Goal: Task Accomplishment & Management: Complete application form

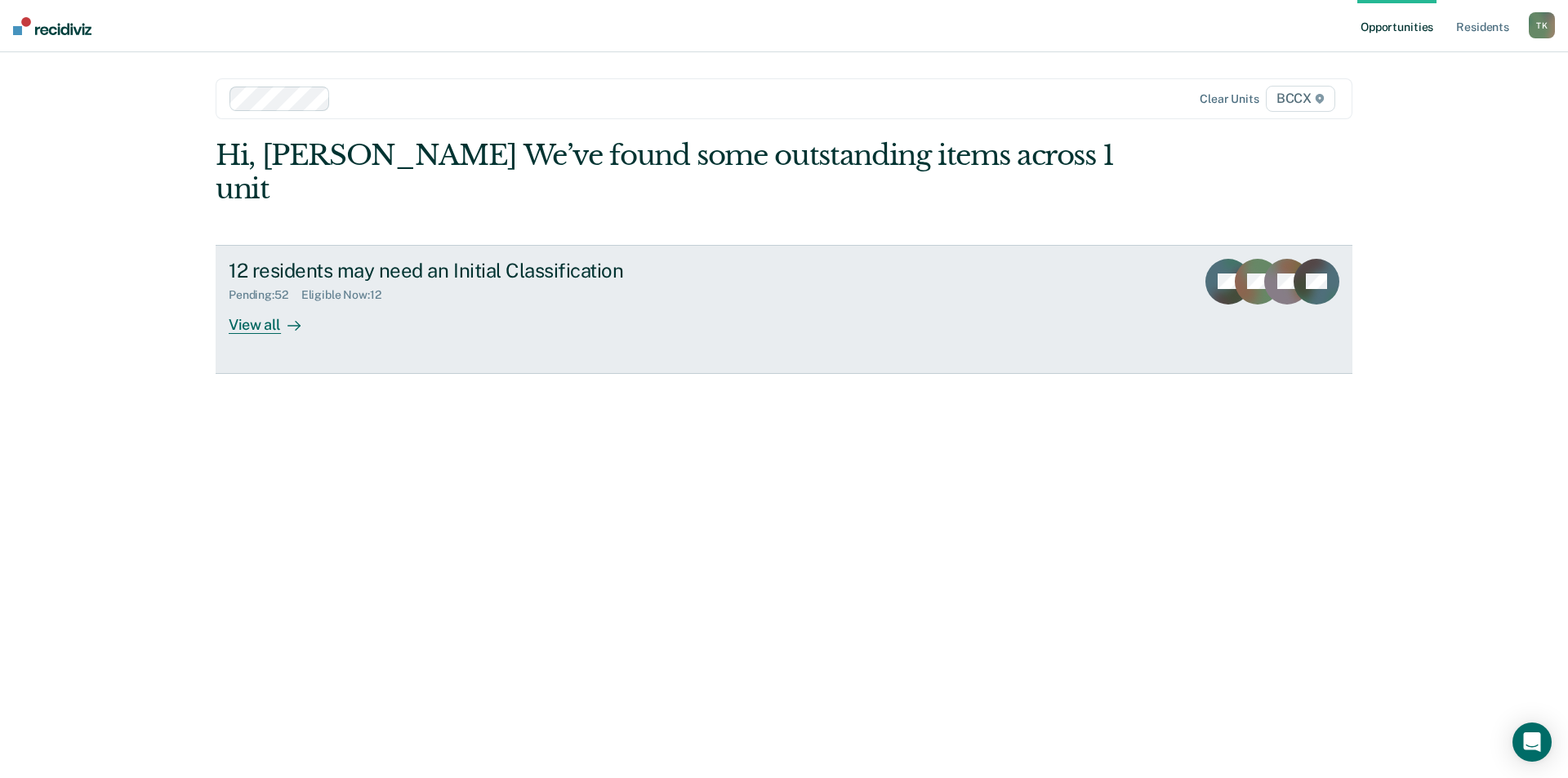
click at [402, 259] on div "12 residents may need an Initial Classification" at bounding box center [515, 270] width 574 height 24
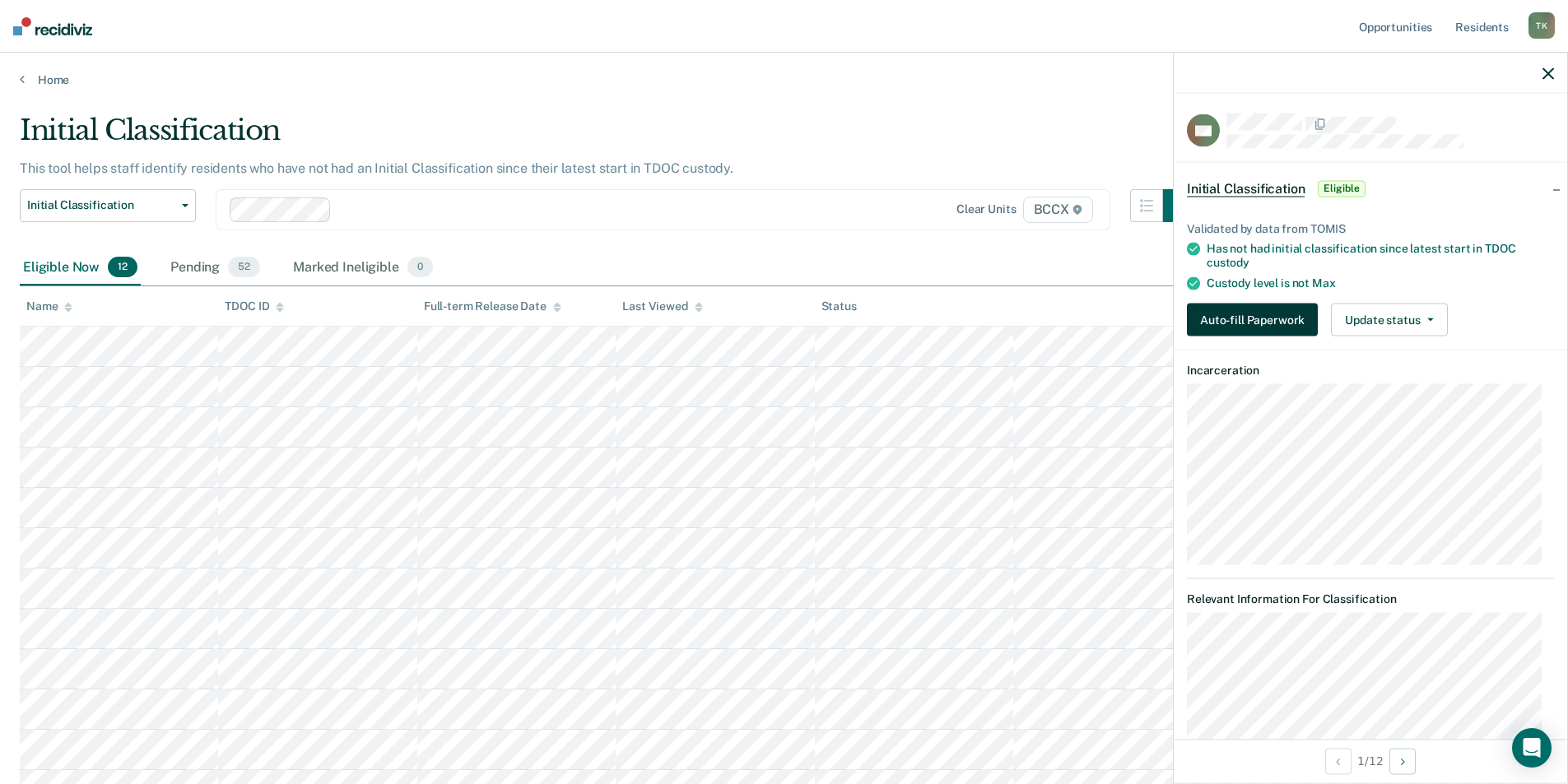
click at [1245, 312] on button "Auto-fill Paperwork" at bounding box center [1252, 320] width 131 height 33
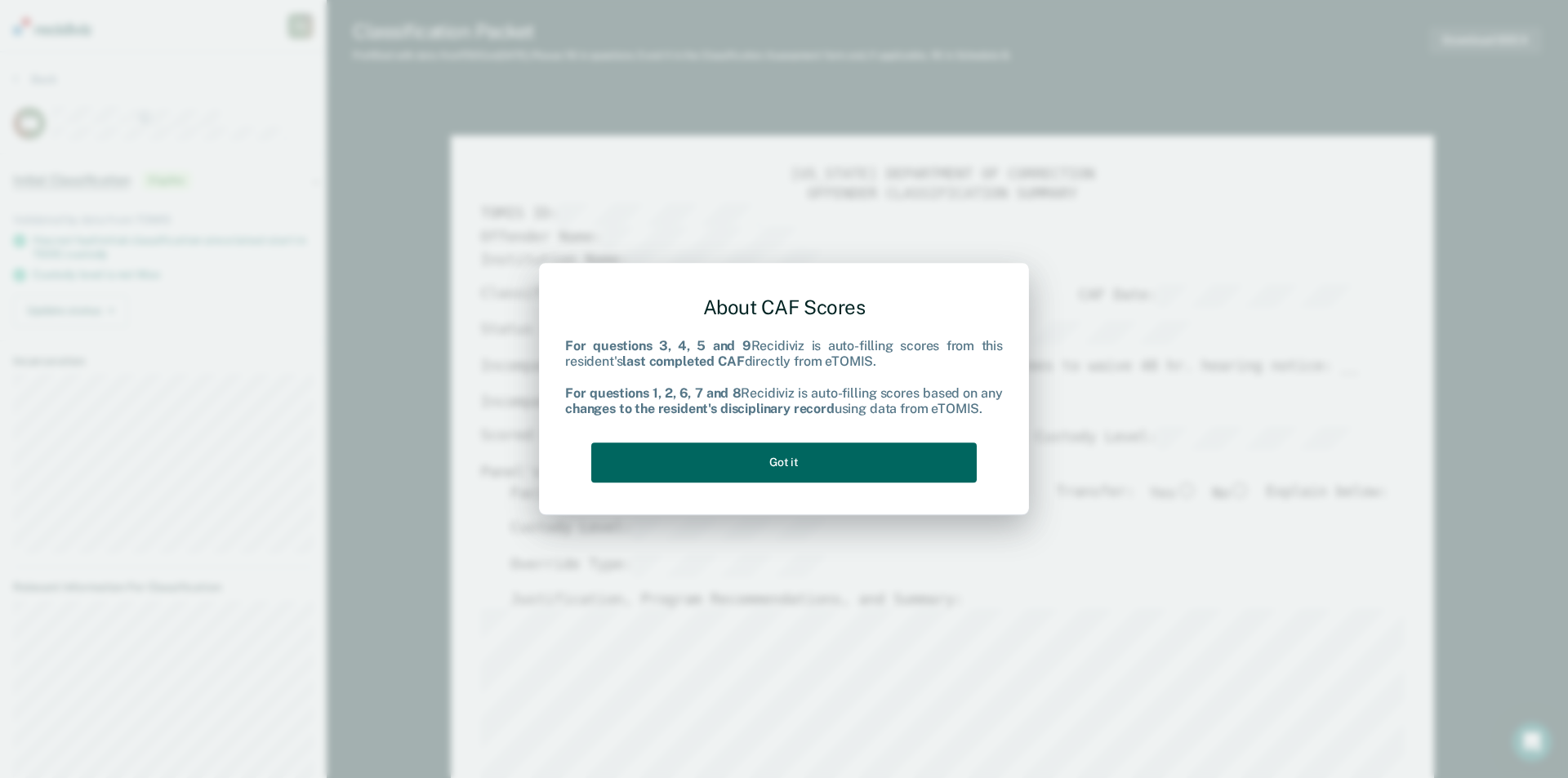
click at [918, 451] on button "Got it" at bounding box center [784, 462] width 386 height 40
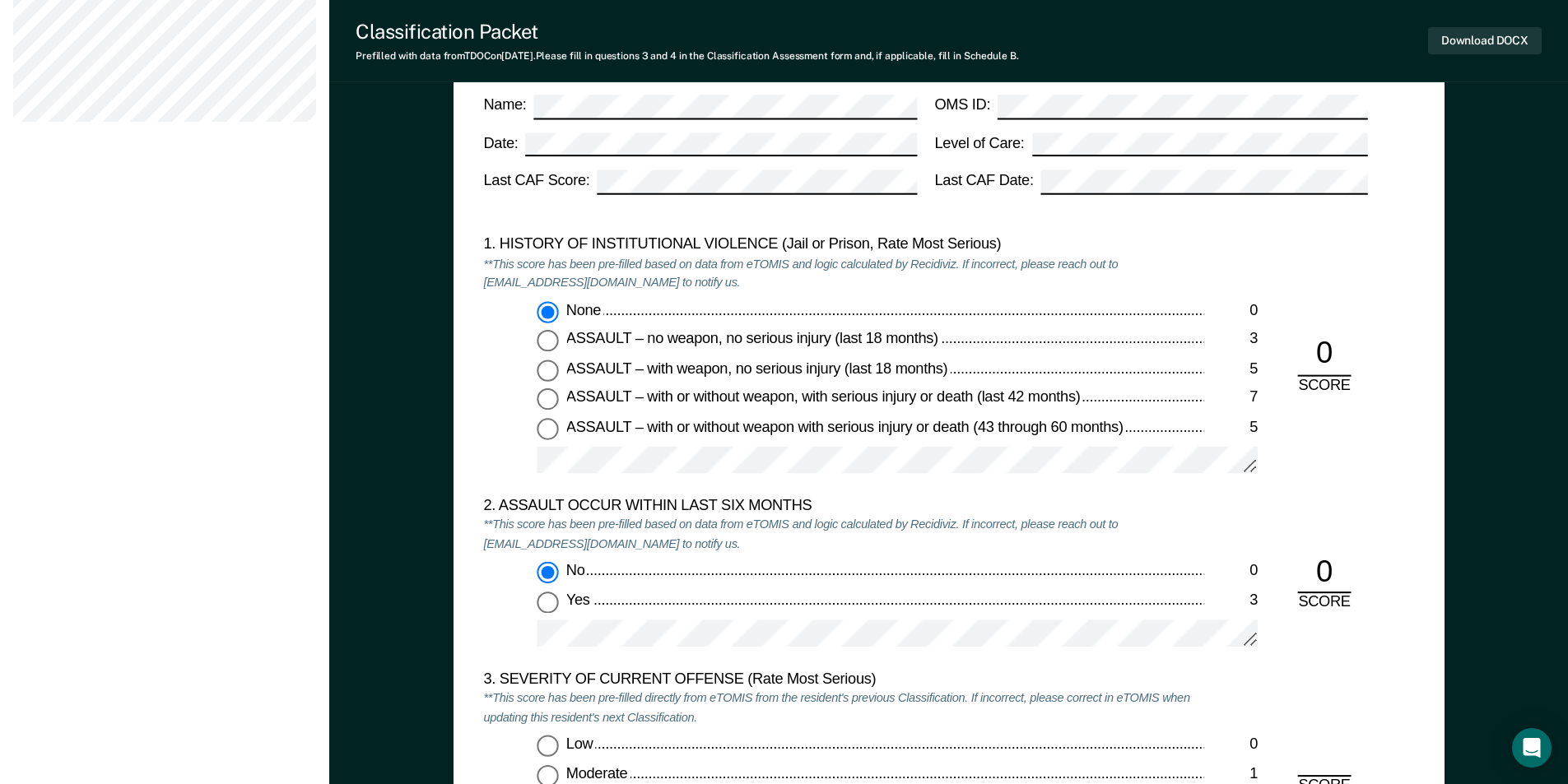
scroll to position [1893, 0]
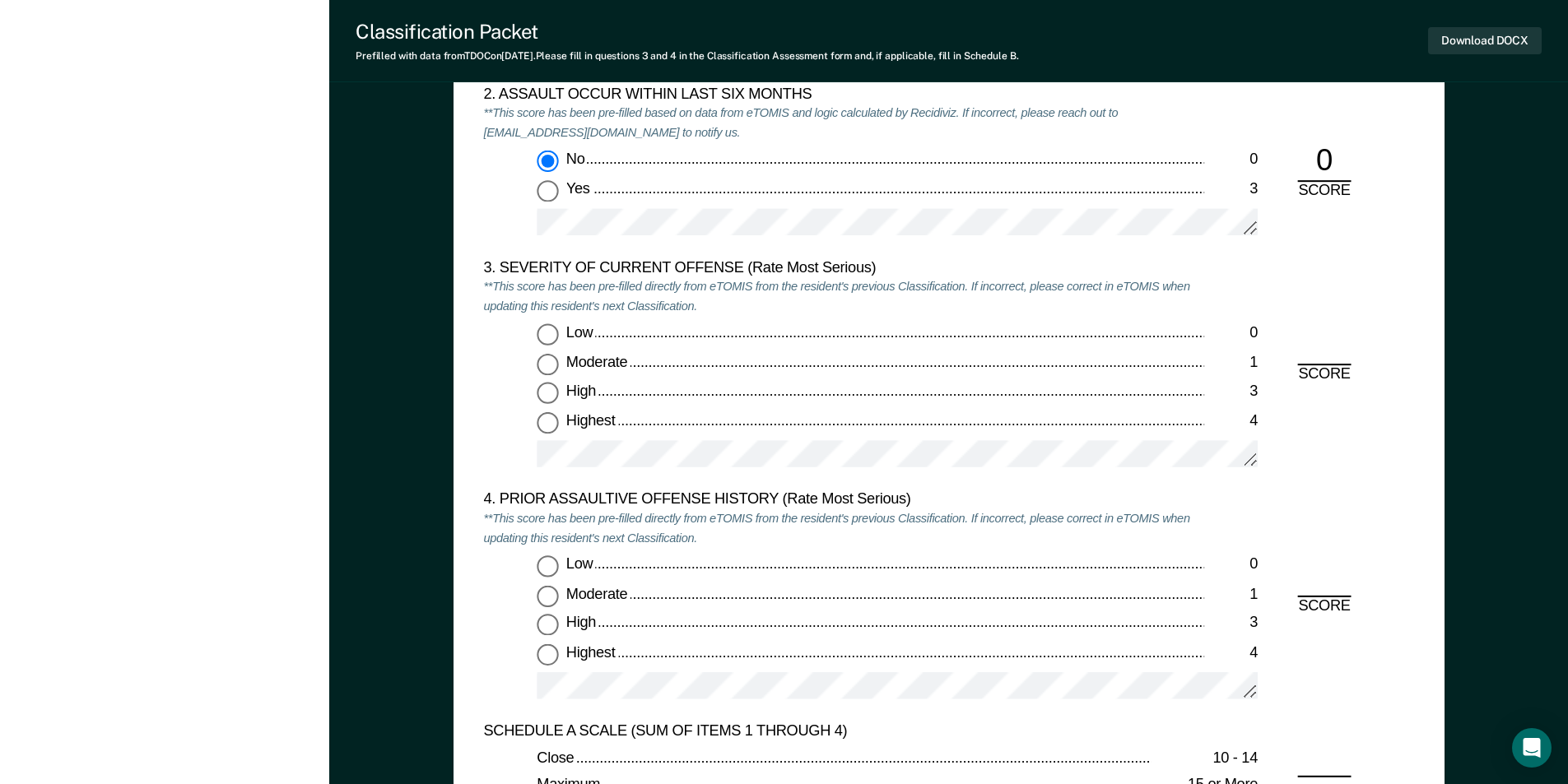
click at [547, 425] on input "Highest 4" at bounding box center [548, 423] width 22 height 22
type textarea "x"
radio input "true"
click at [545, 332] on input "Low 0" at bounding box center [548, 335] width 22 height 22
type textarea "x"
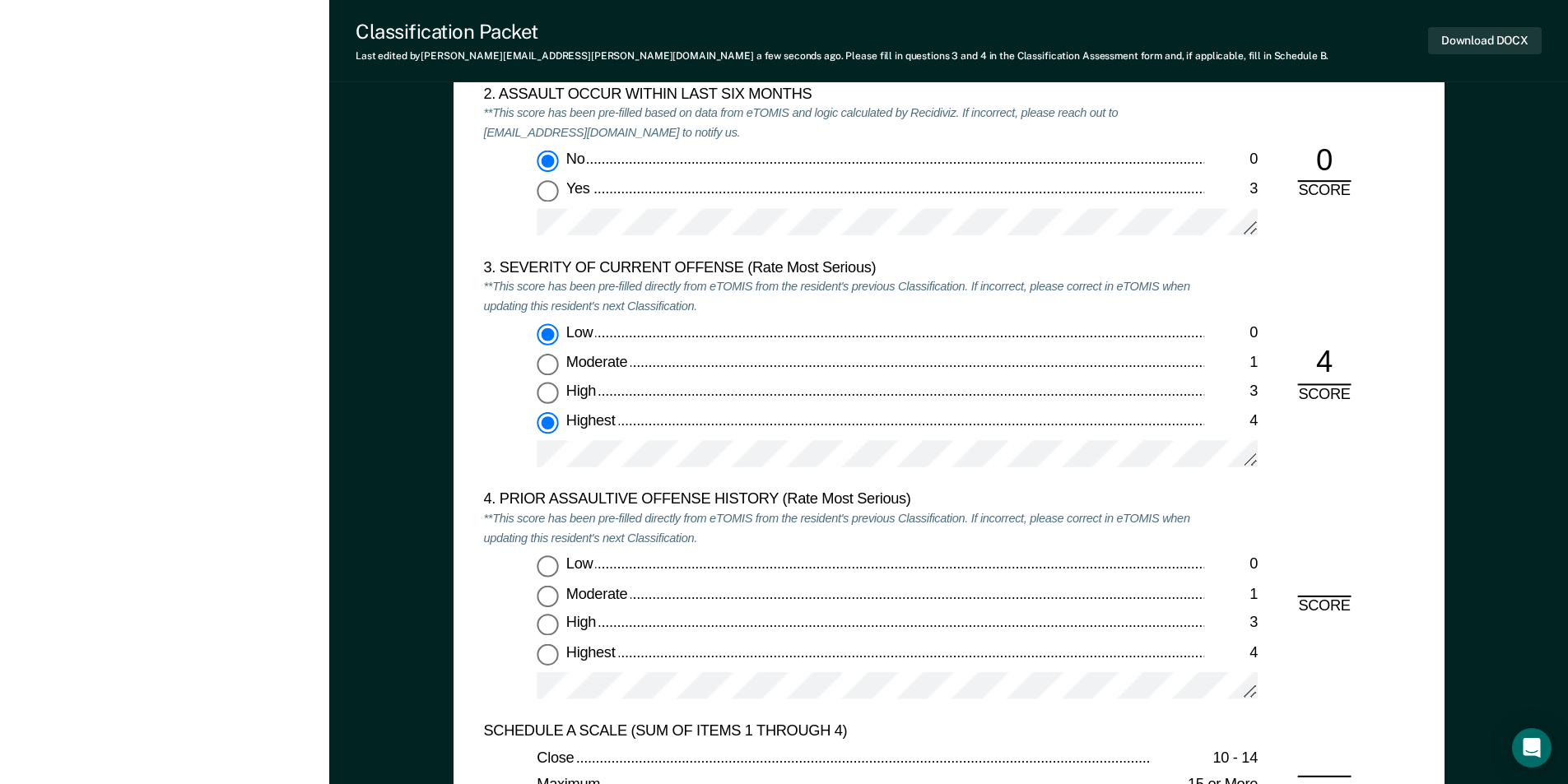
radio input "true"
radio input "false"
click at [539, 654] on input "Highest 4" at bounding box center [548, 655] width 22 height 22
type textarea "x"
radio input "true"
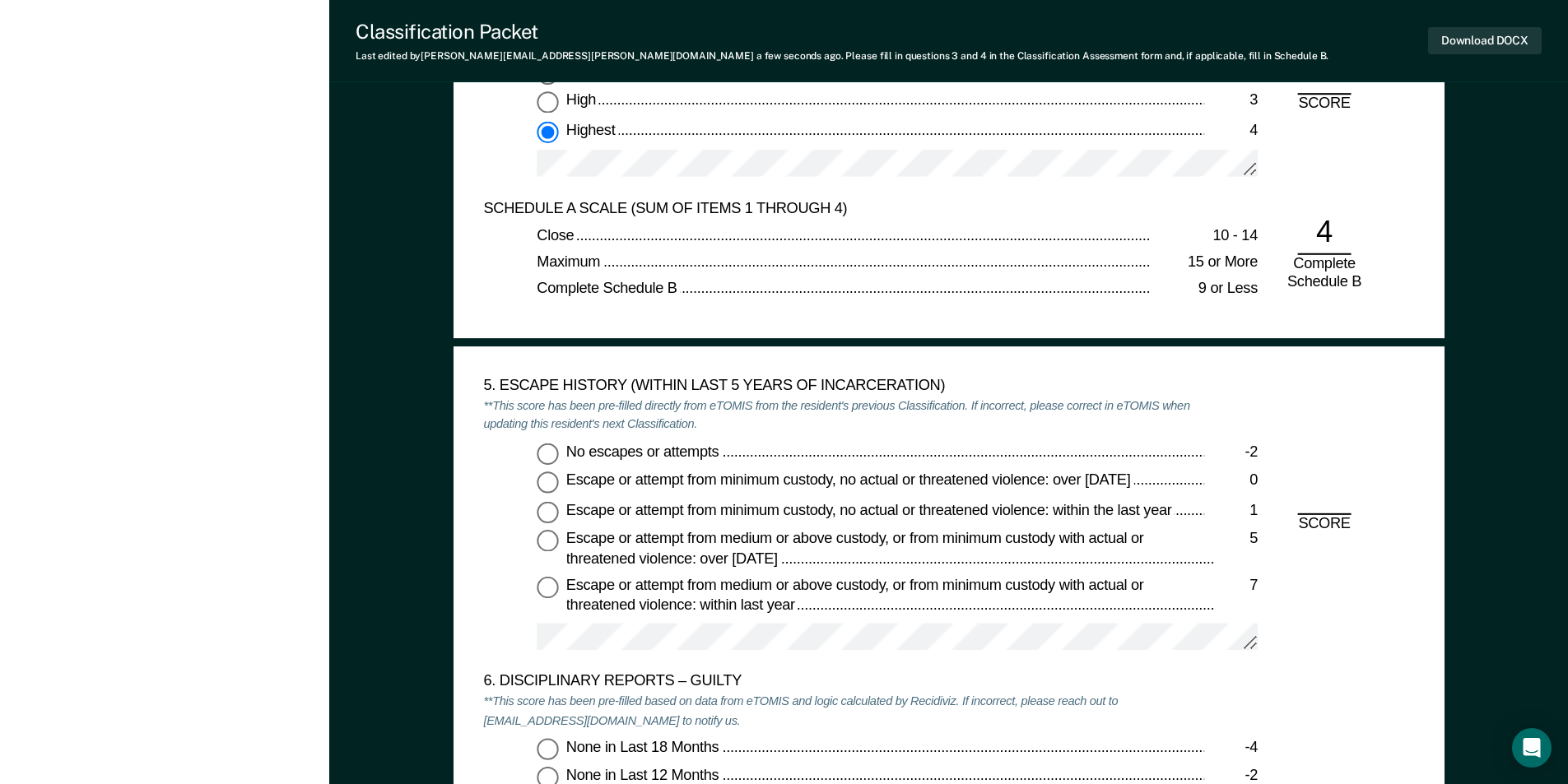
scroll to position [2551, 0]
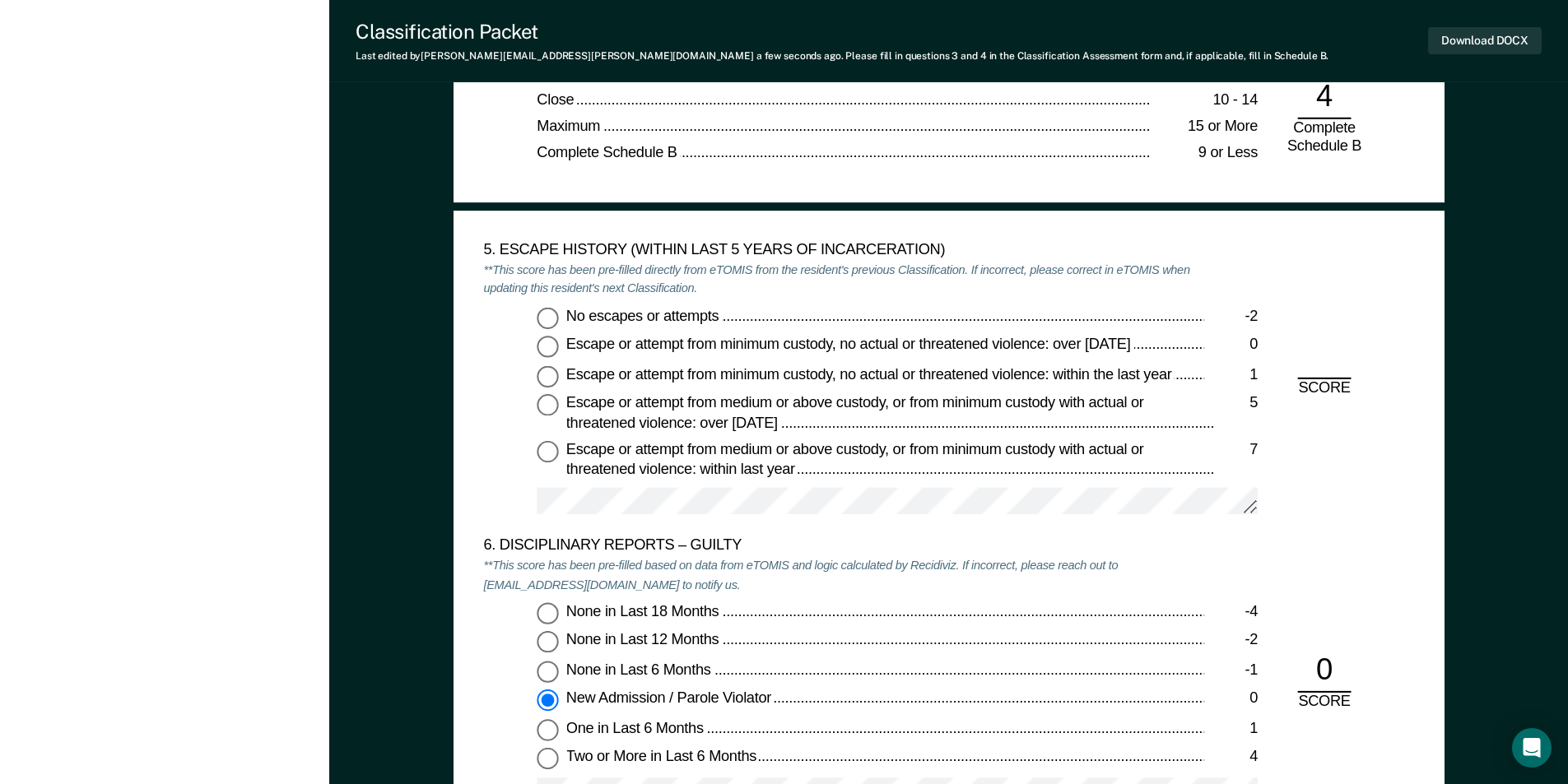
click at [550, 324] on input "No escapes or attempts -2" at bounding box center [548, 317] width 22 height 22
type textarea "x"
radio input "true"
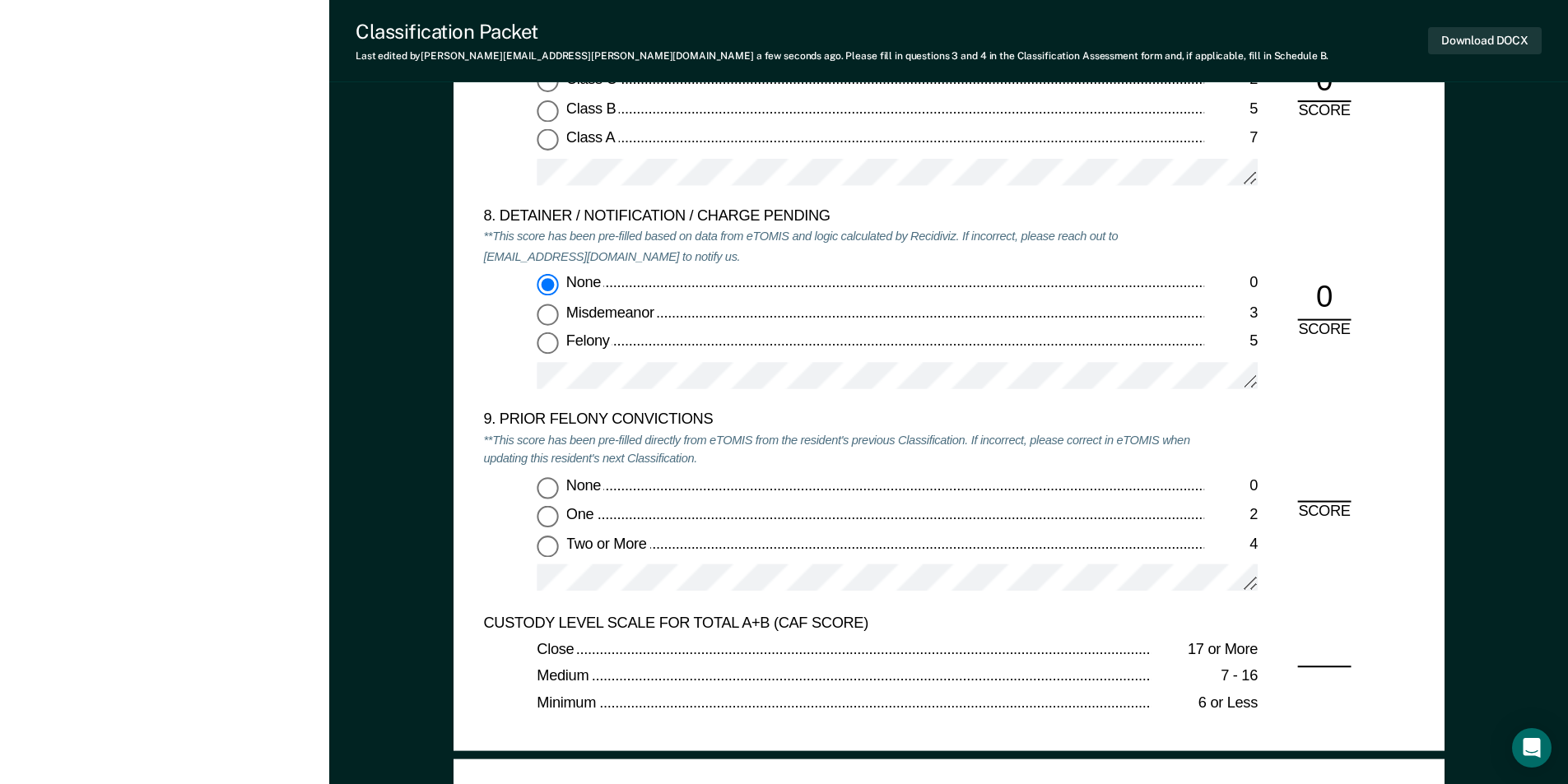
scroll to position [3539, 0]
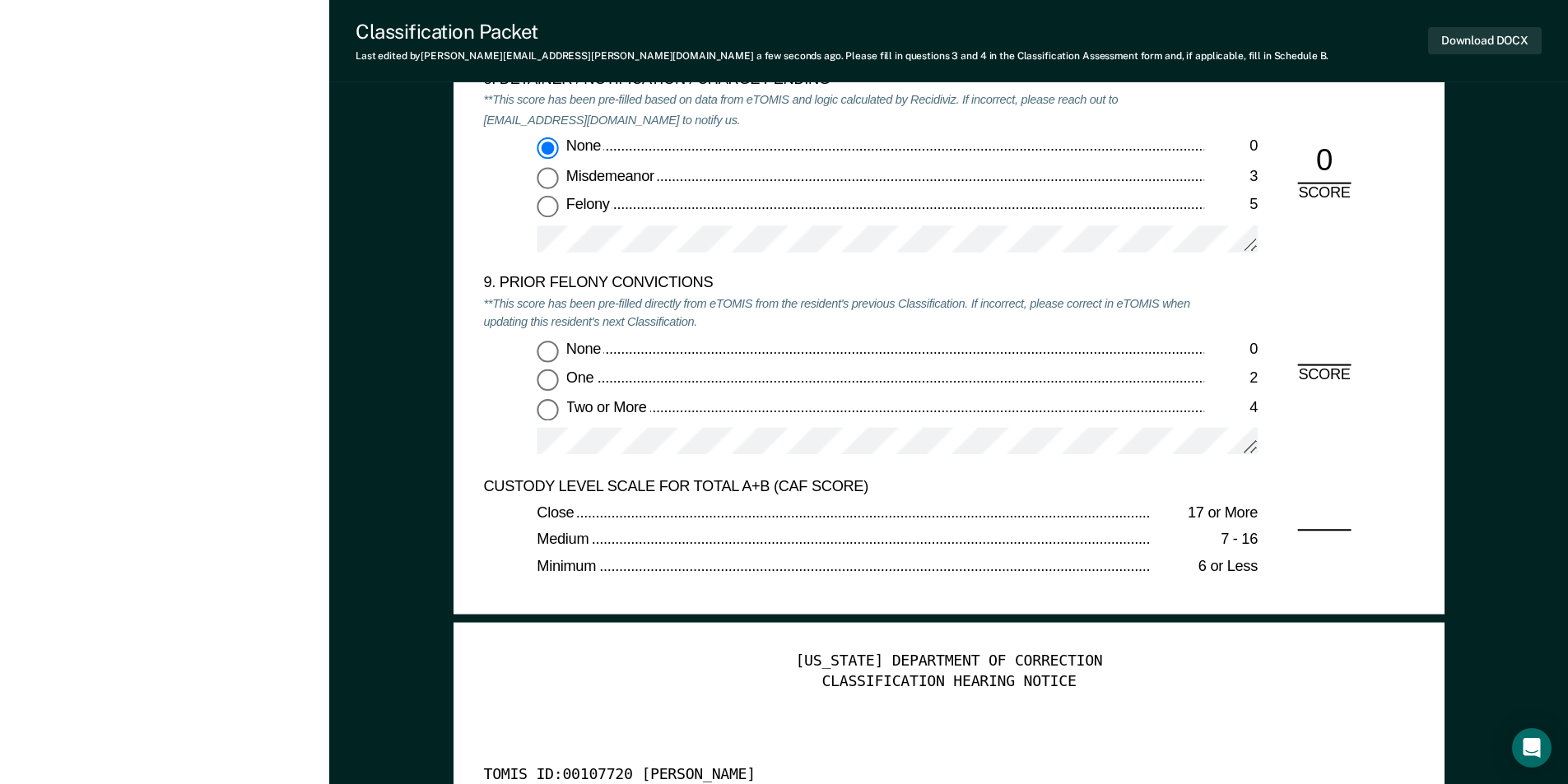
click at [549, 407] on input "Two or More 4" at bounding box center [548, 409] width 22 height 22
type textarea "x"
radio input "true"
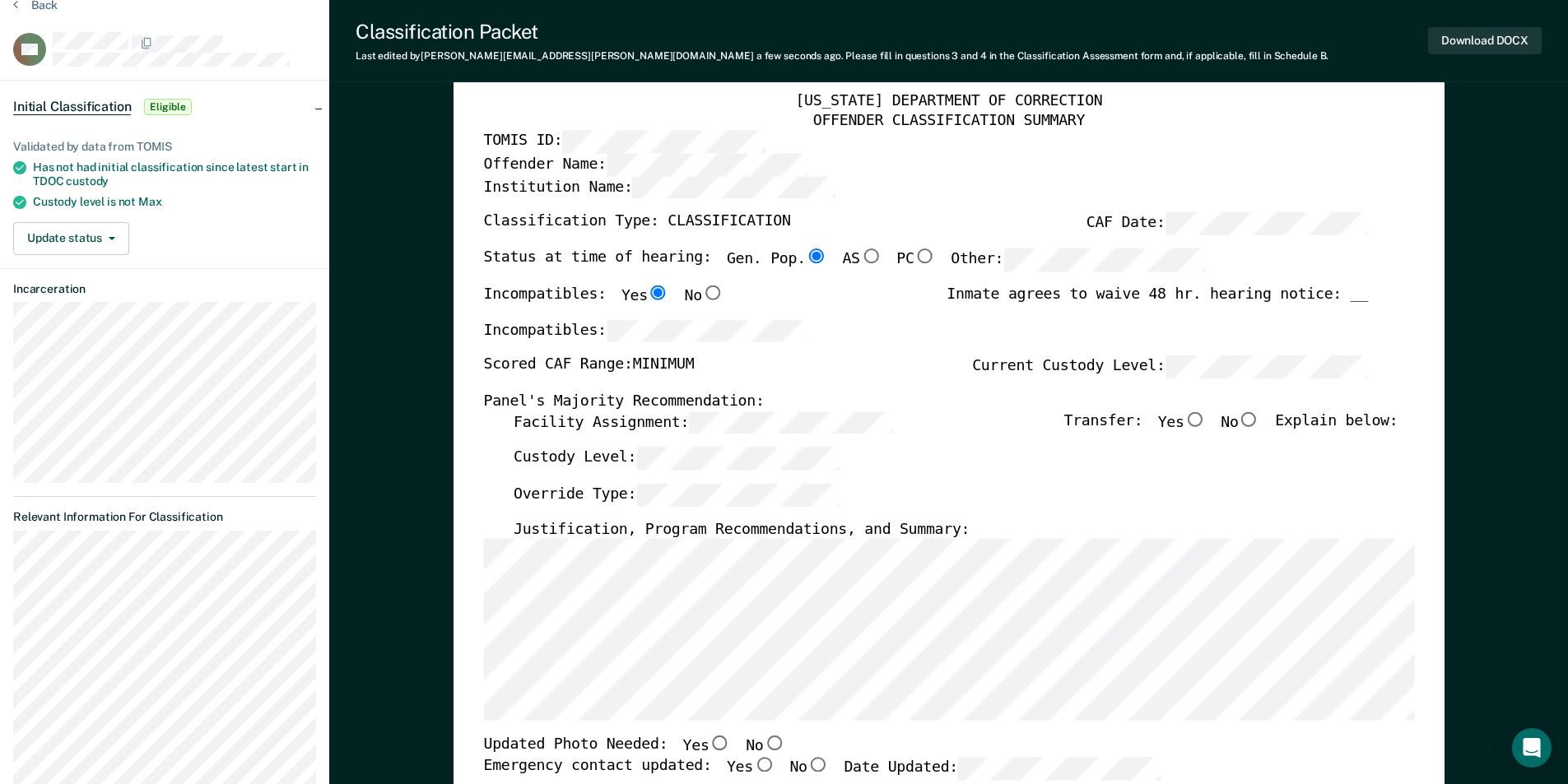
scroll to position [0, 0]
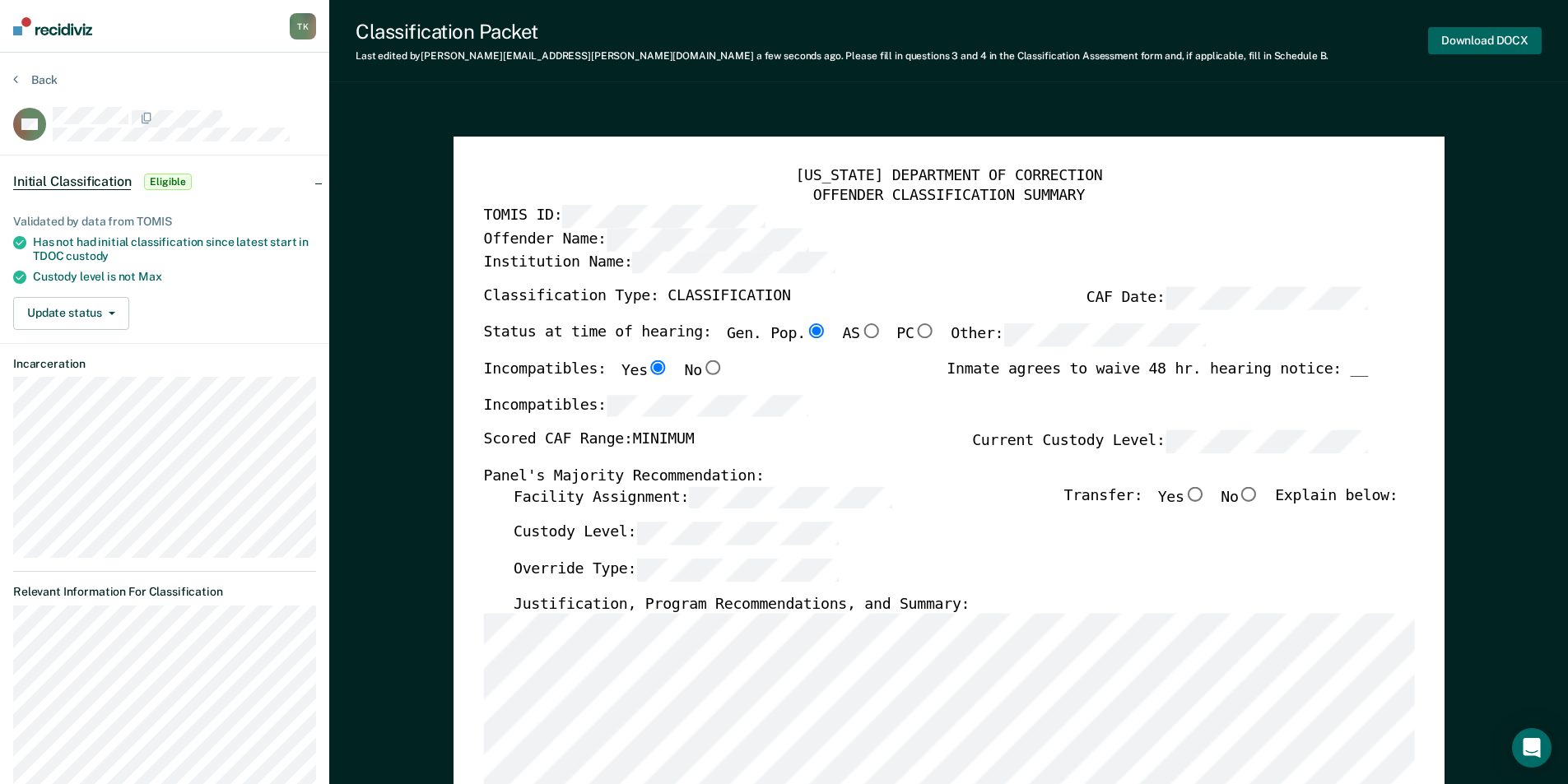
click at [1478, 31] on button "Download DOCX" at bounding box center [1484, 40] width 113 height 27
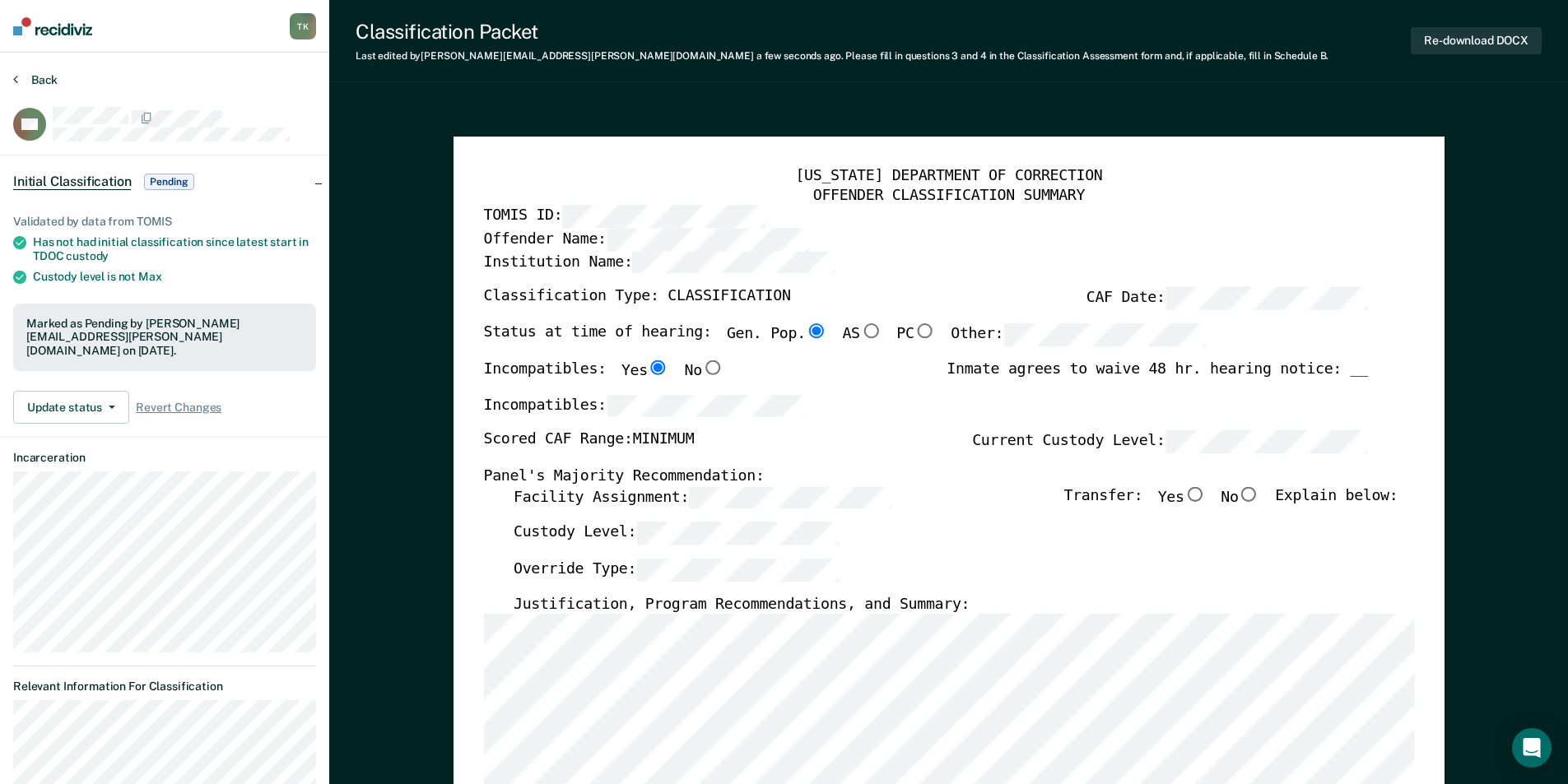
click at [46, 79] on button "Back" at bounding box center [35, 80] width 44 height 14
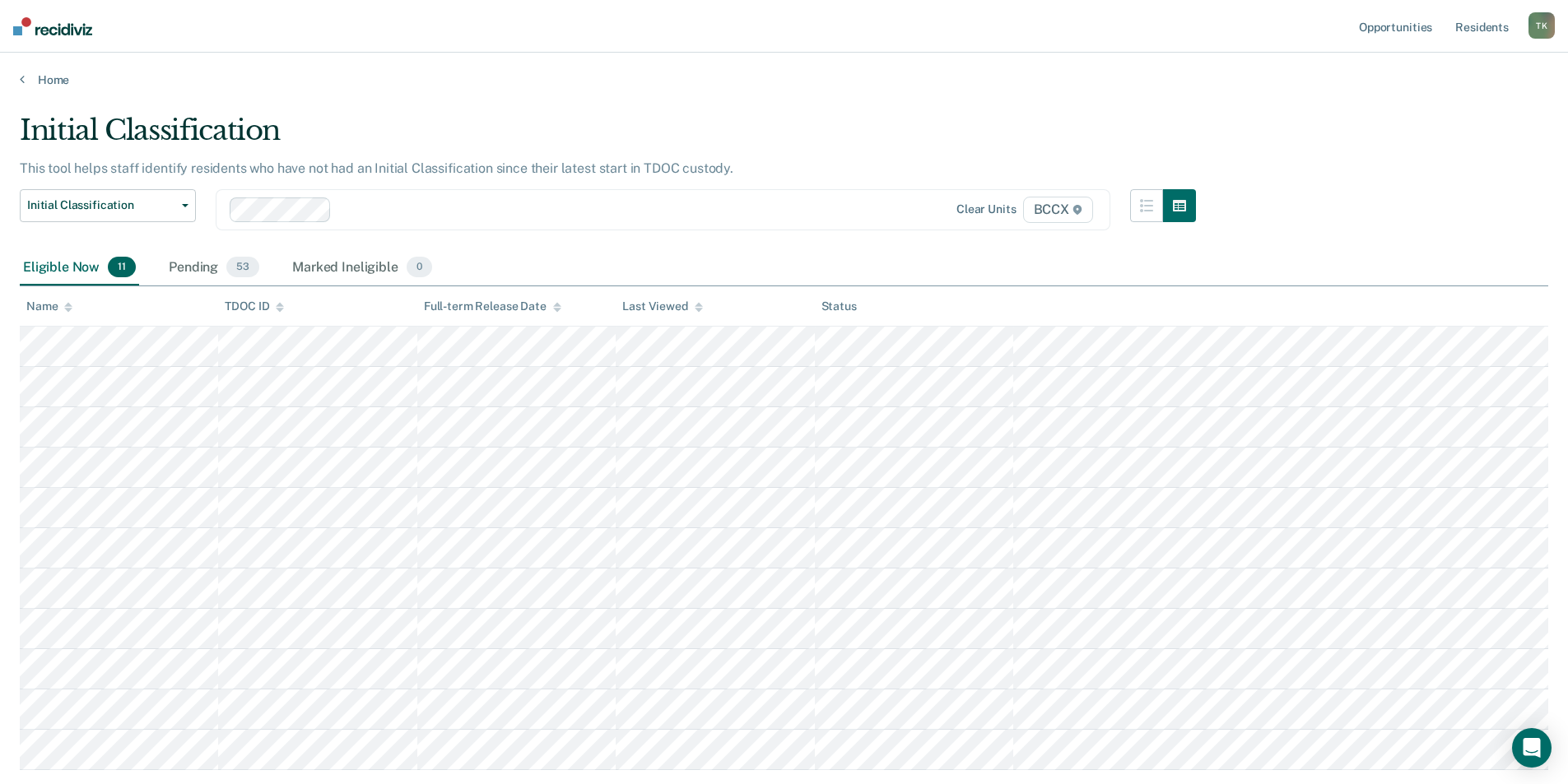
click at [62, 306] on div "Name" at bounding box center [49, 307] width 46 height 14
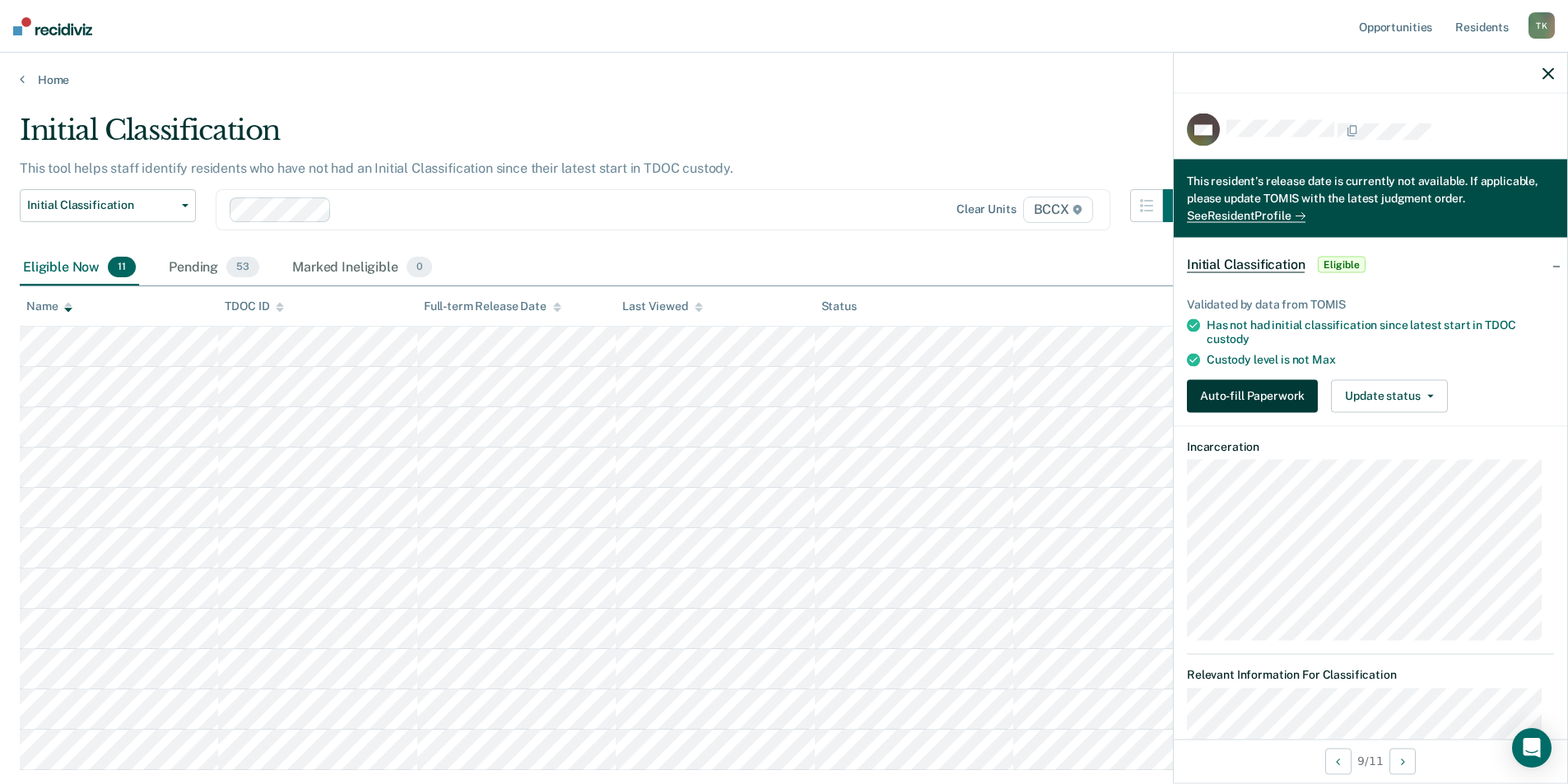
click at [1242, 391] on button "Auto-fill Paperwork" at bounding box center [1252, 396] width 131 height 33
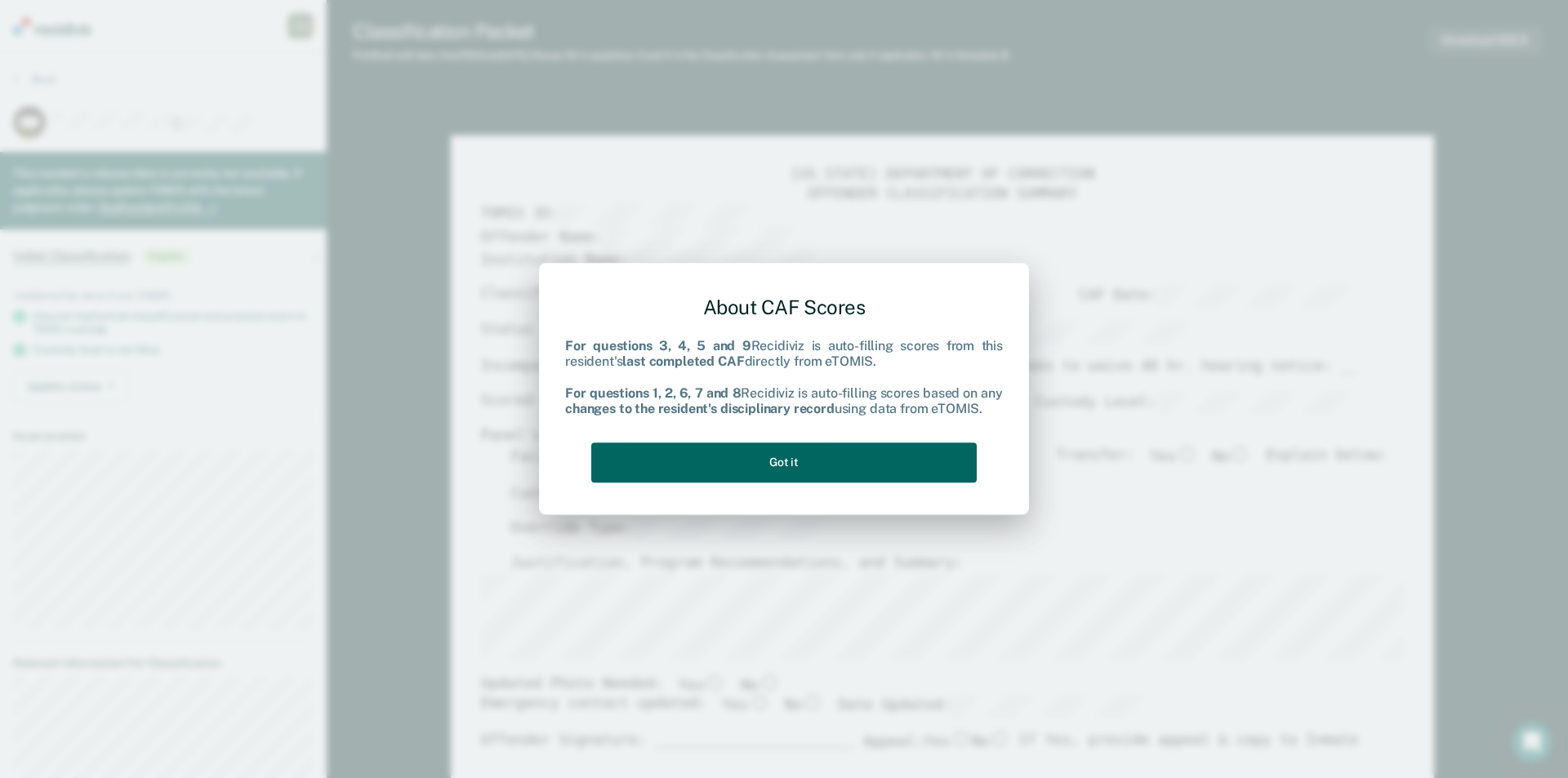
click at [826, 457] on button "Got it" at bounding box center [784, 462] width 386 height 40
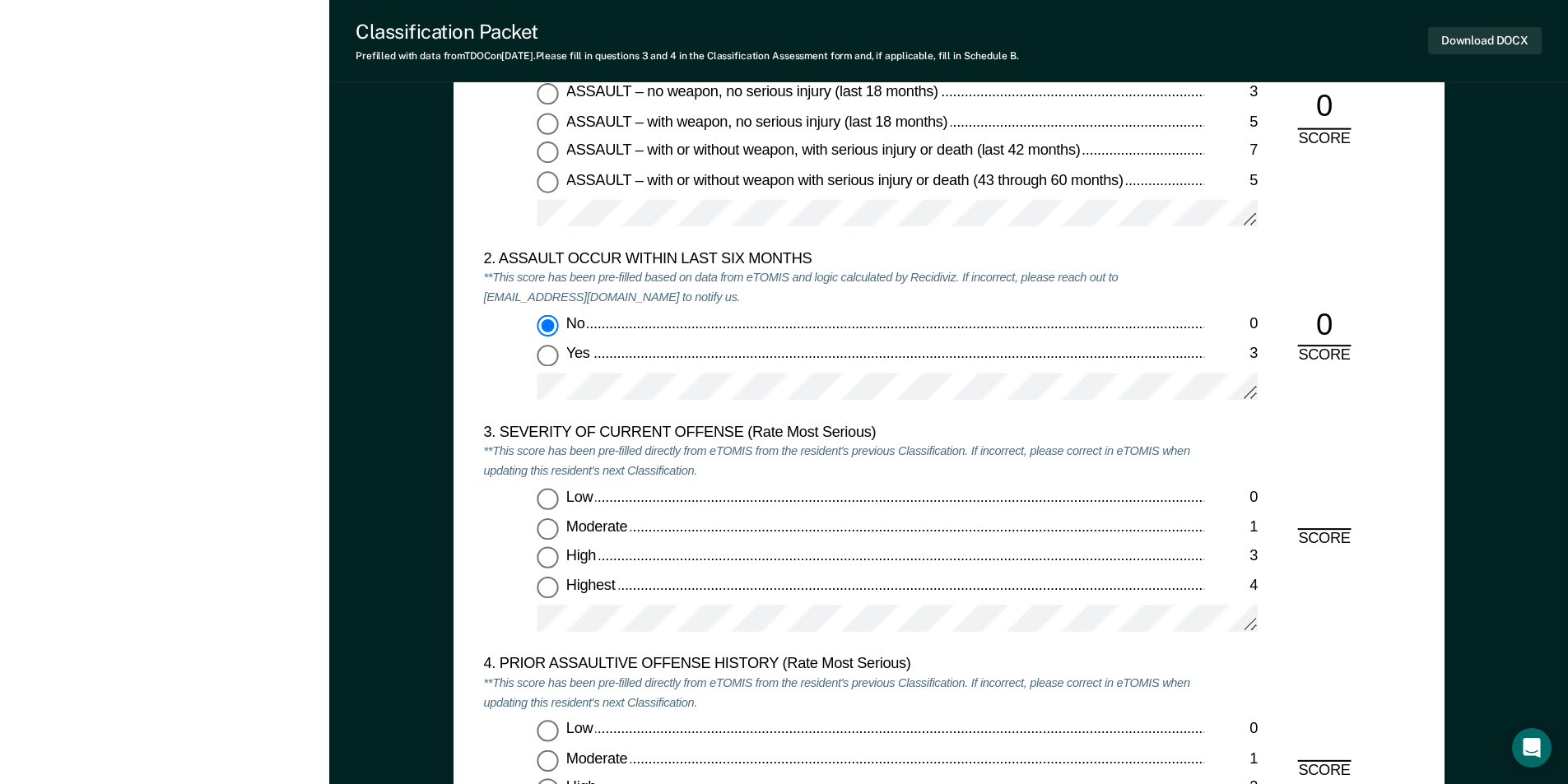
scroll to position [2057, 0]
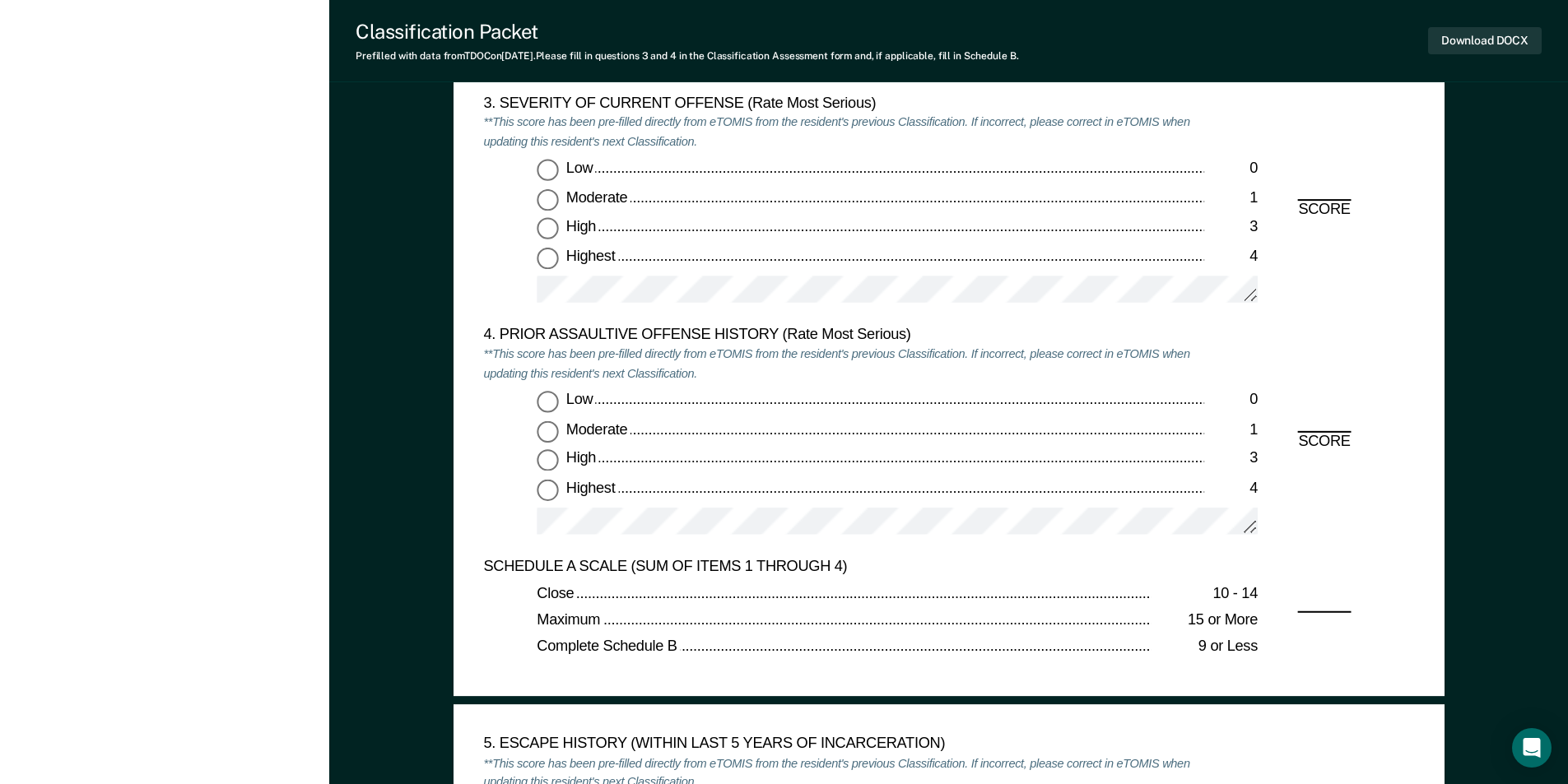
click at [548, 200] on input "Moderate 1" at bounding box center [548, 200] width 22 height 22
type textarea "x"
radio input "true"
click at [551, 399] on input "Low 0" at bounding box center [548, 403] width 22 height 22
type textarea "x"
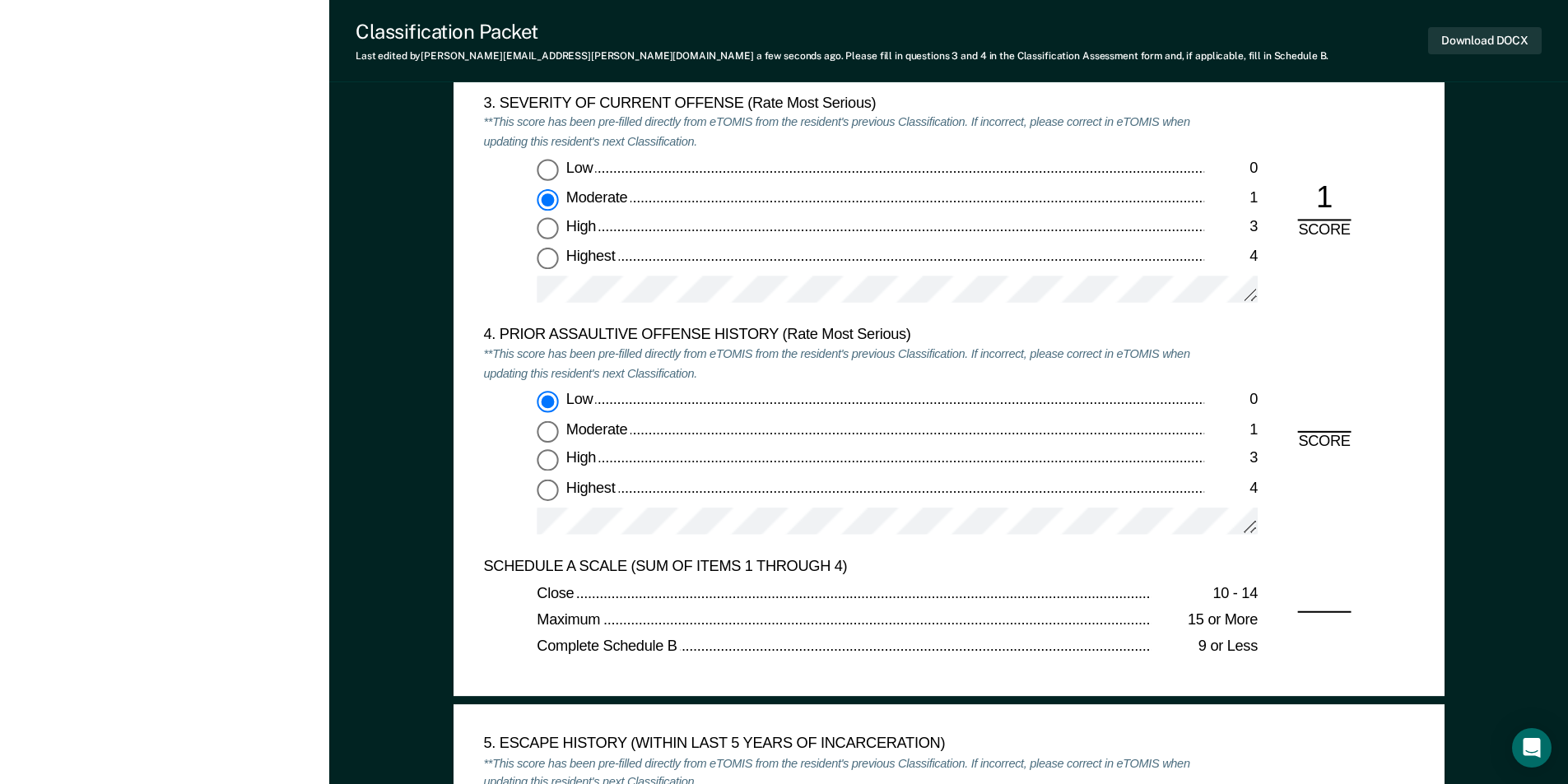
radio input "true"
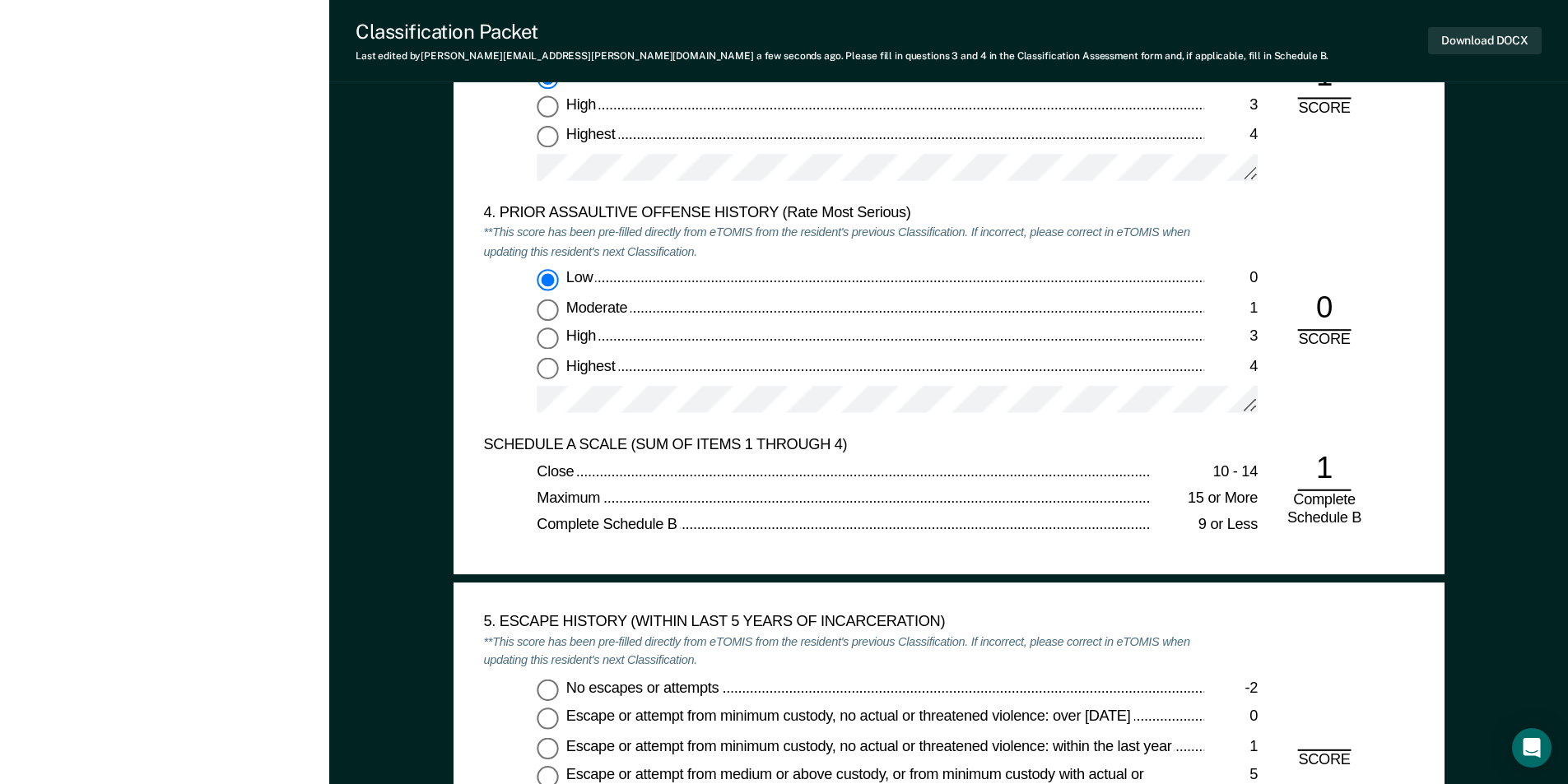
scroll to position [2469, 0]
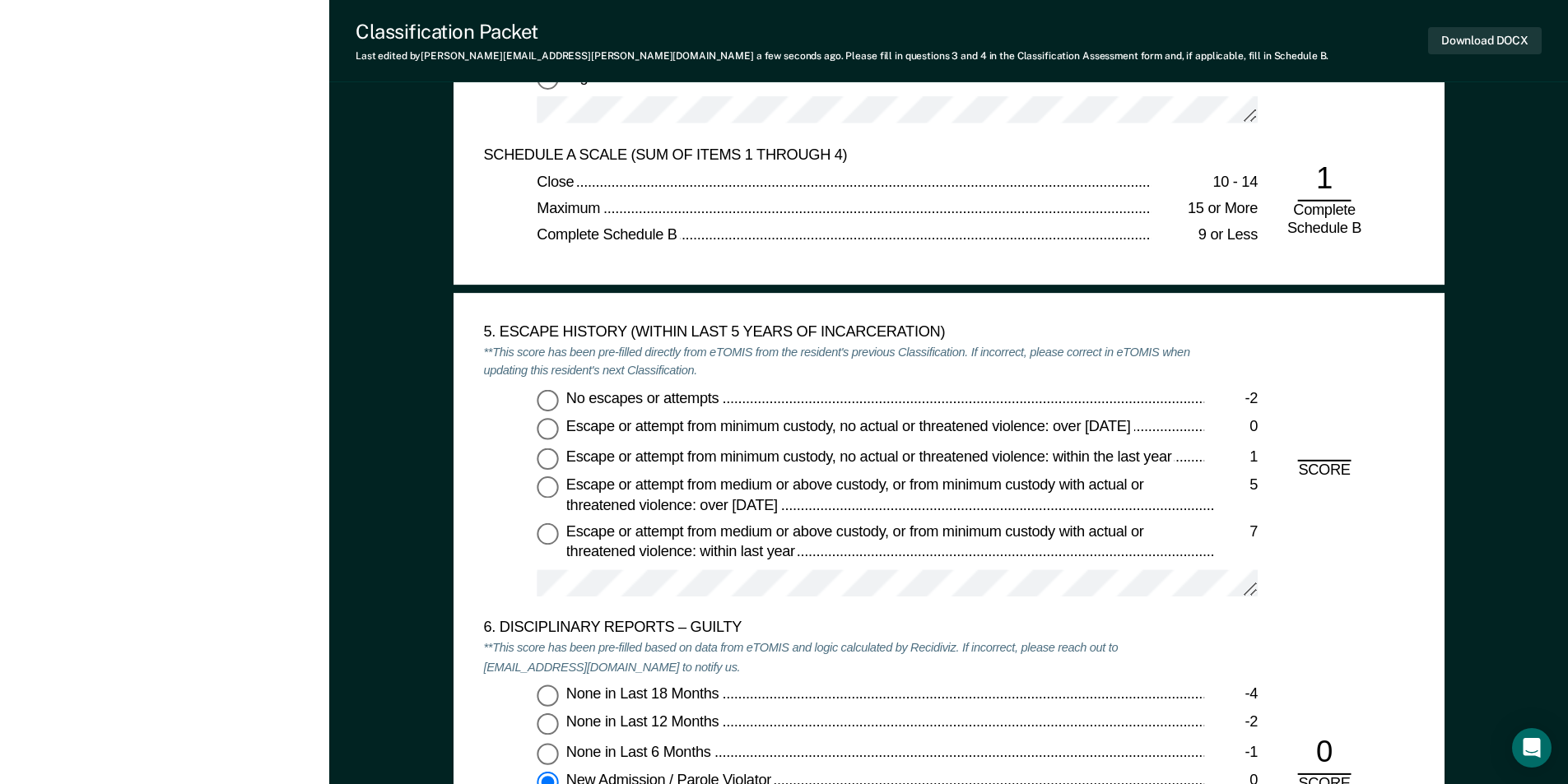
click at [555, 400] on input "No escapes or attempts -2" at bounding box center [548, 400] width 22 height 22
type textarea "x"
radio input "true"
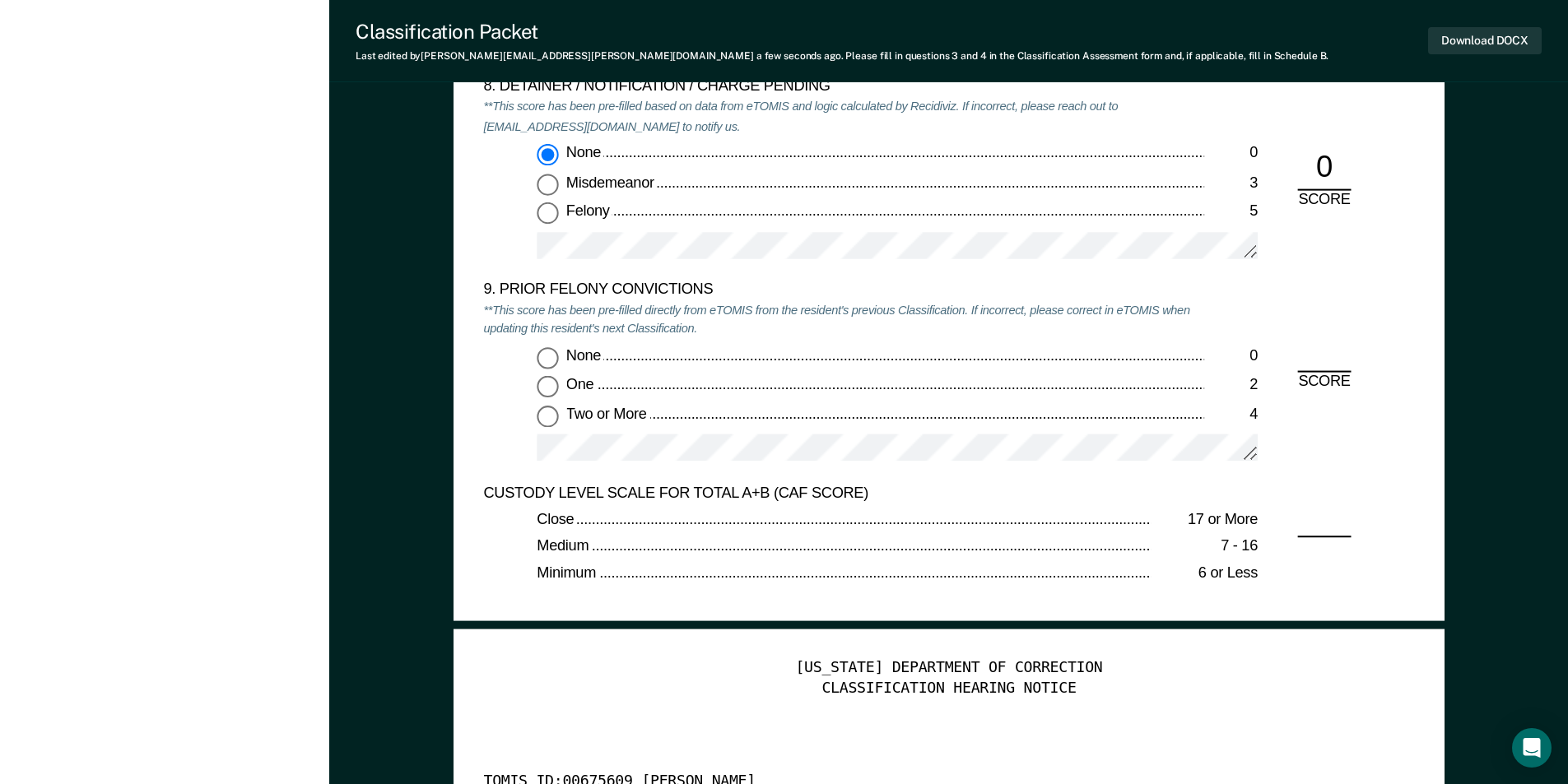
scroll to position [3539, 0]
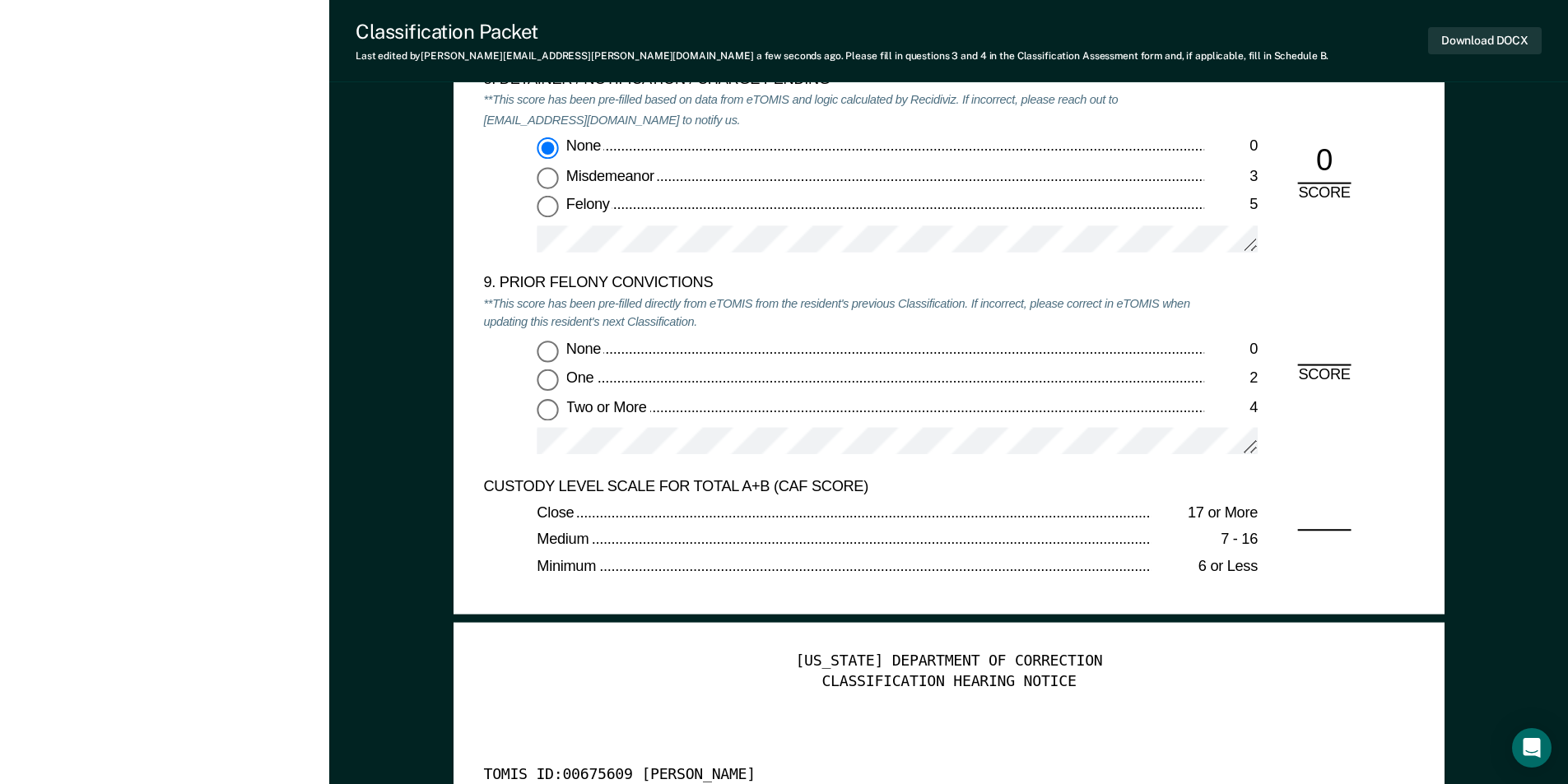
click at [544, 352] on input "None 0" at bounding box center [548, 351] width 22 height 22
type textarea "x"
radio input "true"
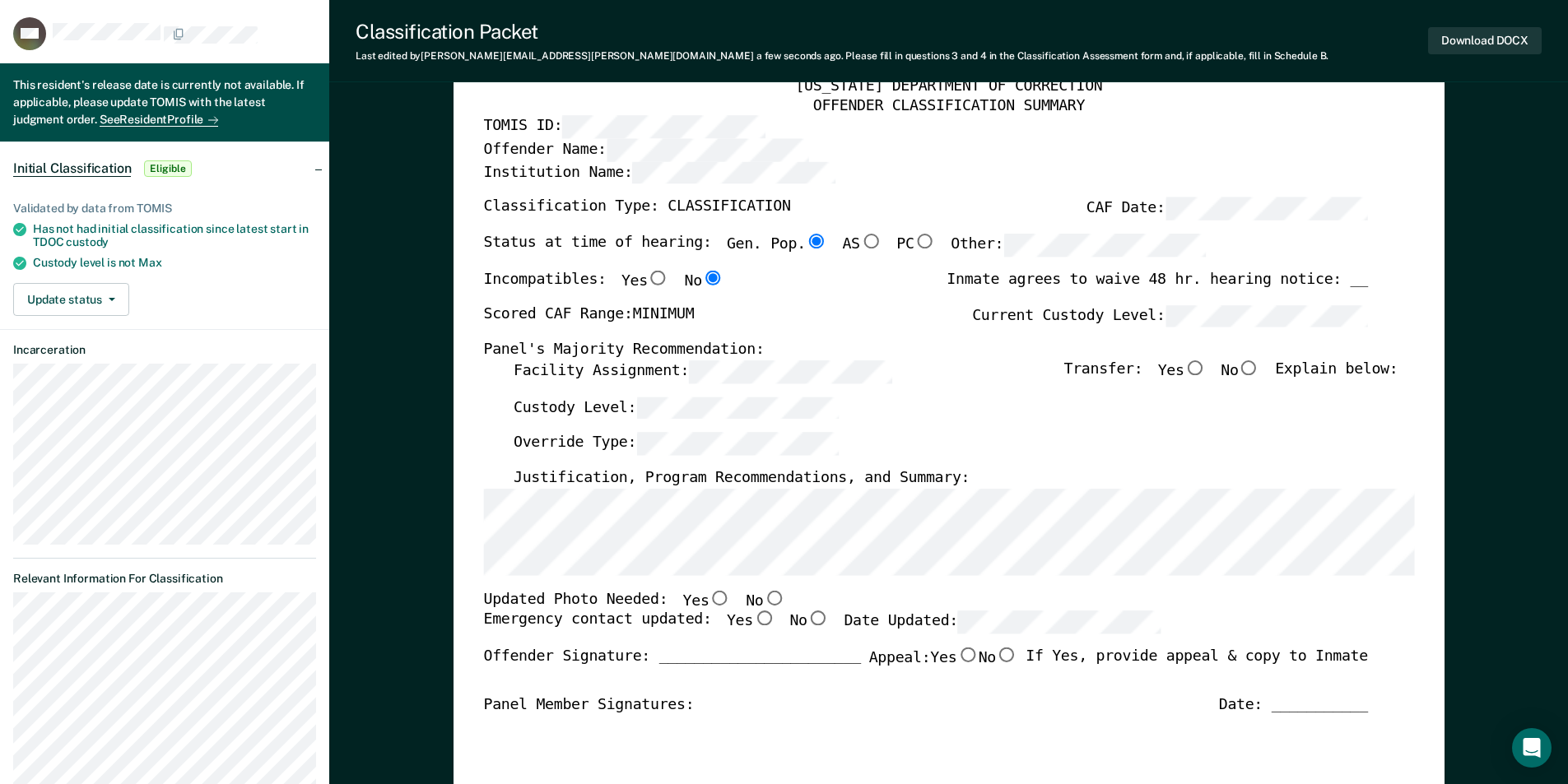
scroll to position [0, 0]
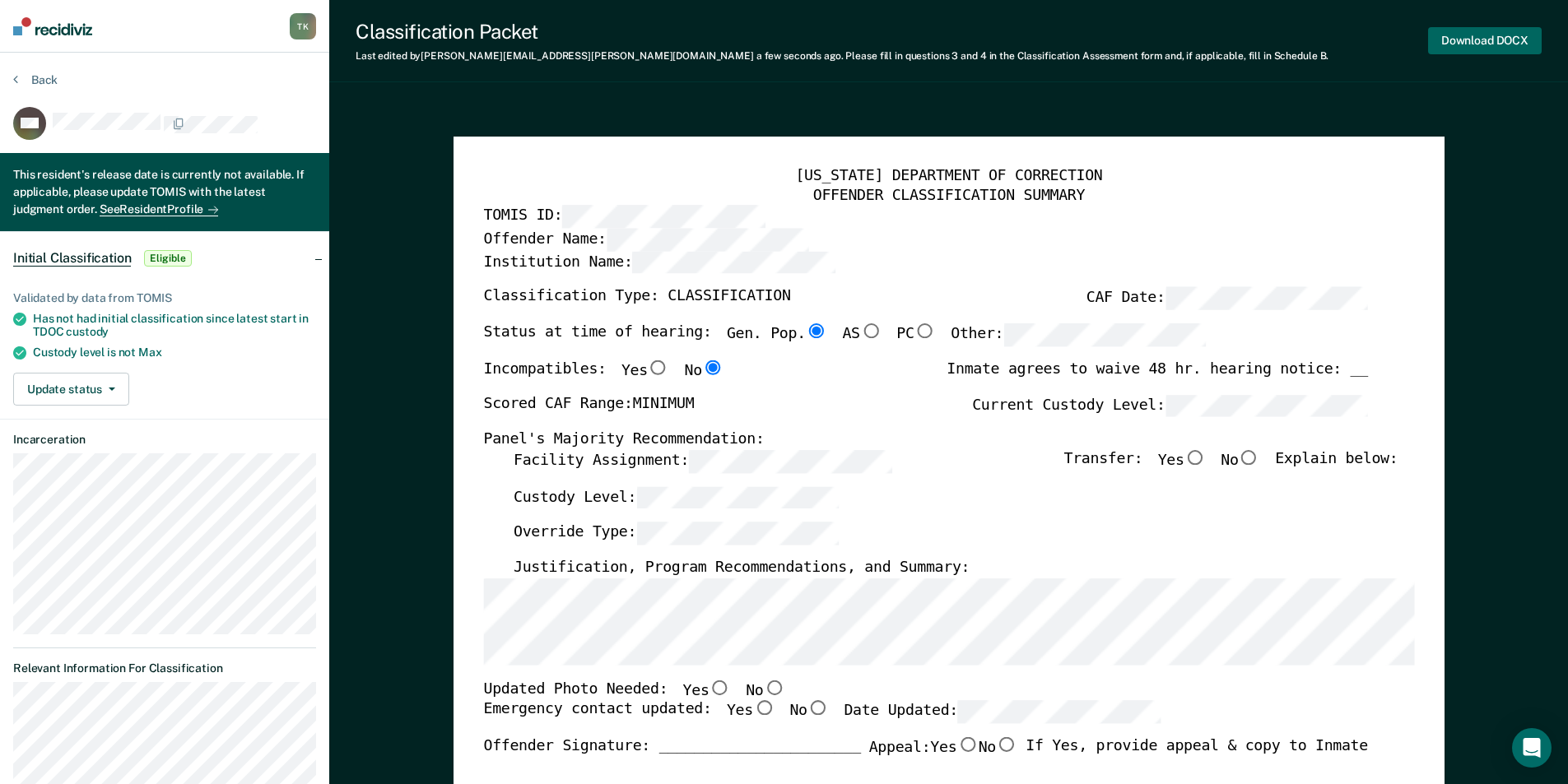
click at [1471, 41] on button "Download DOCX" at bounding box center [1484, 40] width 113 height 27
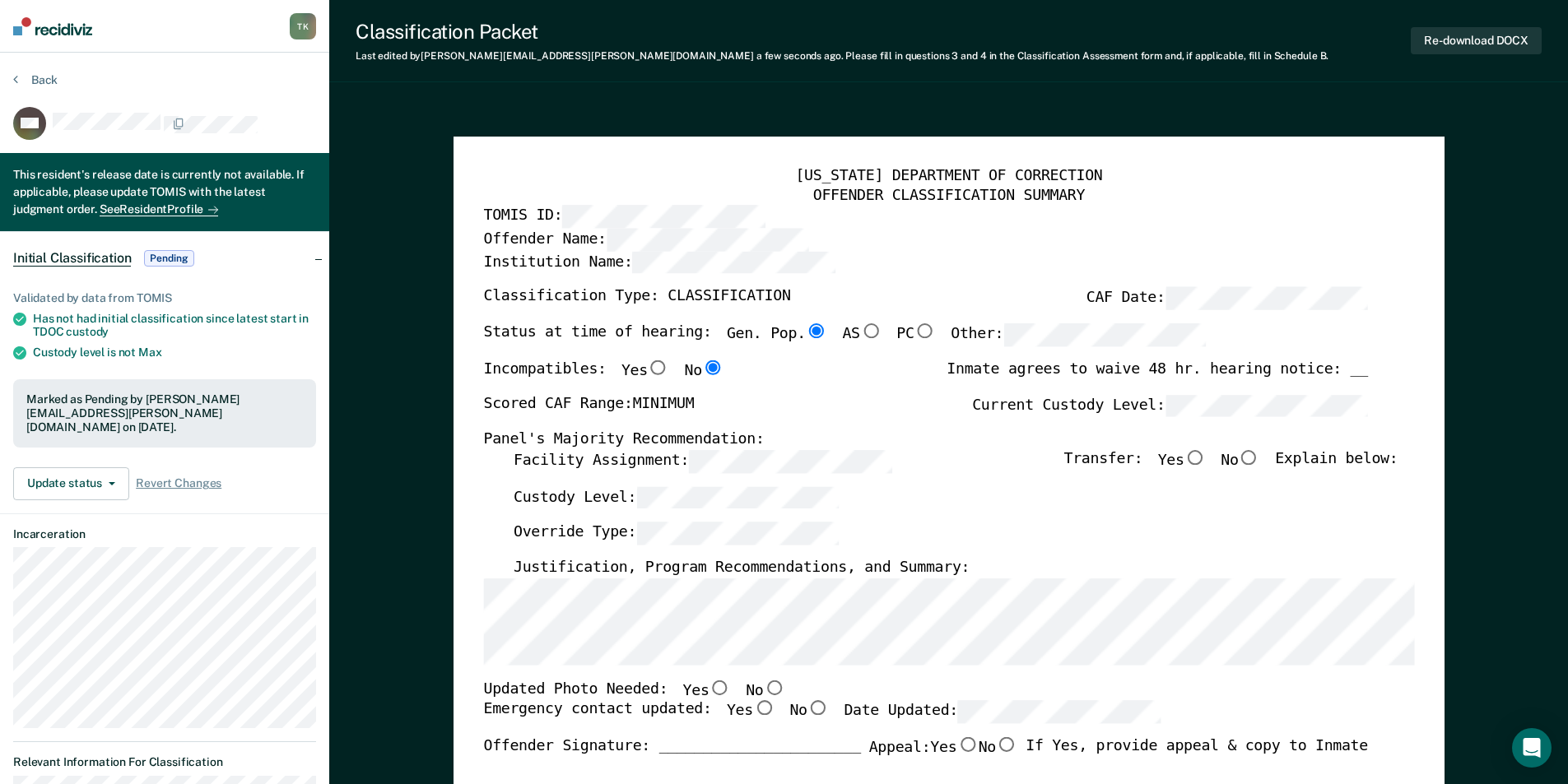
drag, startPoint x: 926, startPoint y: 277, endPoint x: 899, endPoint y: 278, distance: 27.0
click at [926, 277] on div "Institution Name:" at bounding box center [924, 270] width 884 height 36
click at [44, 81] on button "Back" at bounding box center [35, 80] width 44 height 14
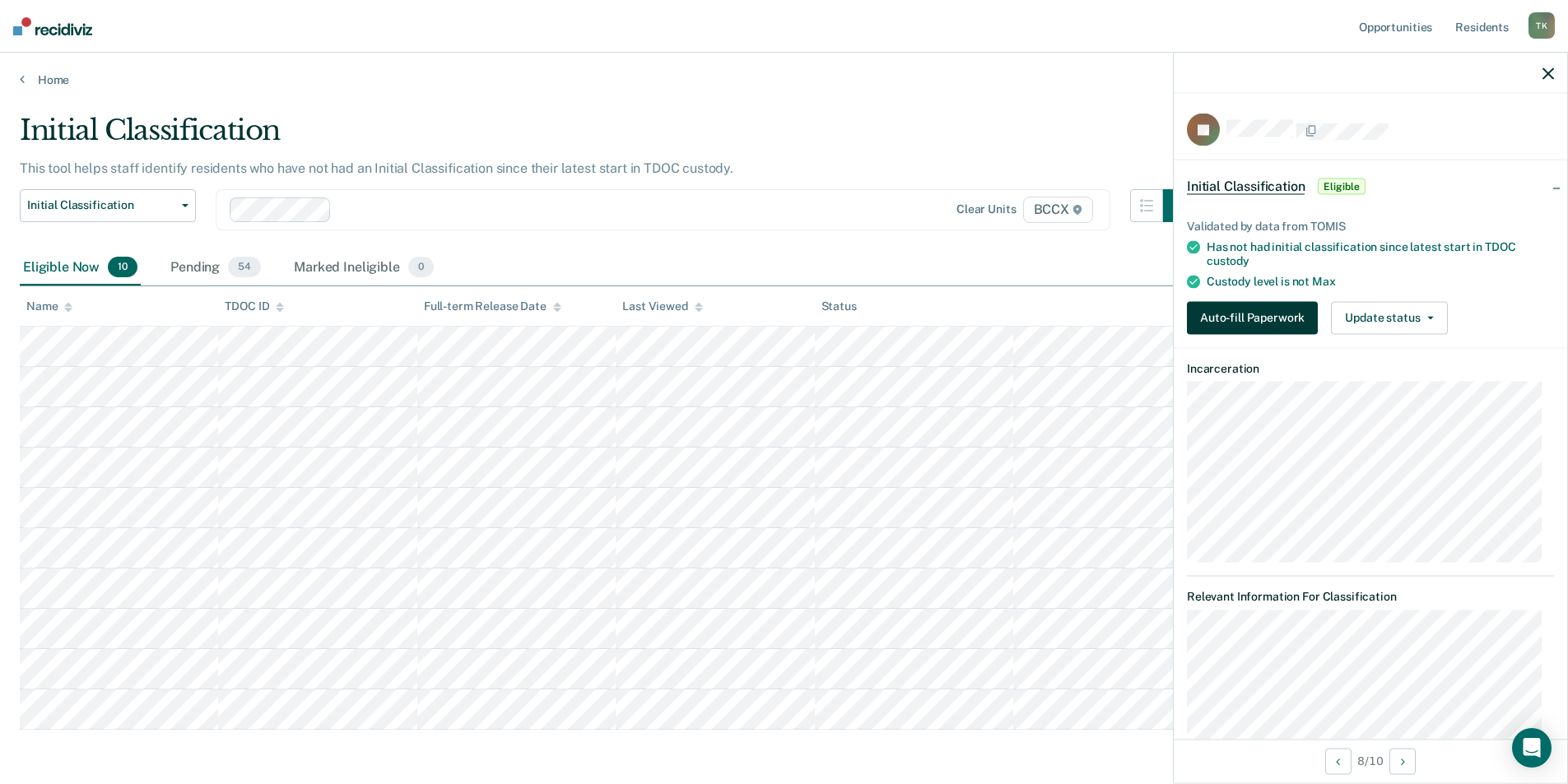
click at [1216, 313] on button "Auto-fill Paperwork" at bounding box center [1252, 317] width 131 height 33
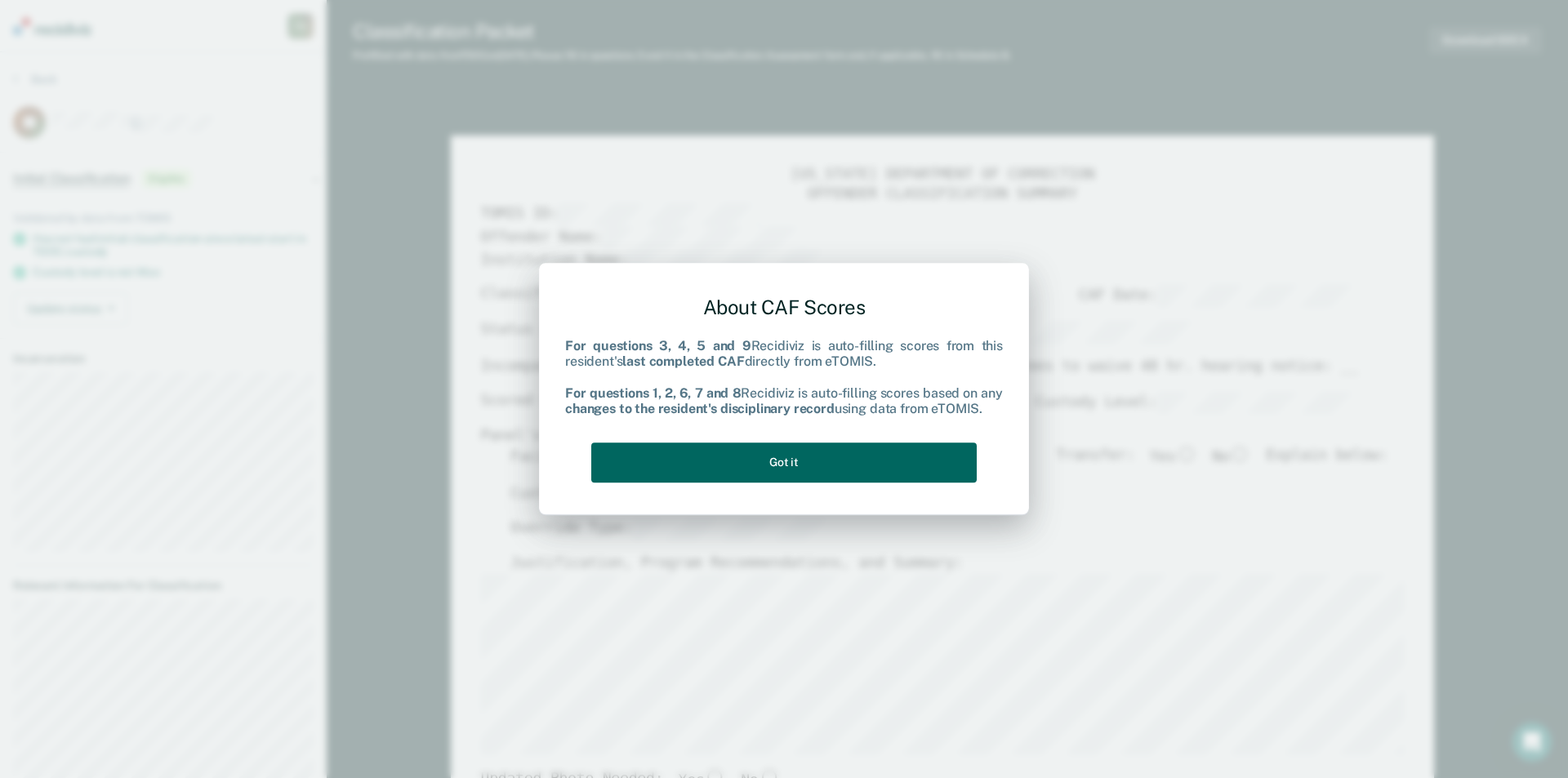
click at [849, 452] on button "Got it" at bounding box center [784, 462] width 386 height 40
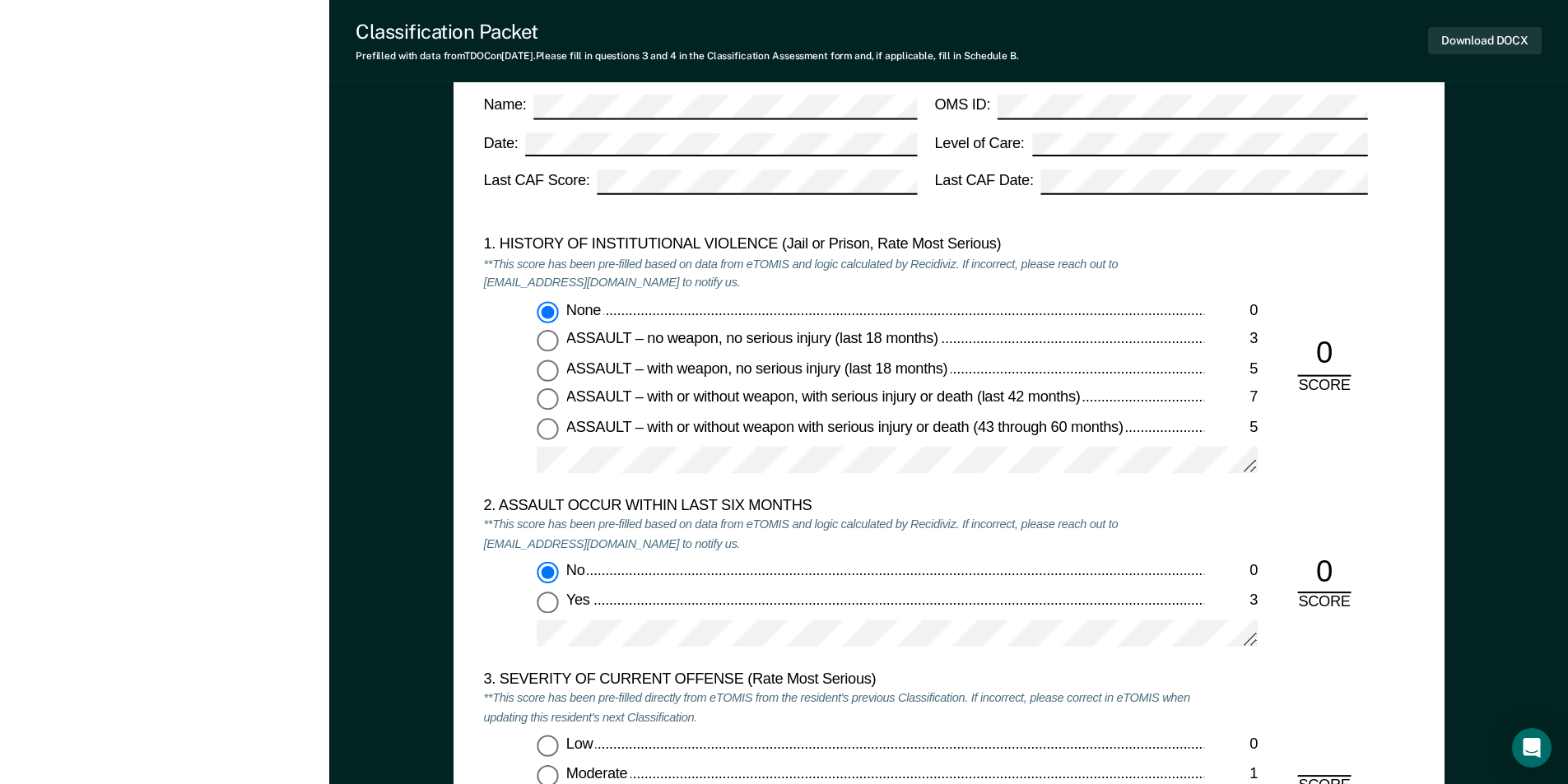
scroll to position [1811, 0]
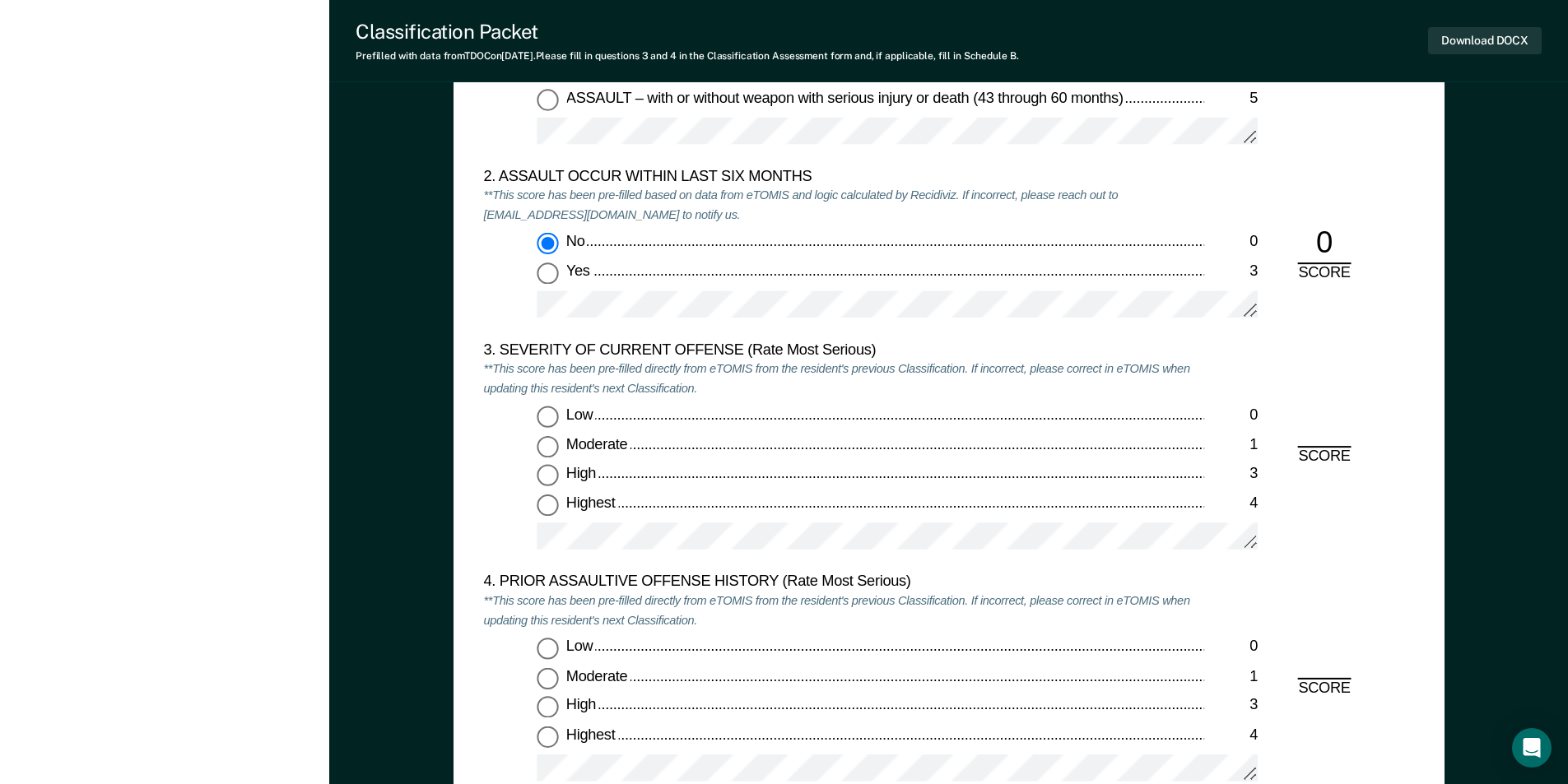
click at [548, 450] on input "Moderate 1" at bounding box center [548, 447] width 22 height 22
type textarea "x"
radio input "true"
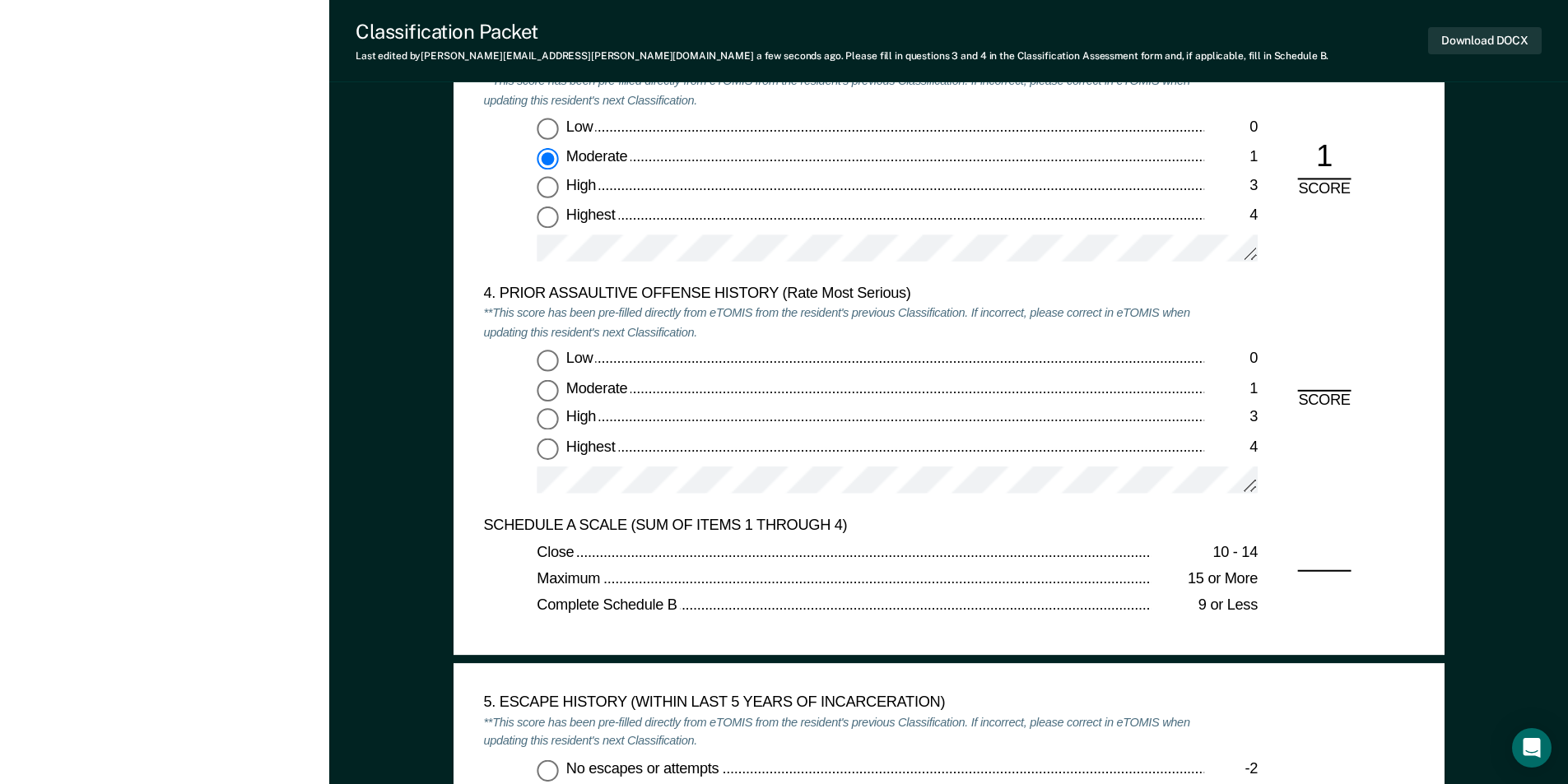
scroll to position [2140, 0]
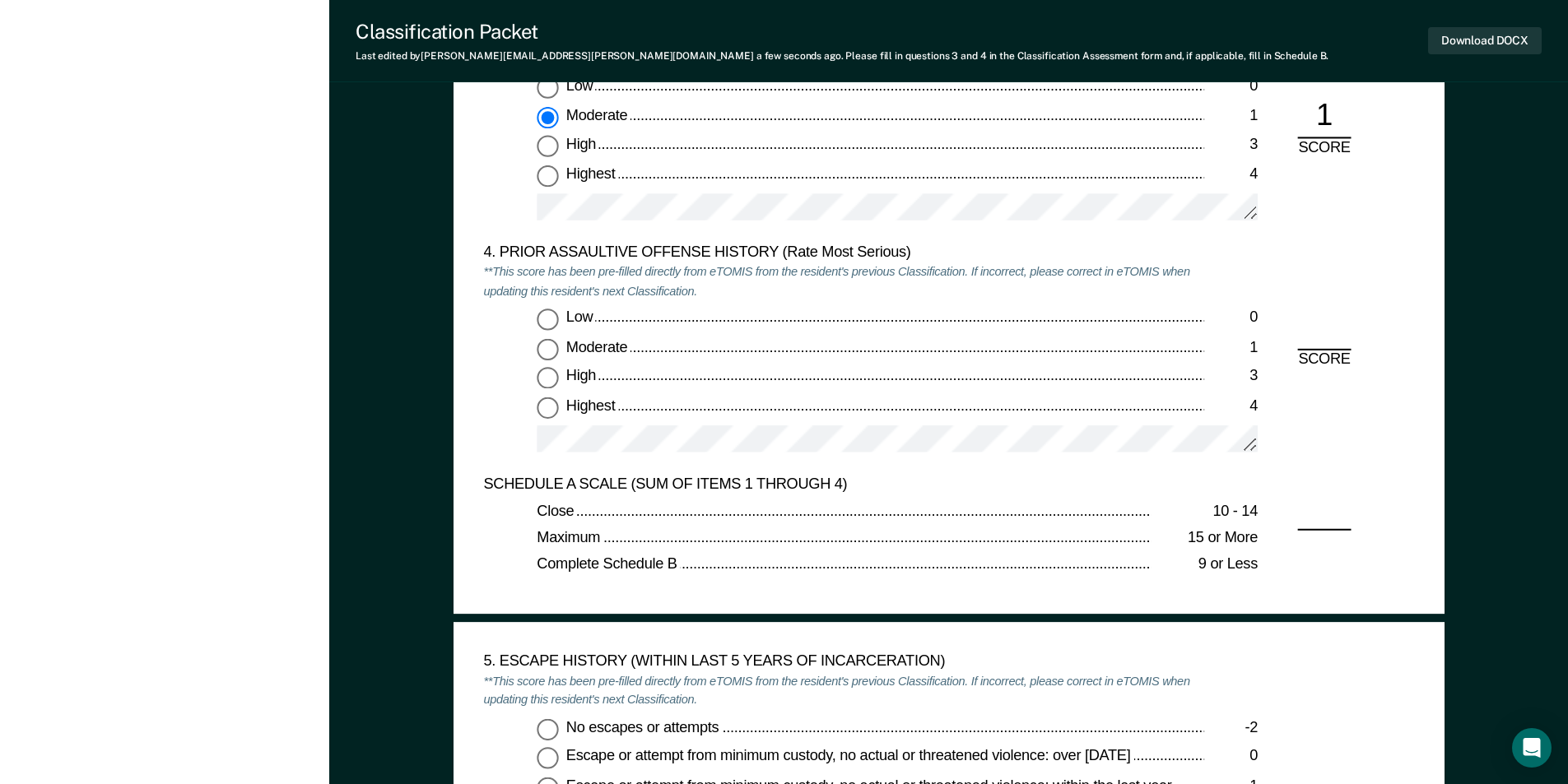
click at [549, 317] on input "Low 0" at bounding box center [548, 320] width 22 height 22
type textarea "x"
radio input "true"
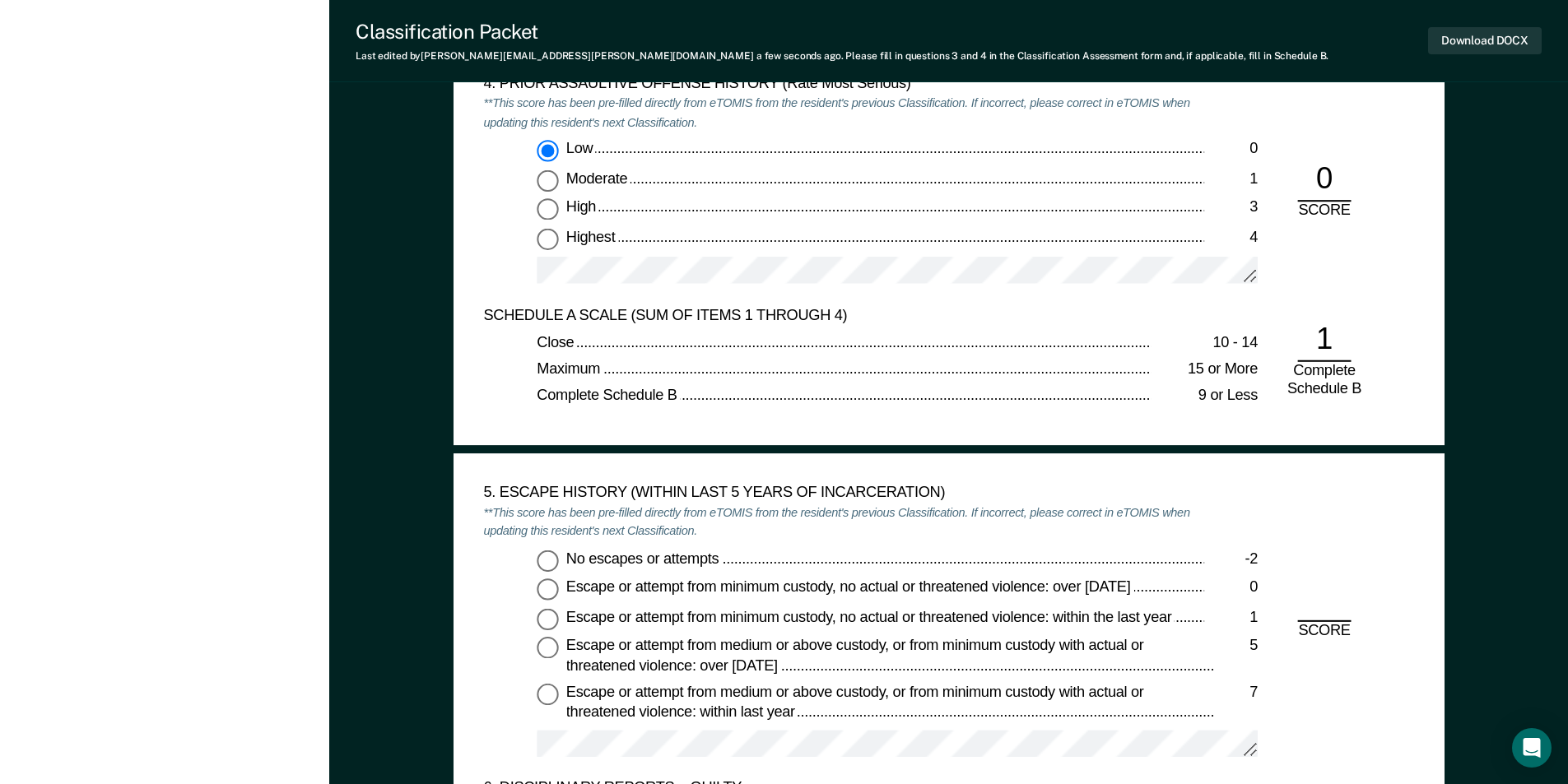
scroll to position [2469, 0]
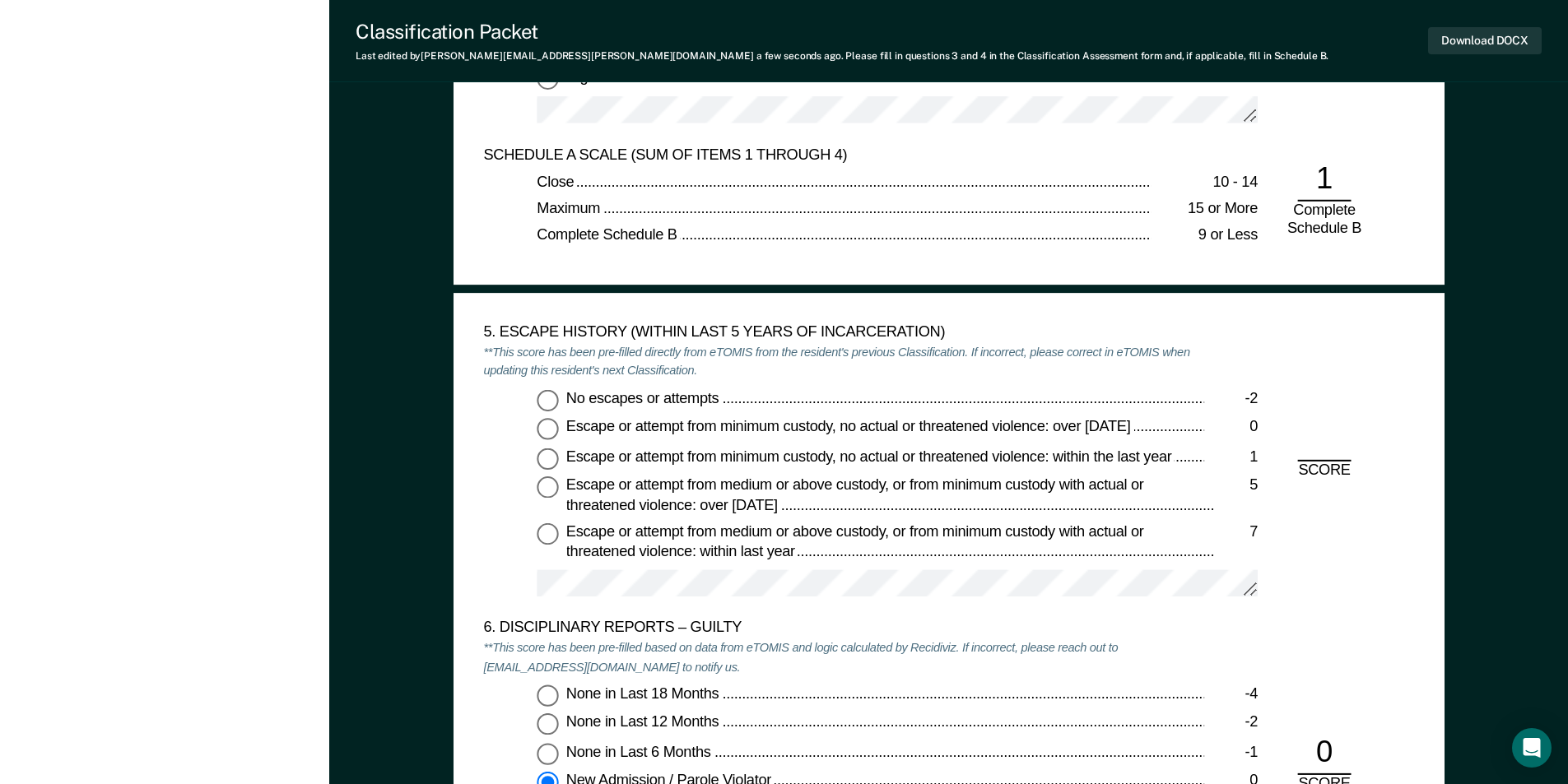
click at [546, 398] on input "No escapes or attempts -2" at bounding box center [548, 400] width 22 height 22
type textarea "x"
radio input "true"
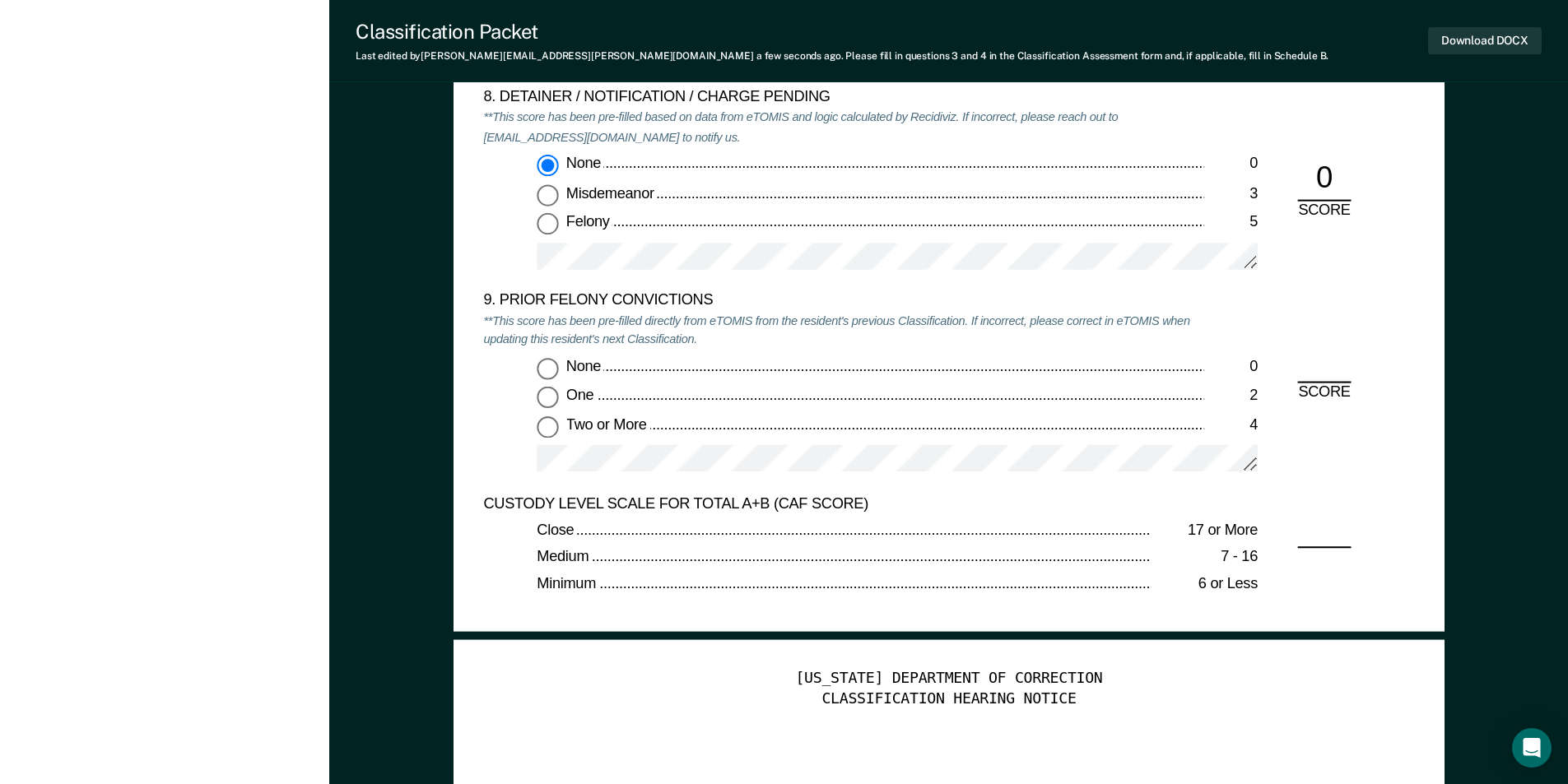
scroll to position [3539, 0]
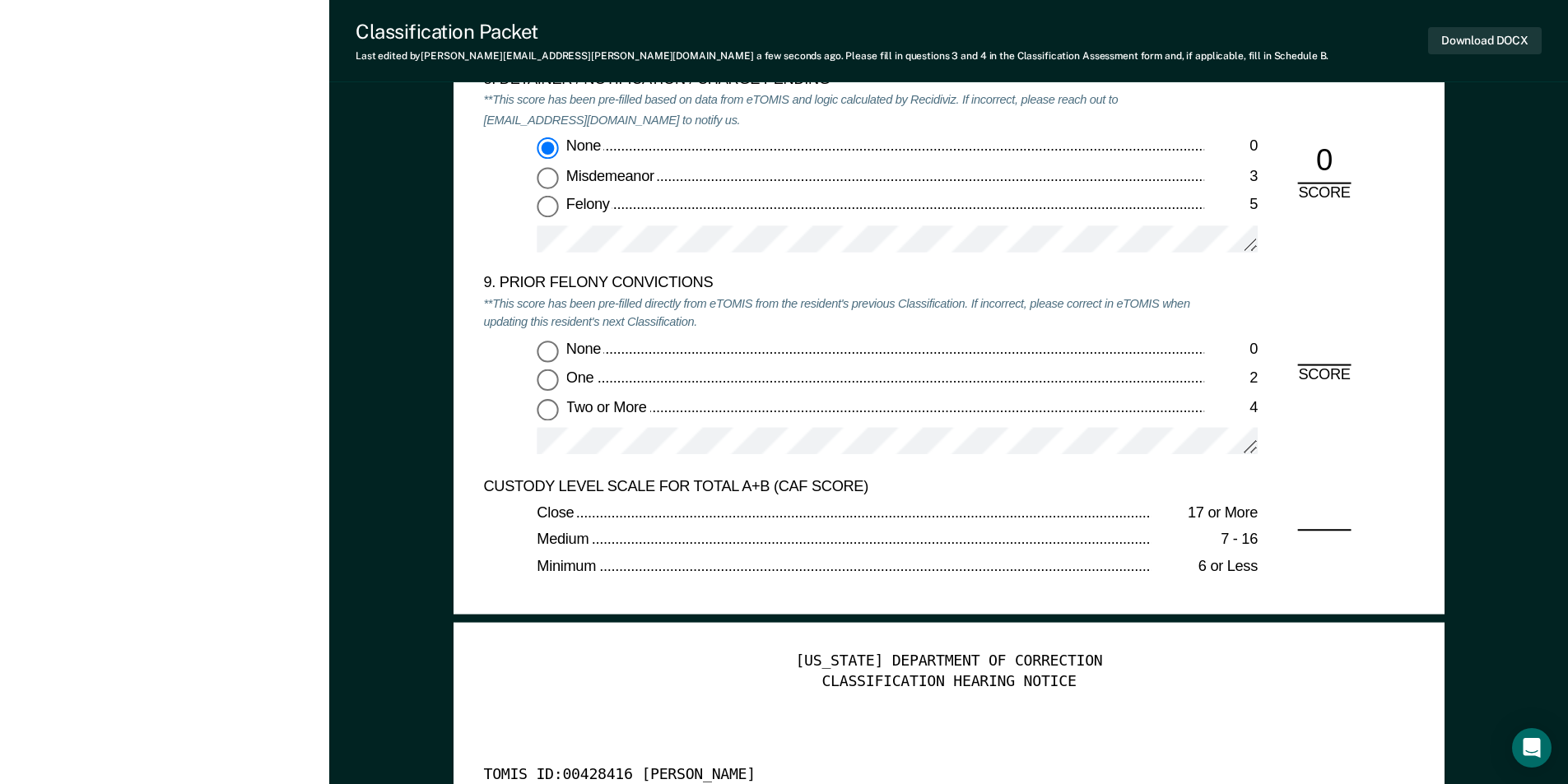
click at [550, 412] on input "Two or More 4" at bounding box center [548, 409] width 22 height 22
type textarea "x"
radio input "true"
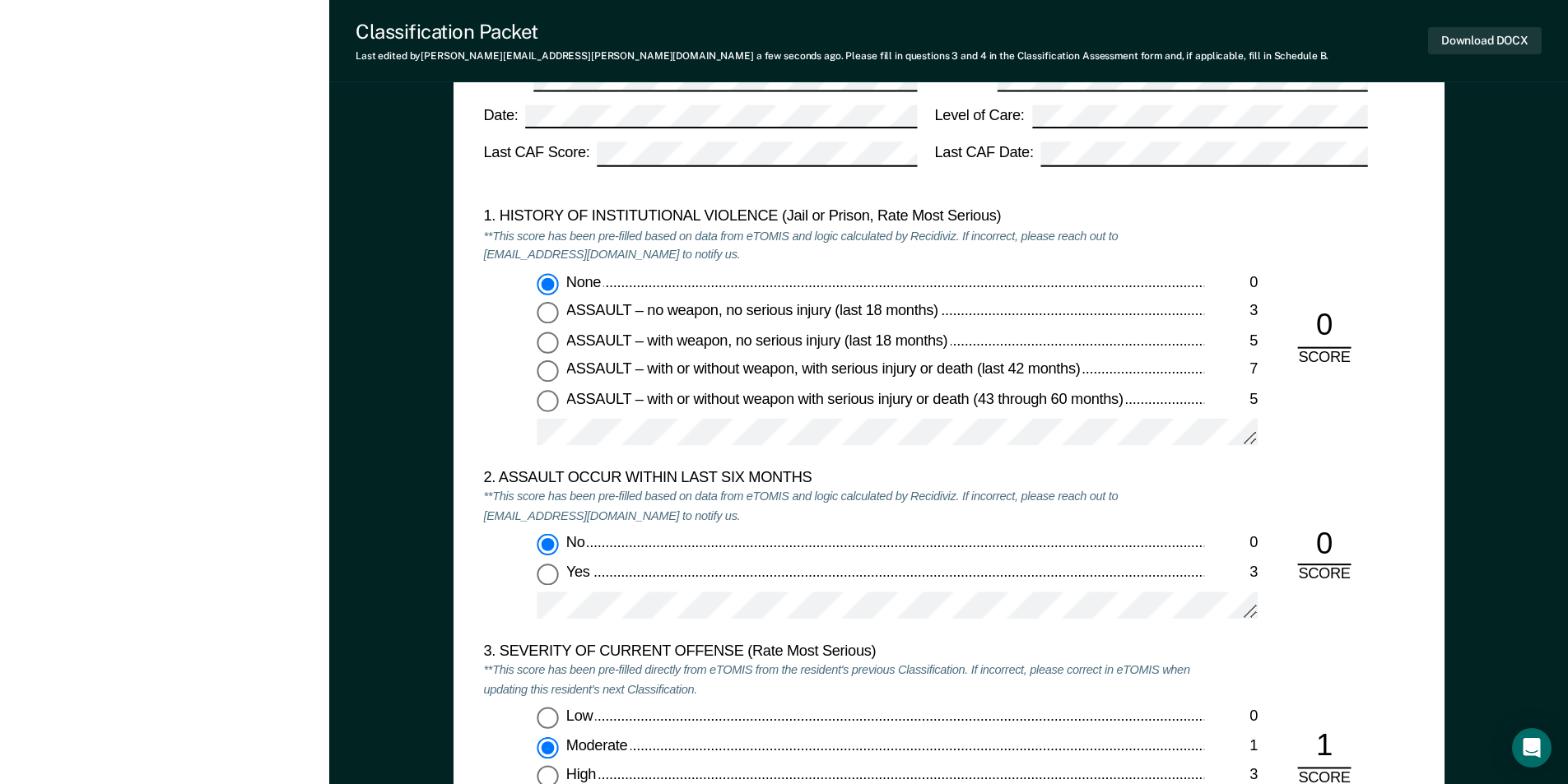
scroll to position [1234, 0]
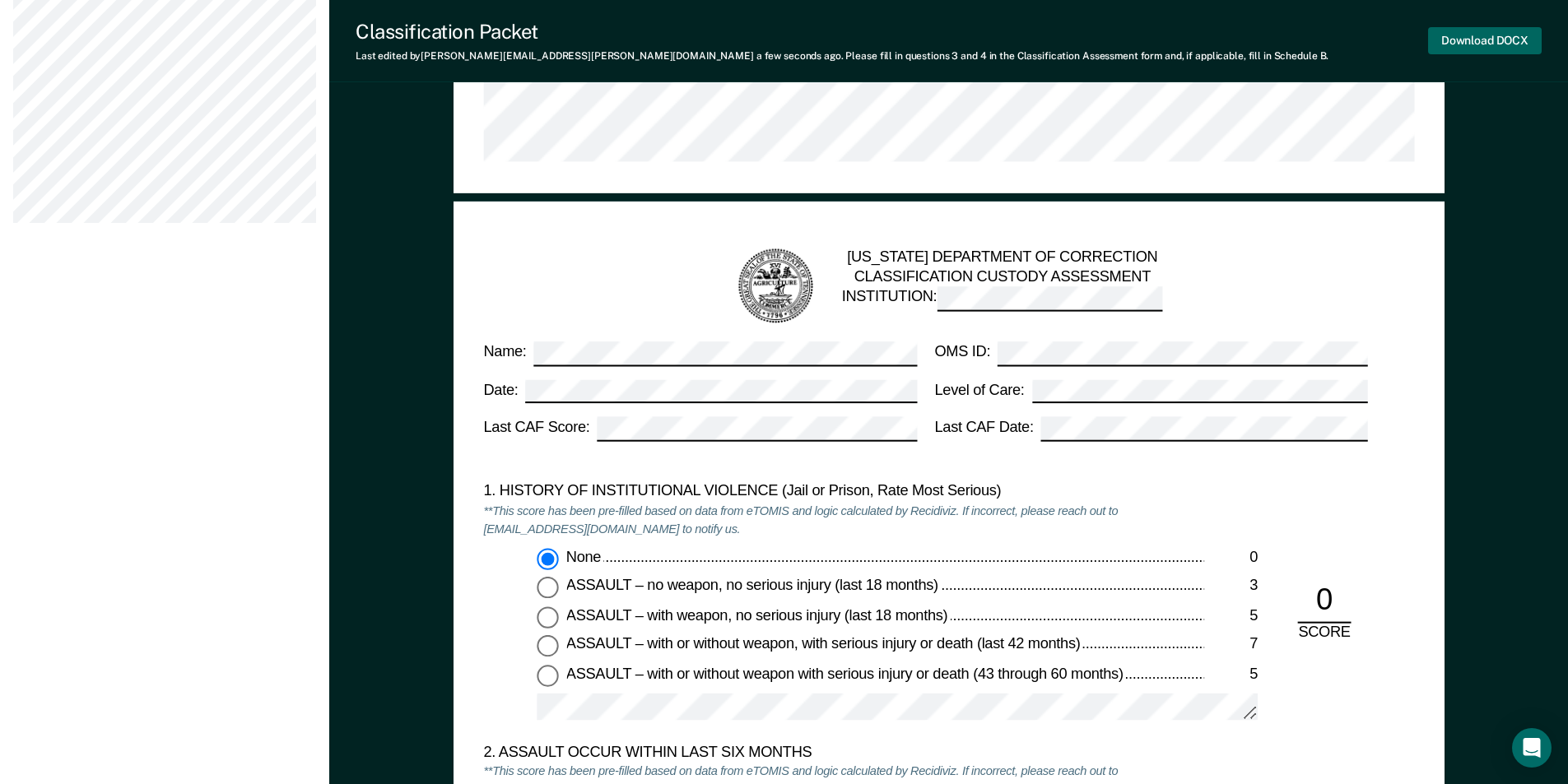
click at [1462, 42] on button "Download DOCX" at bounding box center [1484, 40] width 113 height 27
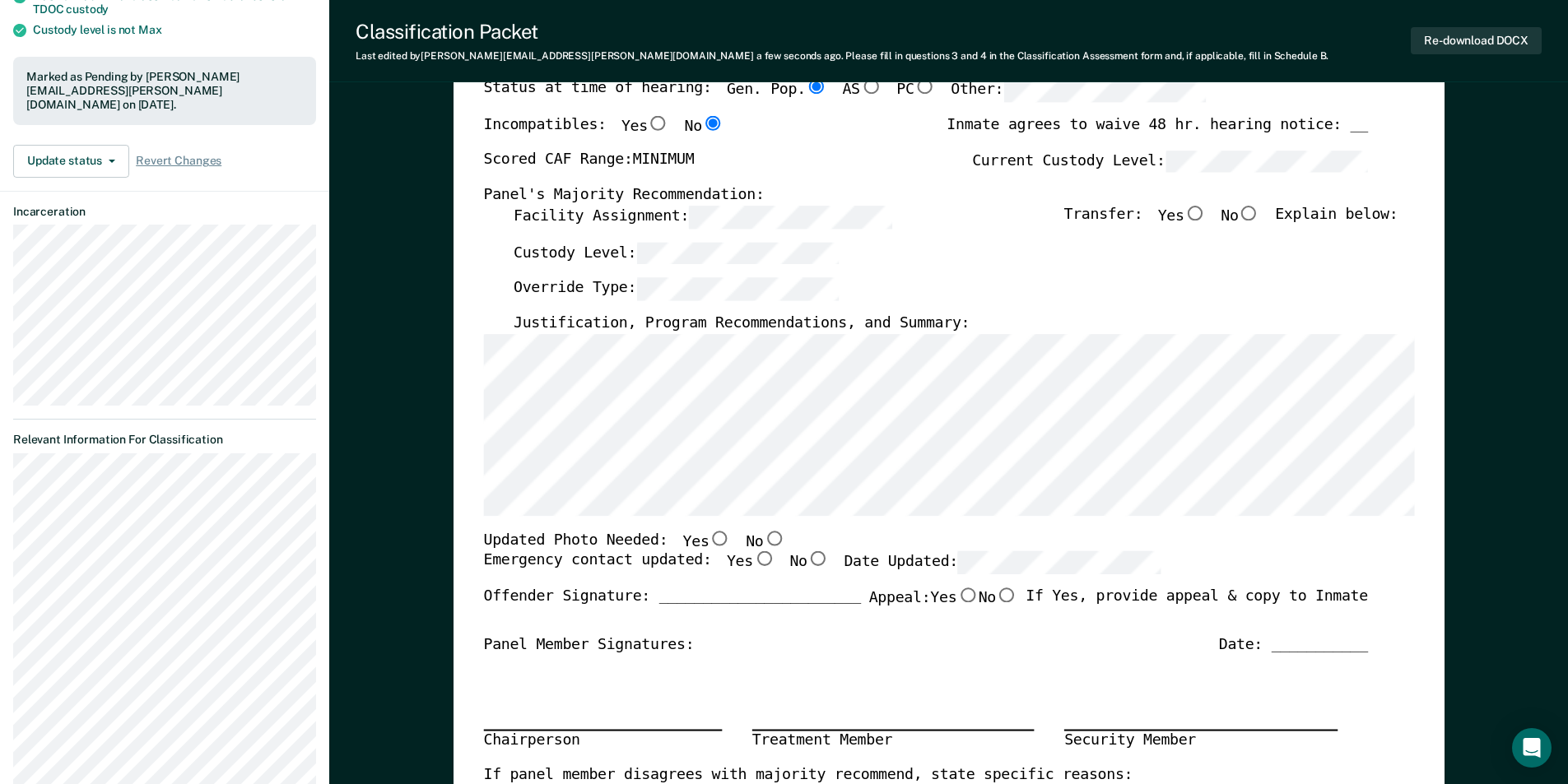
scroll to position [0, 0]
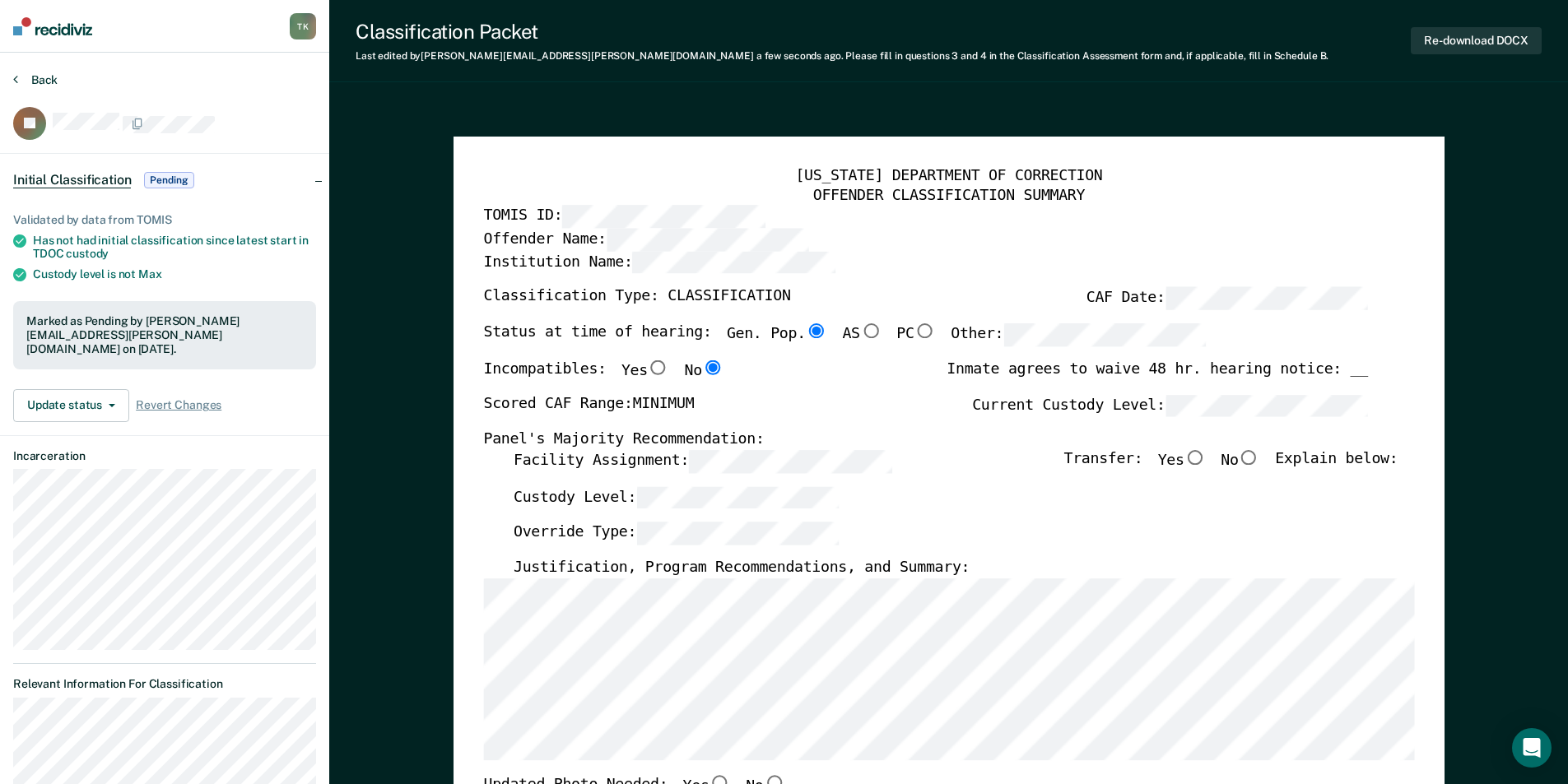
click at [41, 76] on button "Back" at bounding box center [35, 80] width 44 height 14
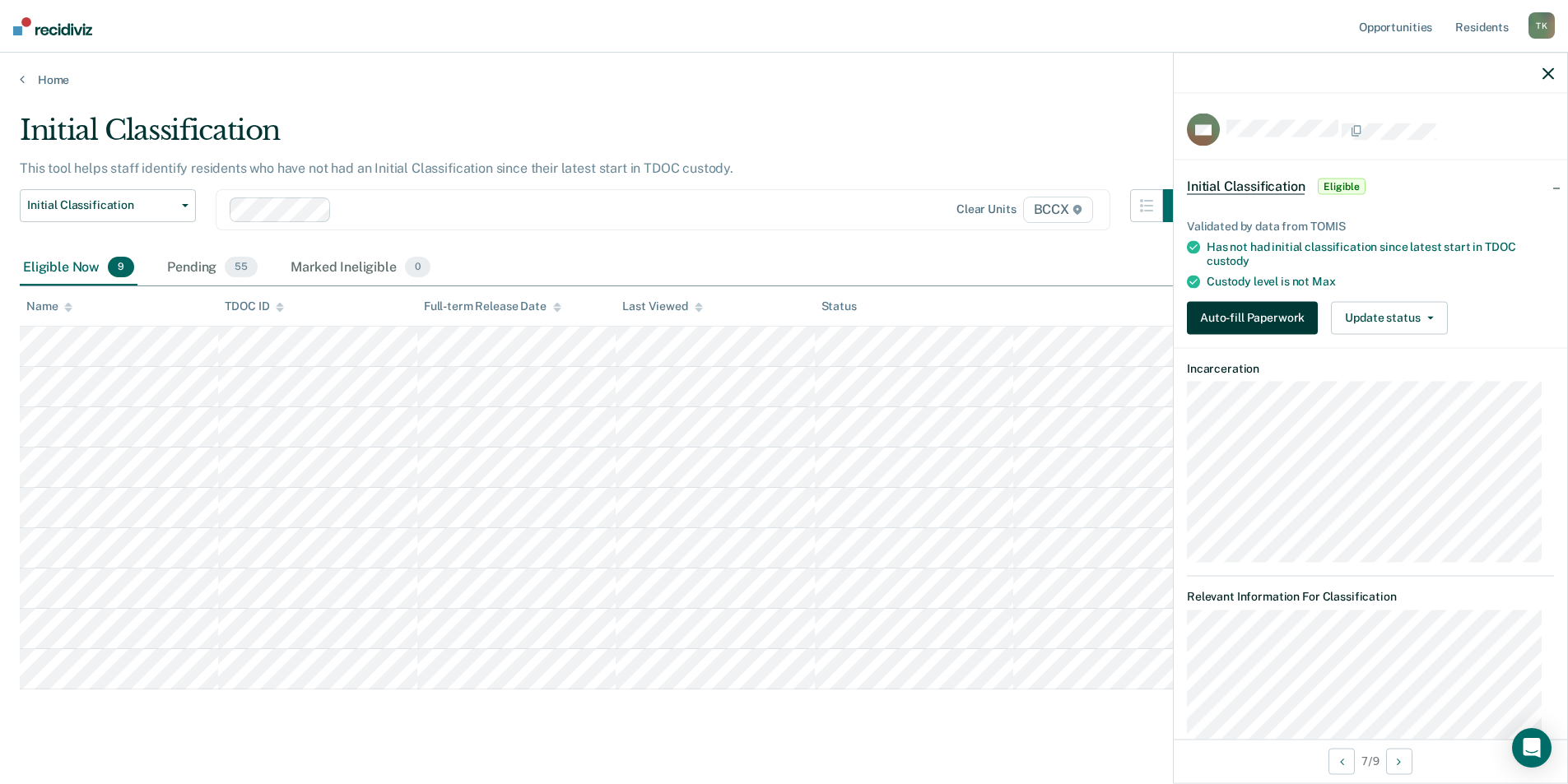
click at [1224, 316] on button "Auto-fill Paperwork" at bounding box center [1252, 317] width 131 height 33
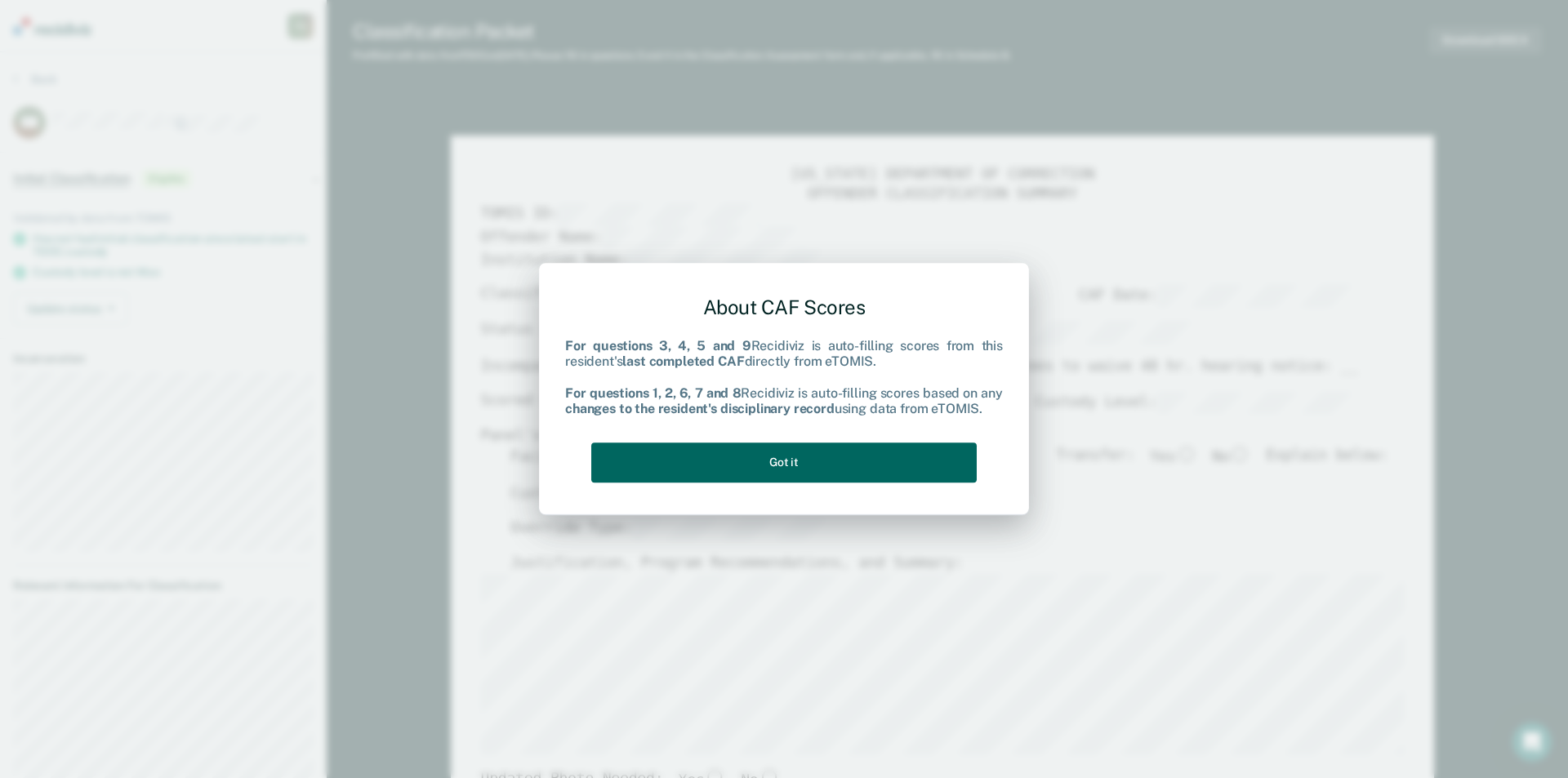
click at [786, 472] on button "Got it" at bounding box center [784, 462] width 386 height 40
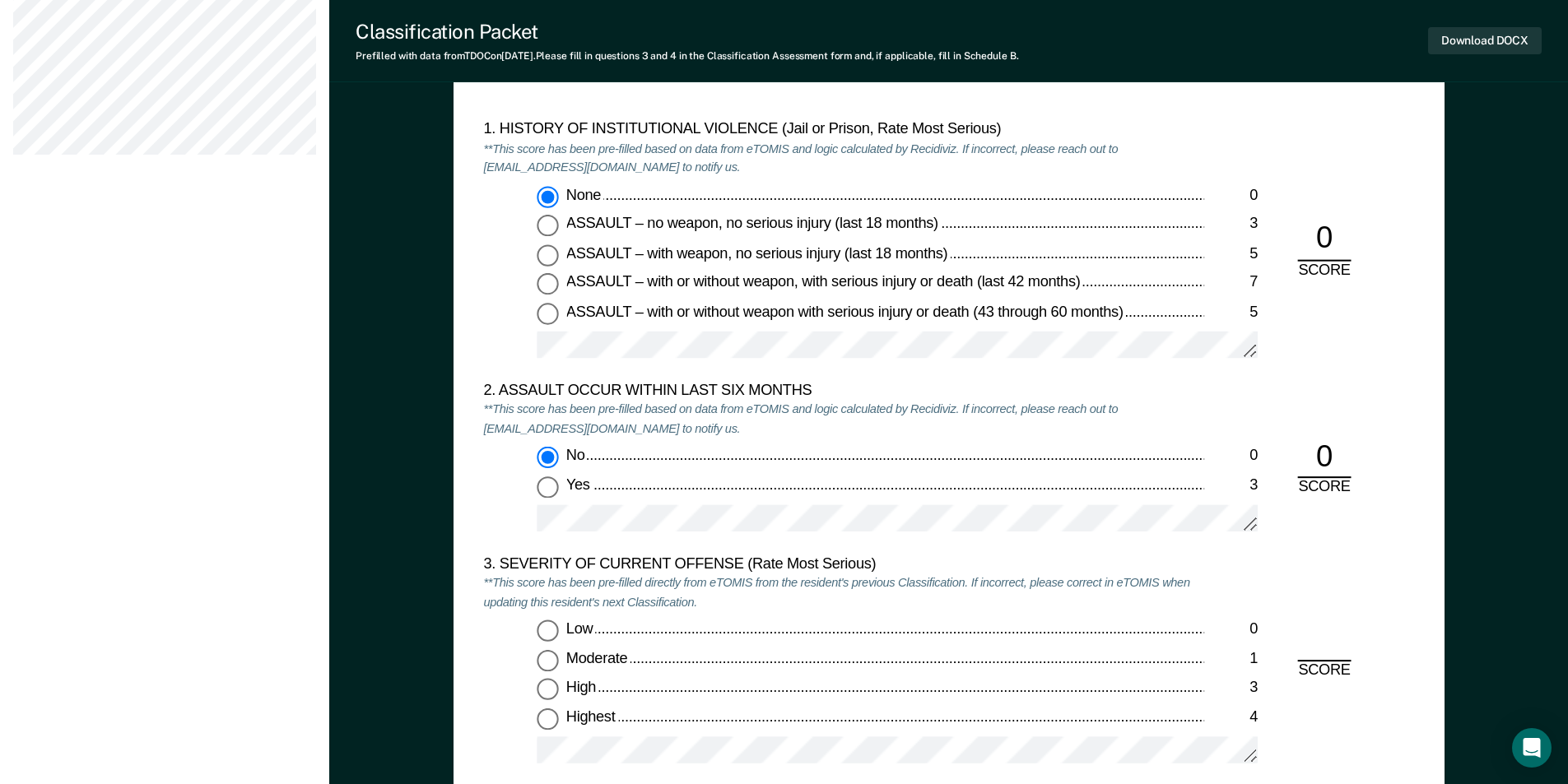
scroll to position [1728, 0]
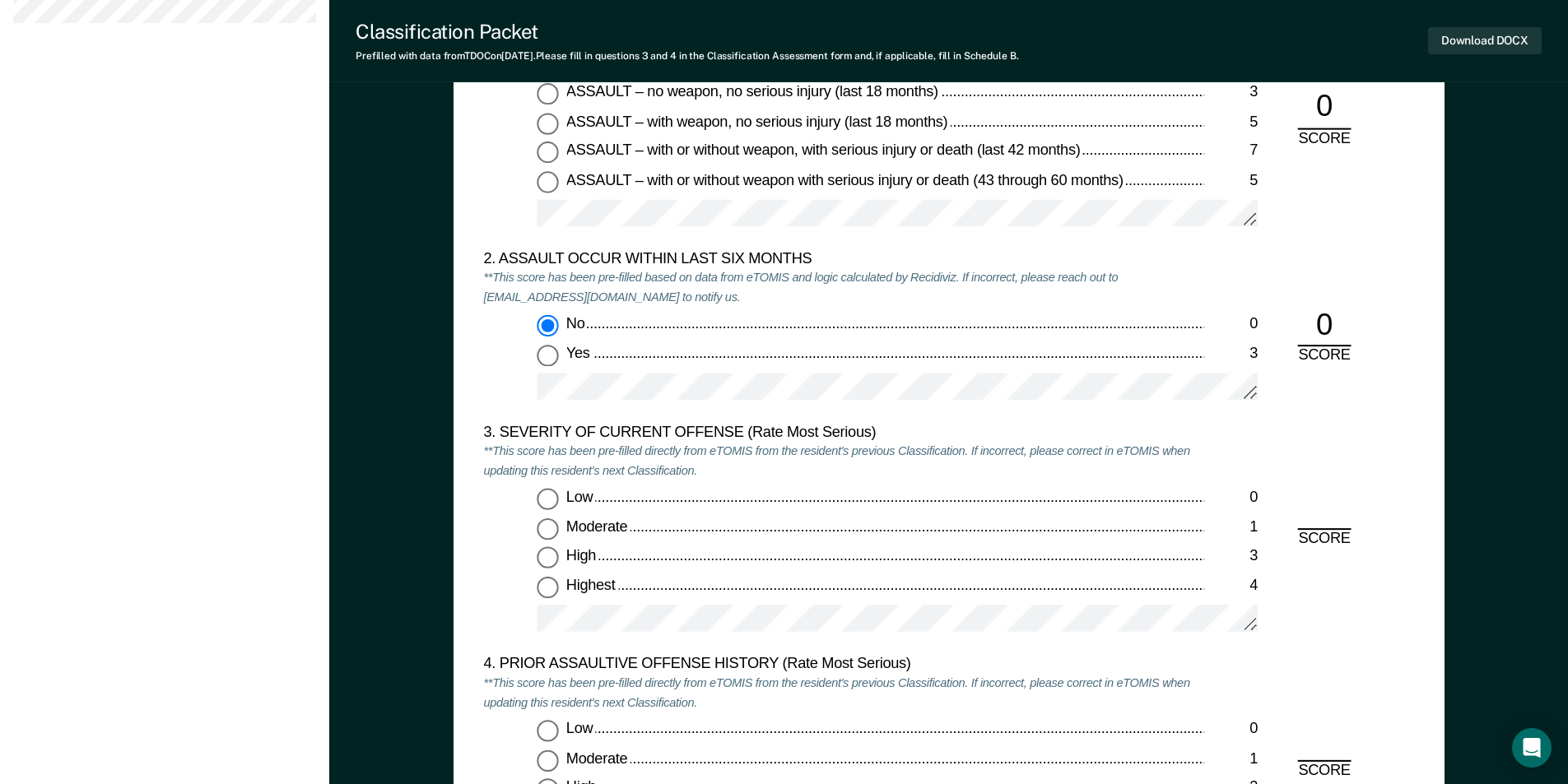
click at [544, 502] on input "Low 0" at bounding box center [548, 500] width 22 height 22
type textarea "x"
radio input "true"
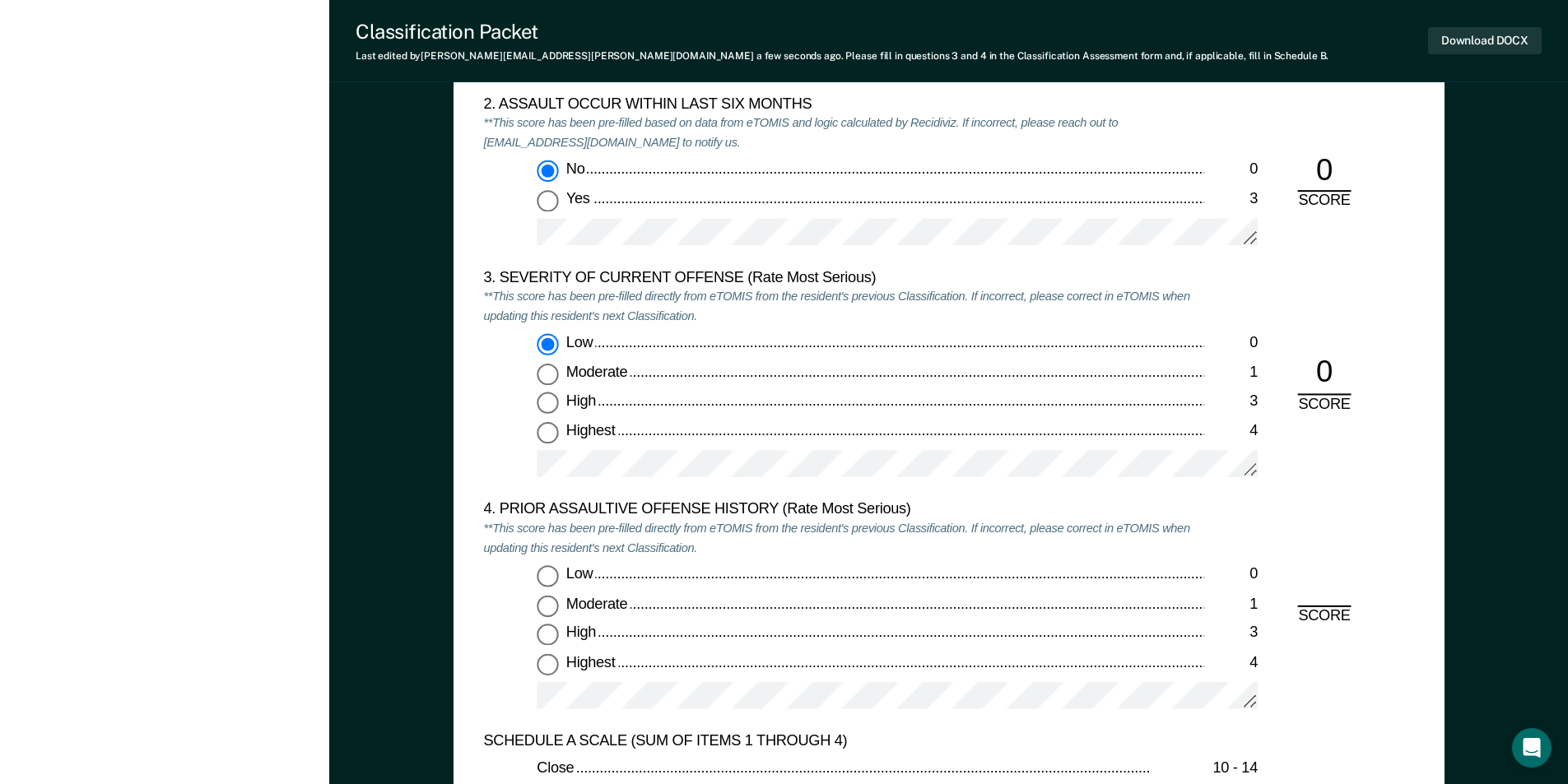
scroll to position [2057, 0]
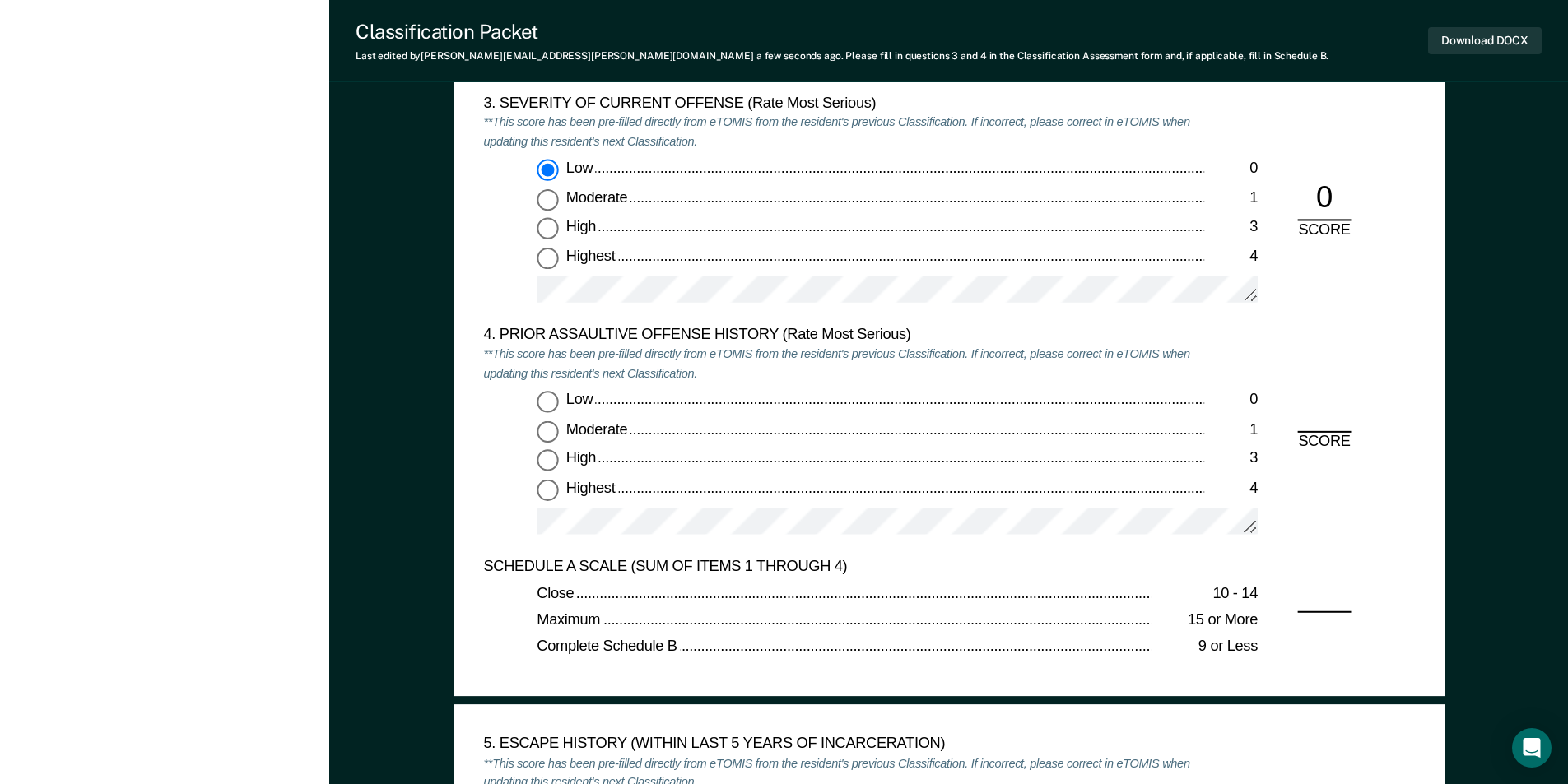
click at [548, 392] on input "Low 0" at bounding box center [548, 403] width 22 height 22
type textarea "x"
radio input "true"
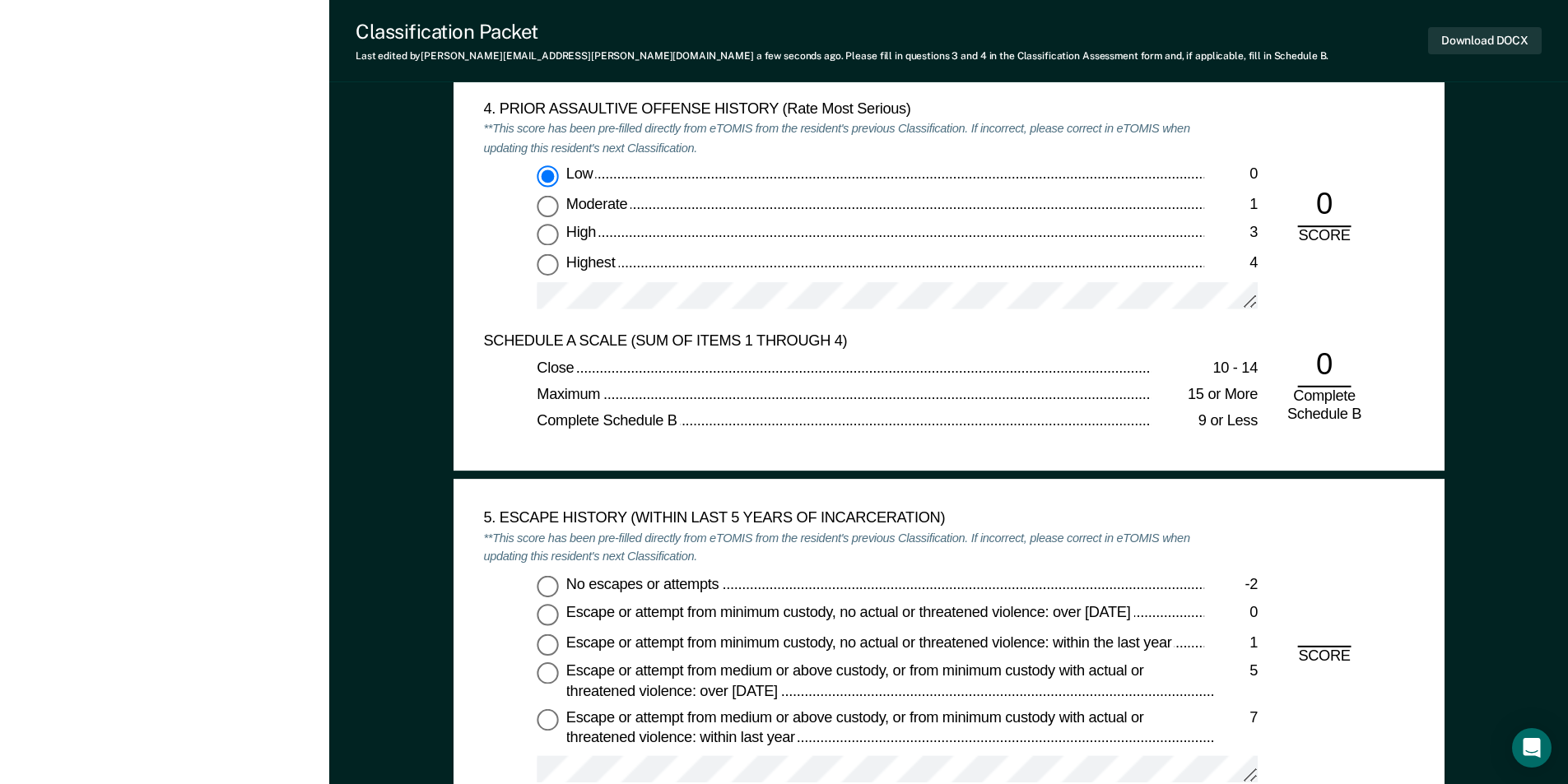
scroll to position [2551, 0]
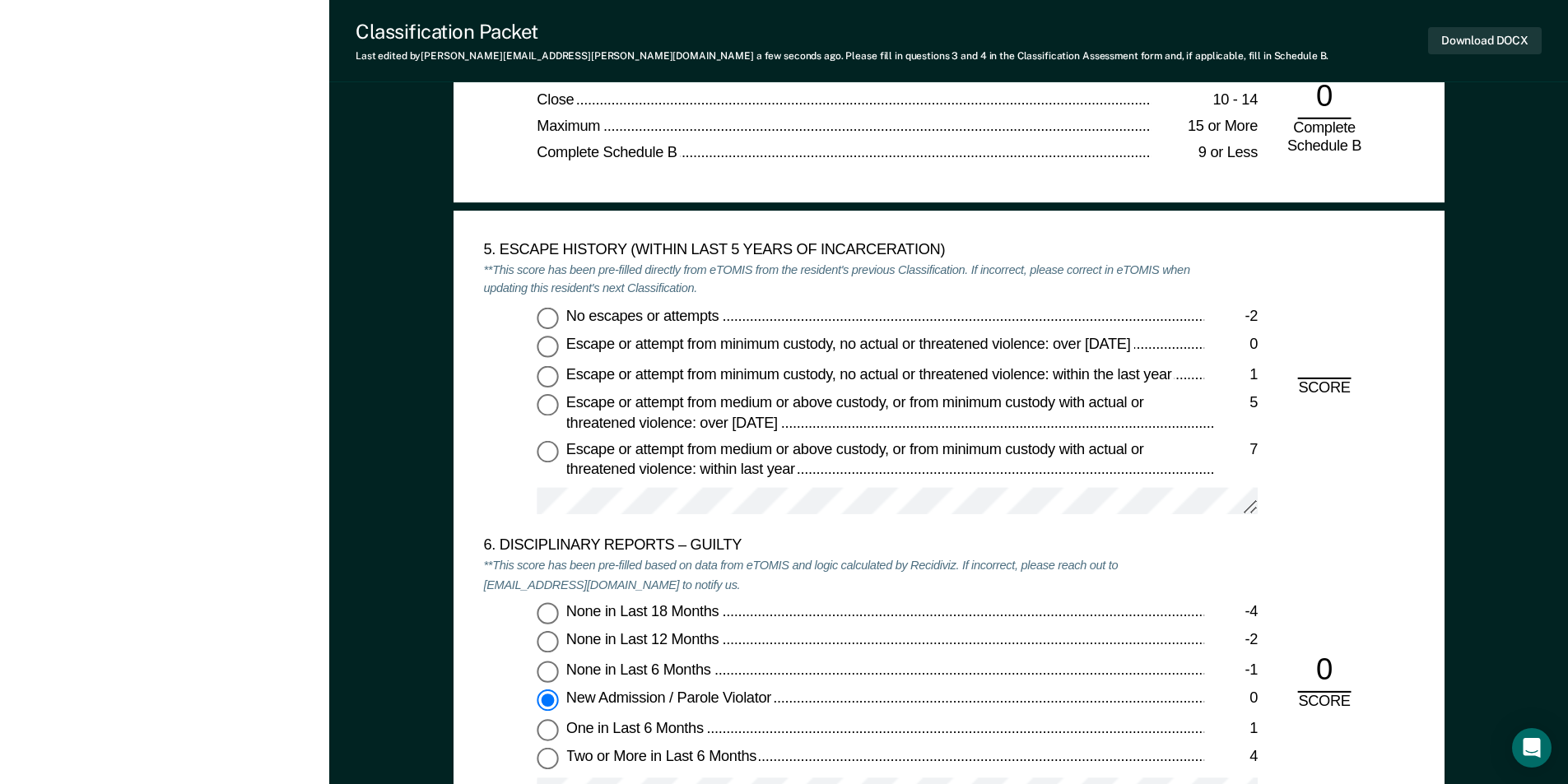
click at [549, 327] on input "No escapes or attempts -2" at bounding box center [548, 317] width 22 height 22
type textarea "x"
radio input "true"
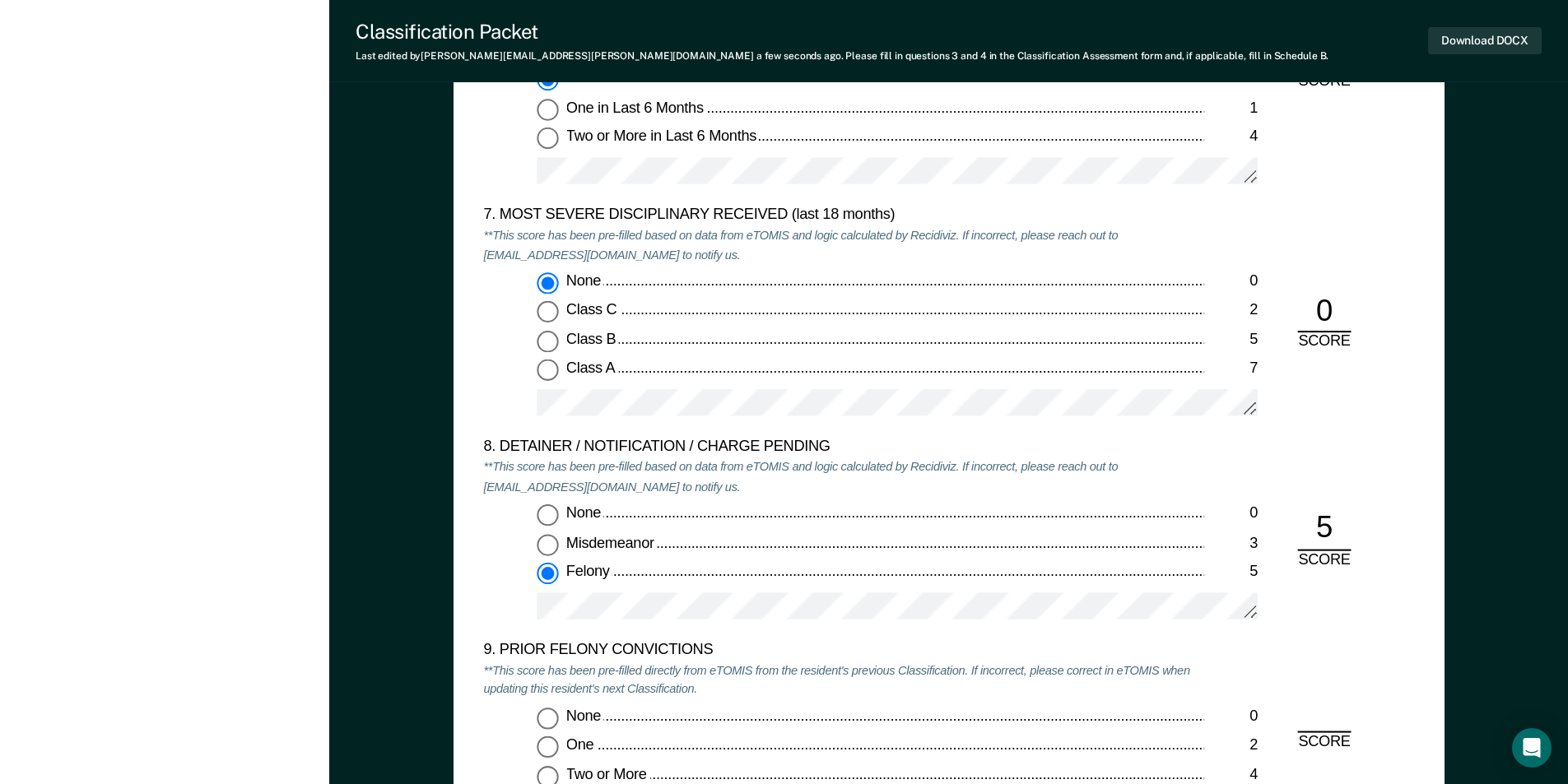
scroll to position [3374, 0]
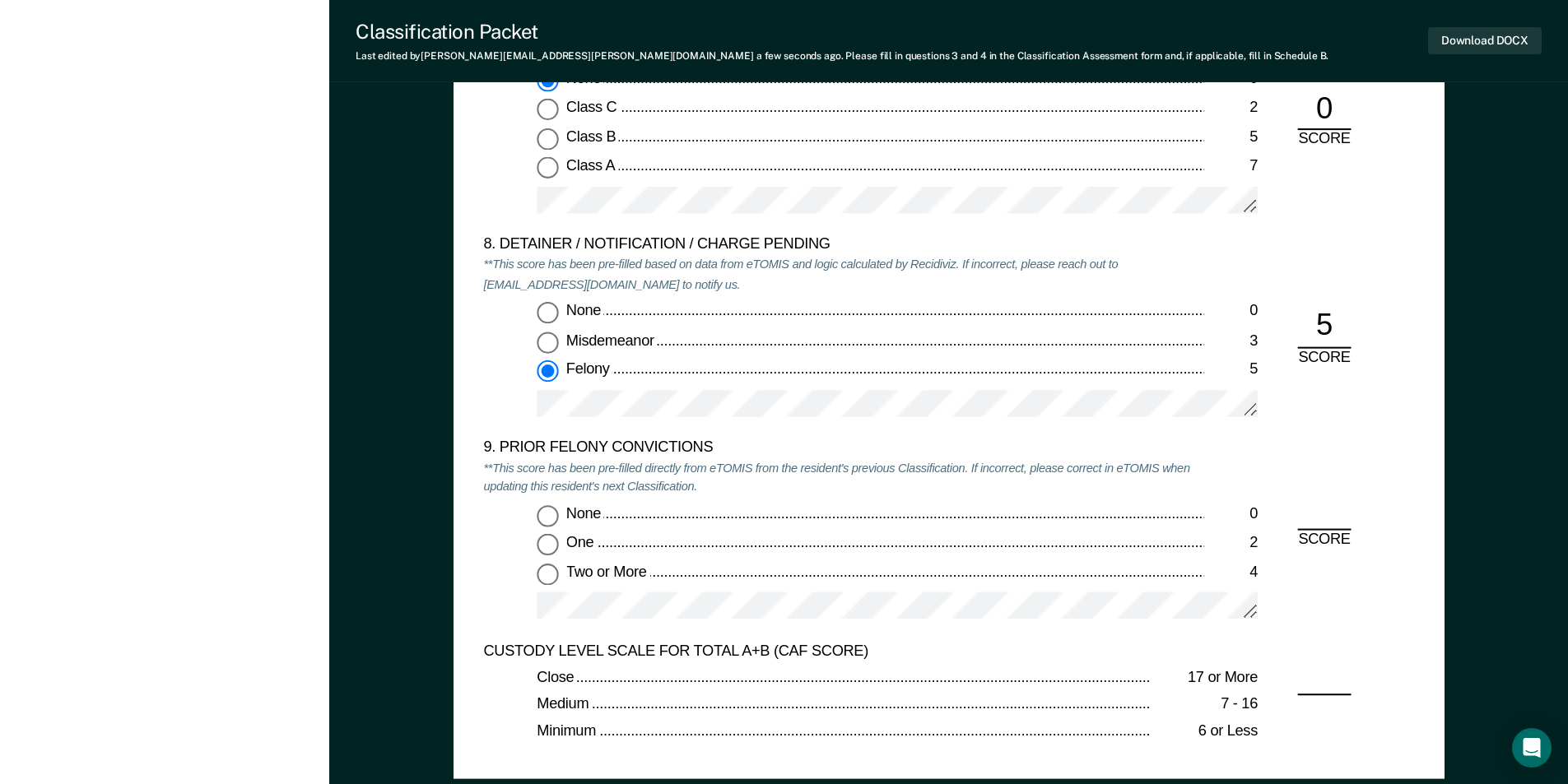
click at [549, 575] on input "Two or More 4" at bounding box center [548, 574] width 22 height 22
type textarea "x"
radio input "true"
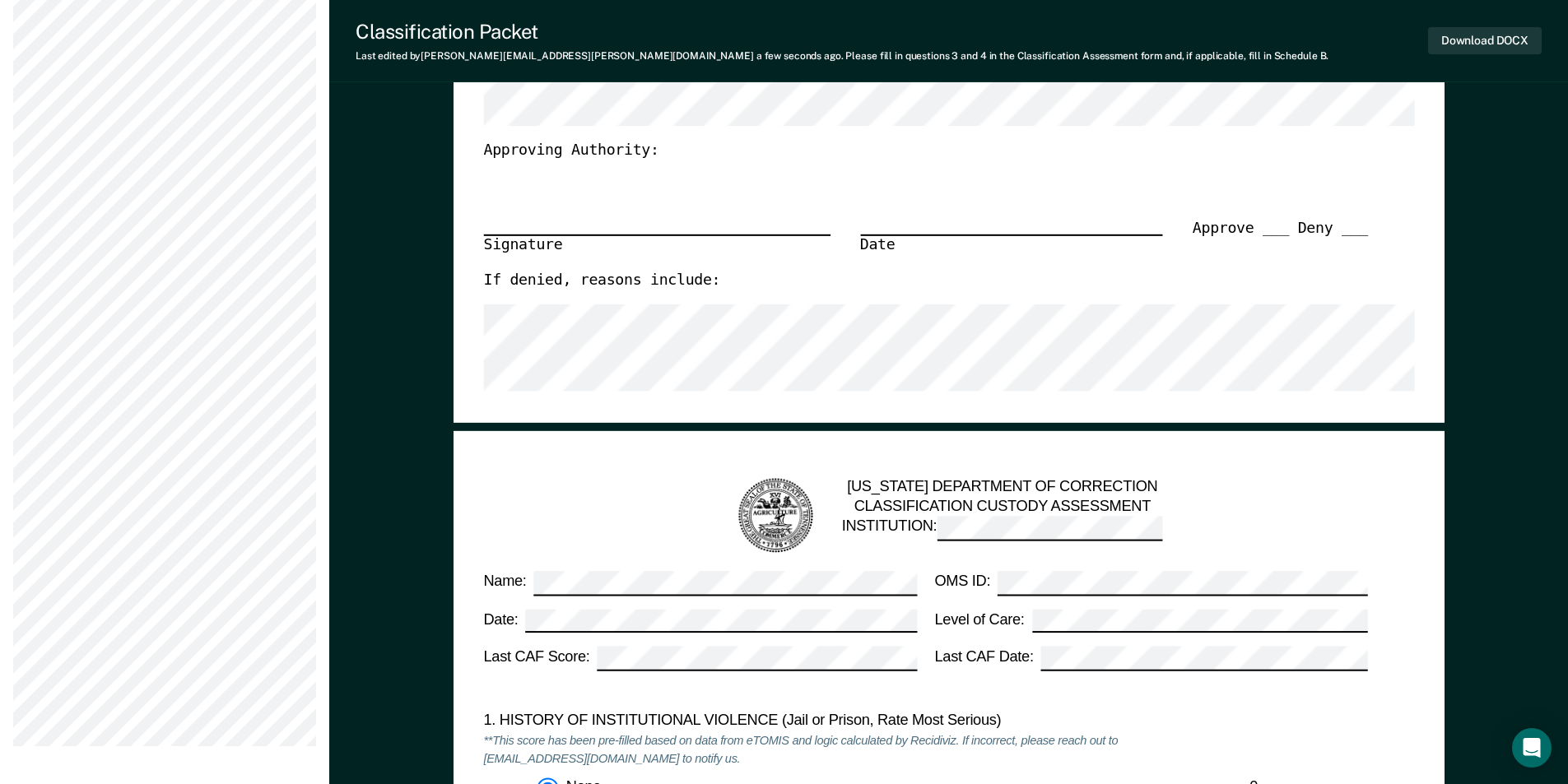
scroll to position [658, 0]
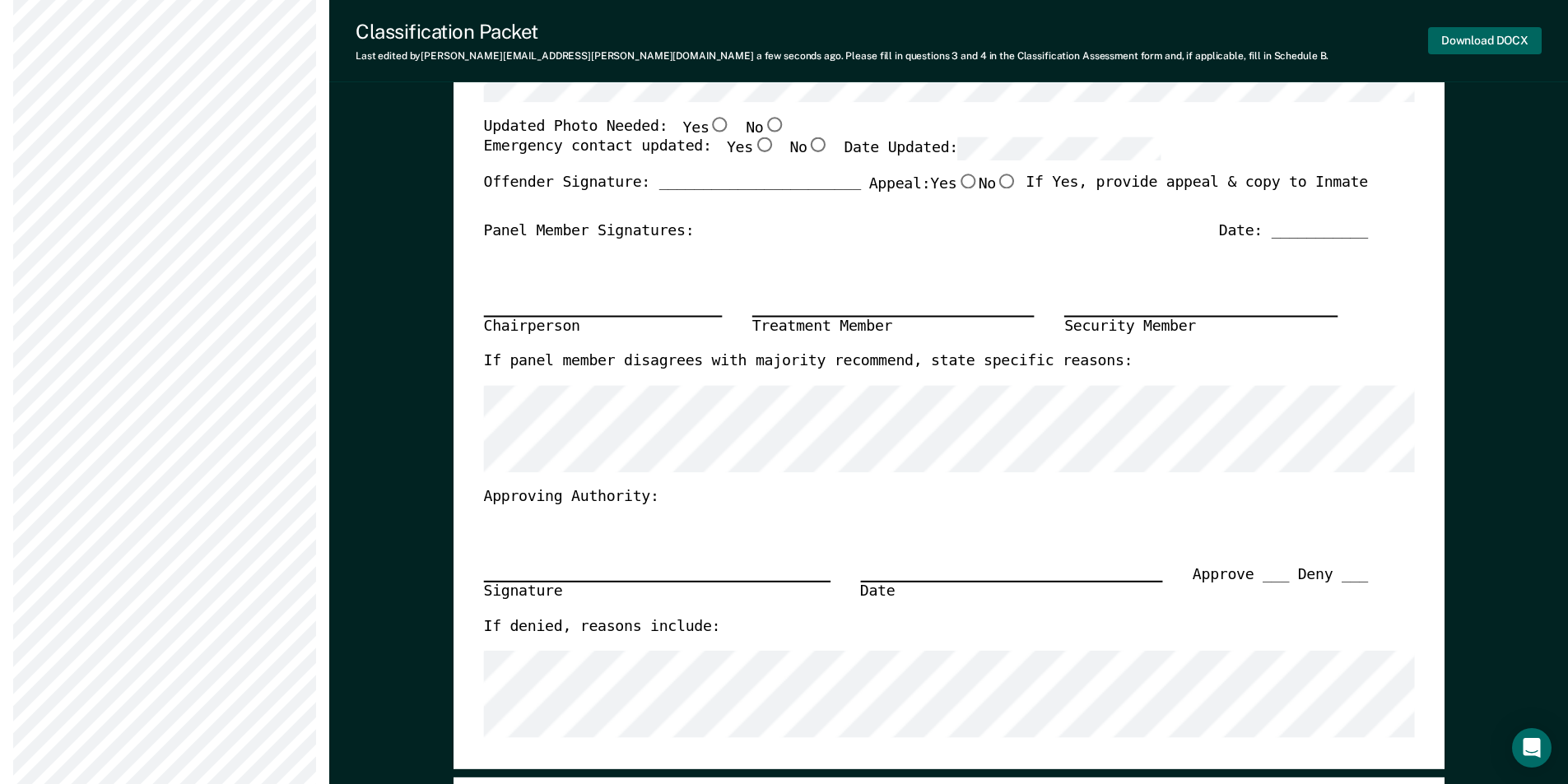
click at [1467, 43] on button "Download DOCX" at bounding box center [1484, 40] width 113 height 27
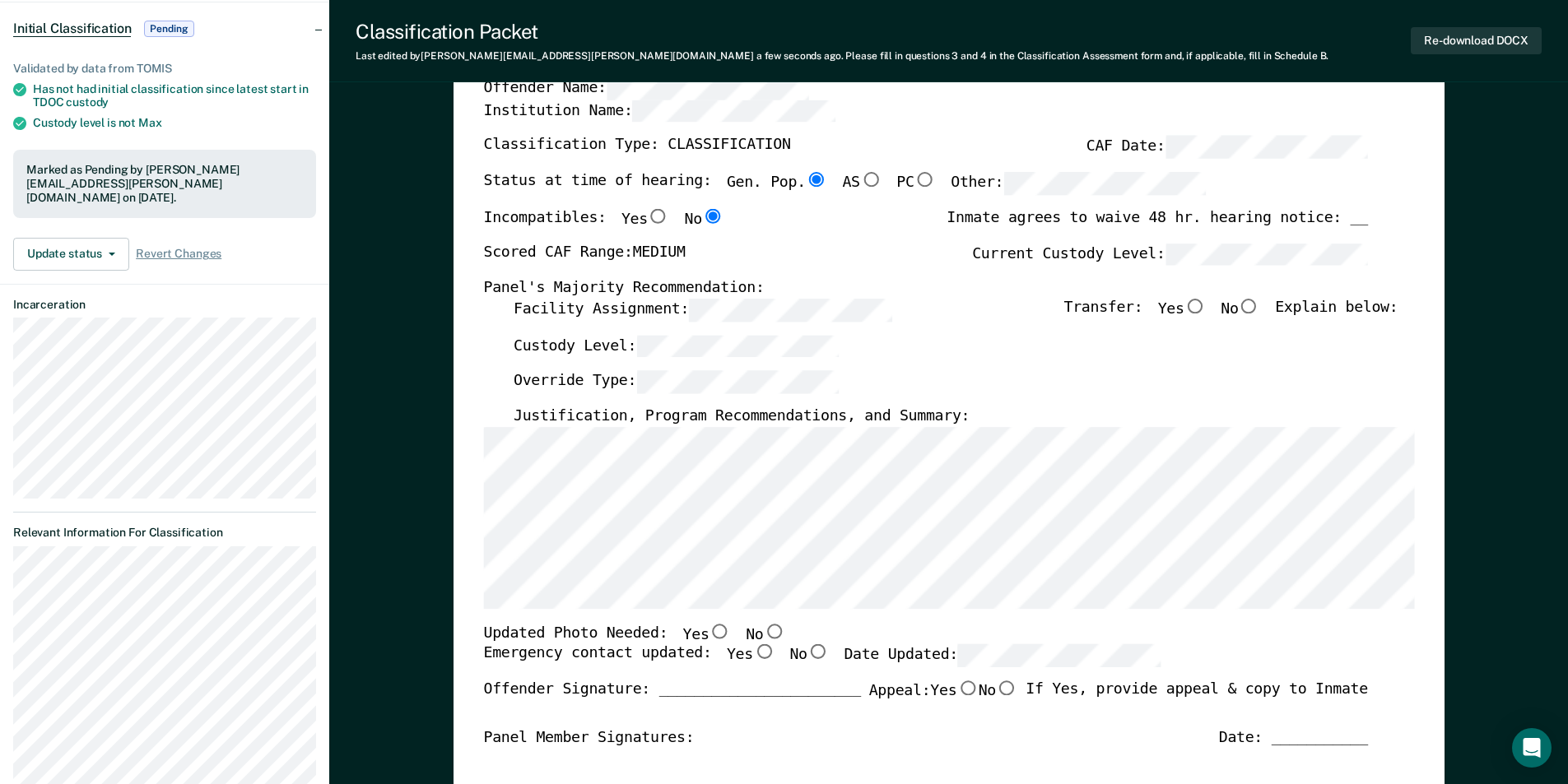
scroll to position [0, 0]
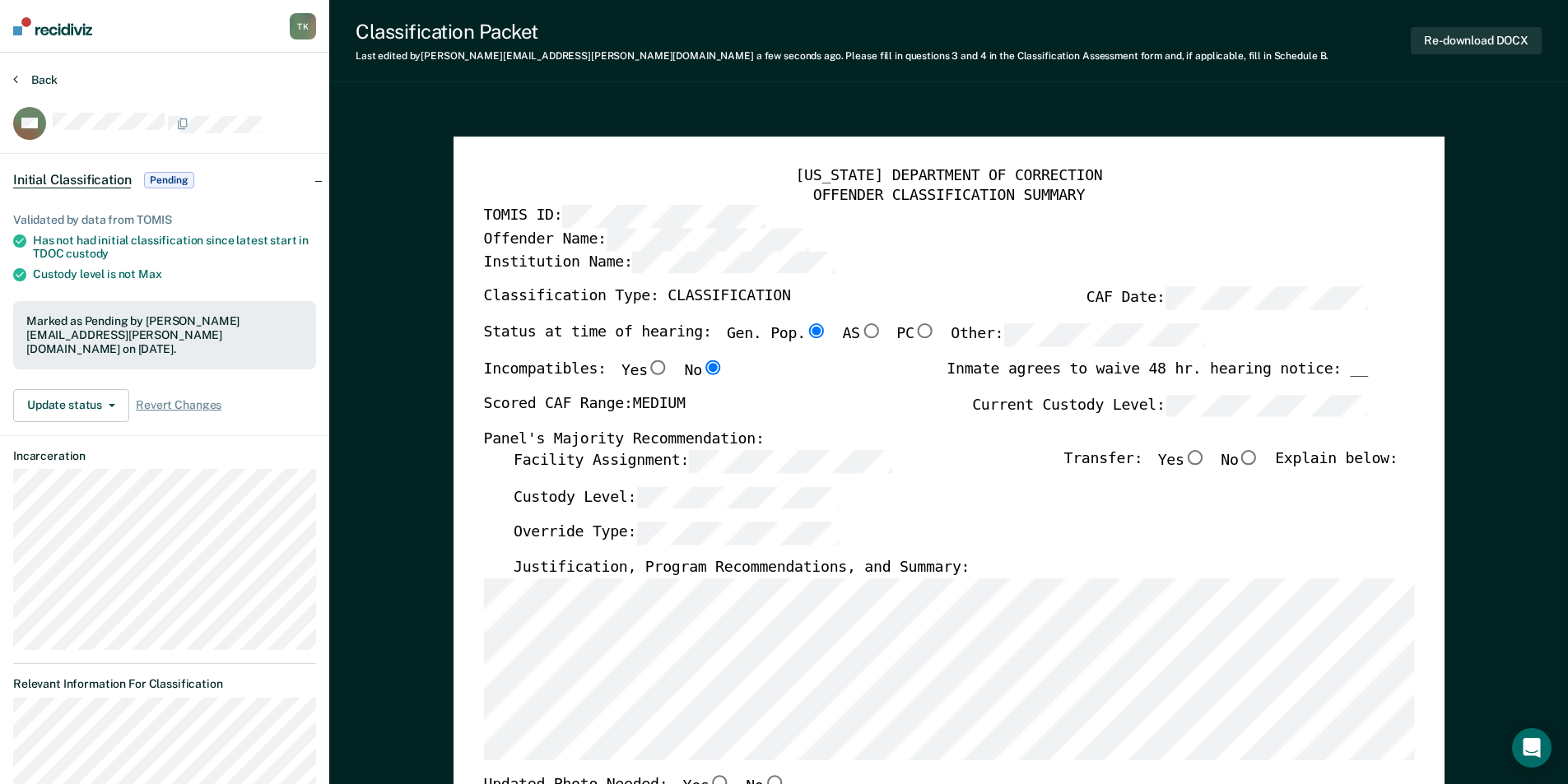
click at [42, 76] on button "Back" at bounding box center [35, 80] width 44 height 14
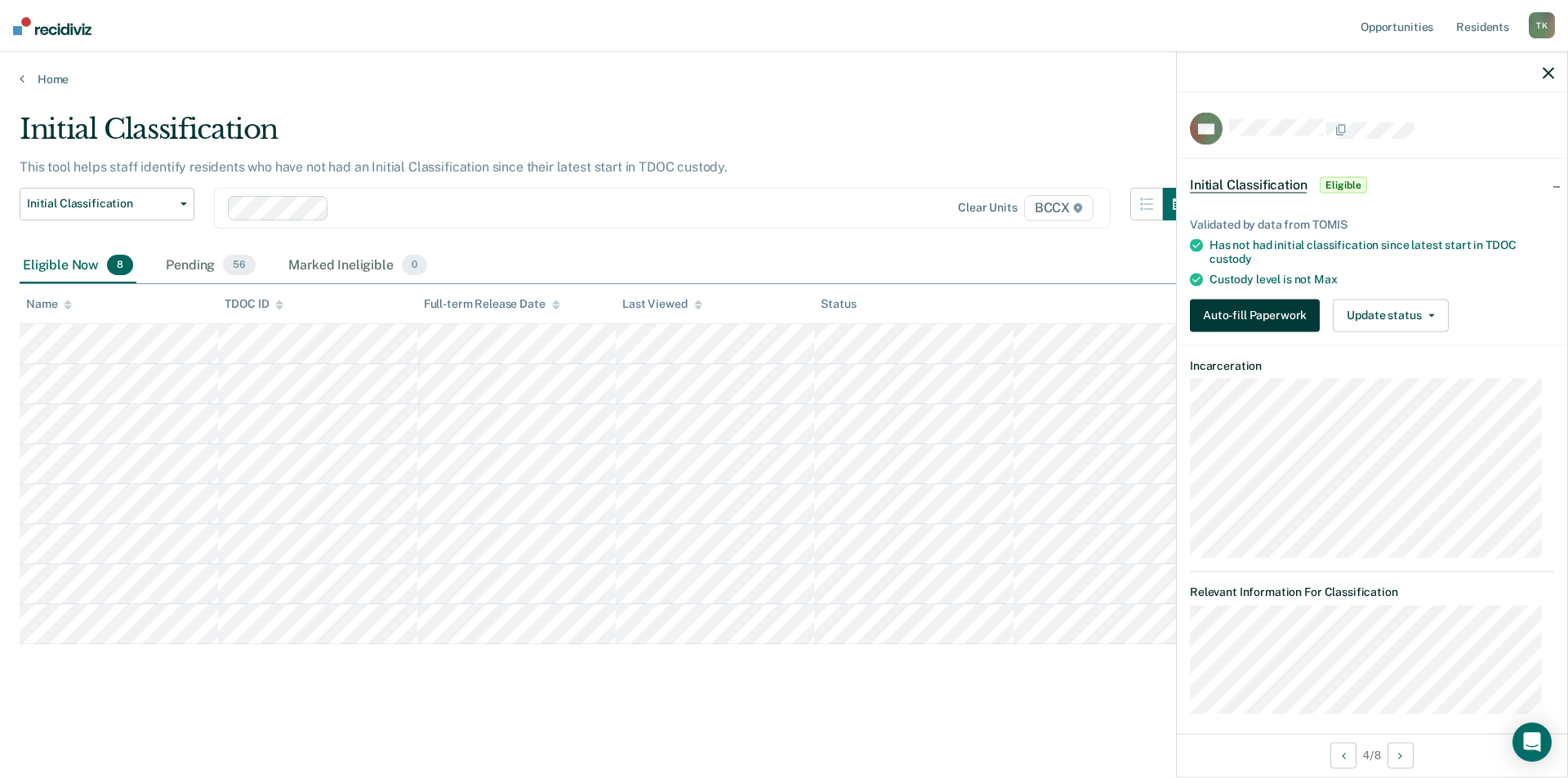
click at [1240, 321] on button "Auto-fill Paperwork" at bounding box center [1256, 315] width 130 height 33
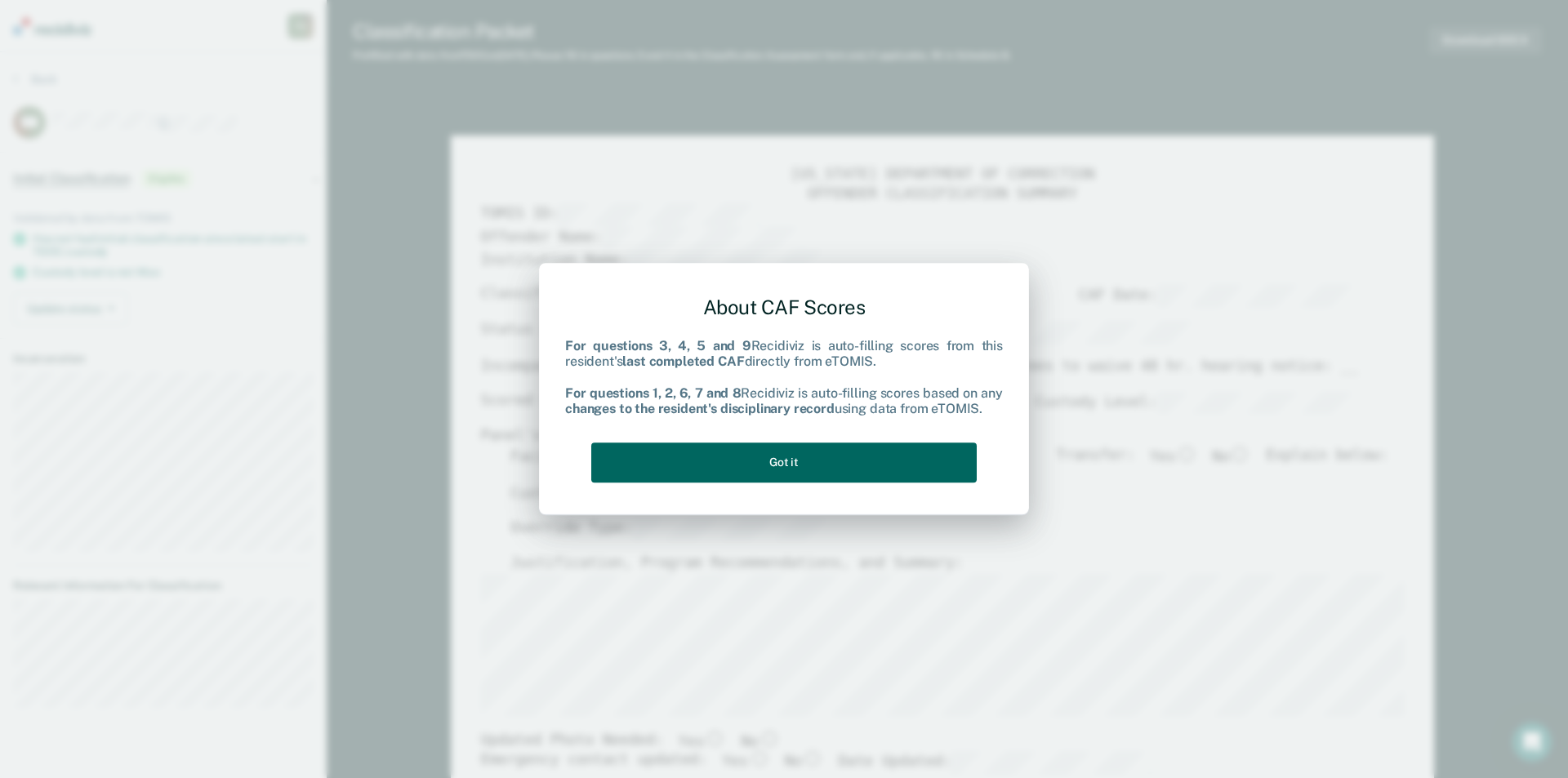
click at [755, 458] on button "Got it" at bounding box center [784, 462] width 386 height 40
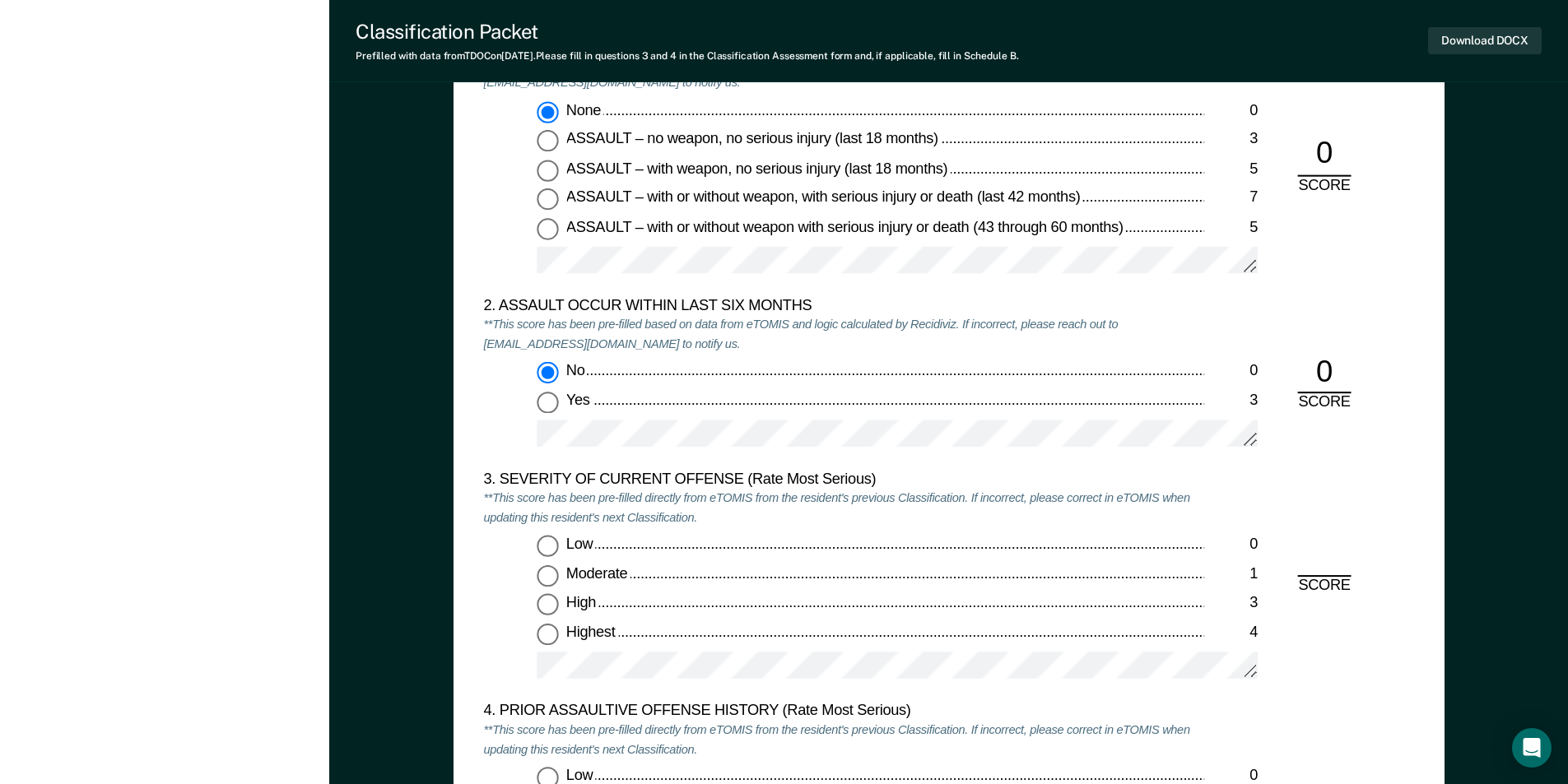
scroll to position [1811, 0]
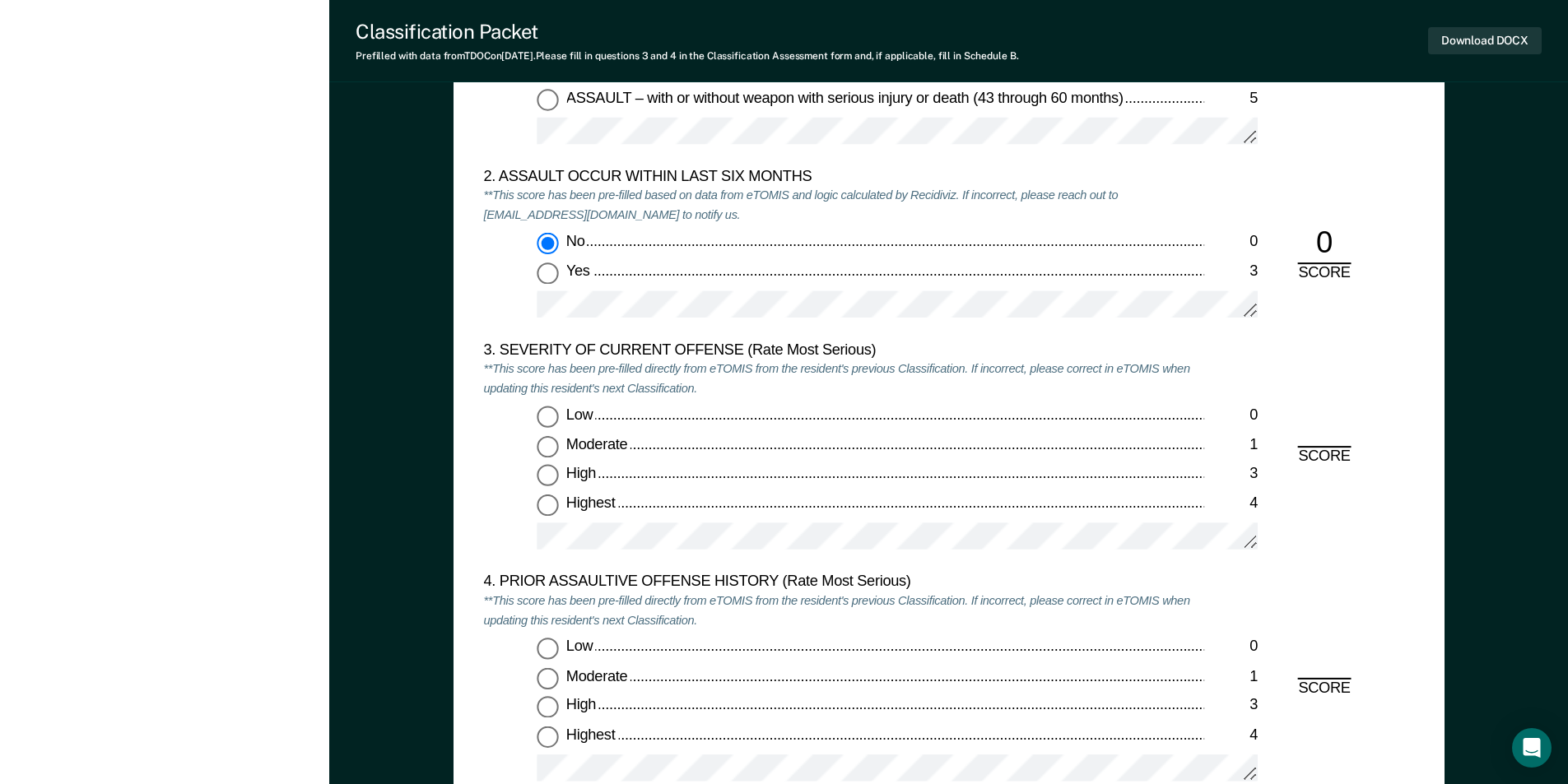
click at [548, 444] on input "Moderate 1" at bounding box center [548, 447] width 22 height 22
type textarea "x"
radio input "true"
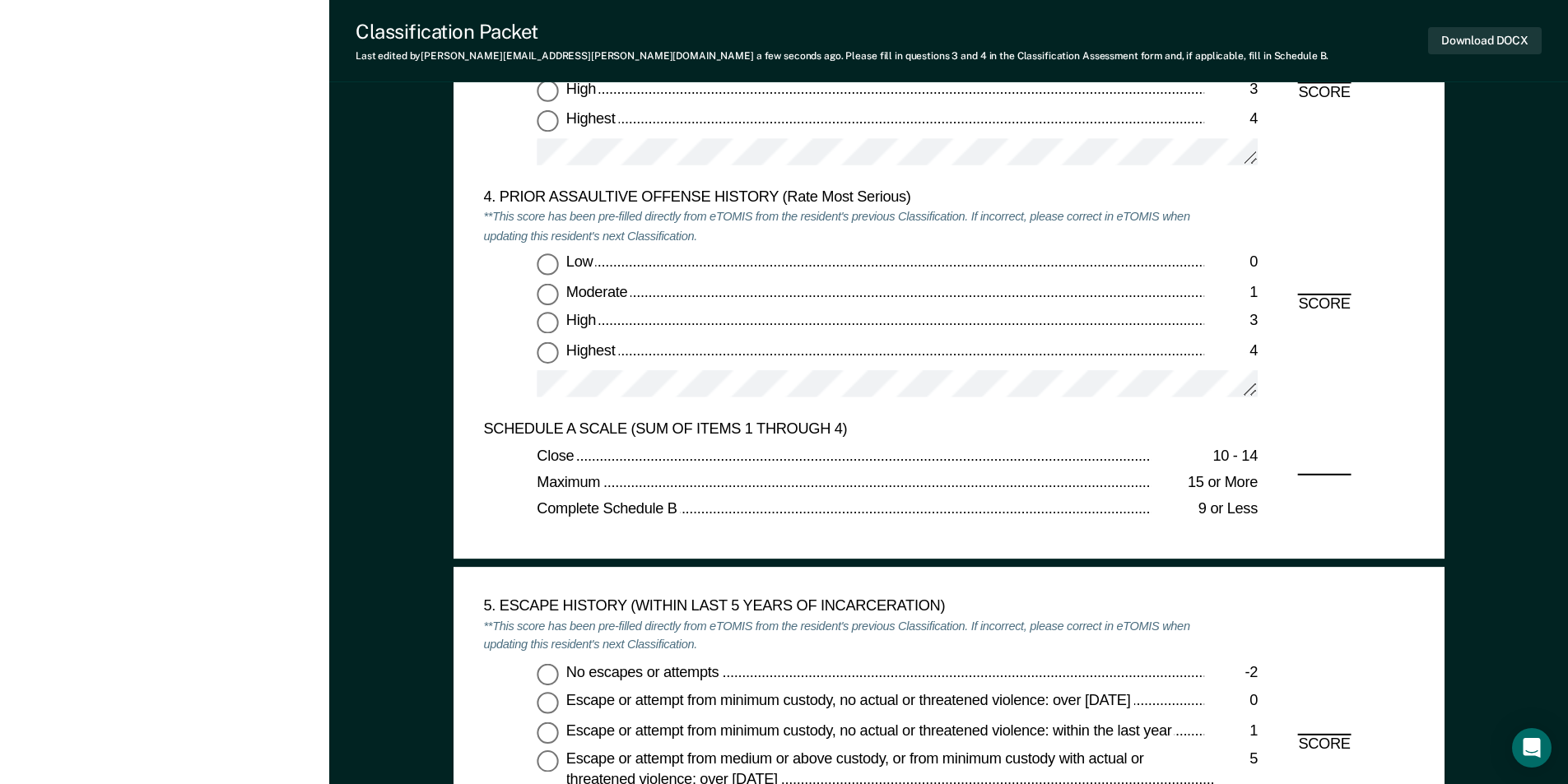
scroll to position [2222, 0]
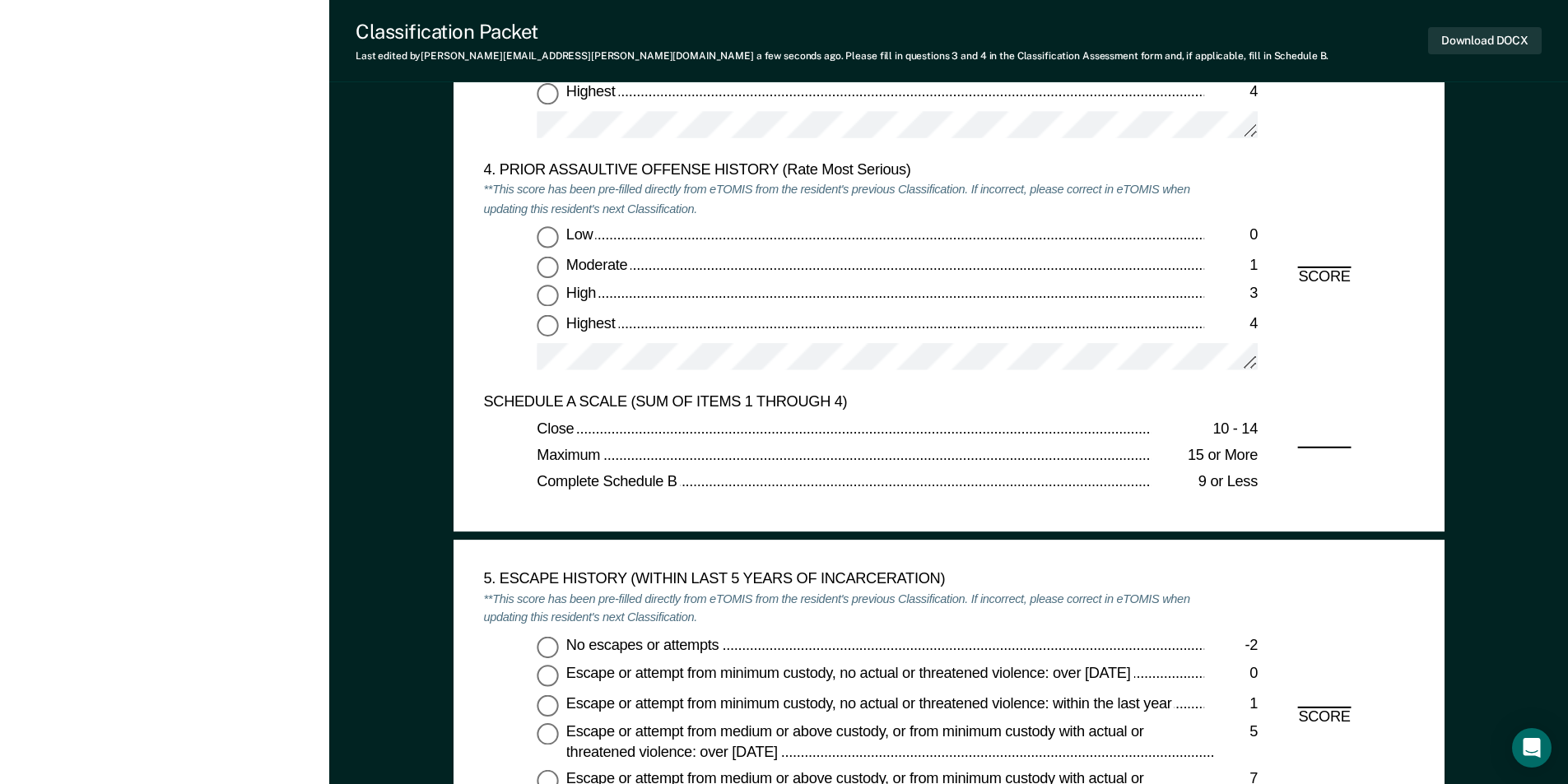
click at [553, 237] on input "Low 0" at bounding box center [548, 238] width 22 height 22
type textarea "x"
radio input "true"
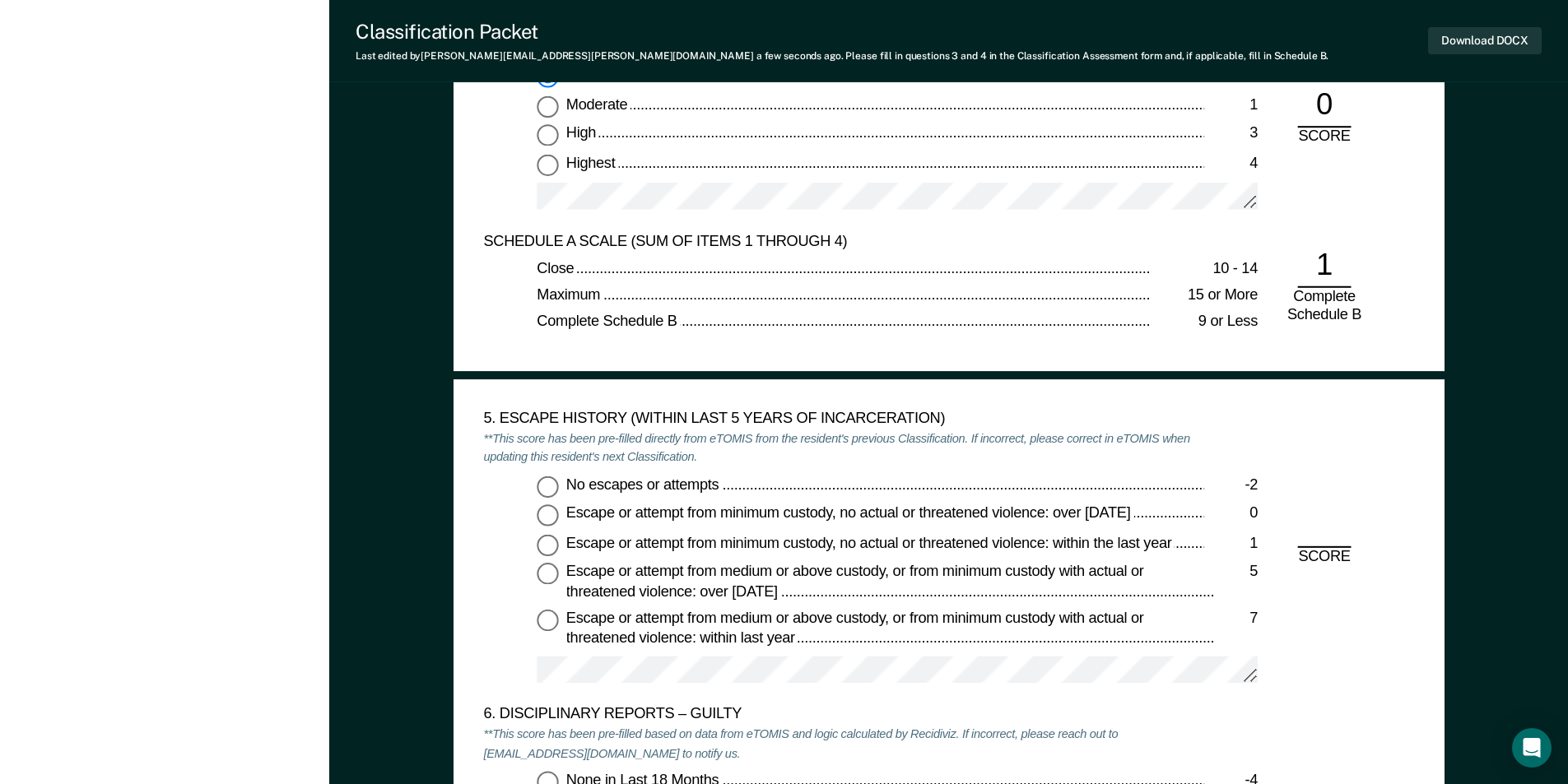
scroll to position [2633, 0]
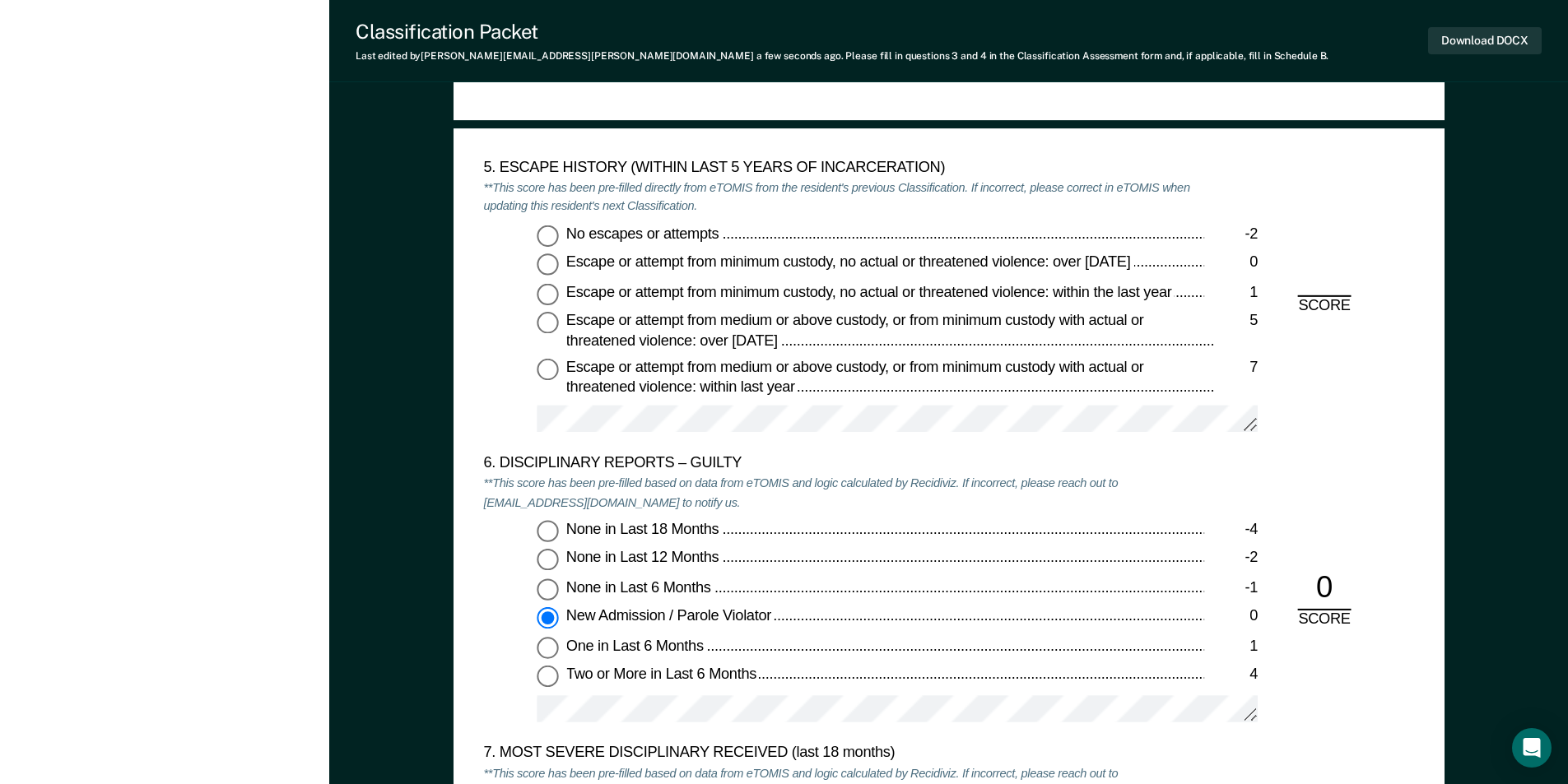
click at [547, 238] on input "No escapes or attempts -2" at bounding box center [548, 236] width 22 height 22
type textarea "x"
radio input "true"
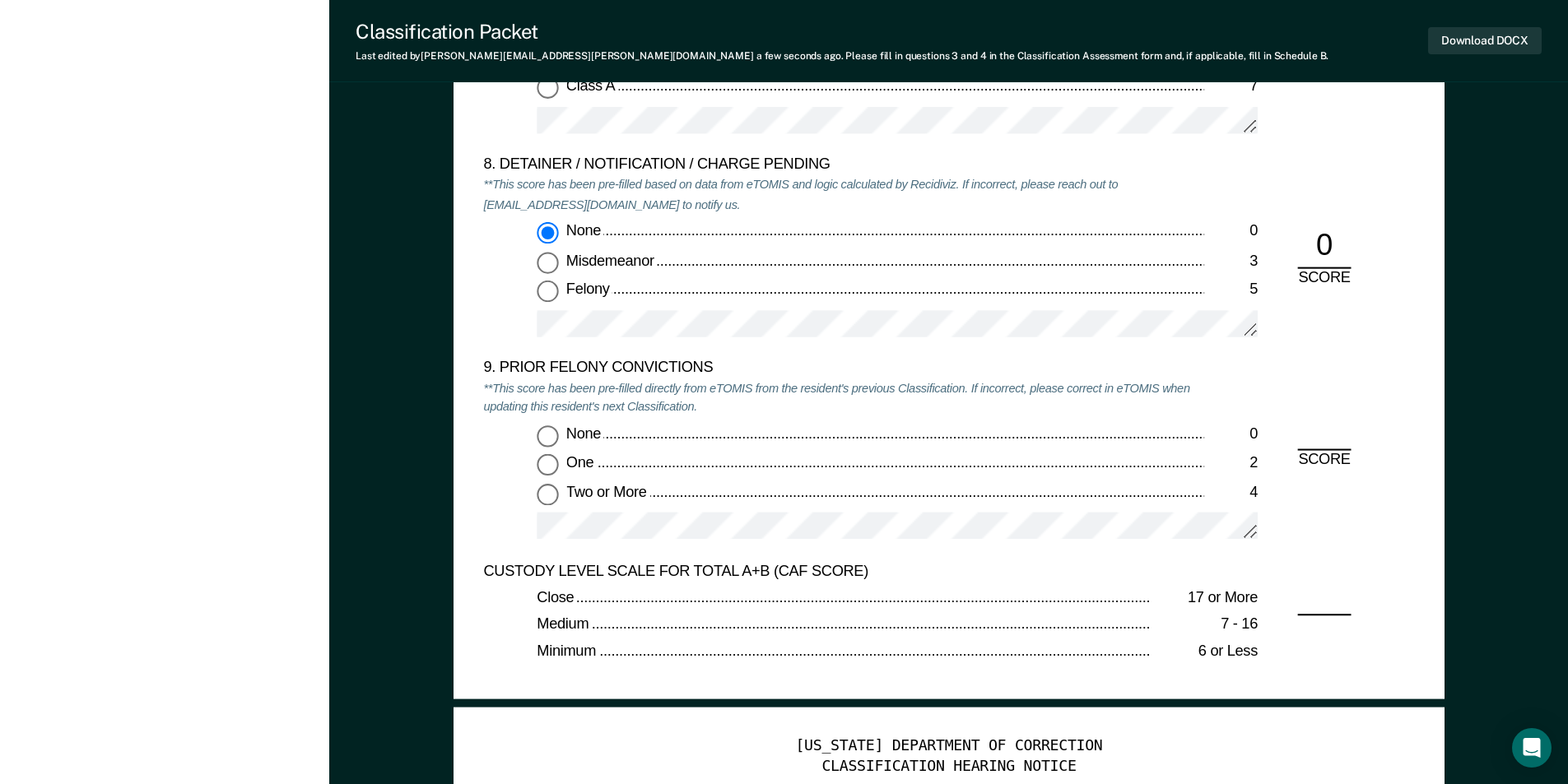
scroll to position [3456, 0]
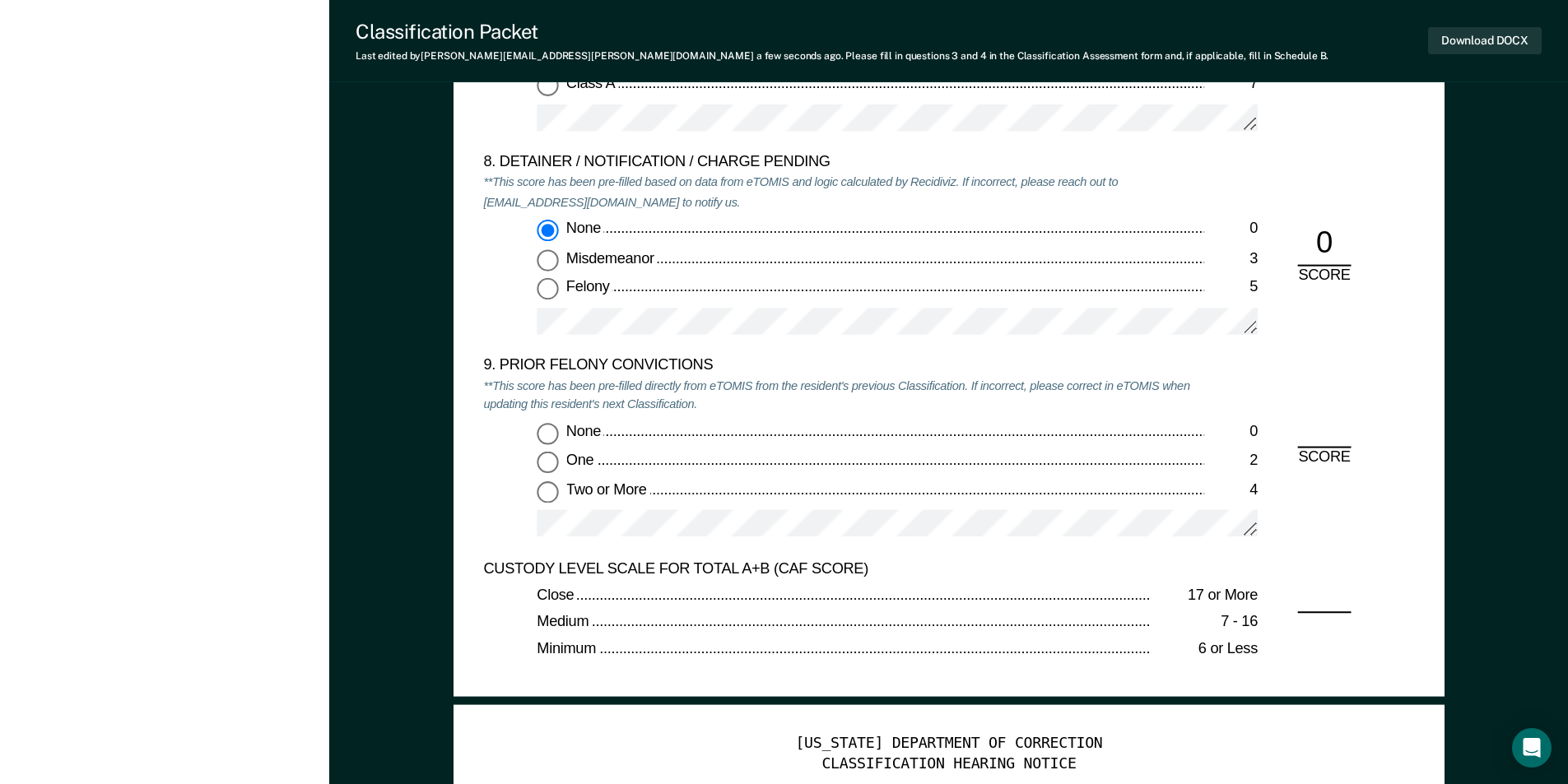
click at [545, 427] on input "None 0" at bounding box center [548, 433] width 22 height 22
type textarea "x"
radio input "true"
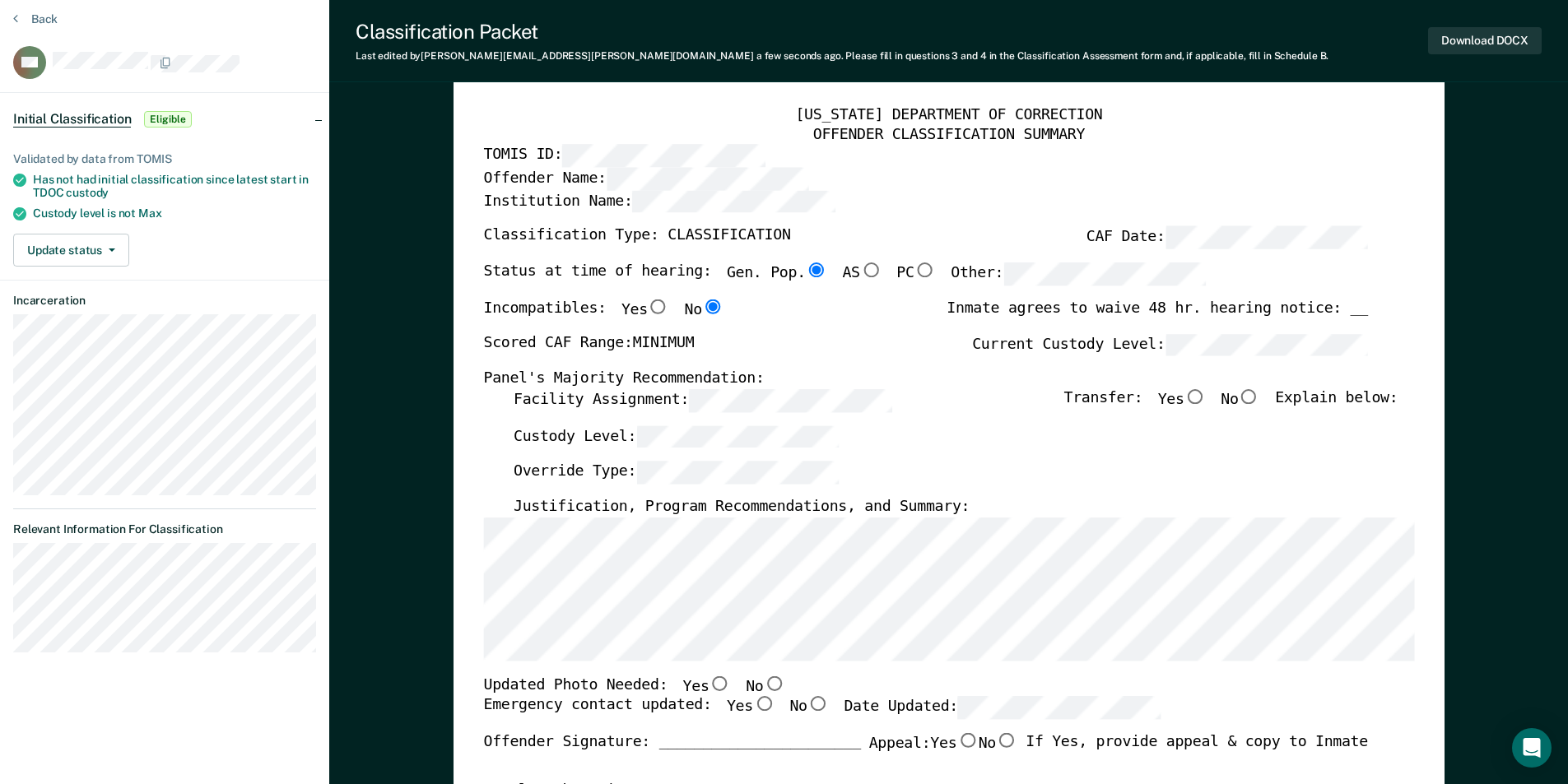
scroll to position [0, 0]
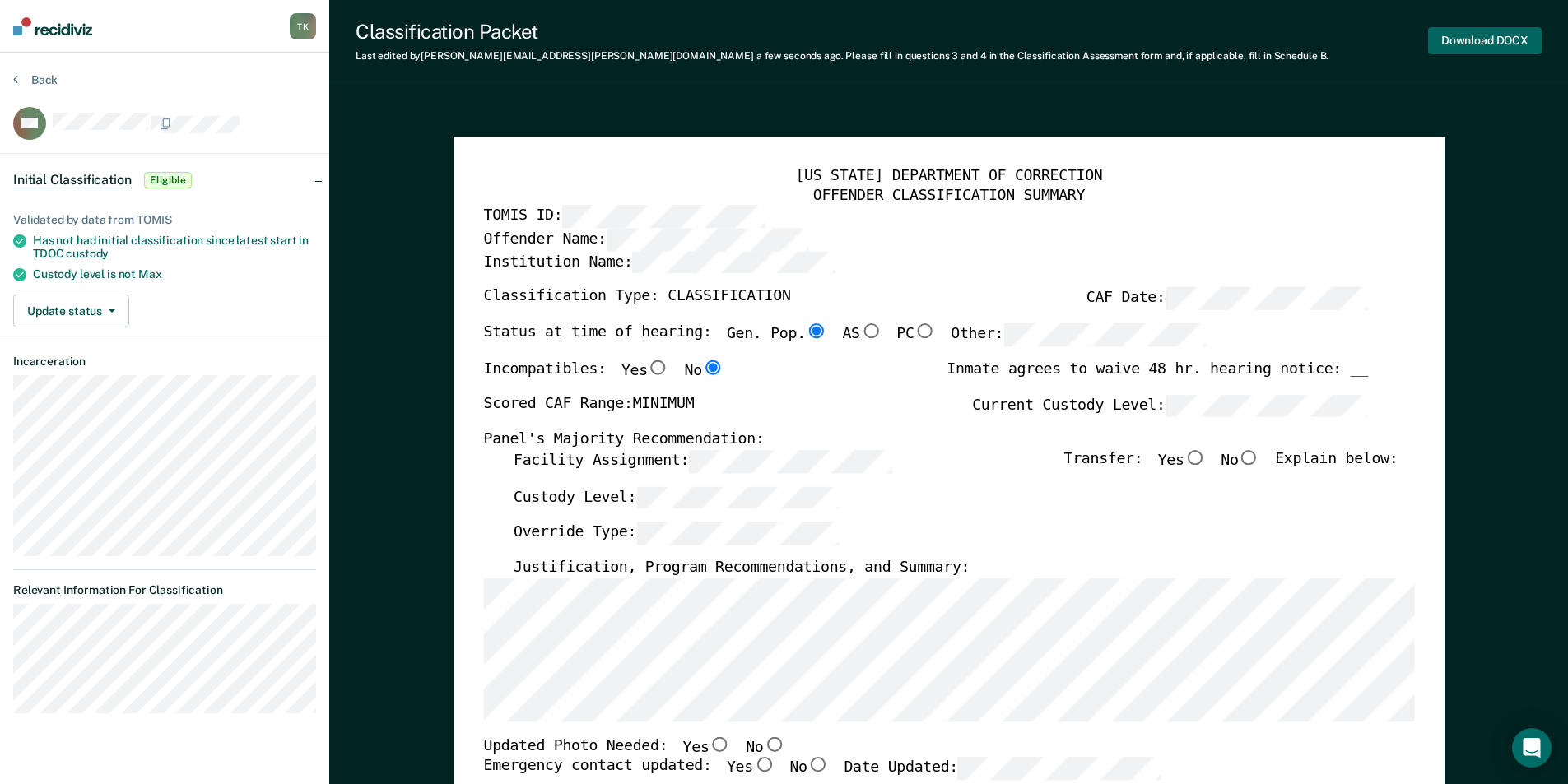
click at [1472, 41] on button "Download DOCX" at bounding box center [1484, 40] width 113 height 27
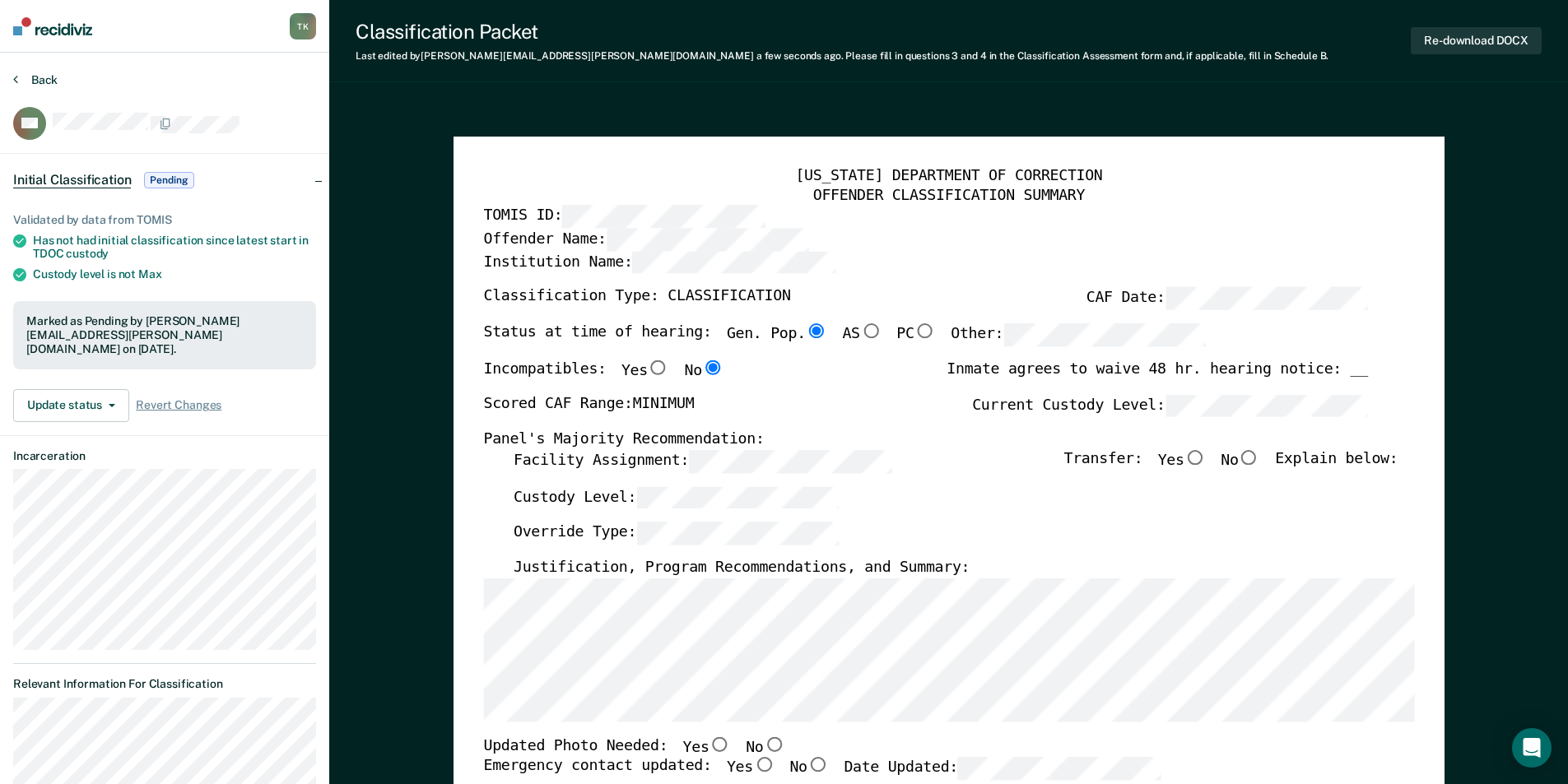
click at [50, 76] on button "Back" at bounding box center [35, 80] width 44 height 14
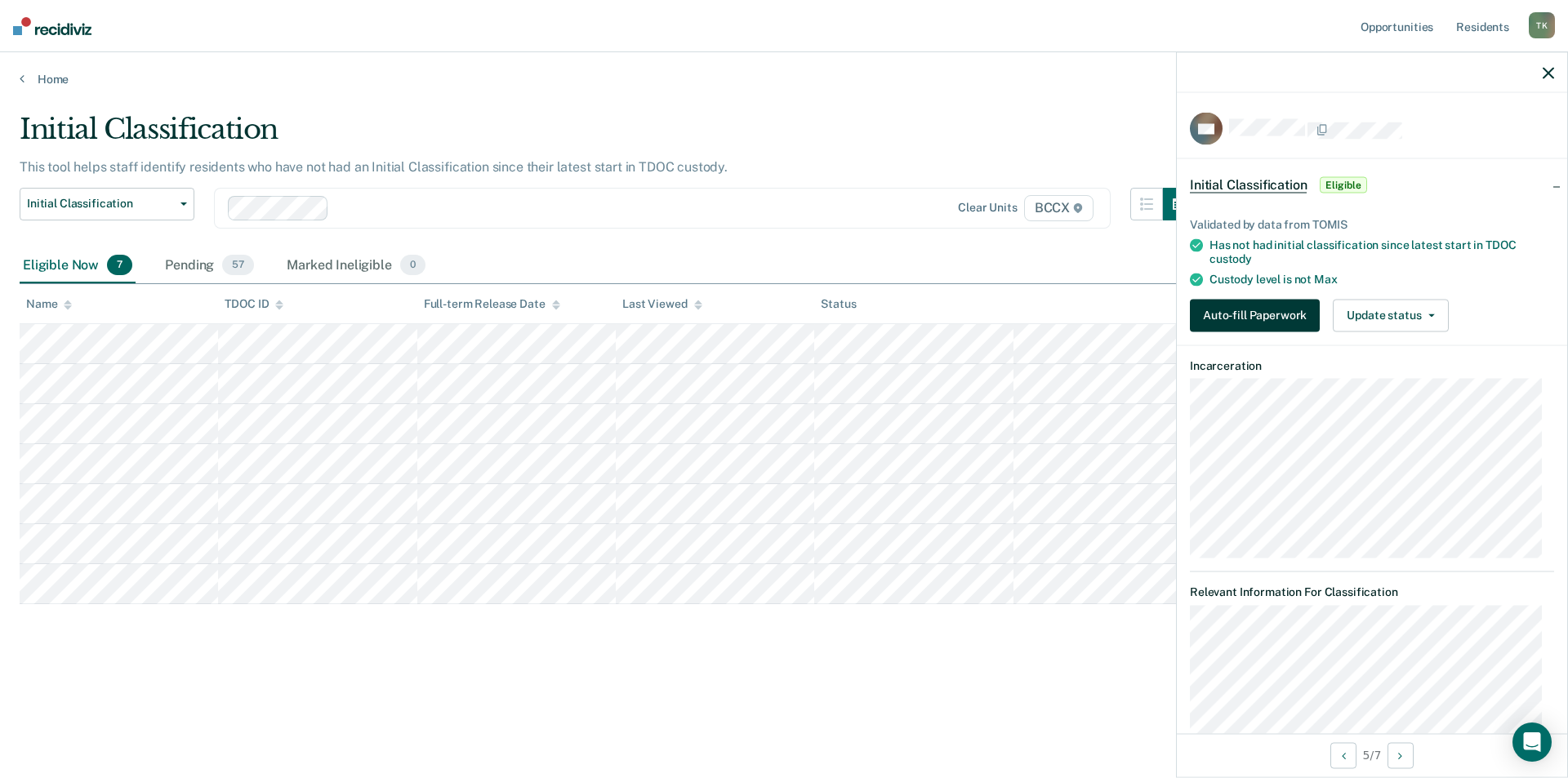
click at [1234, 320] on button "Auto-fill Paperwork" at bounding box center [1256, 315] width 130 height 33
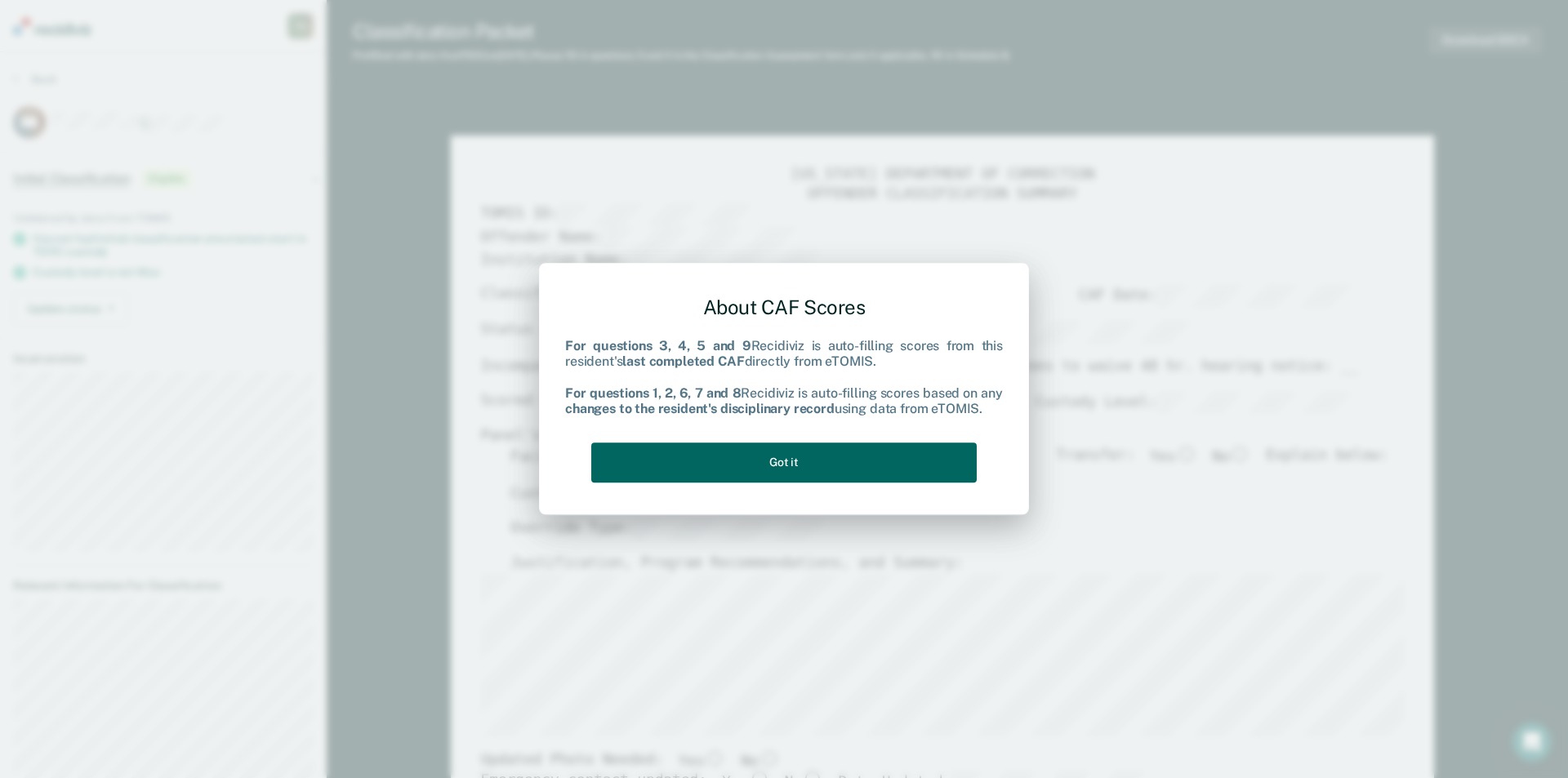
click at [902, 458] on button "Got it" at bounding box center [784, 462] width 386 height 40
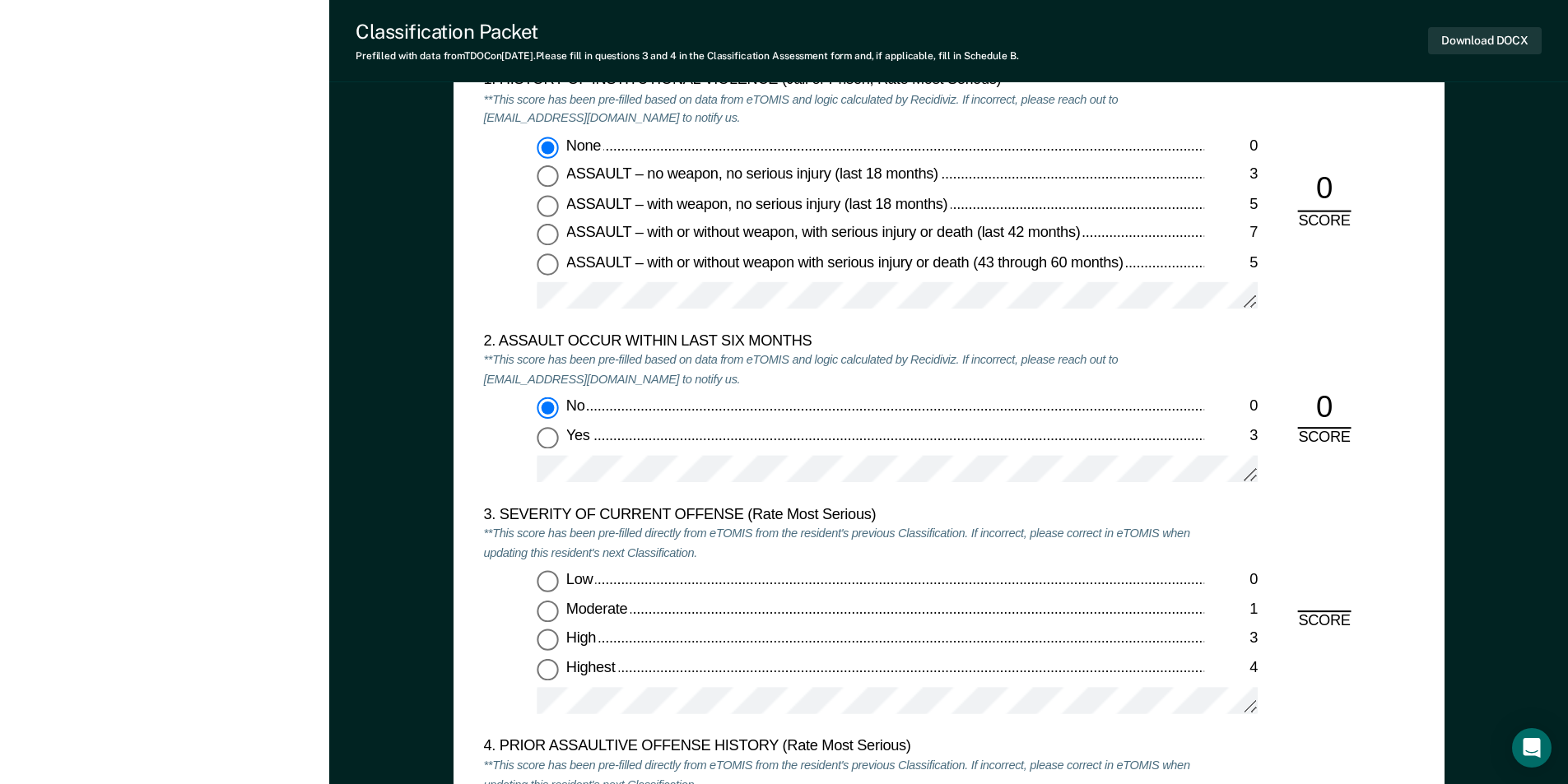
scroll to position [2140, 0]
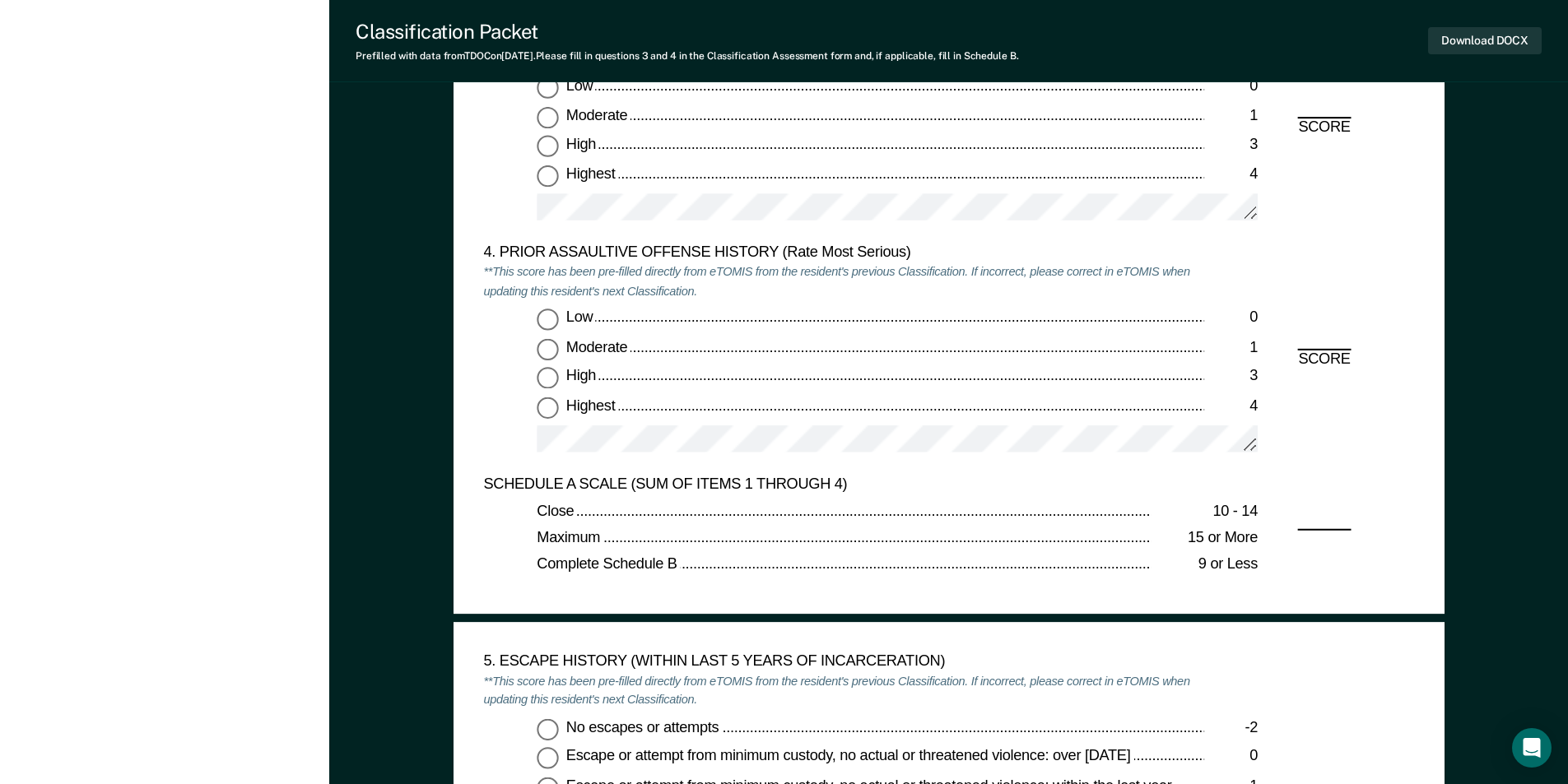
click at [539, 180] on input "Highest 4" at bounding box center [548, 176] width 22 height 22
type textarea "x"
radio input "true"
click at [547, 403] on input "Highest 4" at bounding box center [548, 407] width 22 height 22
type textarea "x"
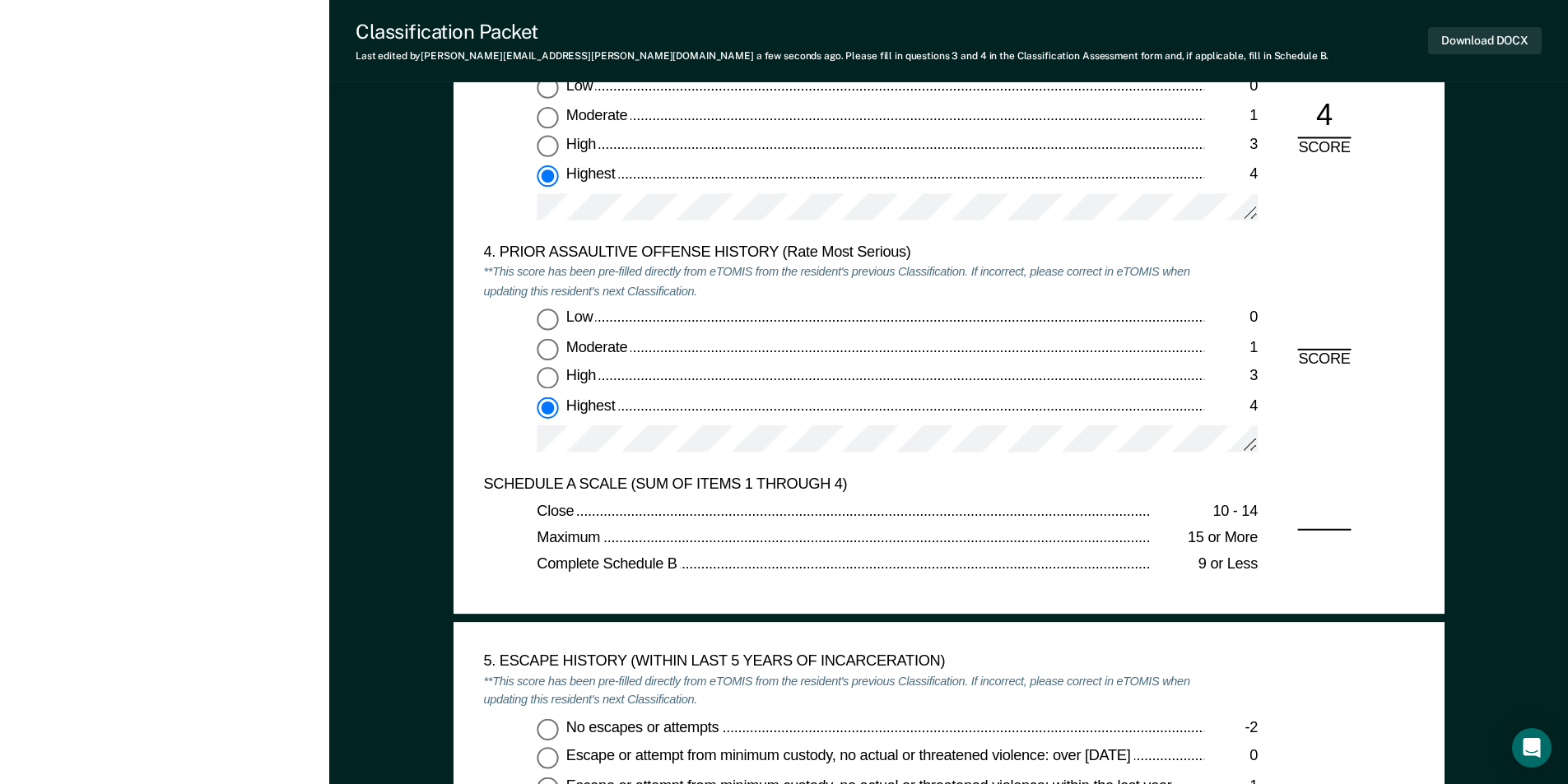
radio input "true"
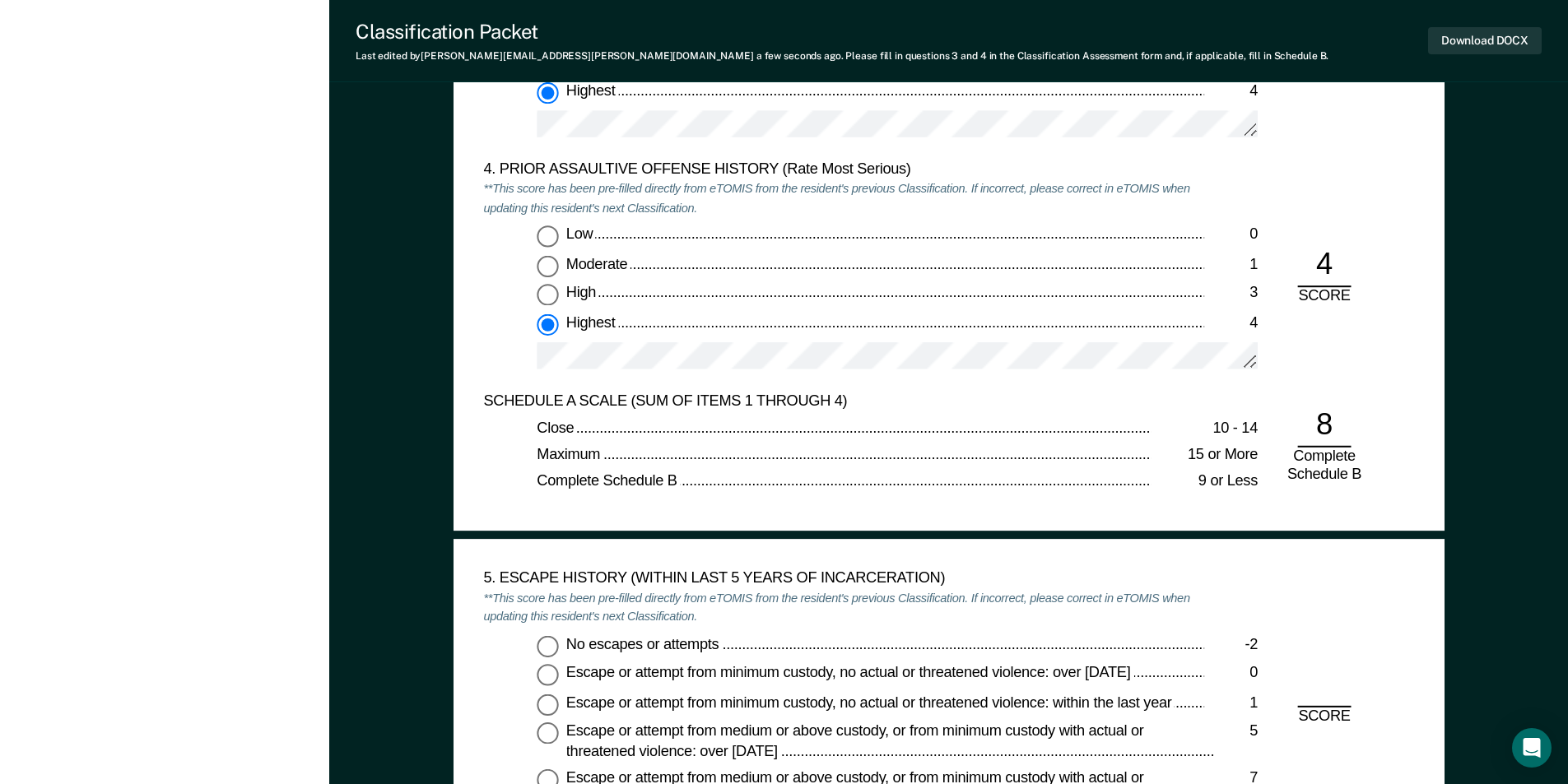
scroll to position [2469, 0]
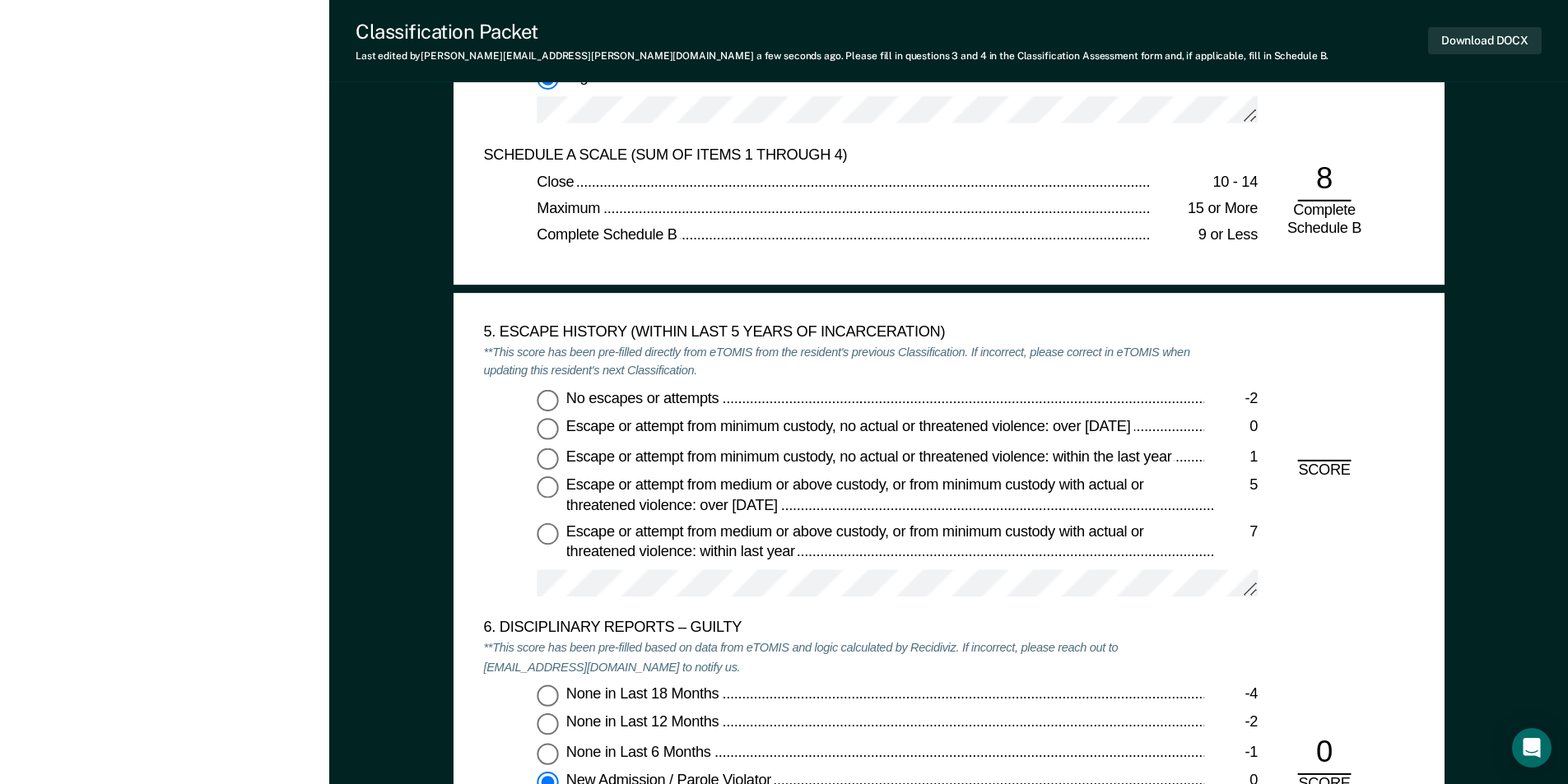
click at [554, 395] on input "No escapes or attempts -2" at bounding box center [548, 400] width 22 height 22
type textarea "x"
radio input "true"
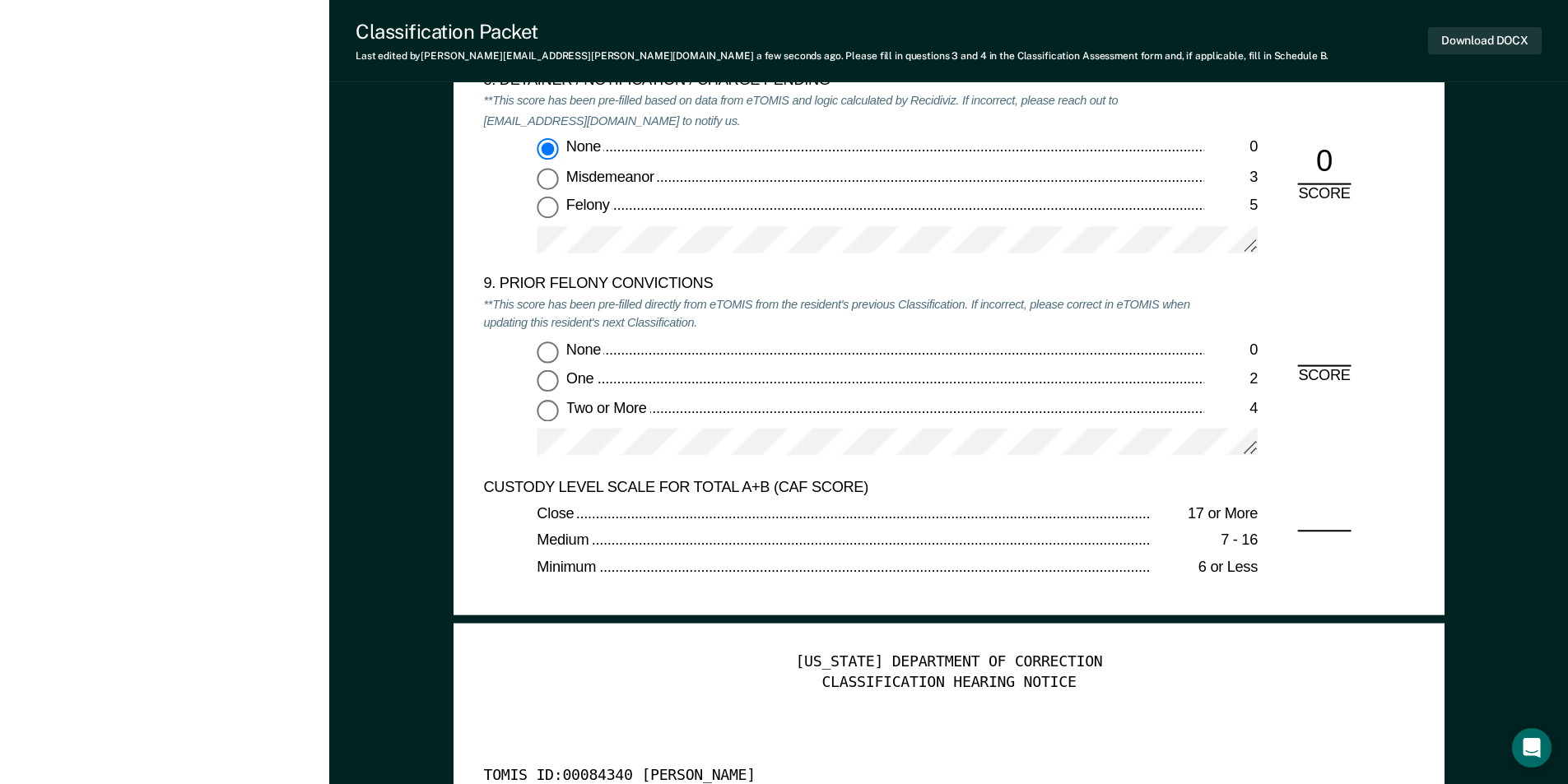
scroll to position [3539, 0]
click at [545, 412] on input "Two or More 4" at bounding box center [548, 409] width 22 height 22
type textarea "x"
radio input "true"
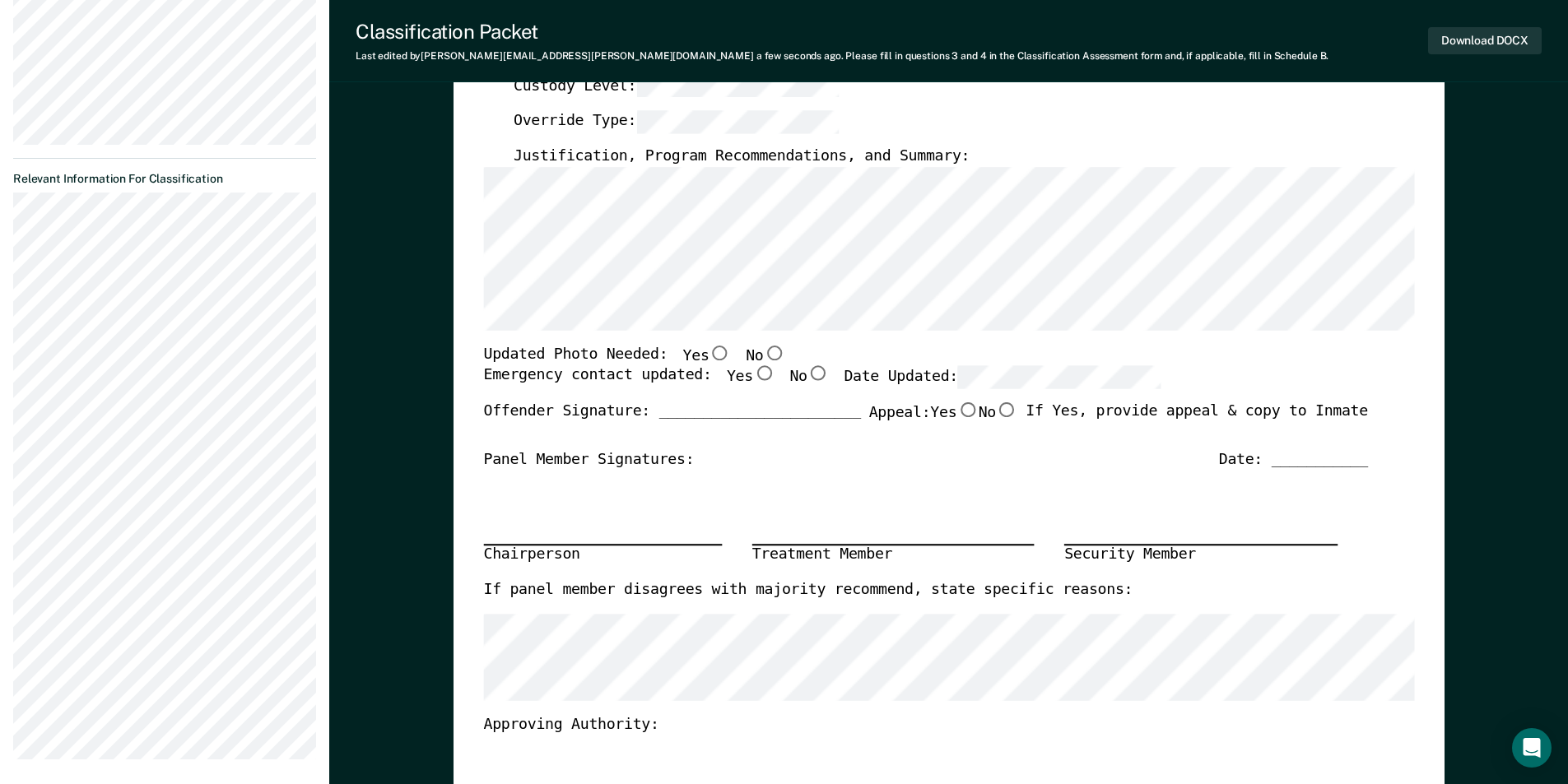
scroll to position [0, 0]
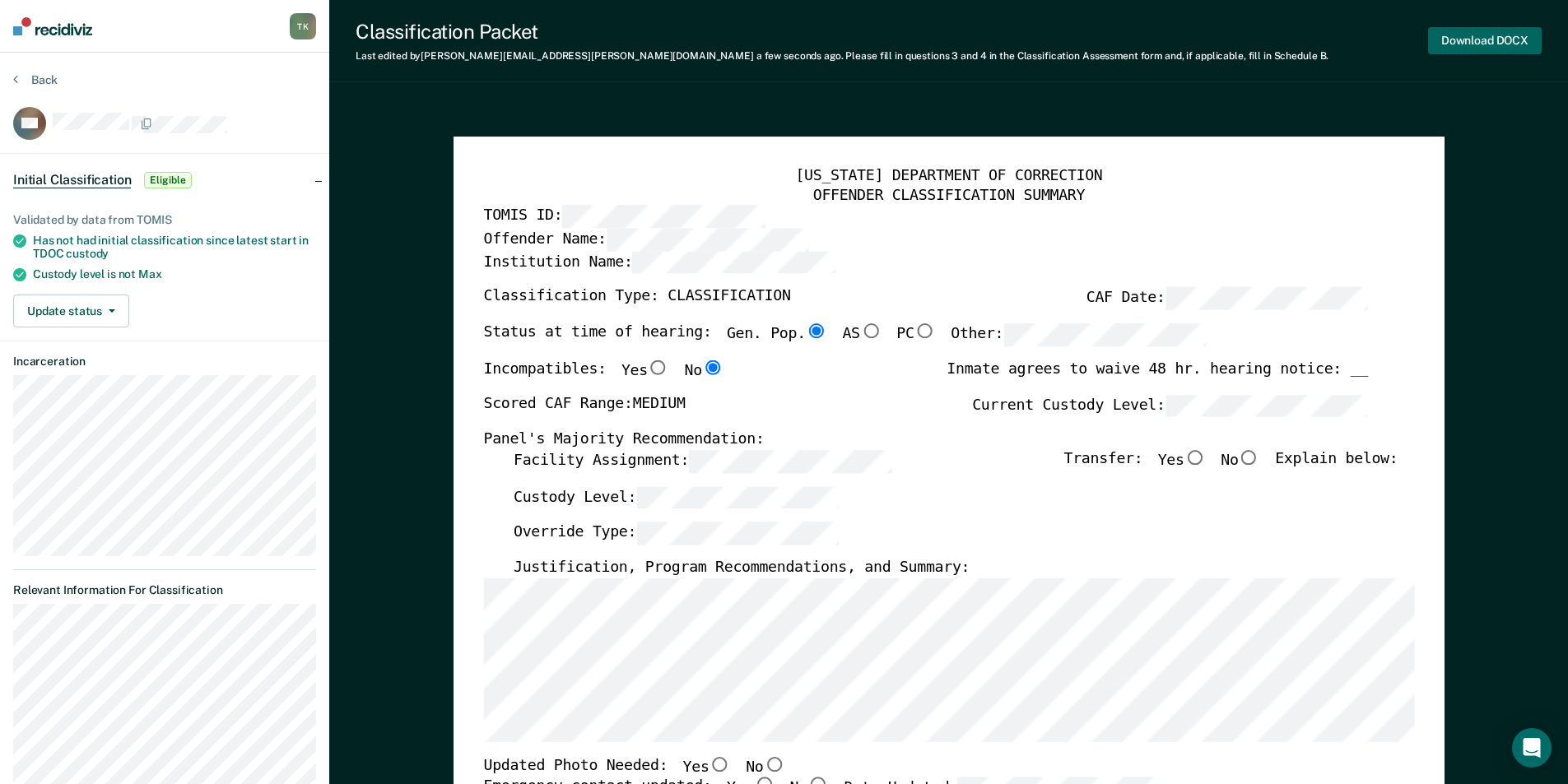
click at [1456, 32] on button "Download DOCX" at bounding box center [1484, 40] width 113 height 27
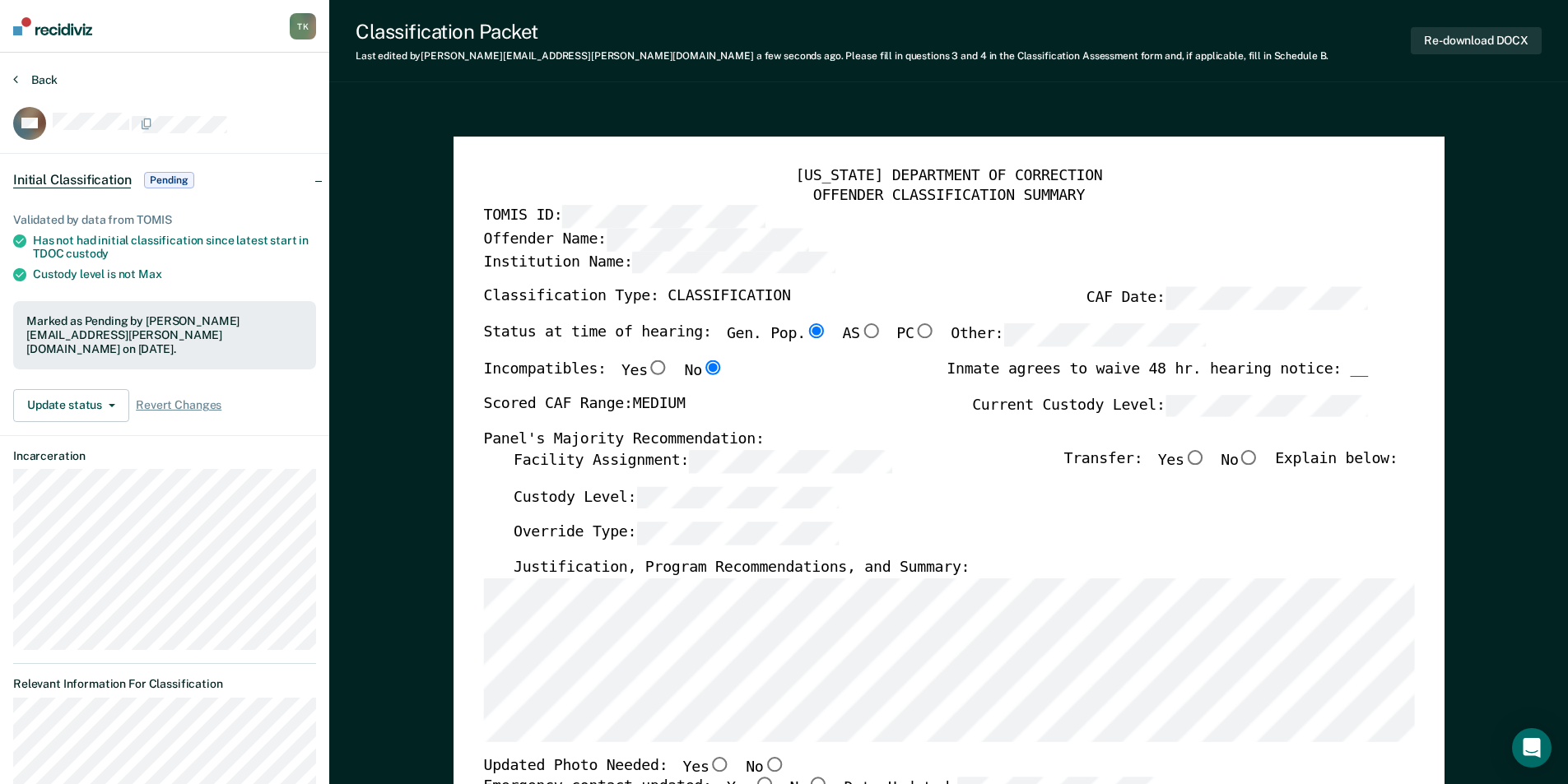
click at [27, 78] on button "Back" at bounding box center [35, 80] width 44 height 14
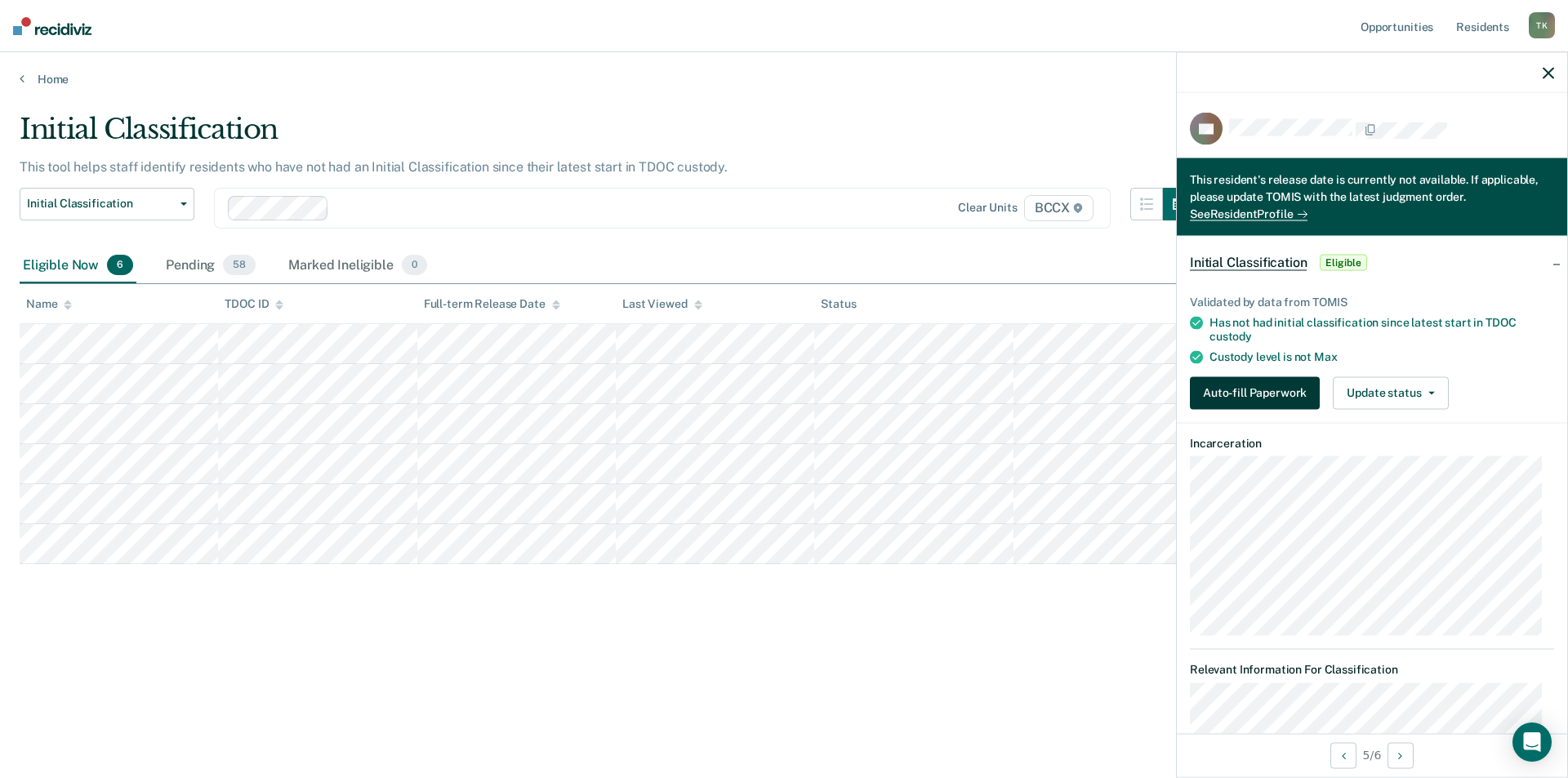
click at [1210, 391] on button "Auto-fill Paperwork" at bounding box center [1256, 393] width 130 height 33
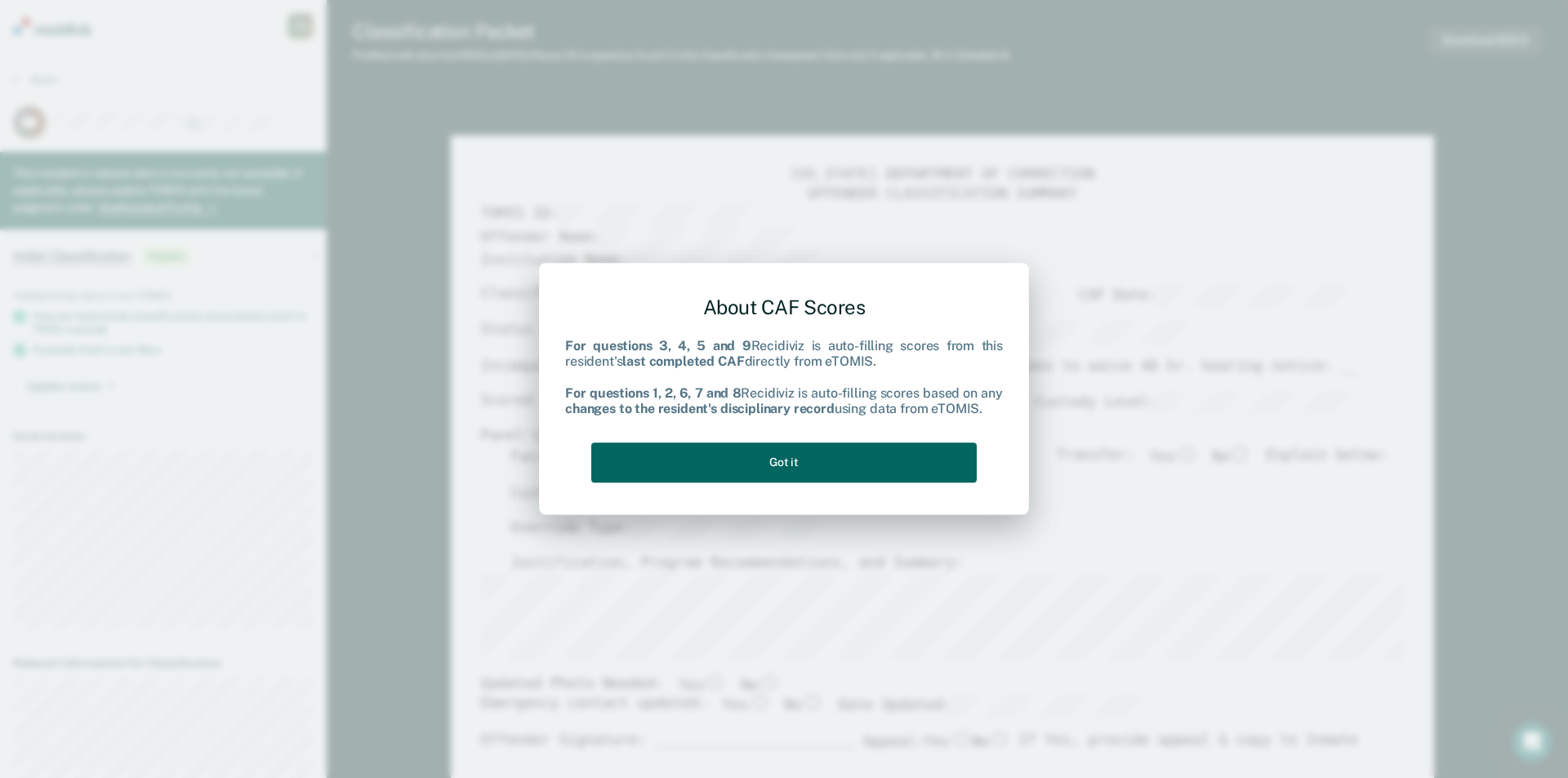
click at [743, 471] on button "Got it" at bounding box center [784, 462] width 386 height 40
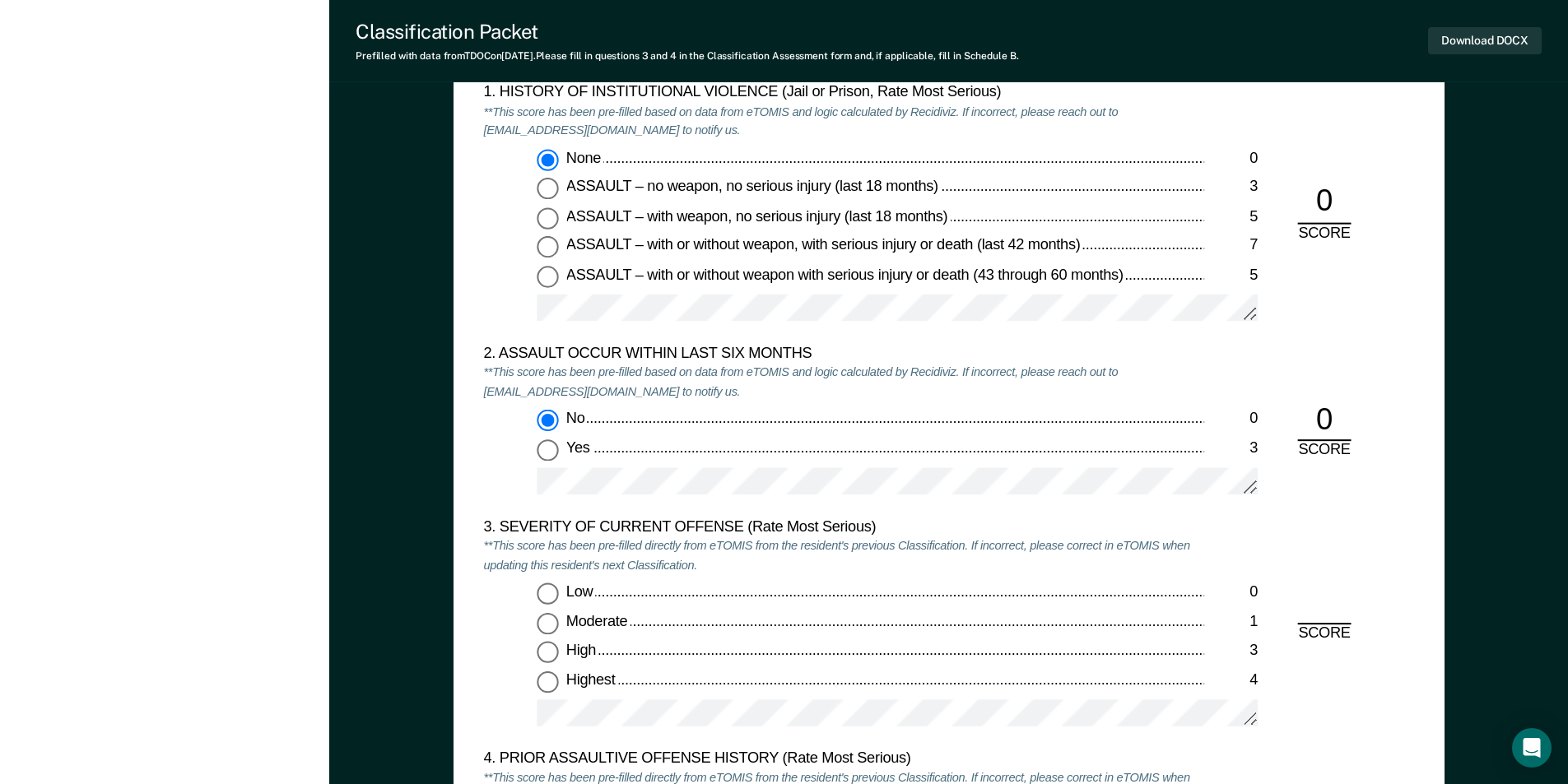
scroll to position [1811, 0]
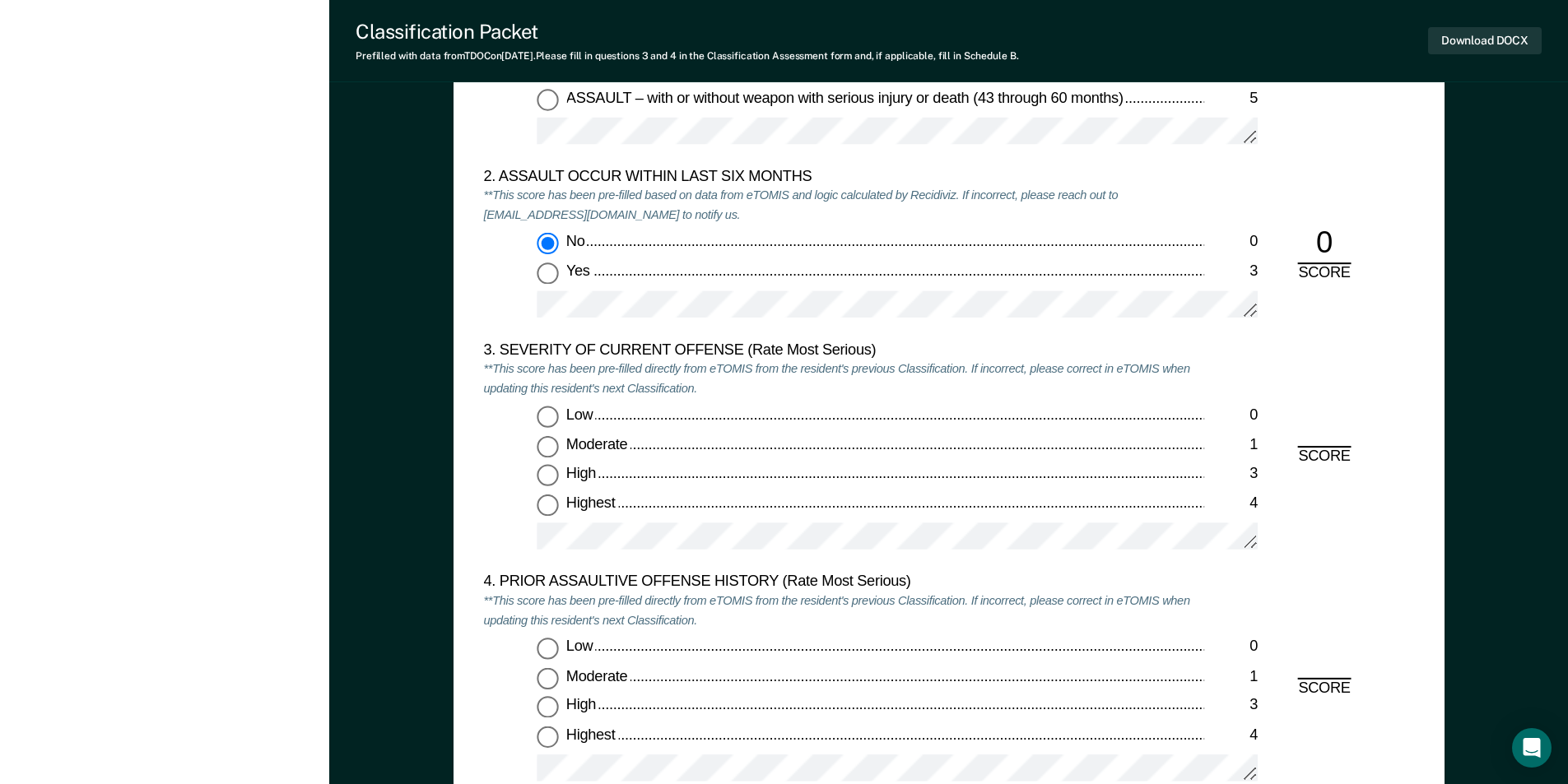
click at [553, 442] on input "Moderate 1" at bounding box center [548, 447] width 22 height 22
type textarea "x"
radio input "true"
click at [548, 648] on input "Low 0" at bounding box center [548, 649] width 22 height 22
type textarea "x"
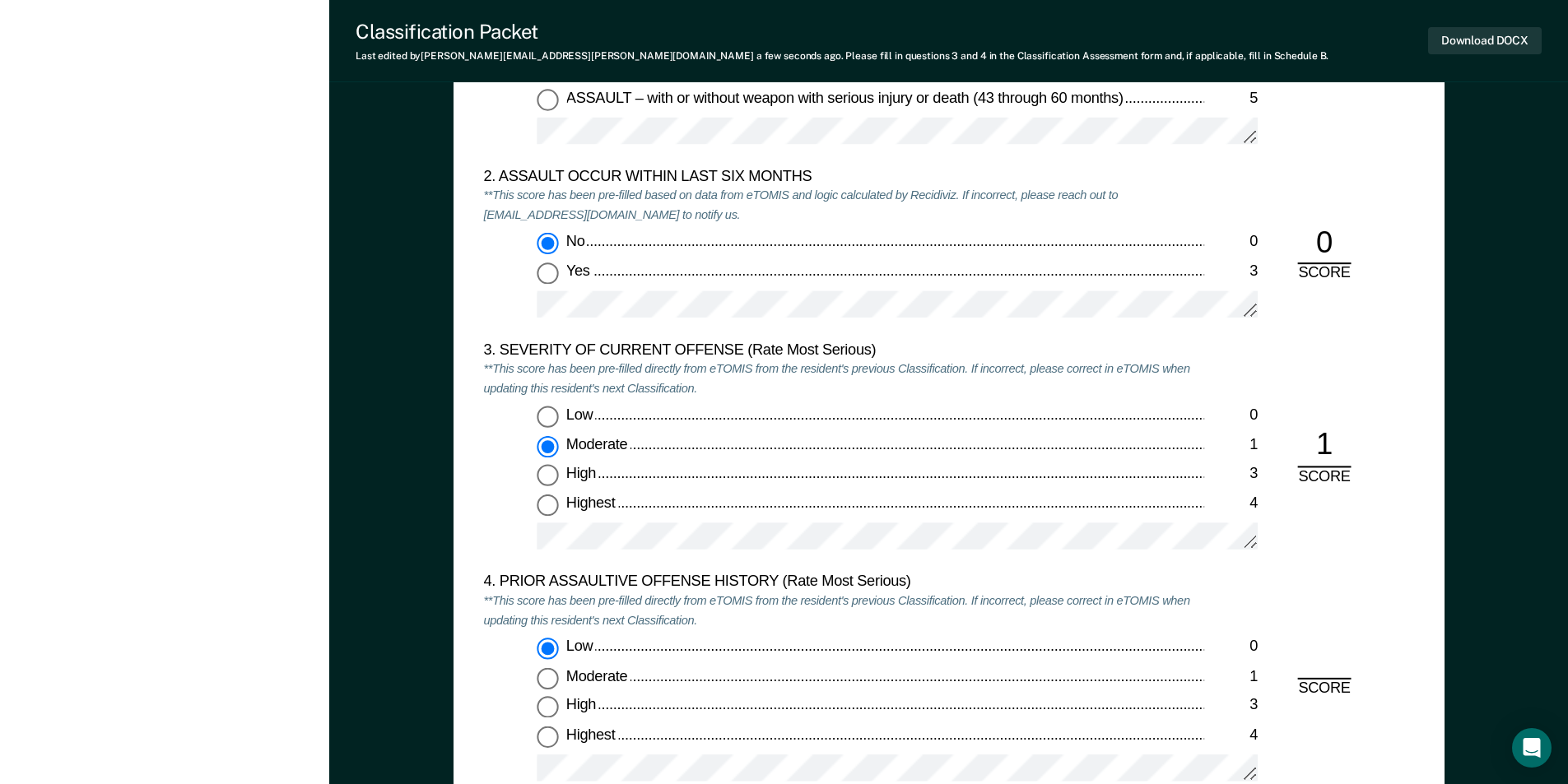
radio input "true"
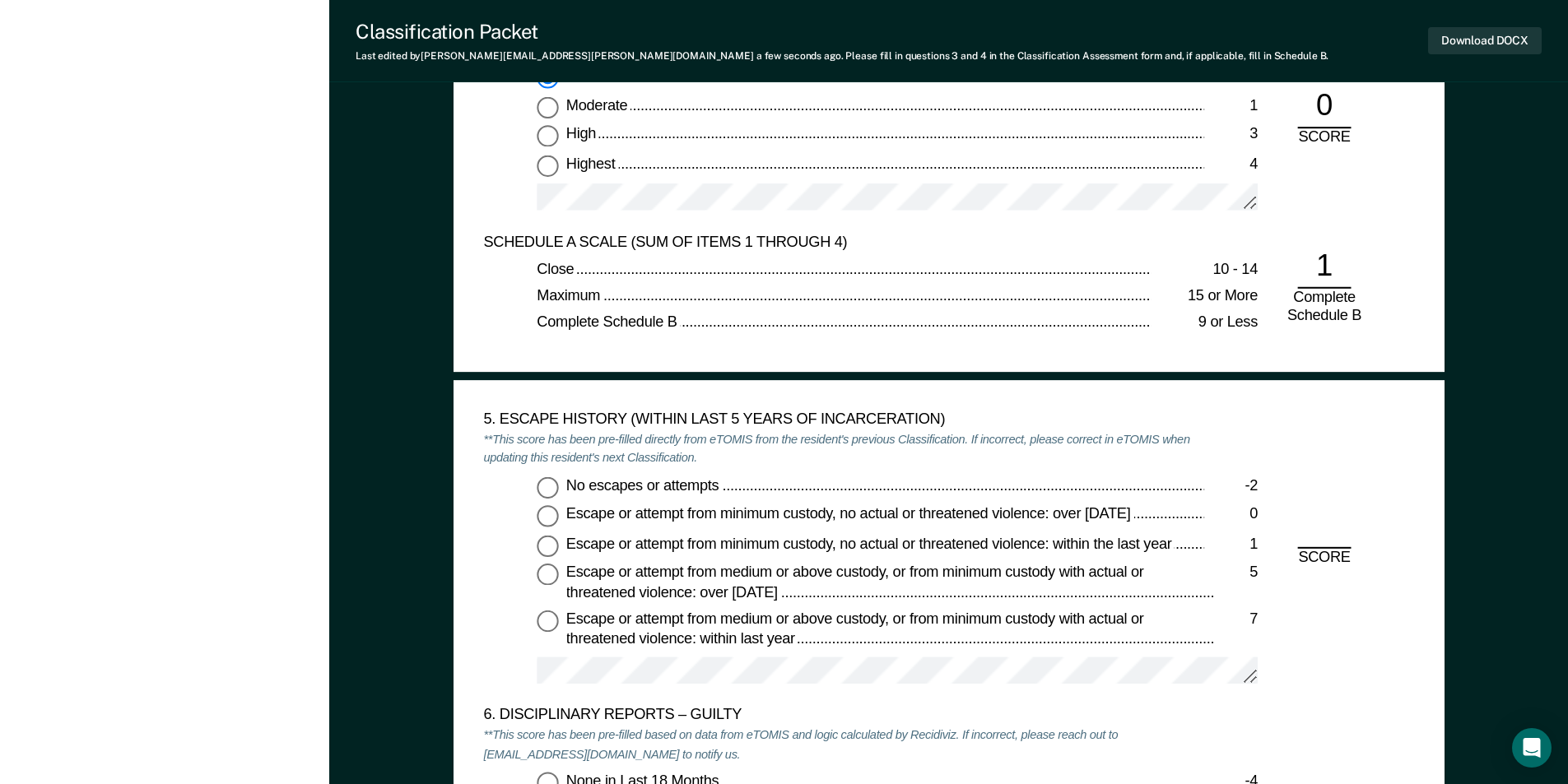
scroll to position [2551, 0]
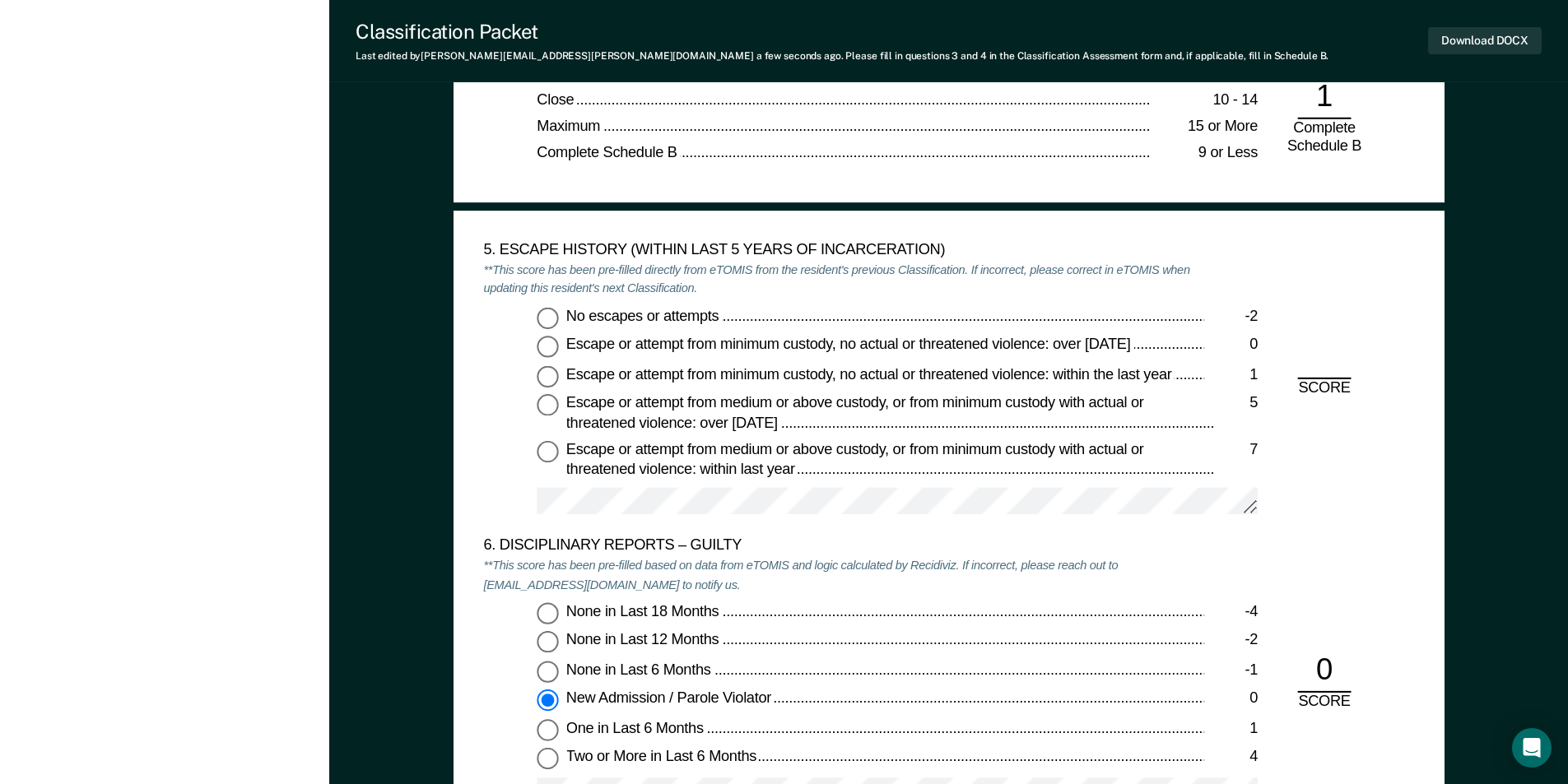
click at [551, 318] on input "No escapes or attempts -2" at bounding box center [548, 317] width 22 height 22
type textarea "x"
radio input "true"
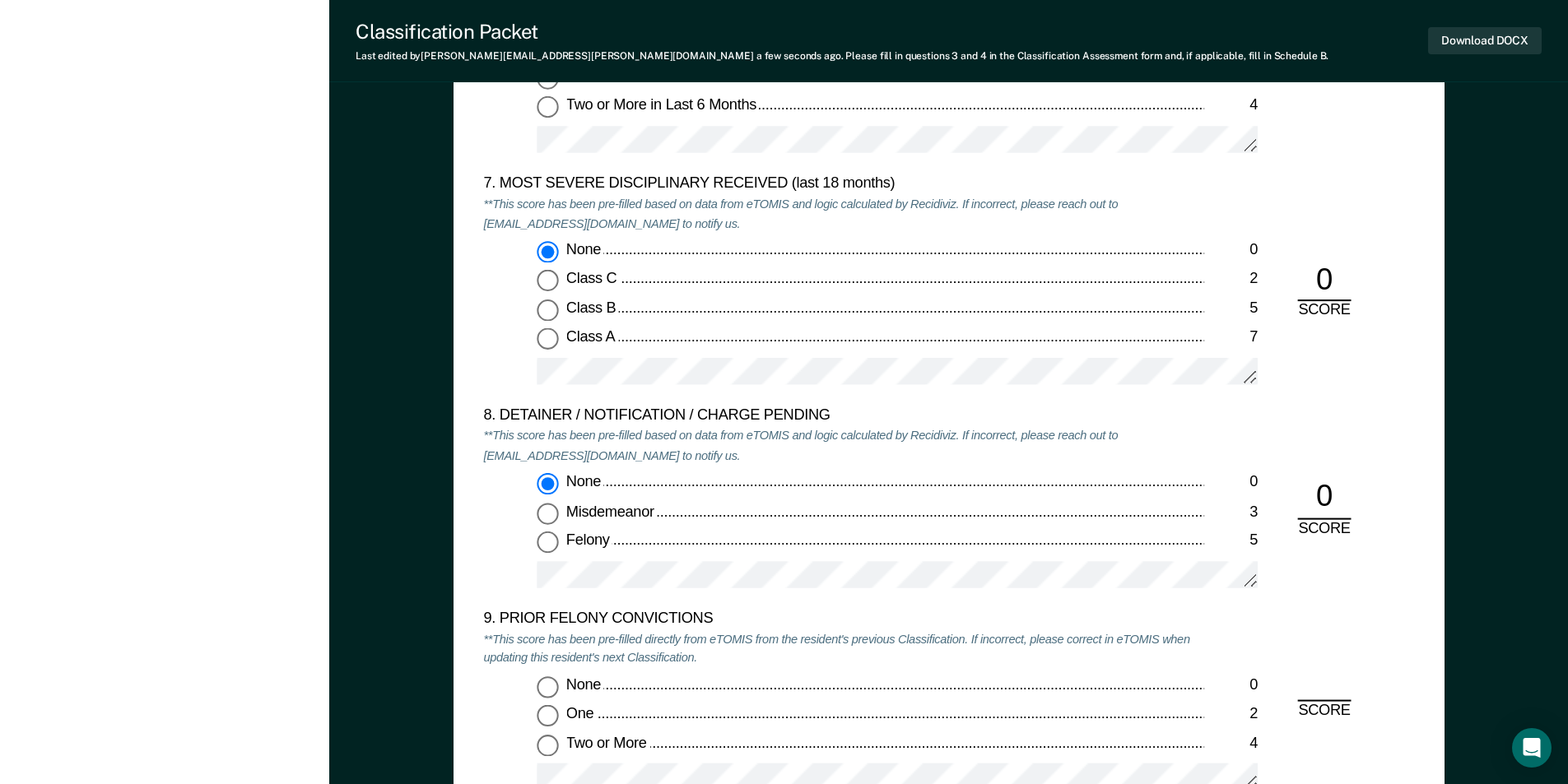
scroll to position [3374, 0]
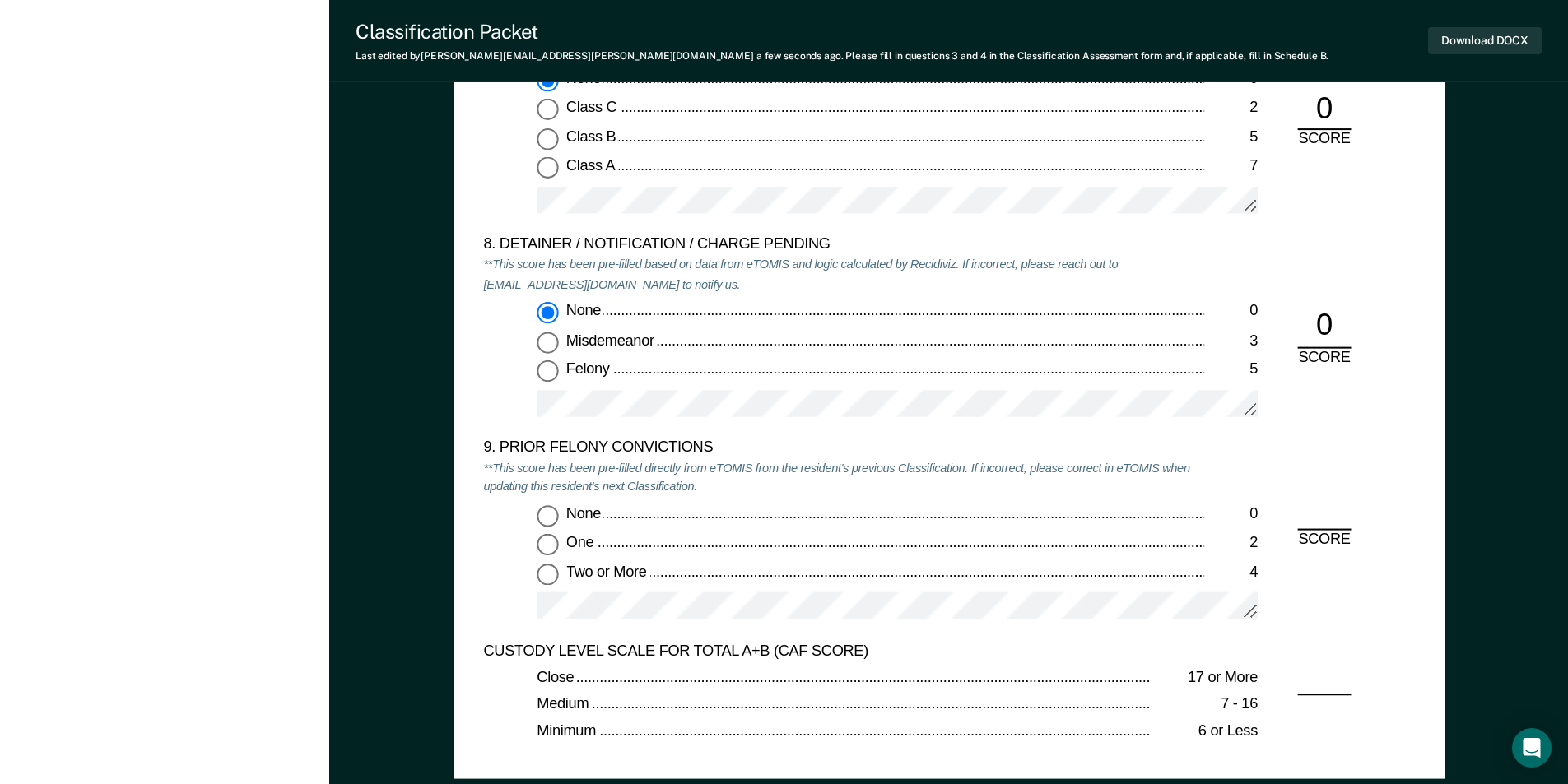
click at [549, 551] on input "One 2" at bounding box center [548, 545] width 22 height 22
type textarea "x"
radio input "true"
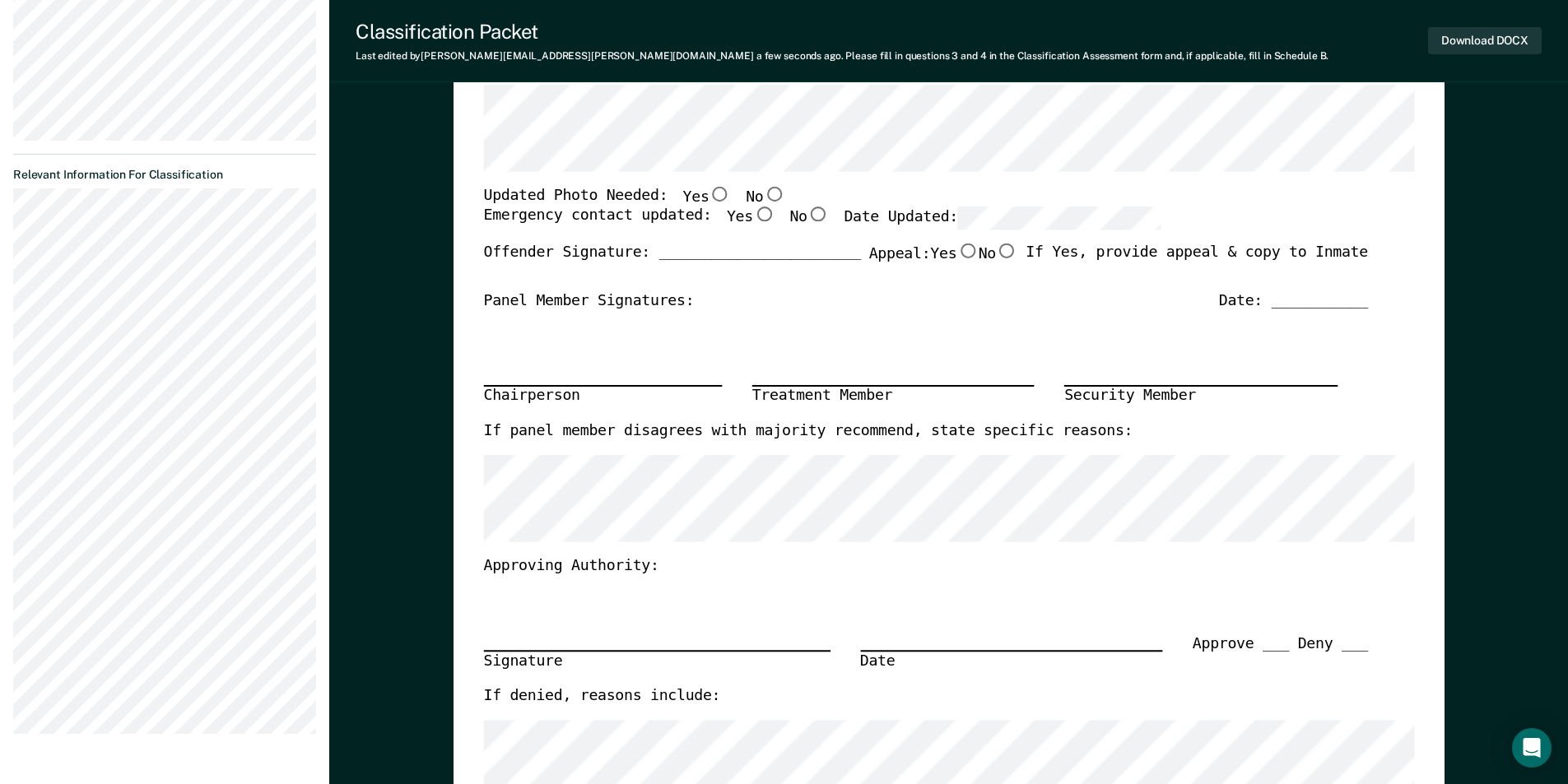
scroll to position [0, 0]
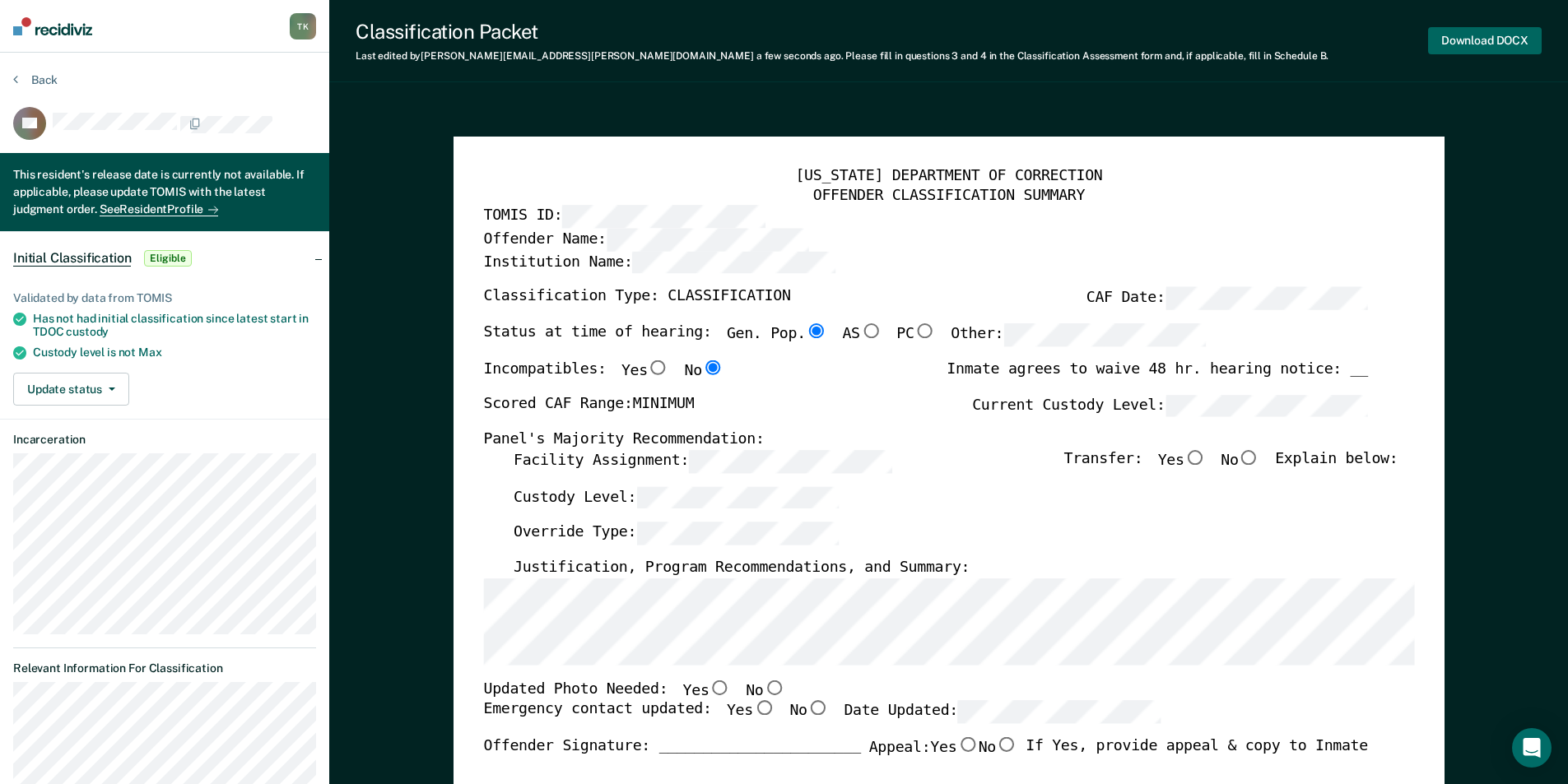
click at [1453, 43] on button "Download DOCX" at bounding box center [1484, 40] width 113 height 27
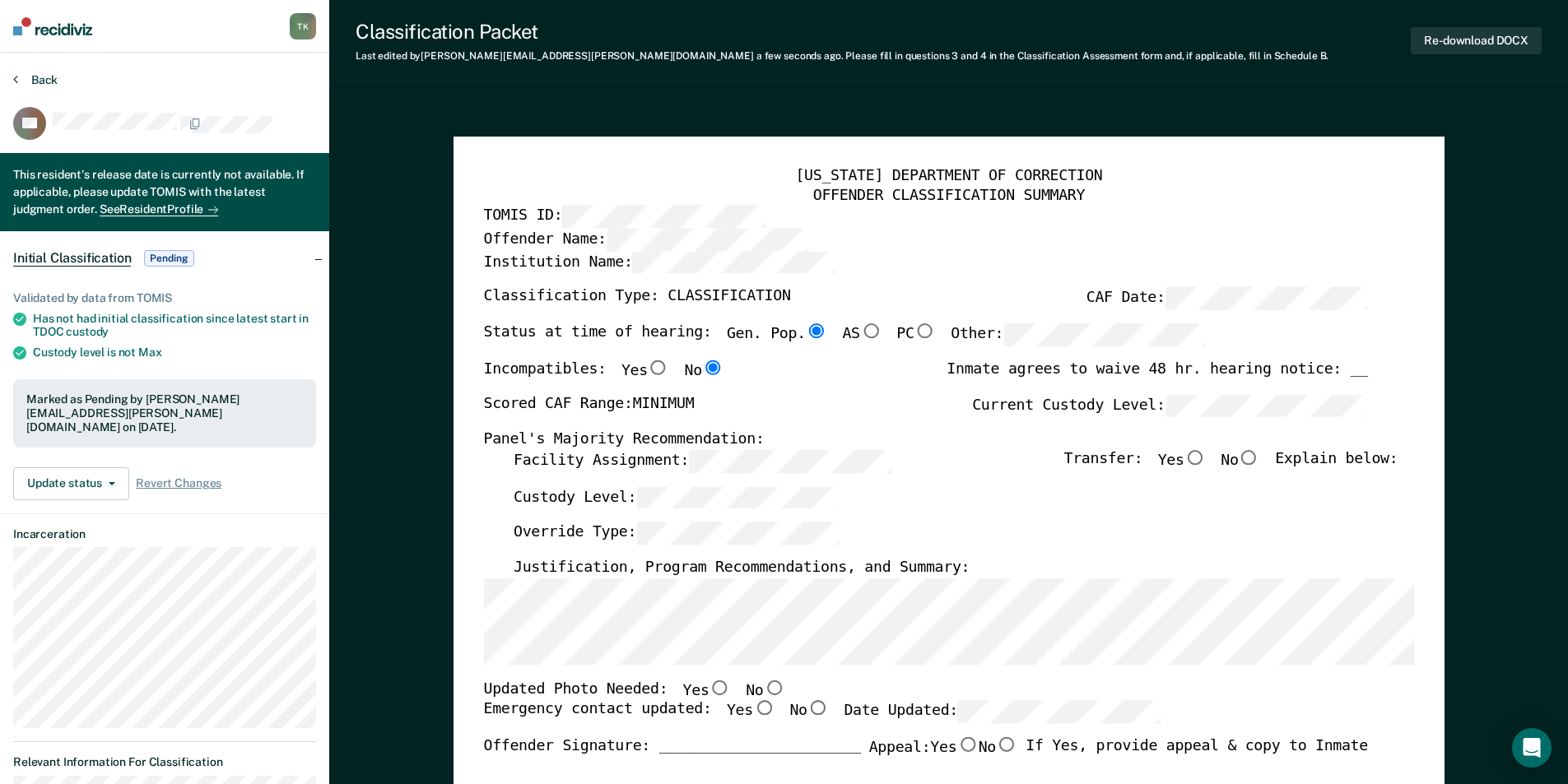
click at [40, 74] on button "Back" at bounding box center [35, 80] width 44 height 14
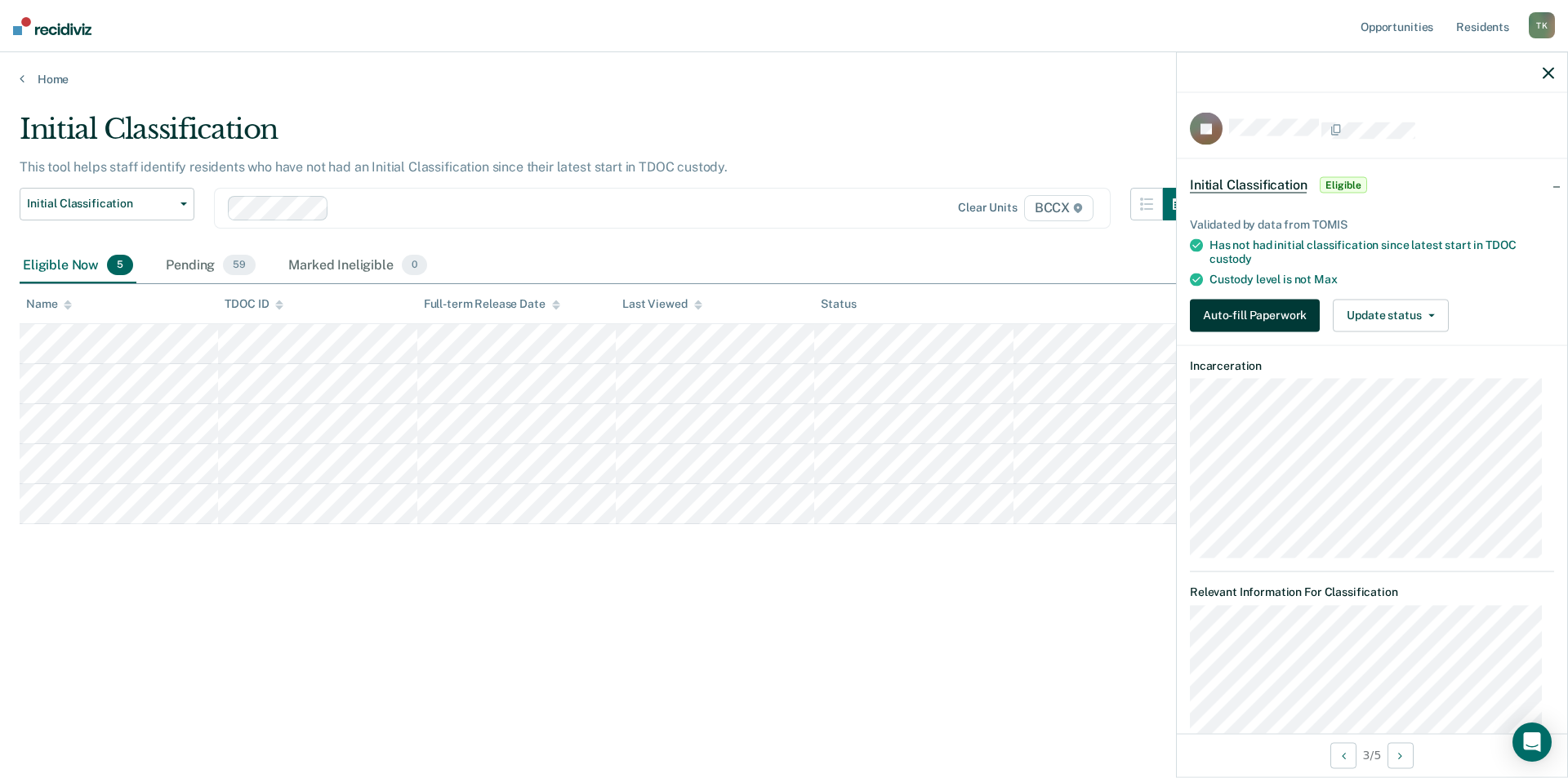
click at [1216, 315] on button "Auto-fill Paperwork" at bounding box center [1256, 315] width 130 height 33
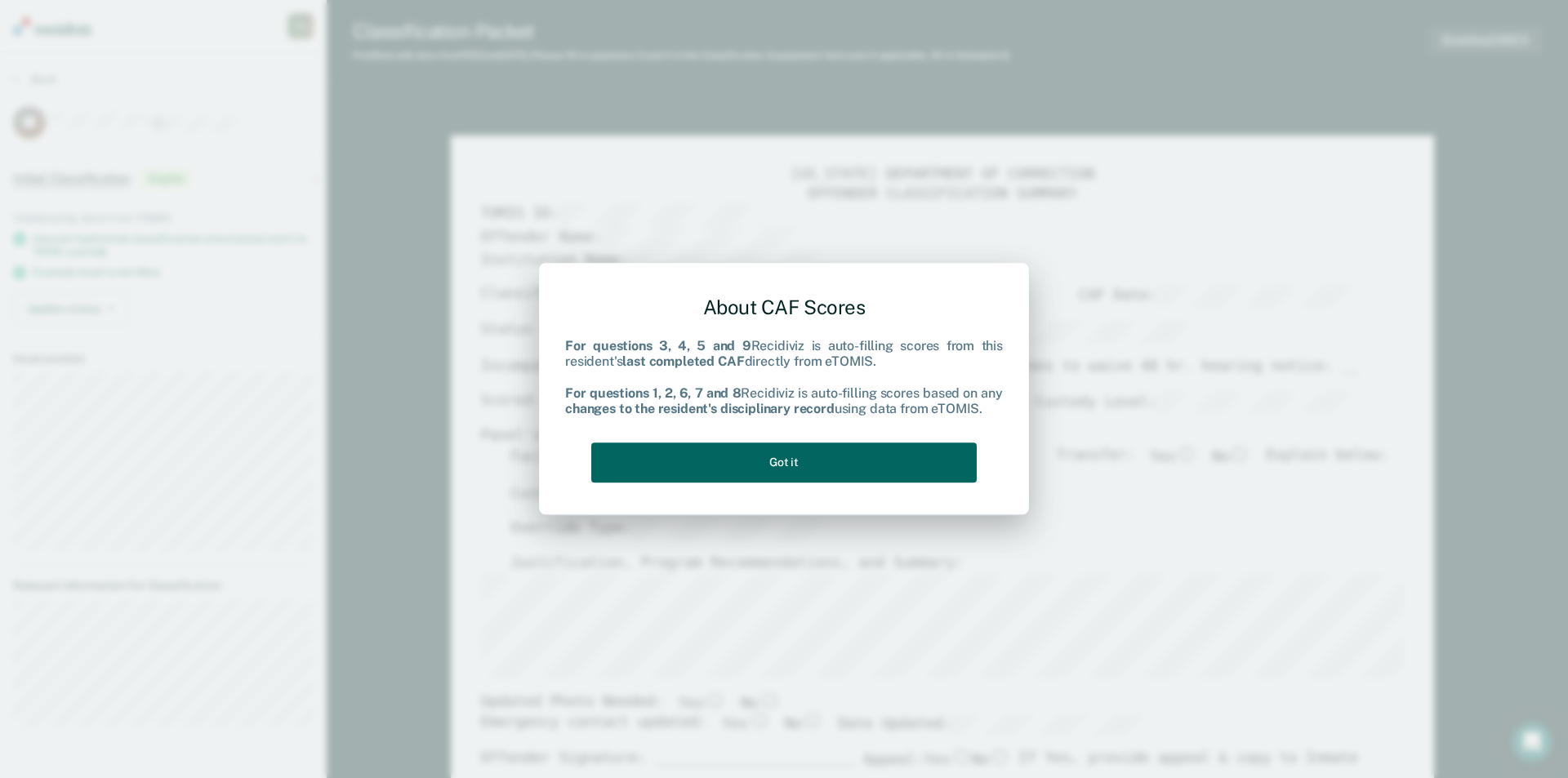
click at [818, 454] on button "Got it" at bounding box center [784, 462] width 386 height 40
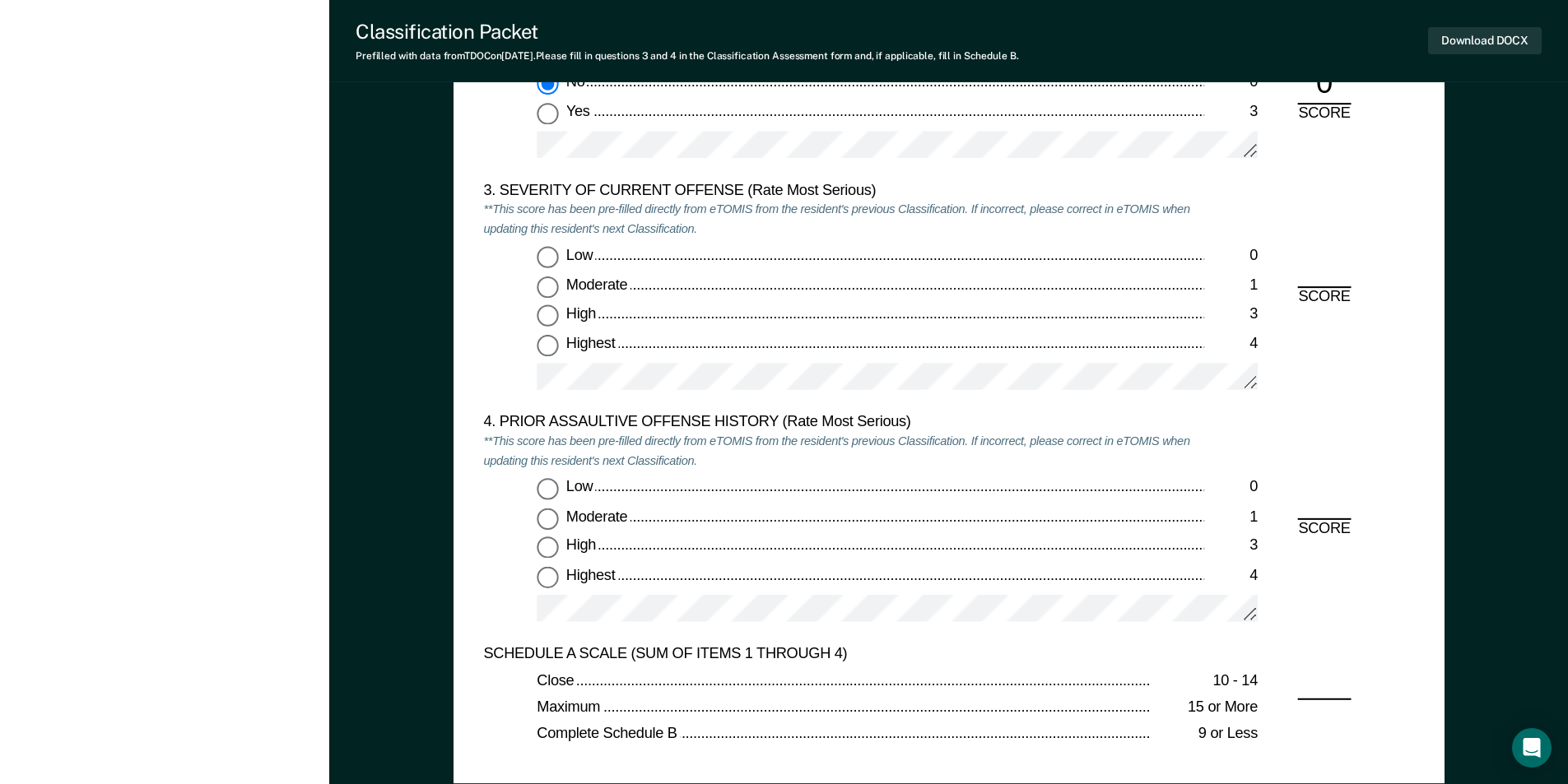
scroll to position [1975, 0]
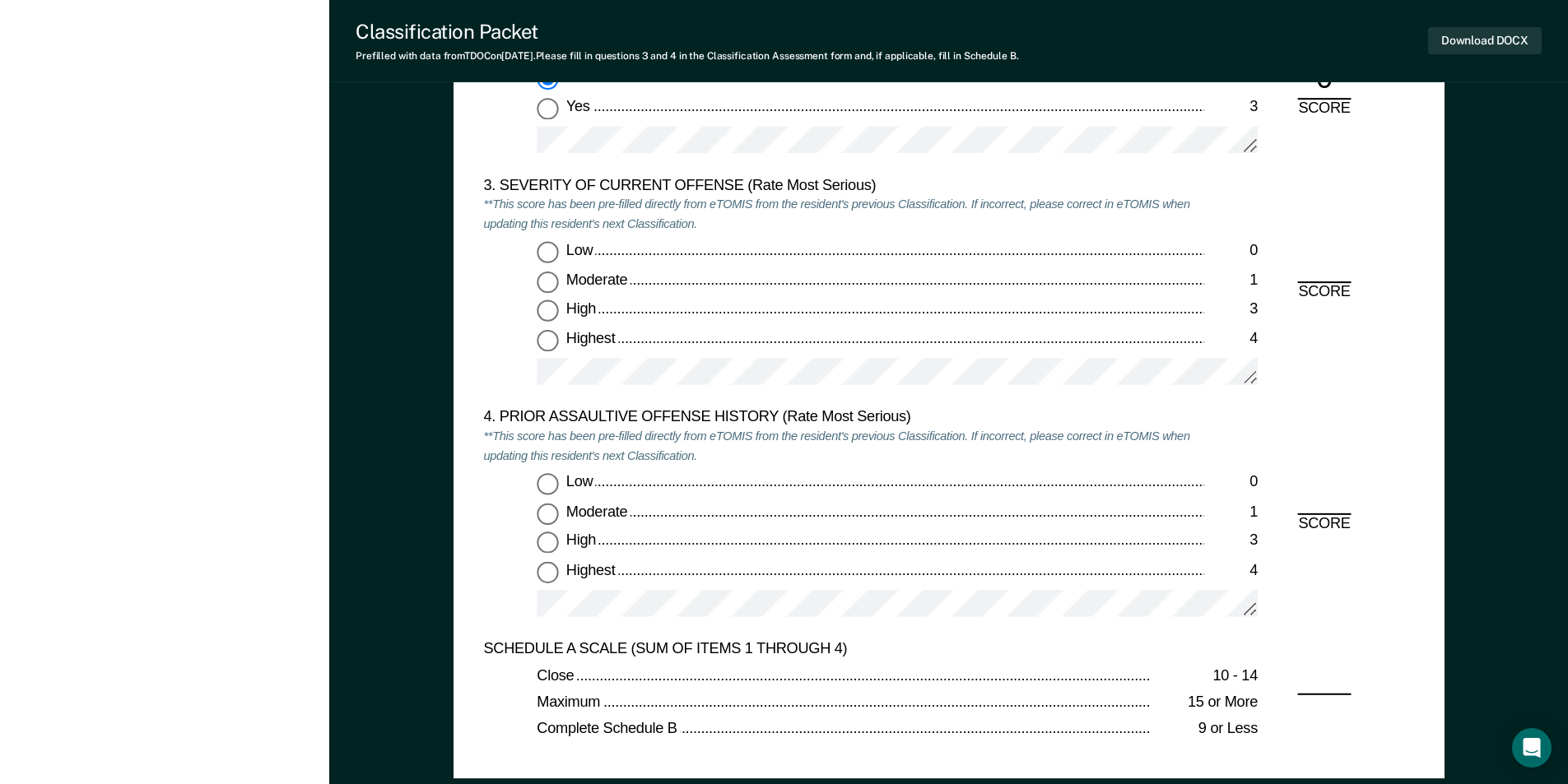
drag, startPoint x: 545, startPoint y: 311, endPoint x: 564, endPoint y: 344, distance: 38.1
click at [546, 311] on input "High 3" at bounding box center [548, 311] width 22 height 22
type textarea "x"
radio input "true"
click at [545, 484] on input "Low 0" at bounding box center [548, 485] width 22 height 22
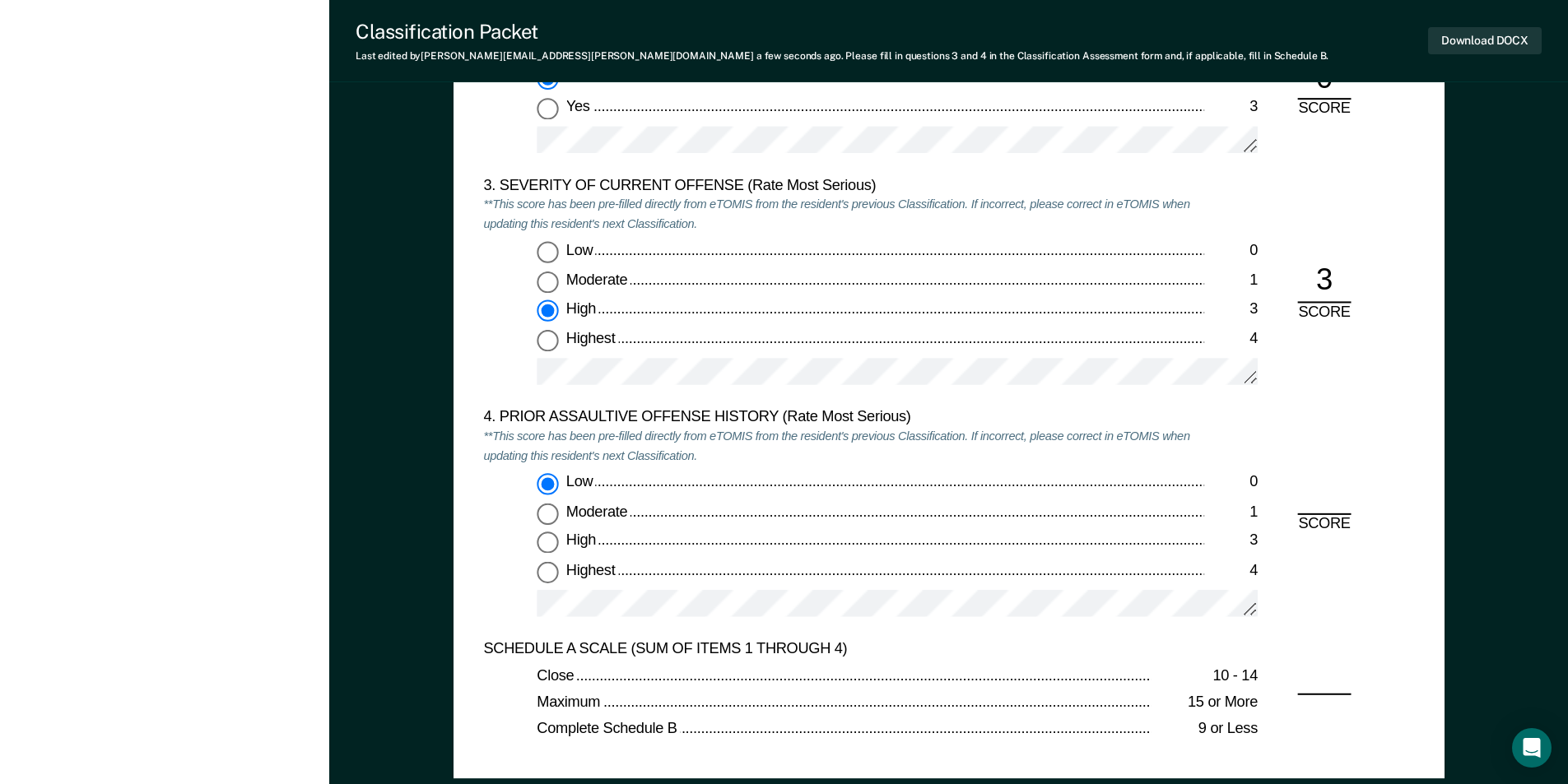
type textarea "x"
radio input "true"
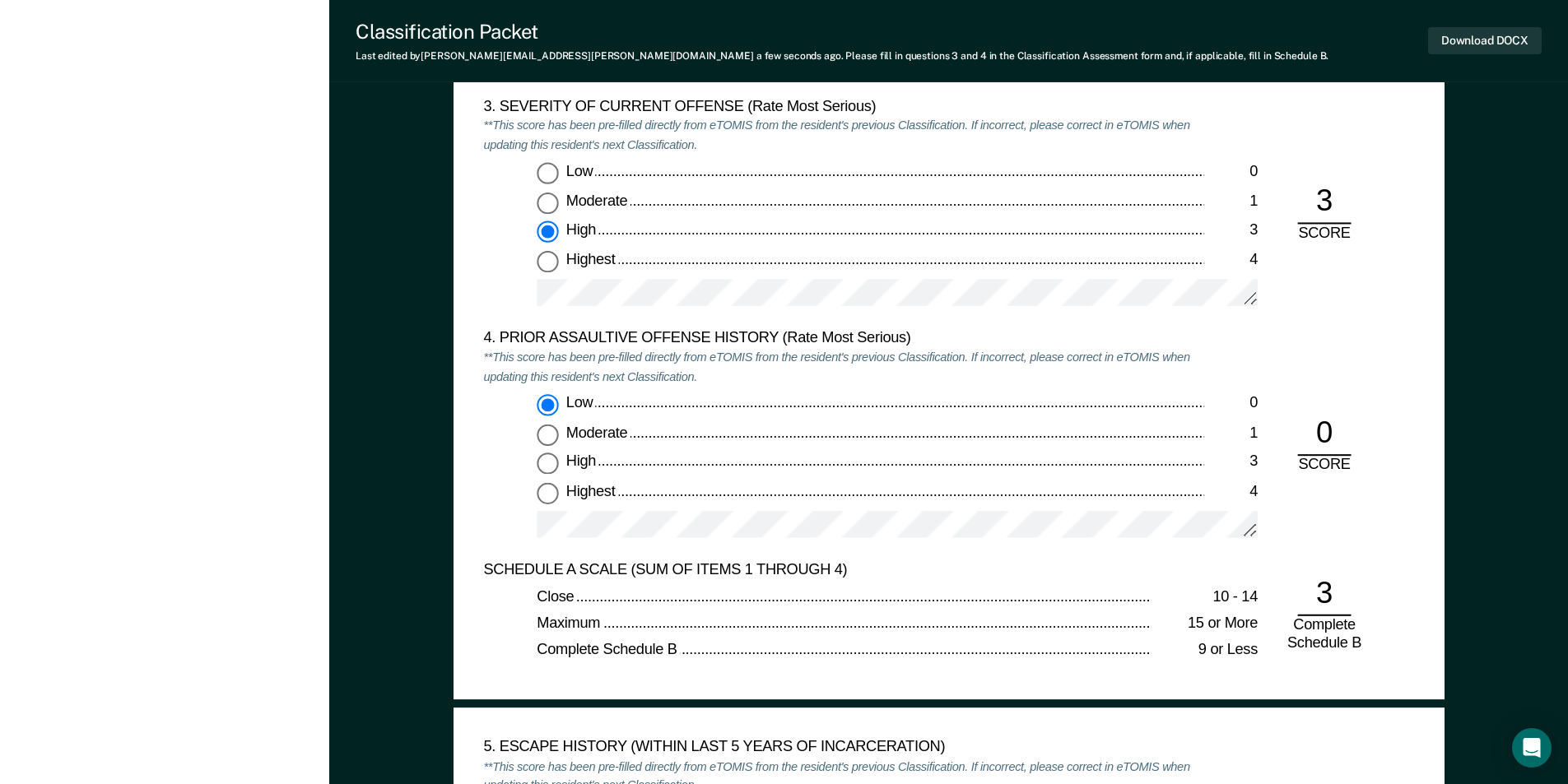
scroll to position [2304, 0]
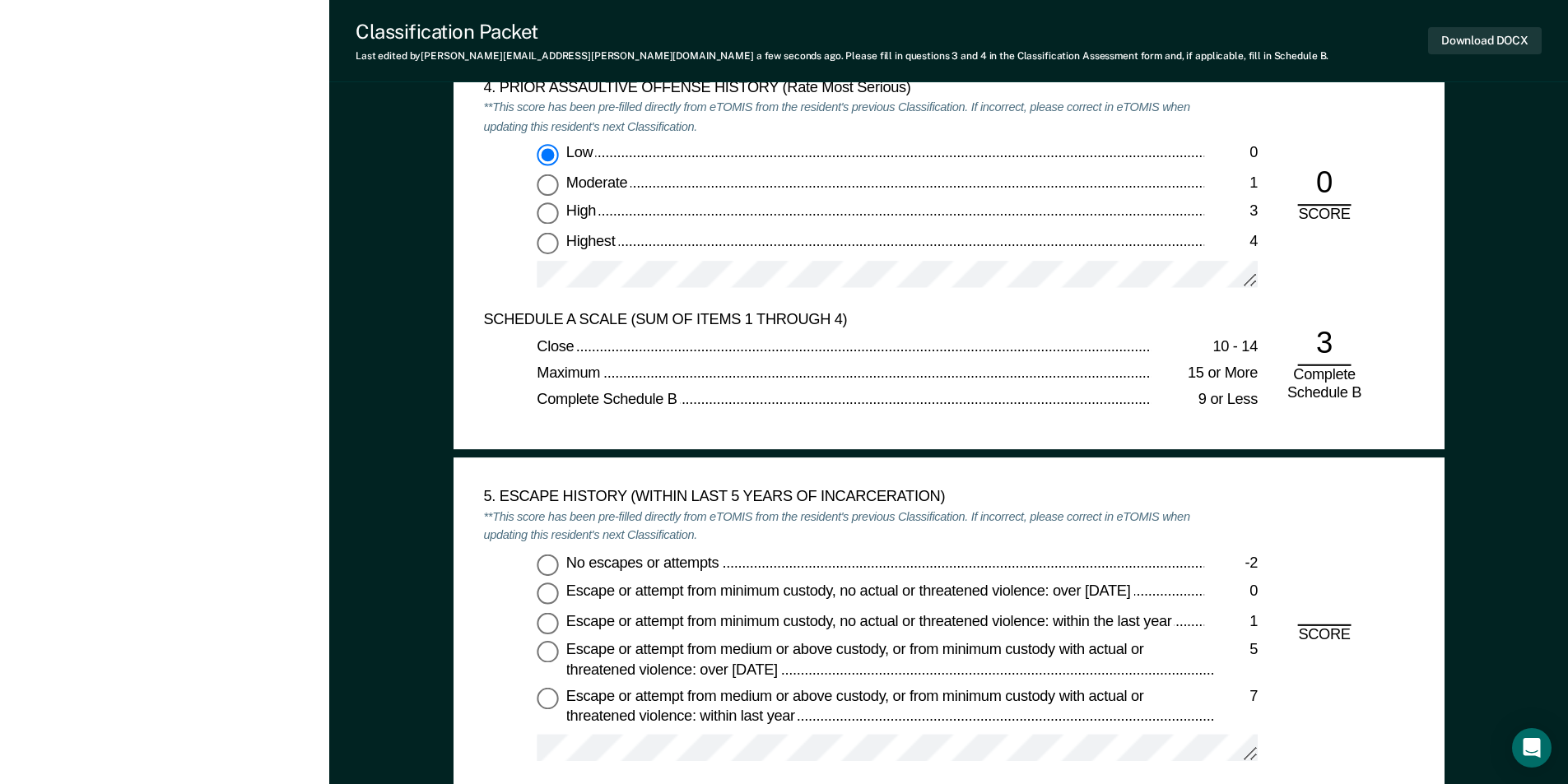
click at [548, 564] on input "No escapes or attempts -2" at bounding box center [548, 565] width 22 height 22
type textarea "x"
radio input "true"
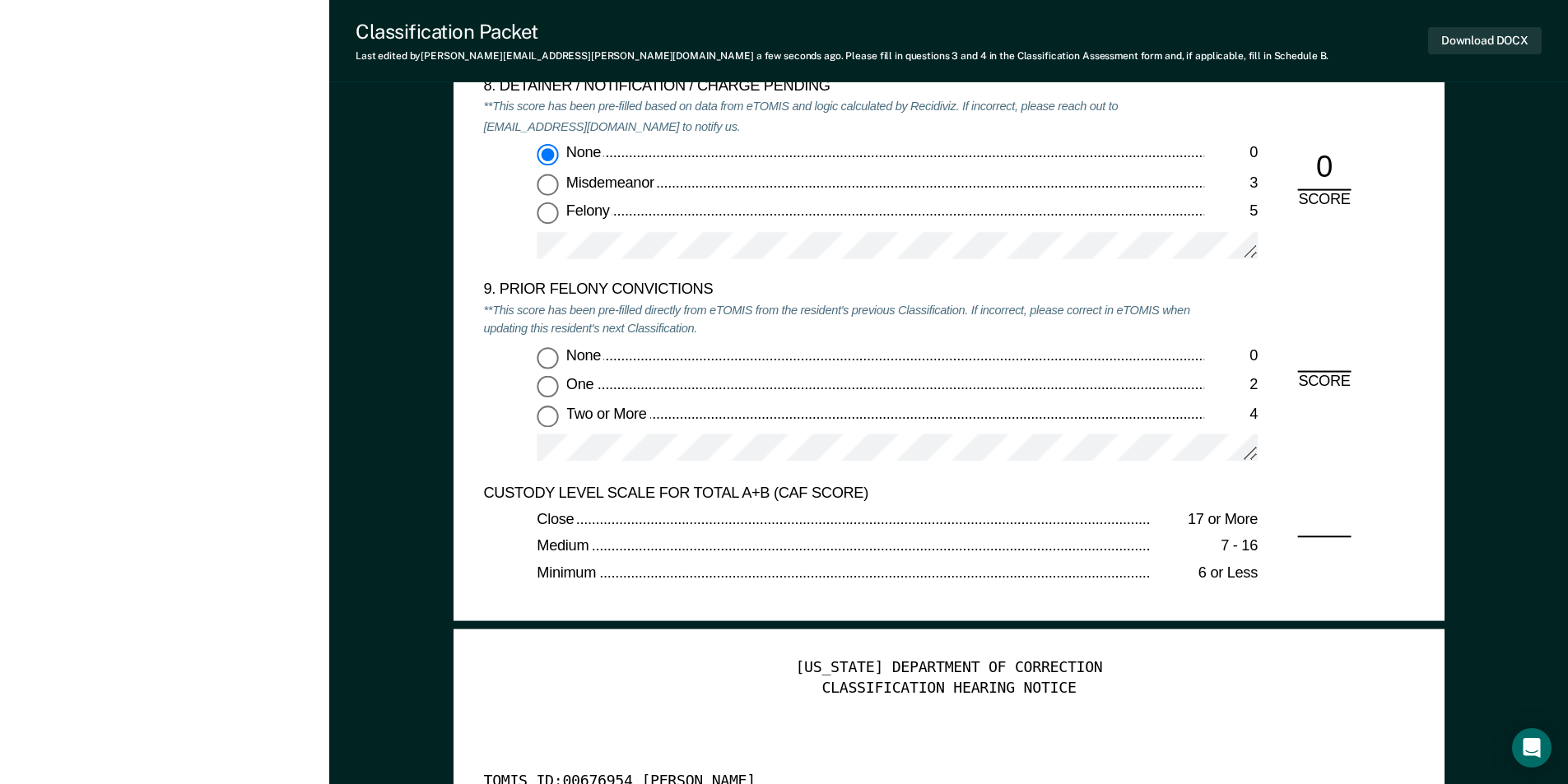
scroll to position [3703, 0]
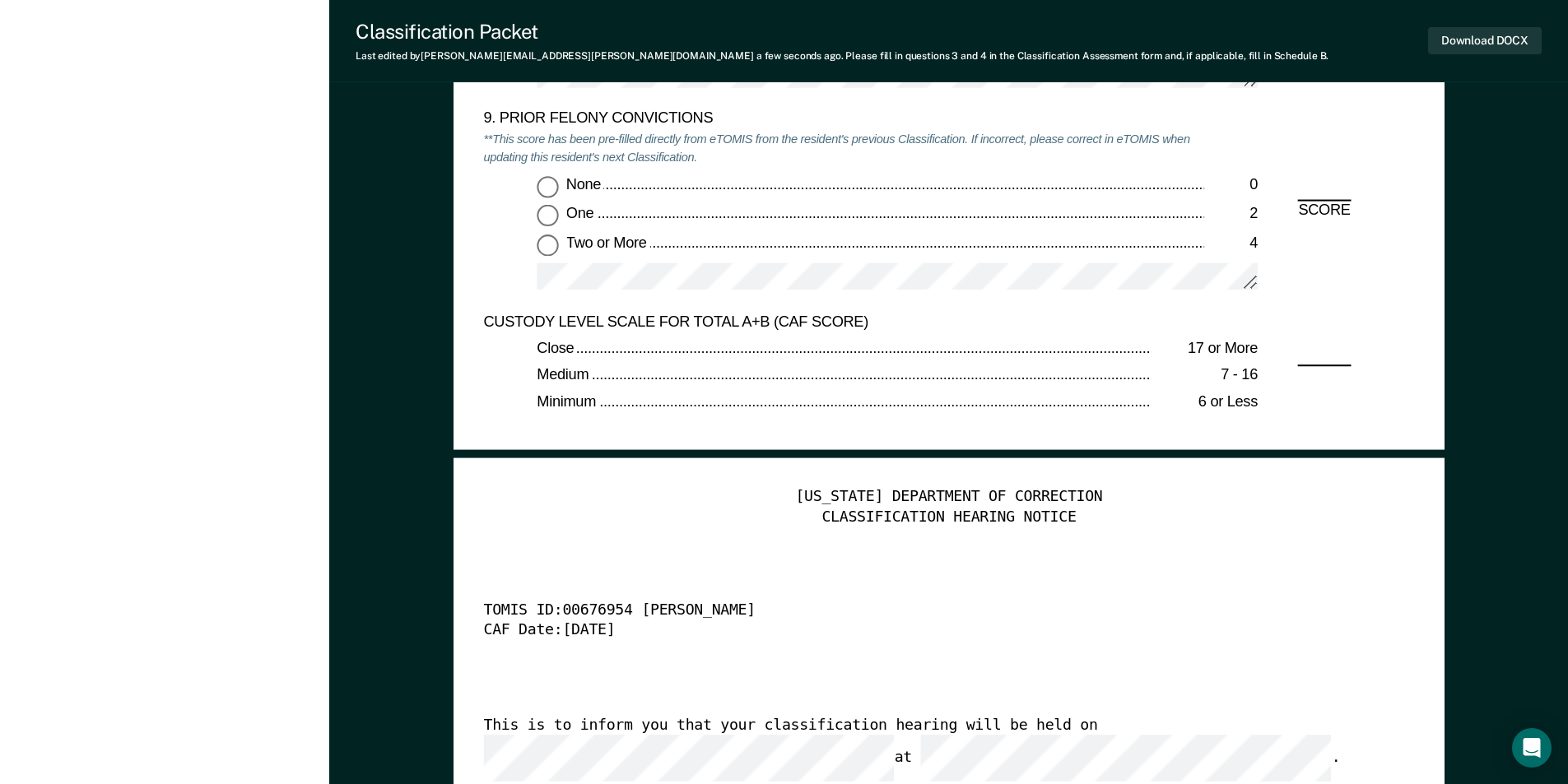
click at [545, 211] on input "One 2" at bounding box center [548, 216] width 22 height 22
type textarea "x"
radio input "true"
click at [555, 182] on input "None 0" at bounding box center [548, 186] width 22 height 22
type textarea "x"
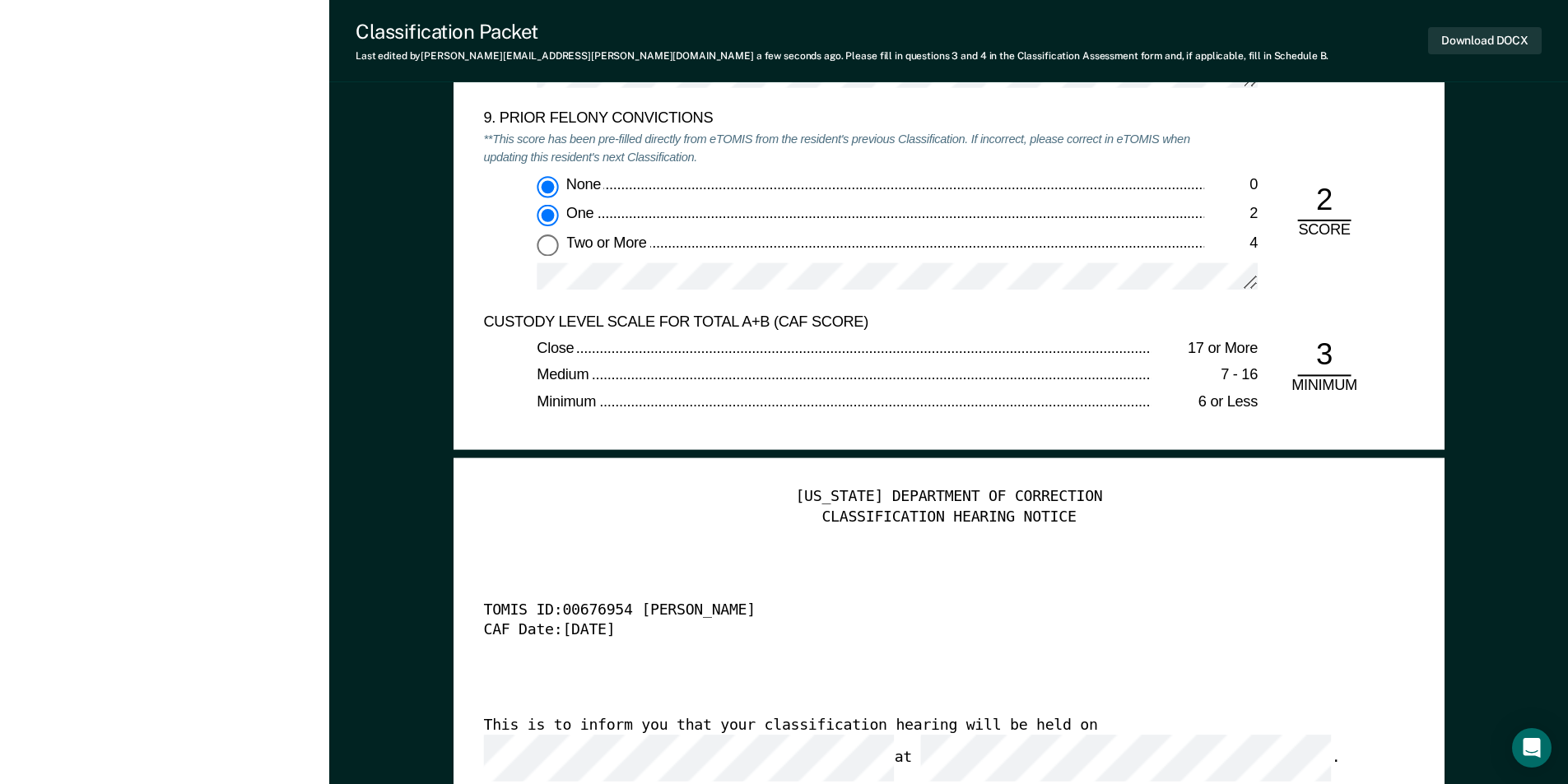
radio input "true"
radio input "false"
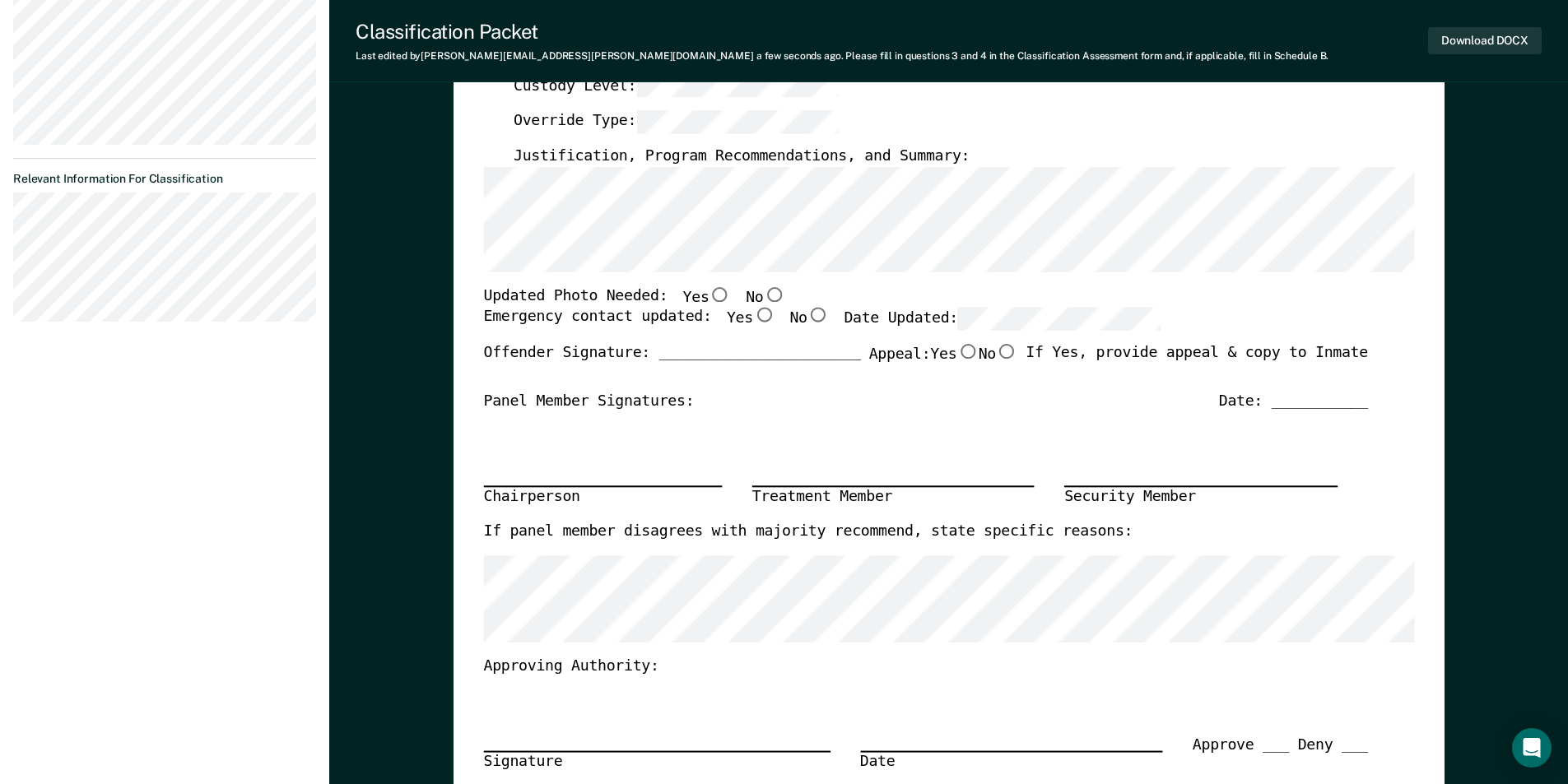
scroll to position [0, 0]
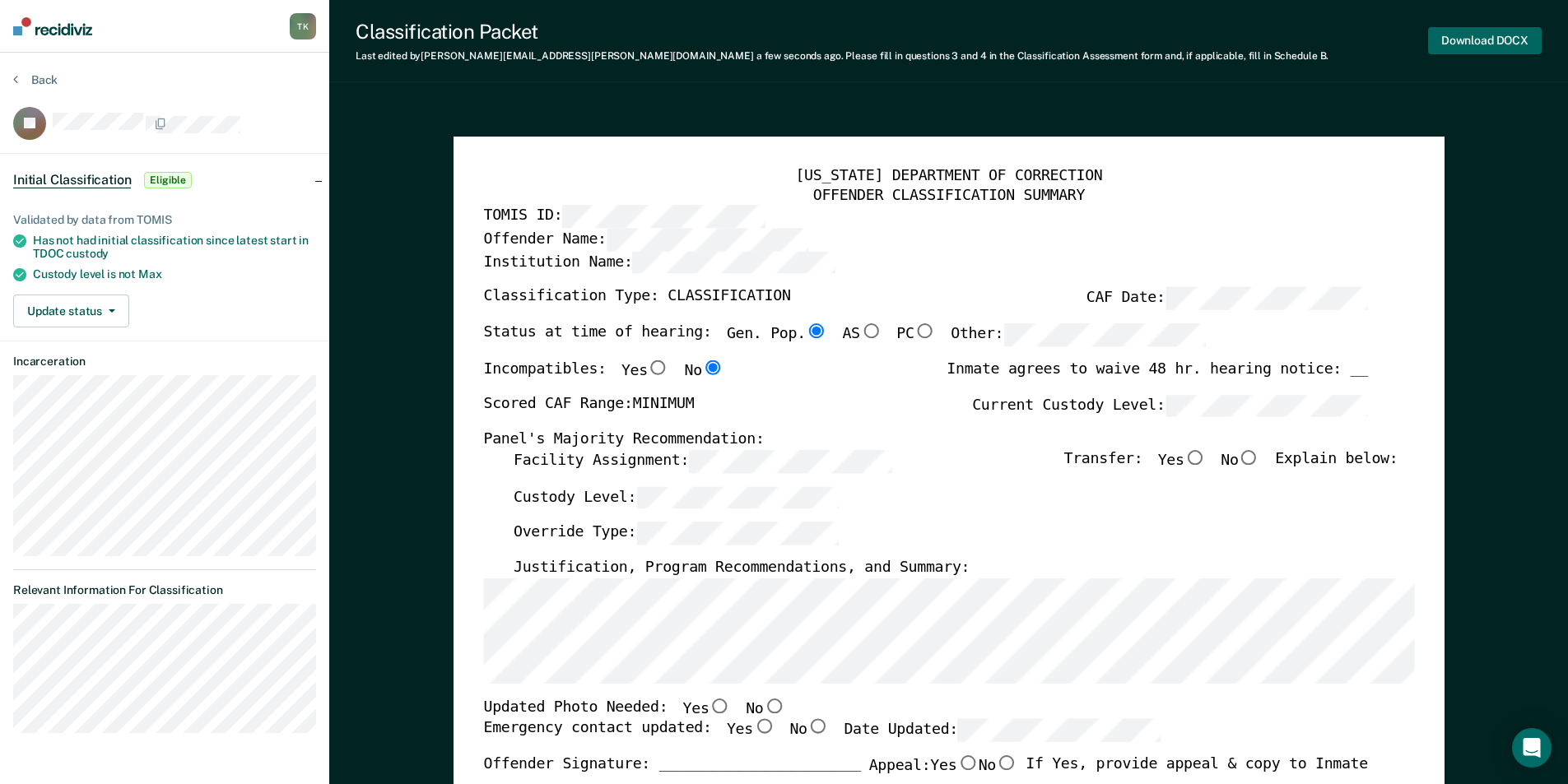
click at [1497, 46] on button "Download DOCX" at bounding box center [1484, 40] width 113 height 27
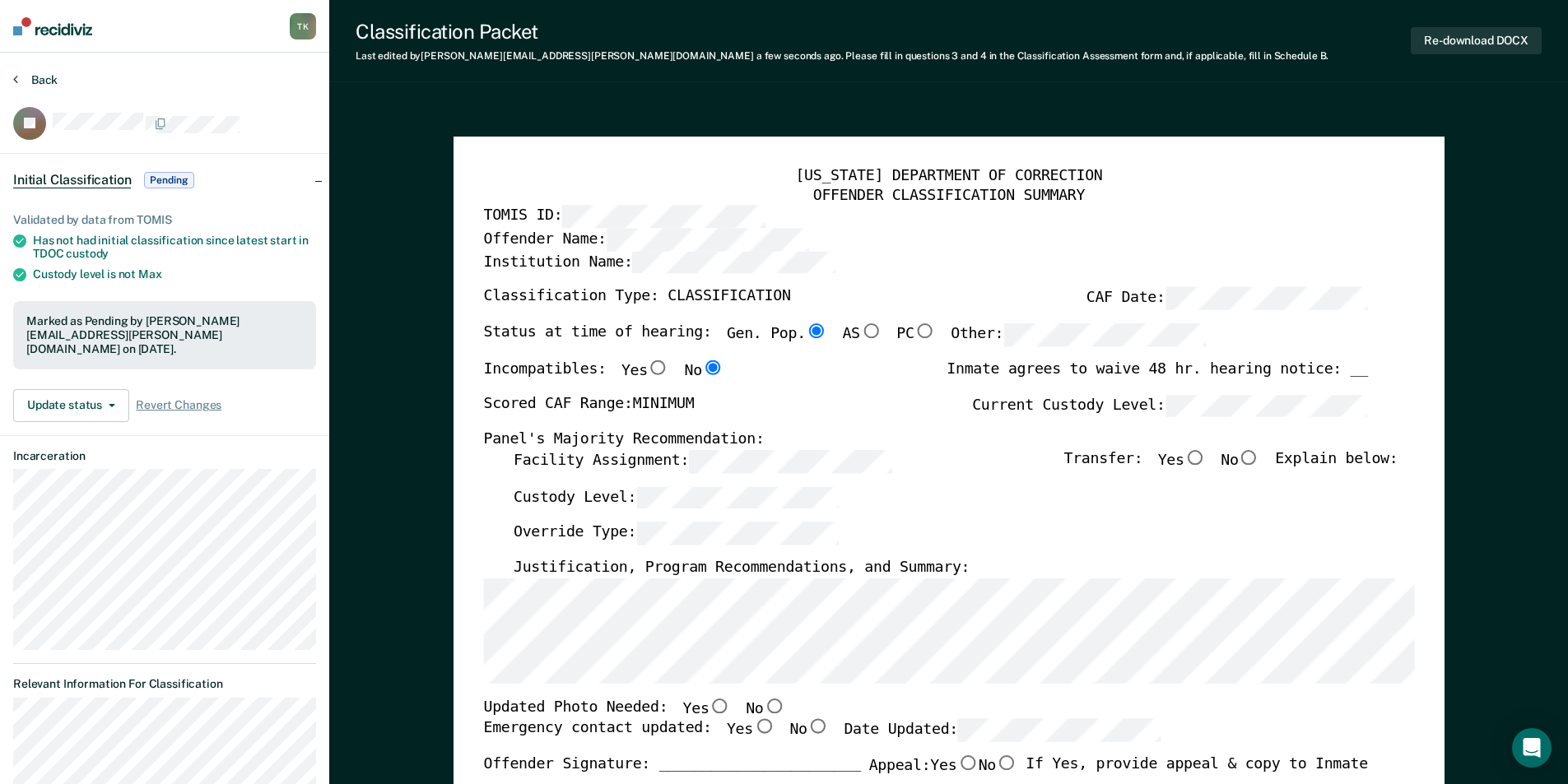
click at [30, 80] on button "Back" at bounding box center [35, 80] width 44 height 14
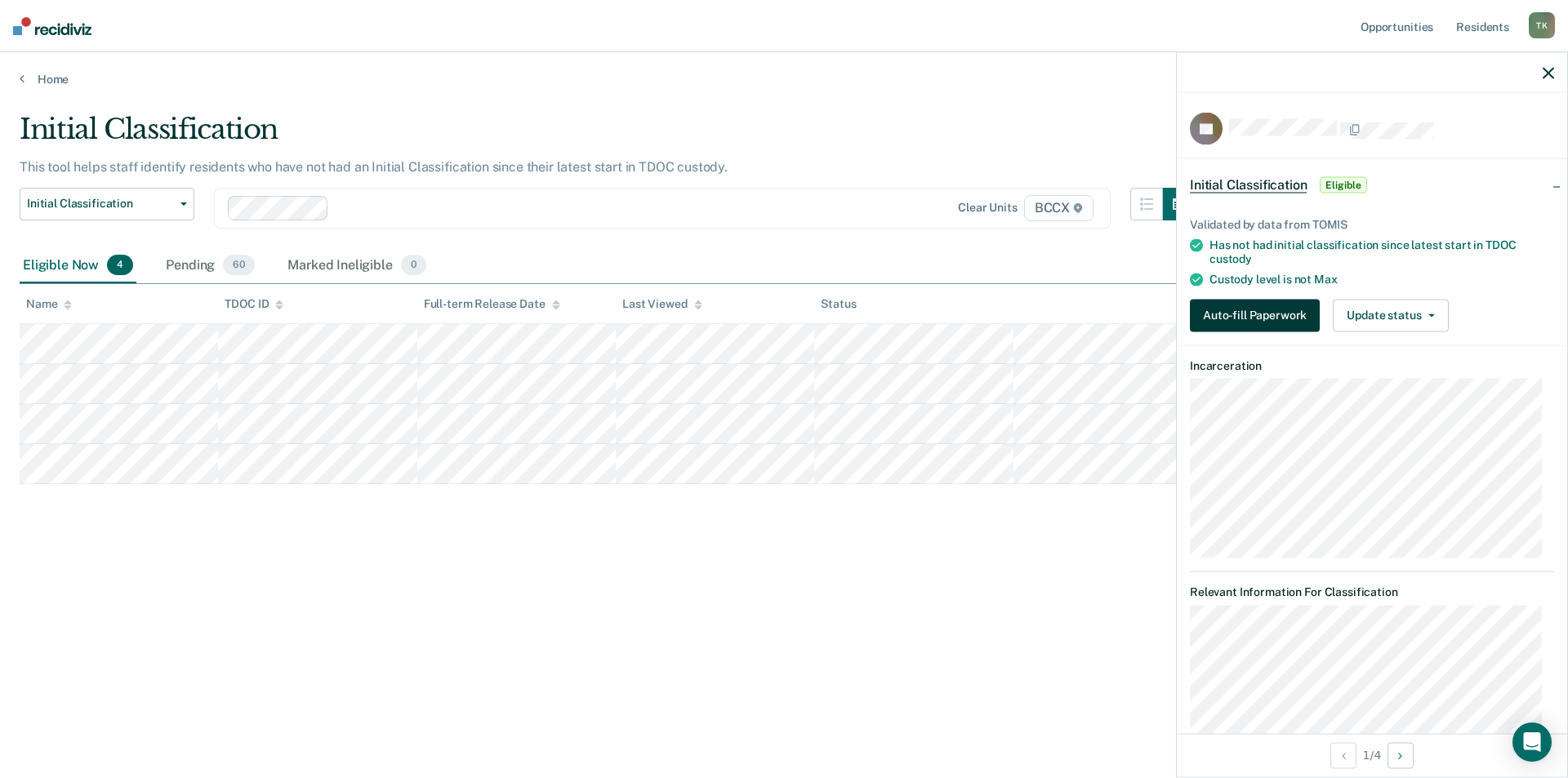
click at [1249, 311] on button "Auto-fill Paperwork" at bounding box center [1256, 315] width 130 height 33
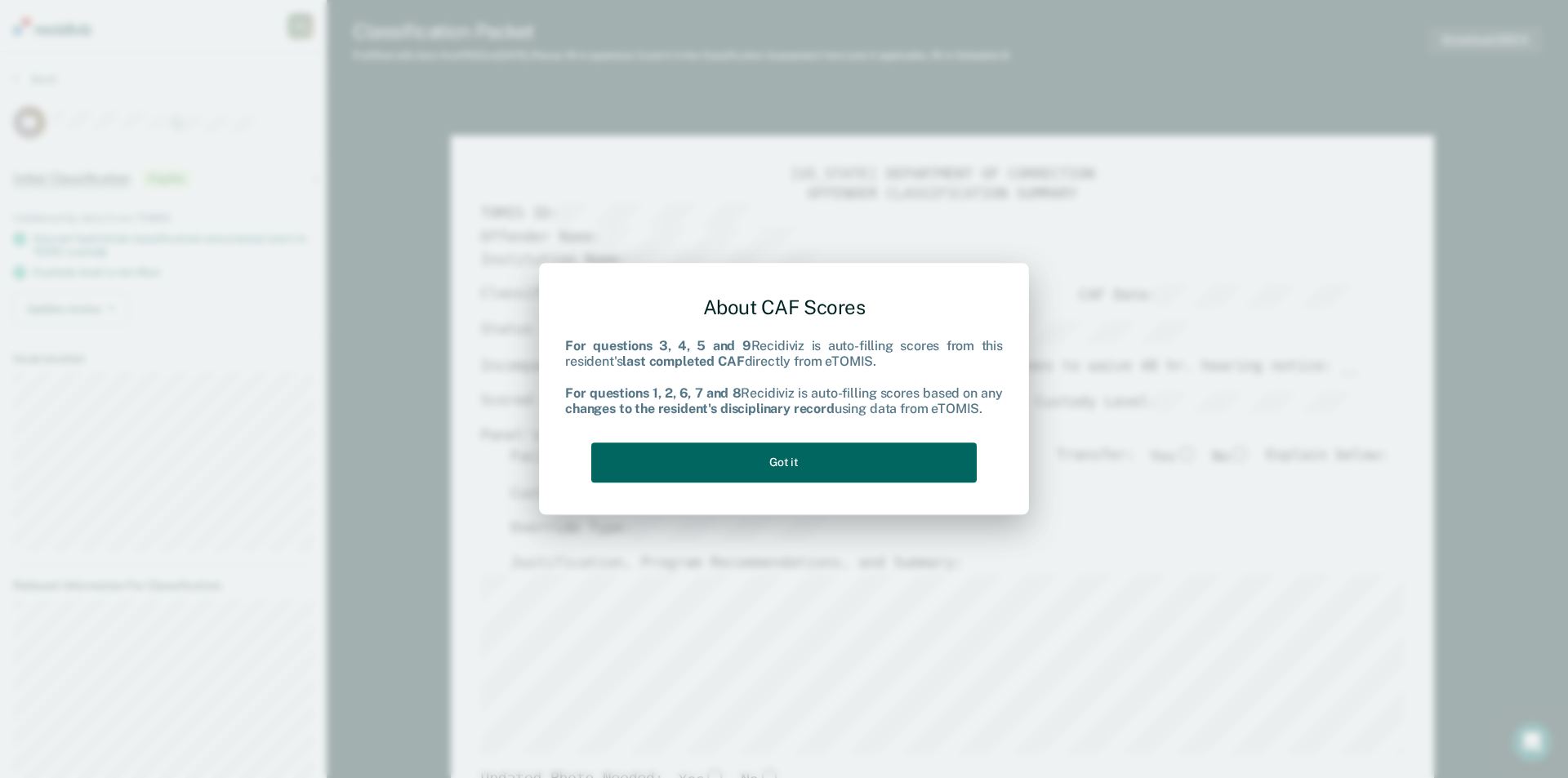
click at [853, 469] on button "Got it" at bounding box center [784, 462] width 386 height 40
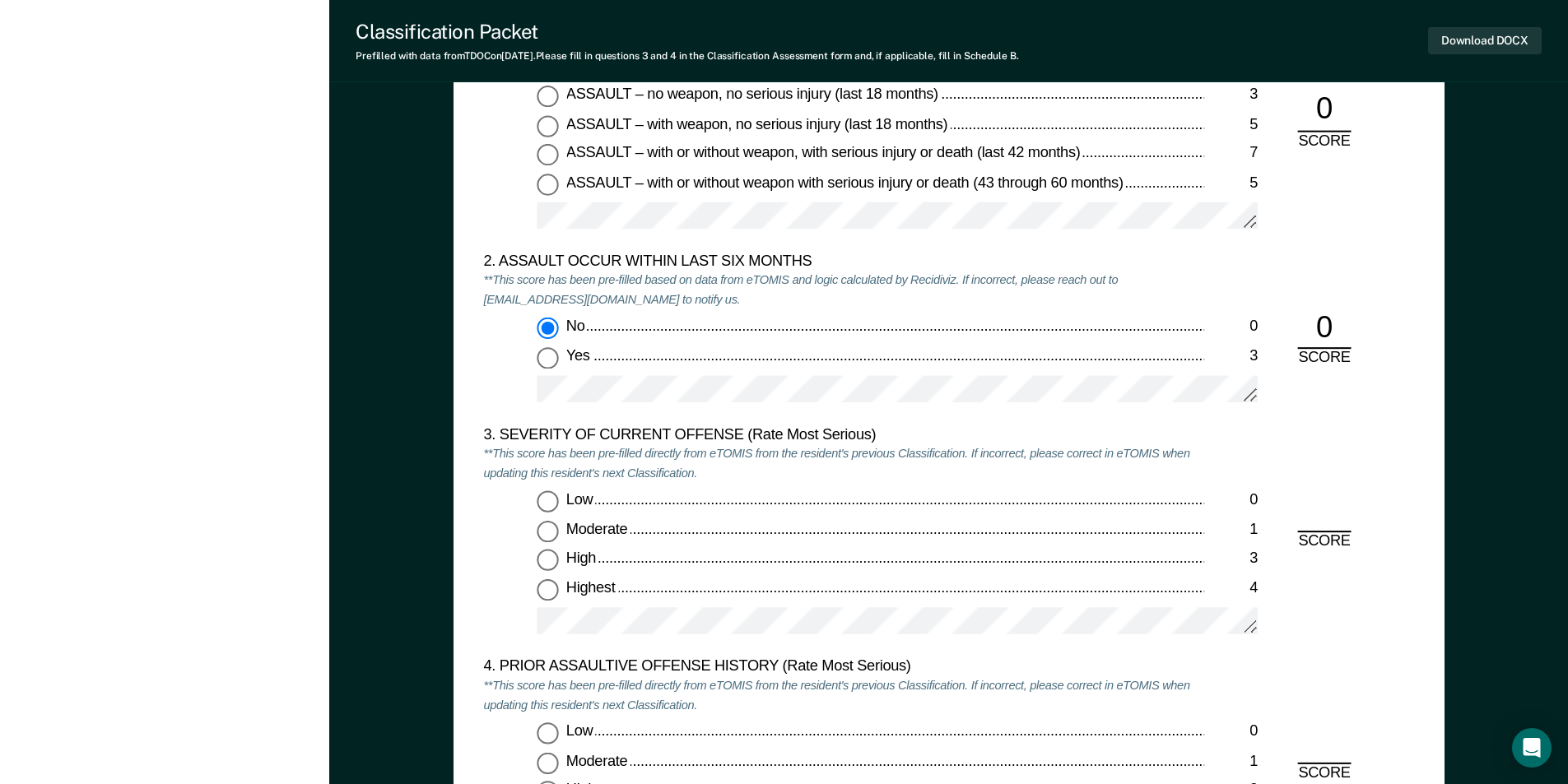
scroll to position [1893, 0]
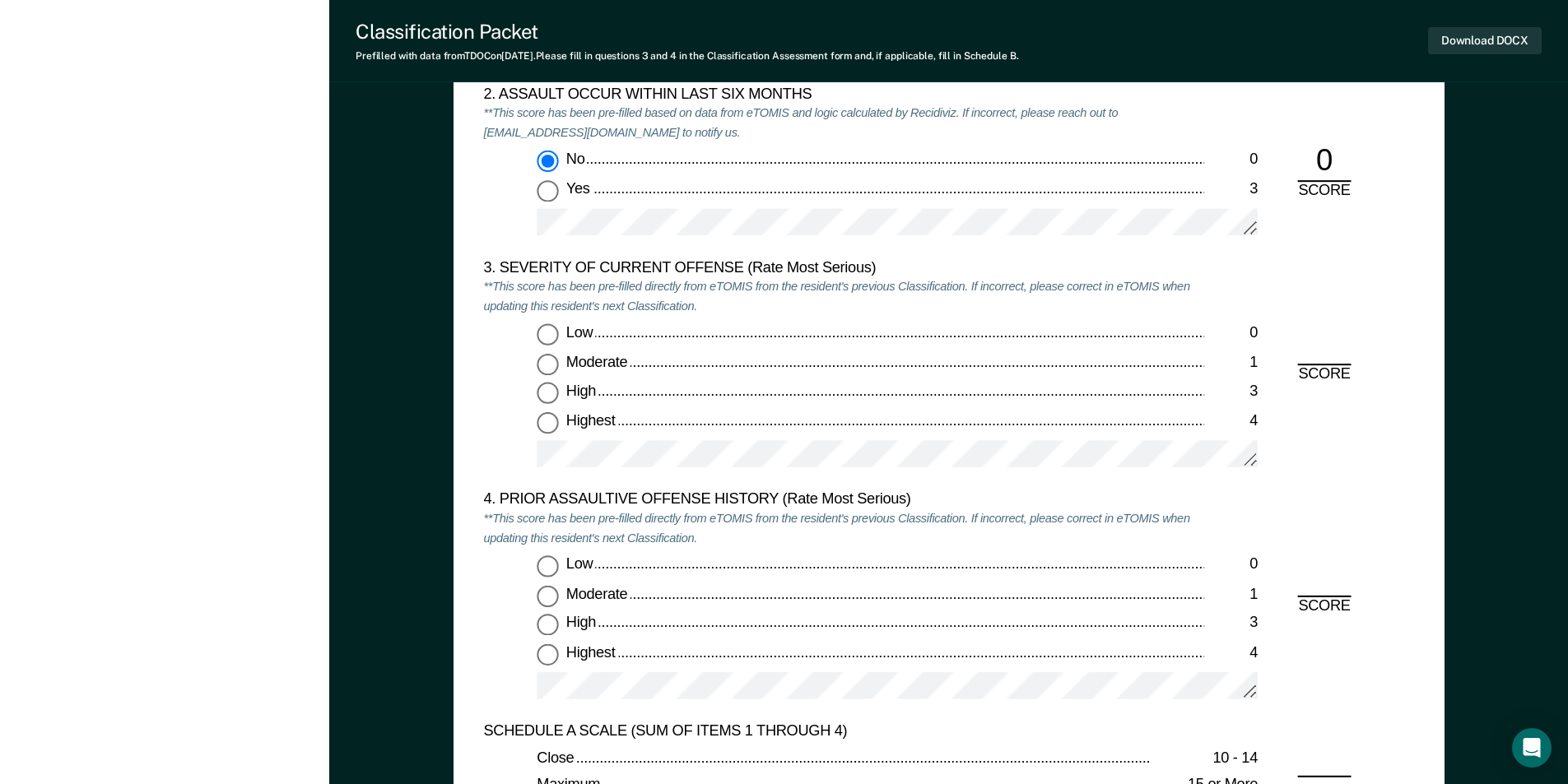
click at [548, 370] on input "Moderate 1" at bounding box center [548, 365] width 22 height 22
type textarea "x"
radio input "true"
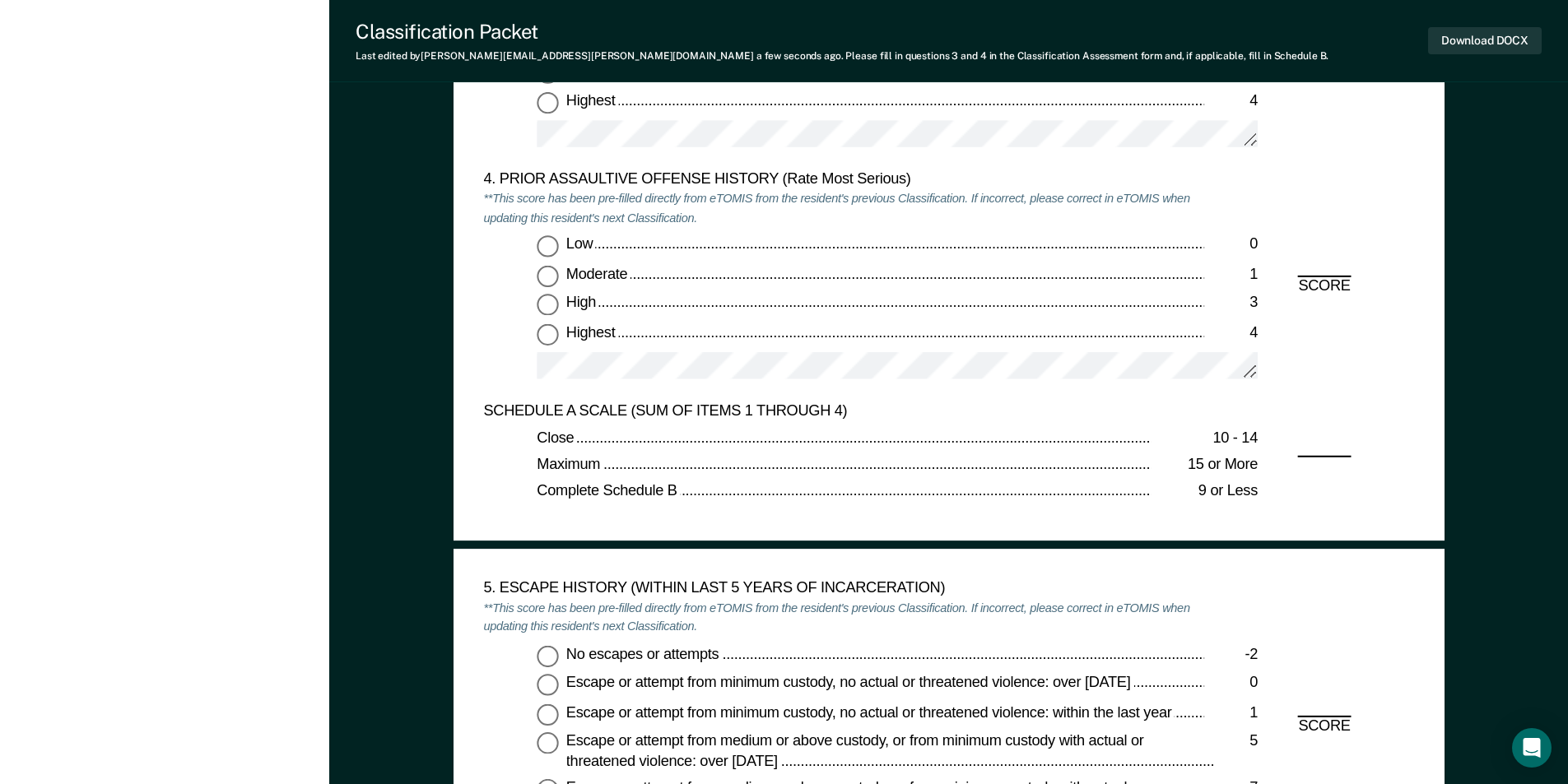
scroll to position [2222, 0]
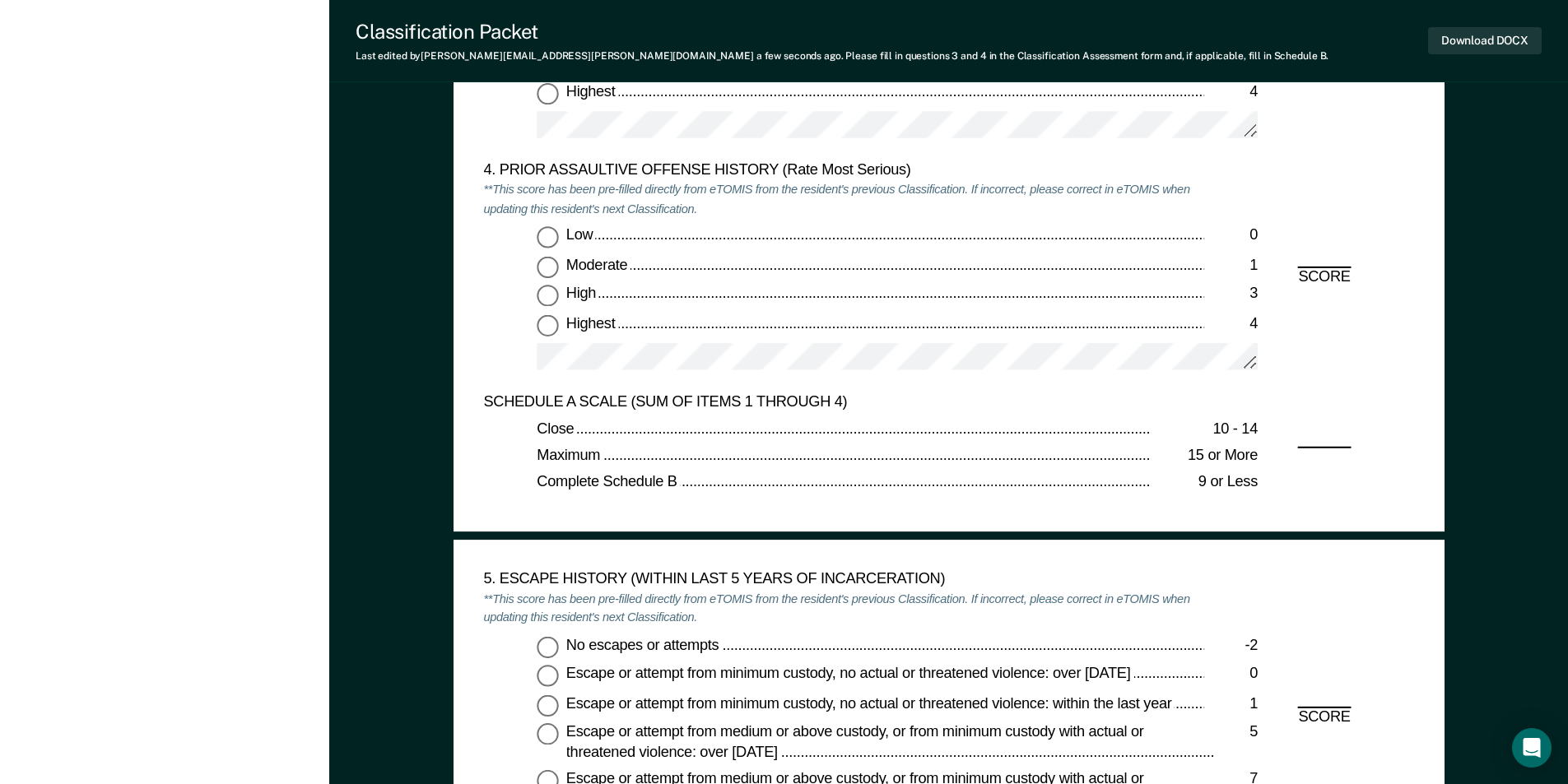
click at [550, 226] on div "4. PRIOR ASSAULTIVE OFFENSE HISTORY (Rate Most Serious) **This score has been p…" at bounding box center [843, 277] width 721 height 232
click at [551, 231] on input "Low 0" at bounding box center [548, 238] width 22 height 22
type textarea "x"
radio input "true"
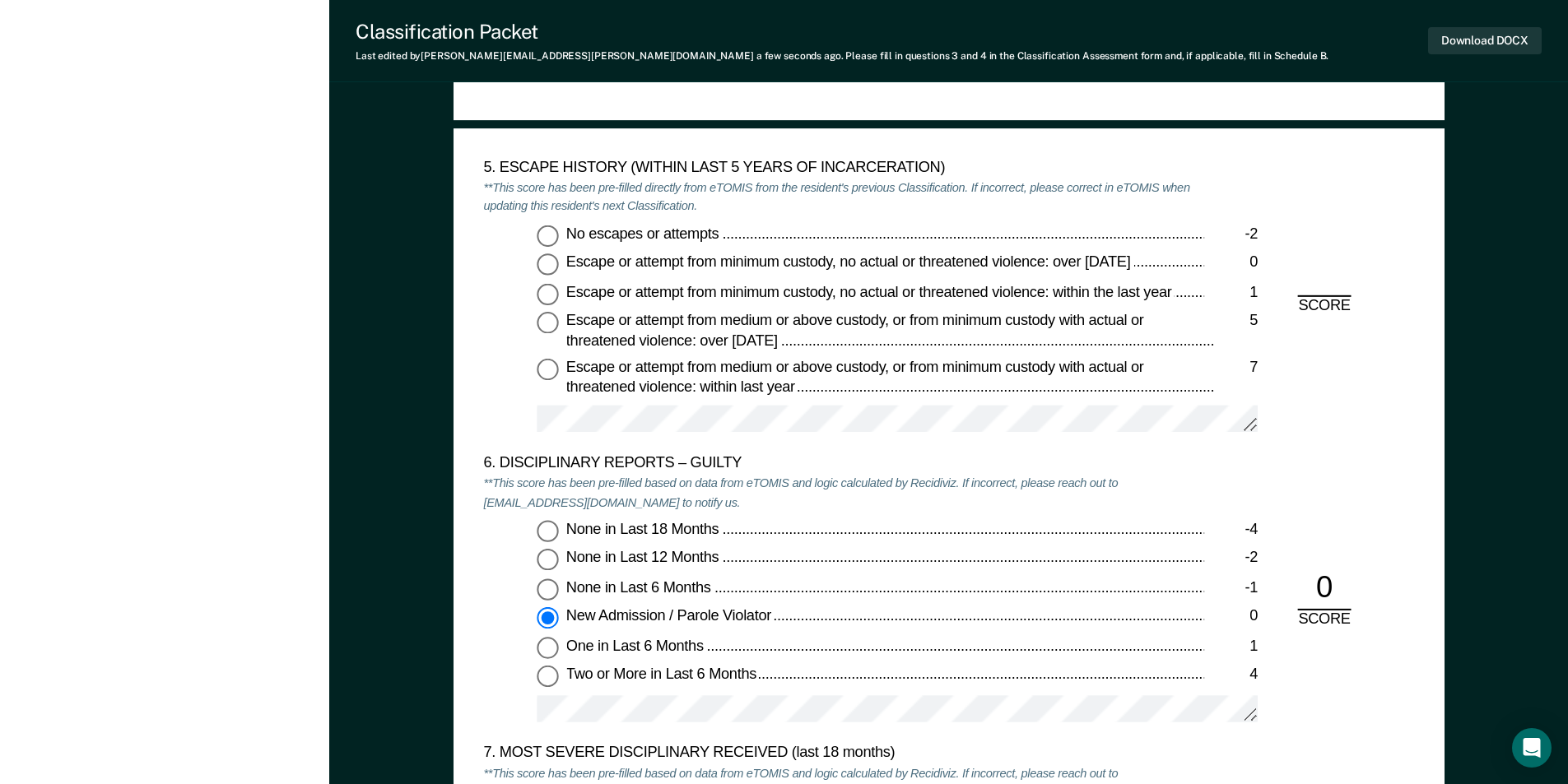
click at [549, 235] on input "No escapes or attempts -2" at bounding box center [548, 236] width 22 height 22
type textarea "x"
radio input "true"
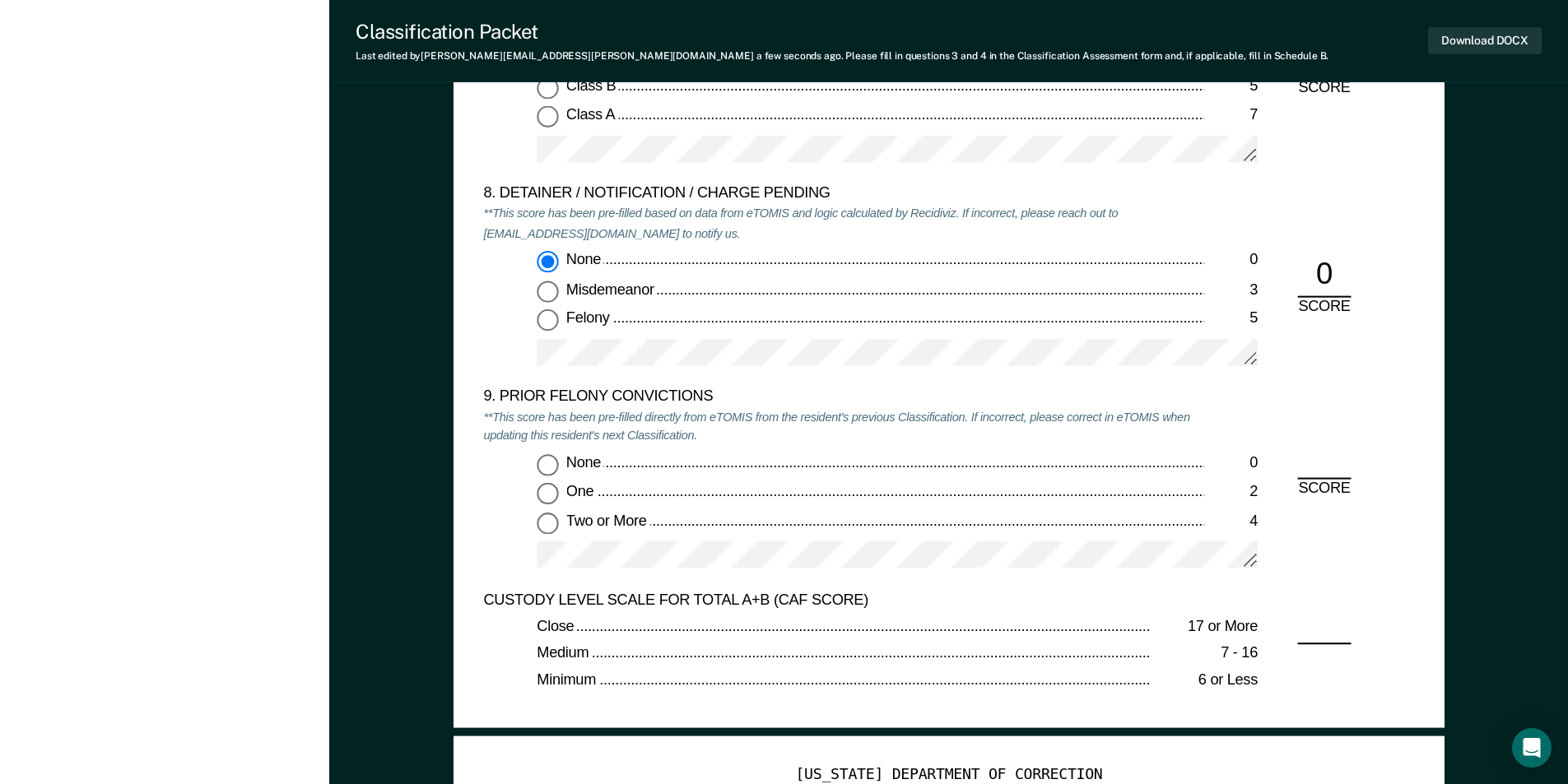
scroll to position [3539, 0]
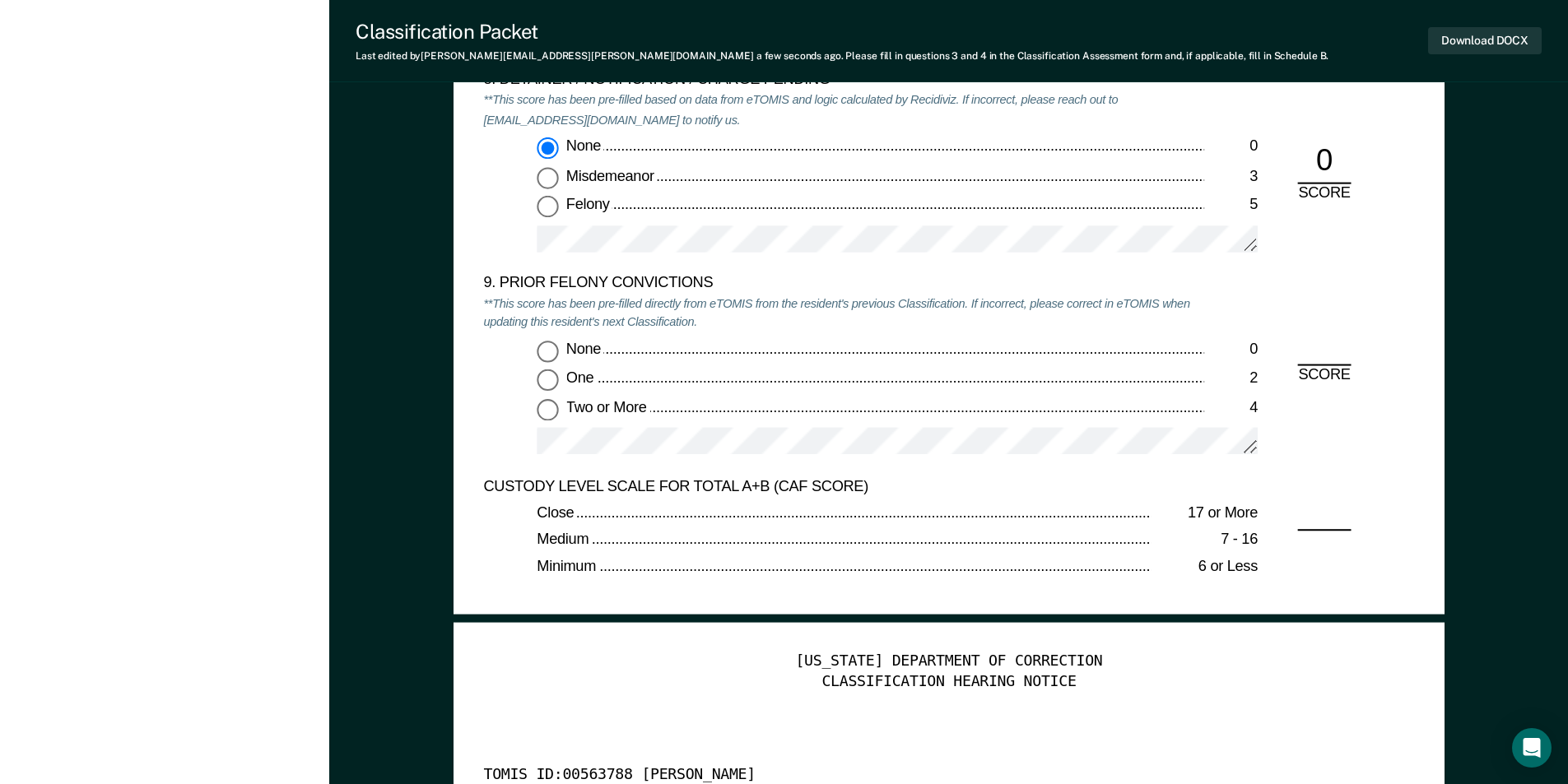
click at [552, 412] on input "Two or More 4" at bounding box center [548, 409] width 22 height 22
type textarea "x"
radio input "true"
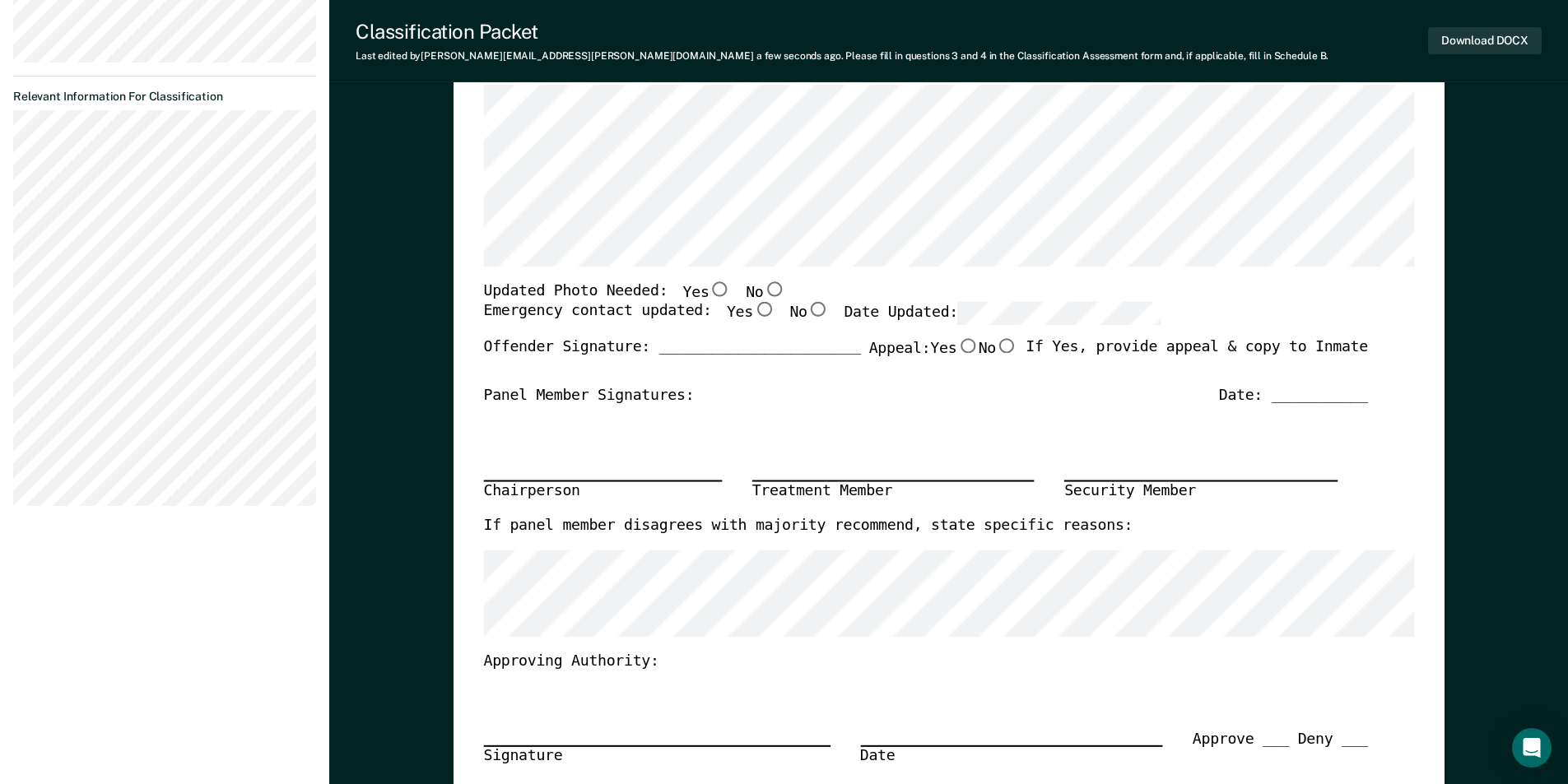
scroll to position [0, 0]
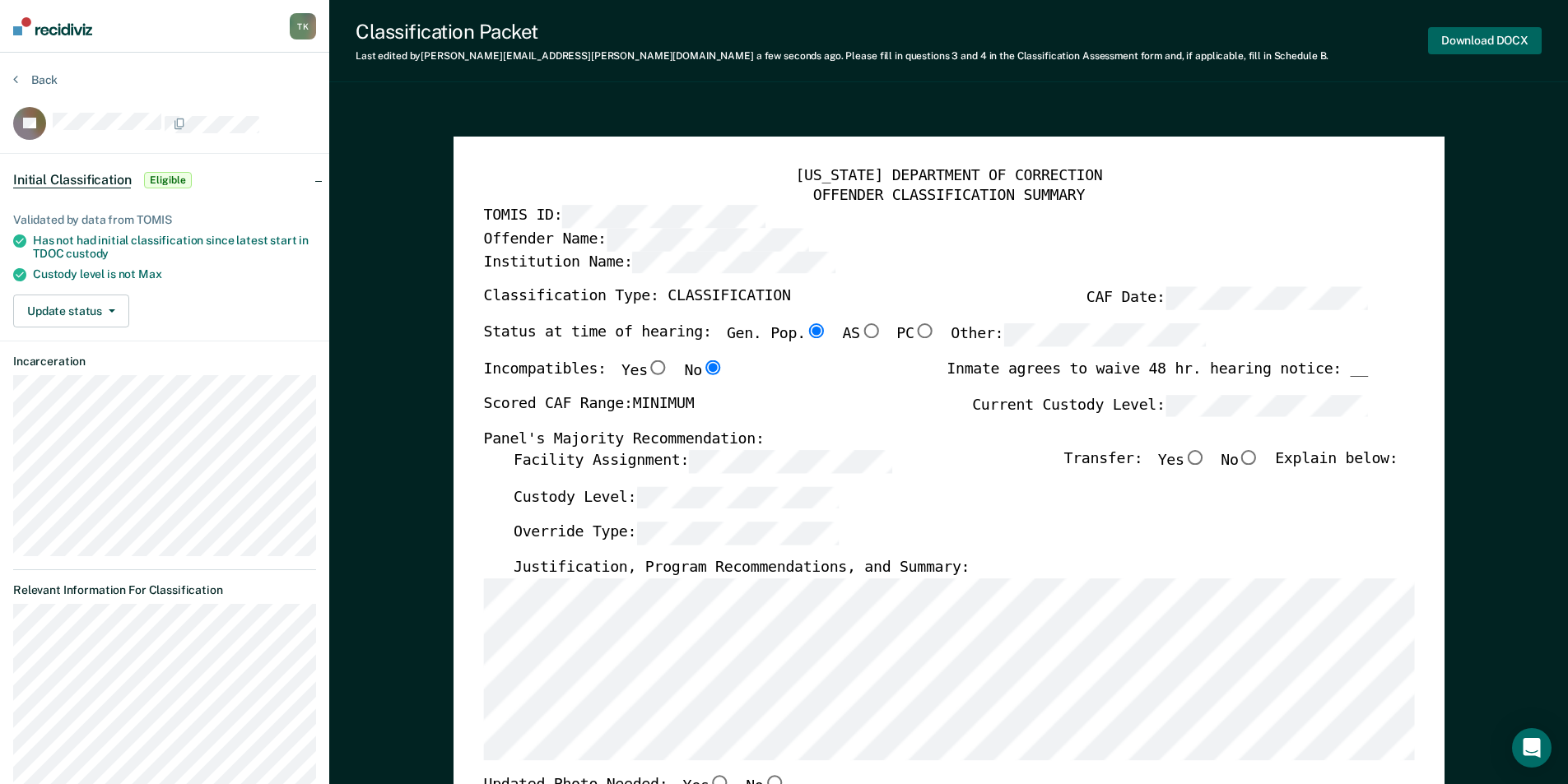
click at [1475, 49] on button "Download DOCX" at bounding box center [1484, 40] width 113 height 27
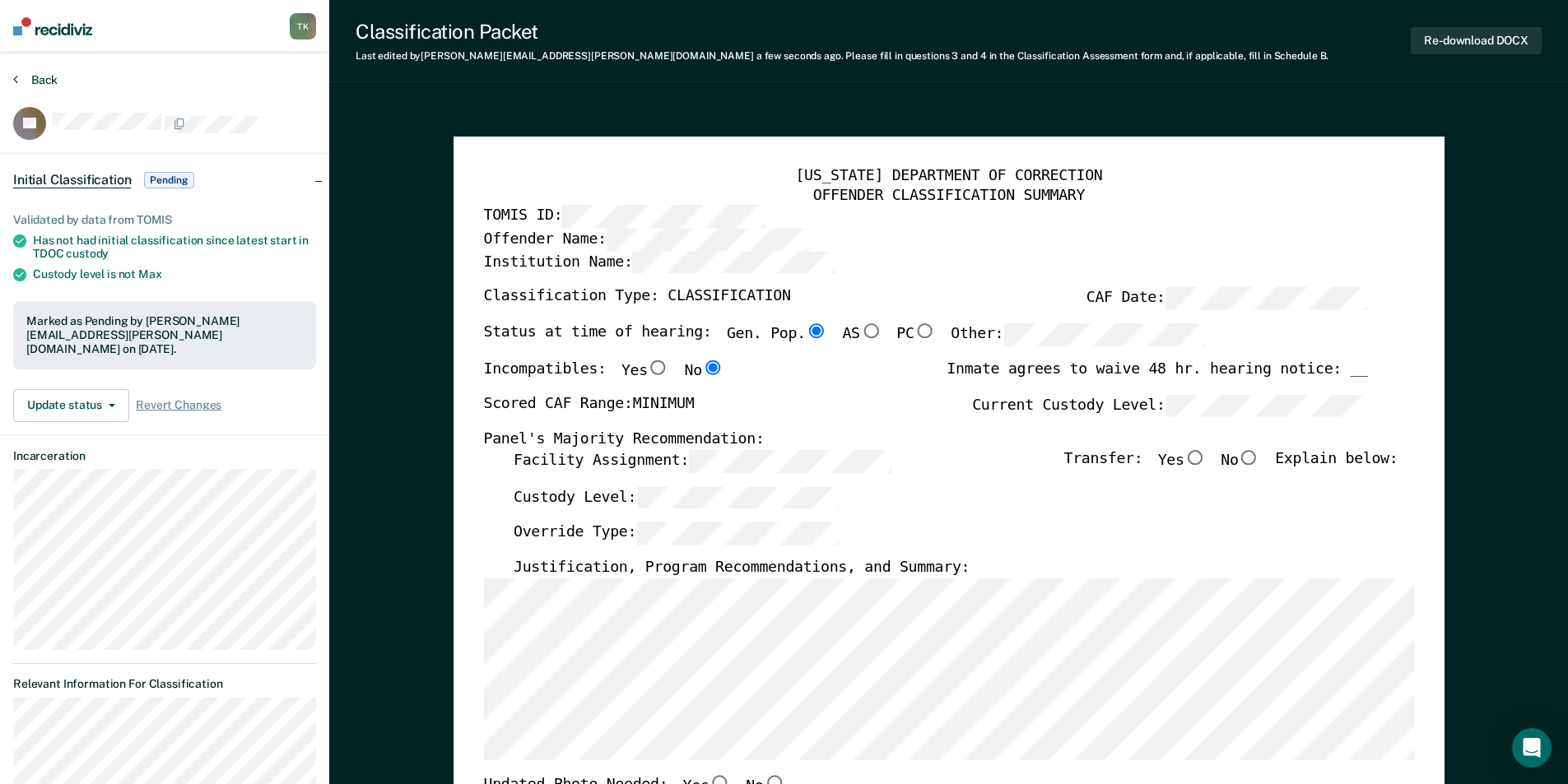
click at [50, 79] on button "Back" at bounding box center [35, 80] width 44 height 14
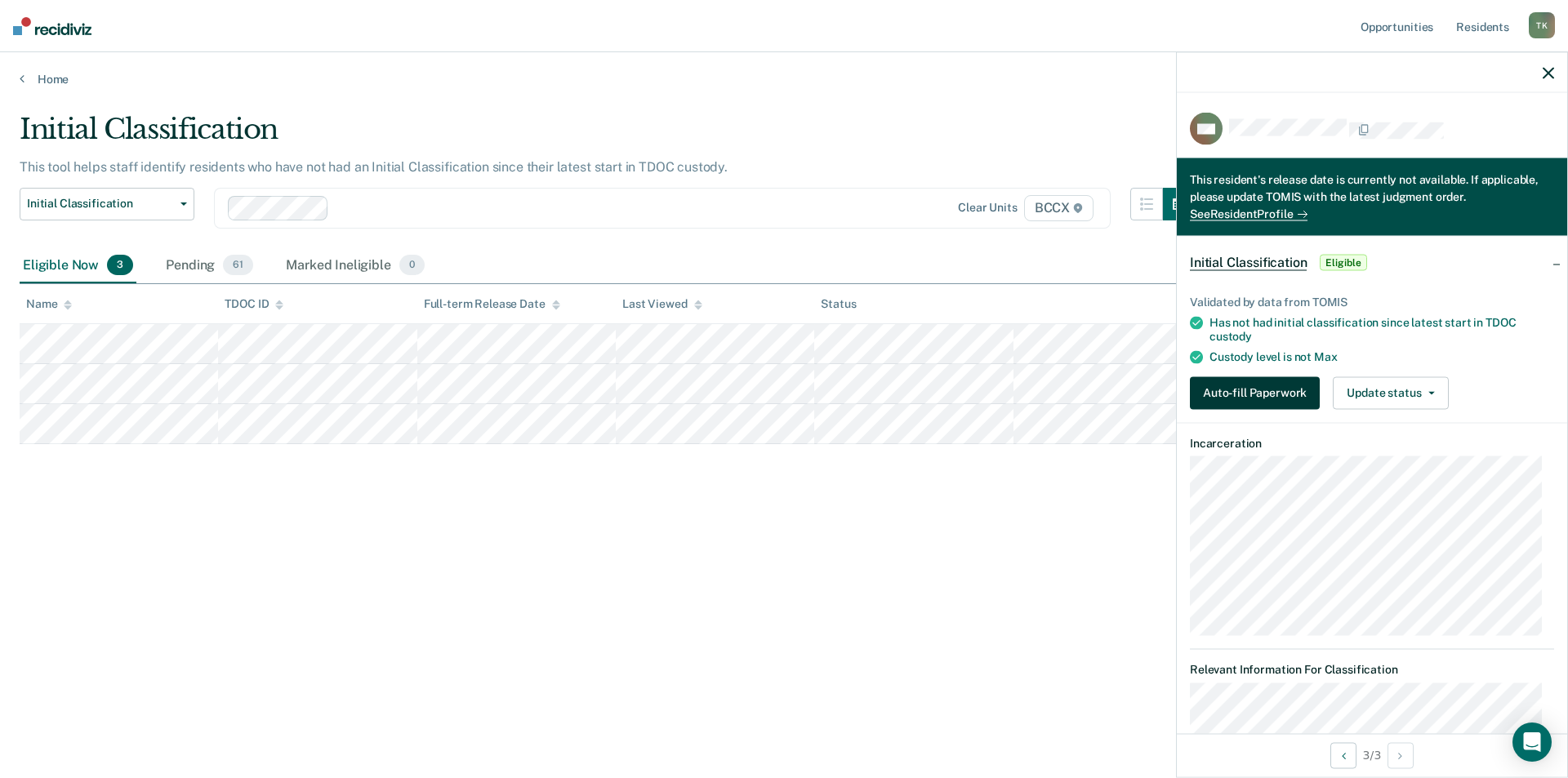
click at [1237, 399] on button "Auto-fill Paperwork" at bounding box center [1256, 393] width 130 height 33
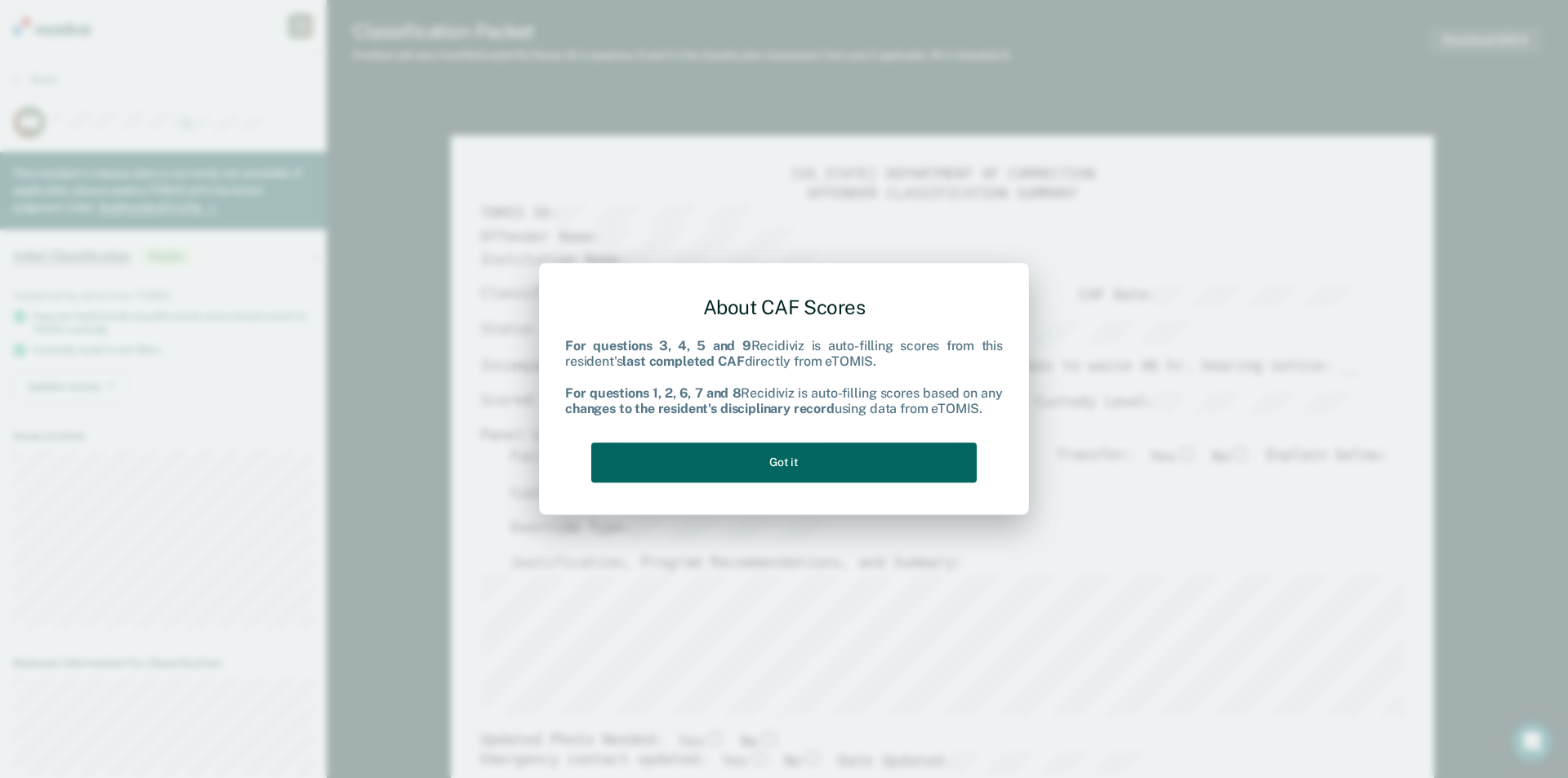
click at [802, 461] on button "Got it" at bounding box center [784, 462] width 386 height 40
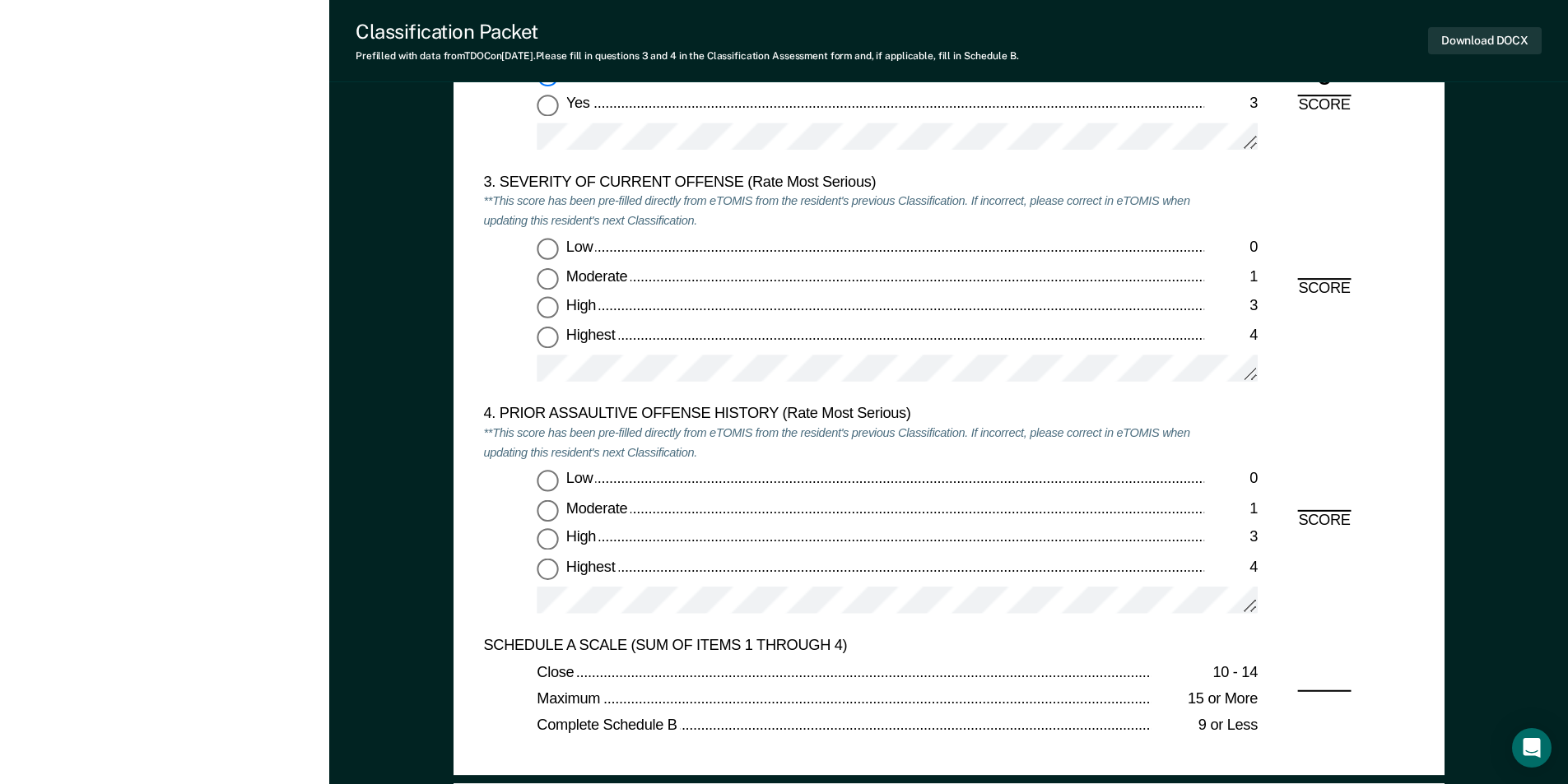
scroll to position [2057, 0]
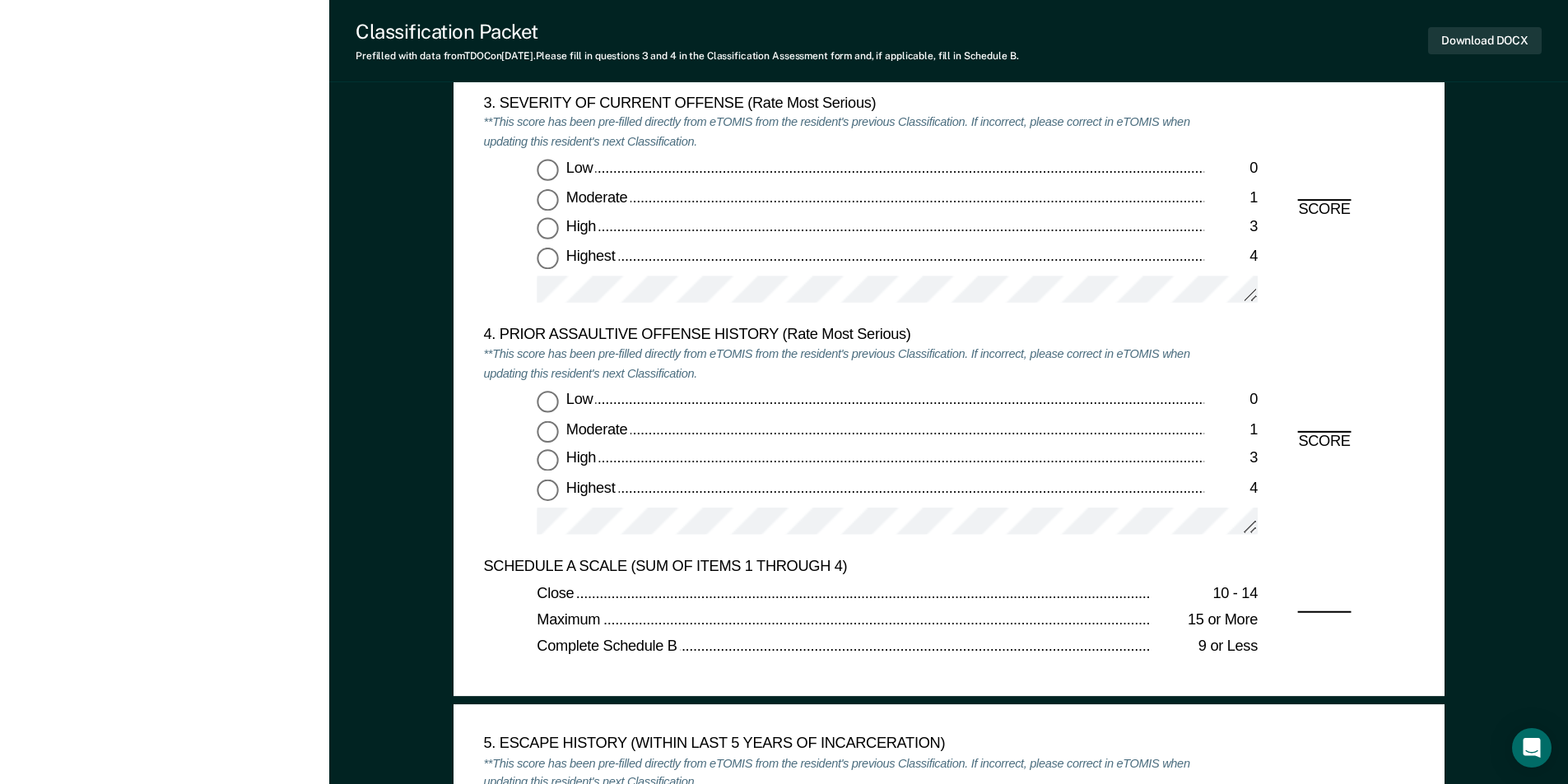
click at [545, 260] on input "Highest 4" at bounding box center [548, 259] width 22 height 22
type textarea "x"
radio input "true"
click at [542, 166] on input "Low 0" at bounding box center [548, 171] width 22 height 22
type textarea "x"
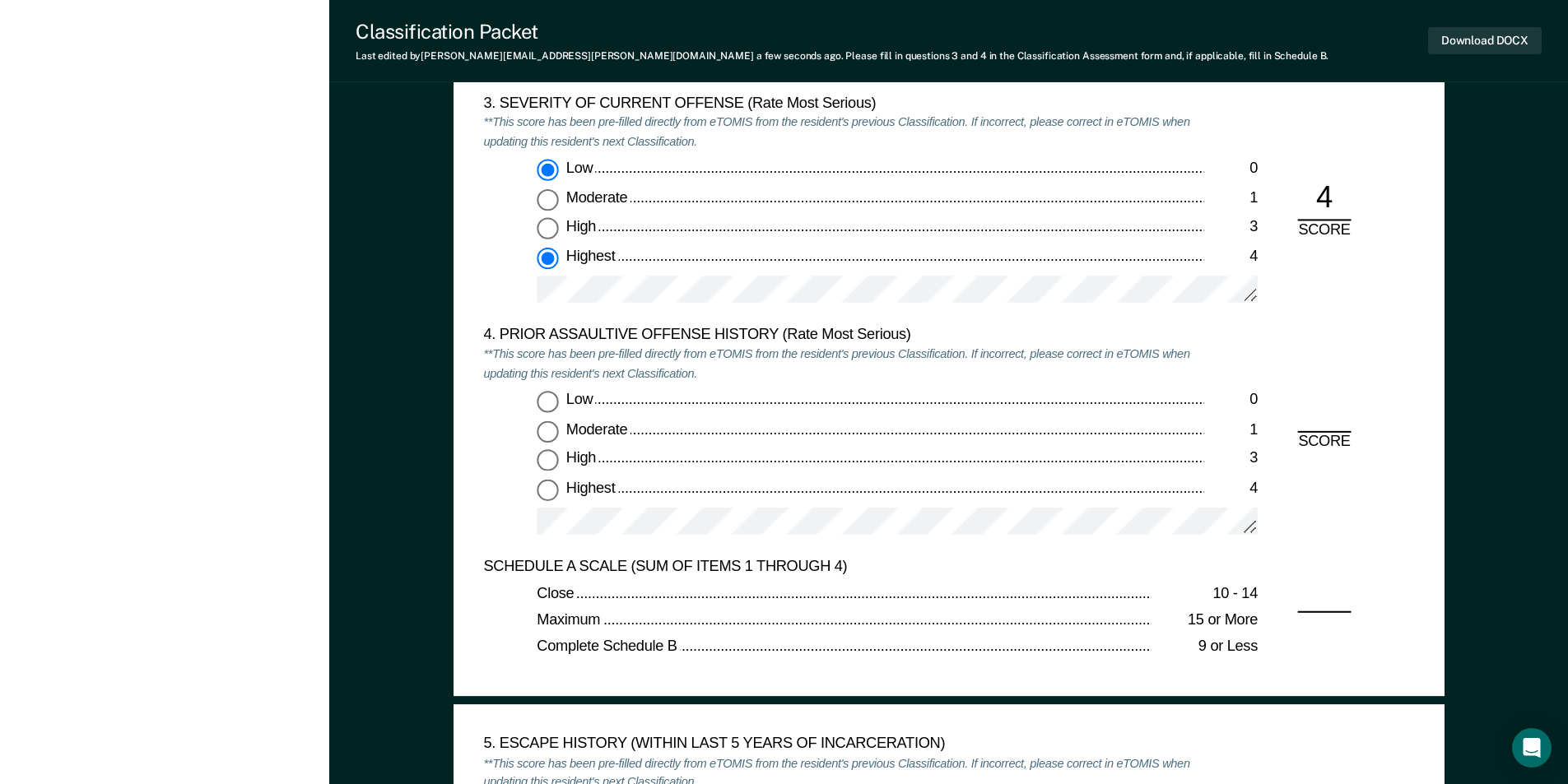
radio input "true"
radio input "false"
click at [544, 486] on input "Highest 4" at bounding box center [548, 490] width 22 height 22
type textarea "x"
radio input "true"
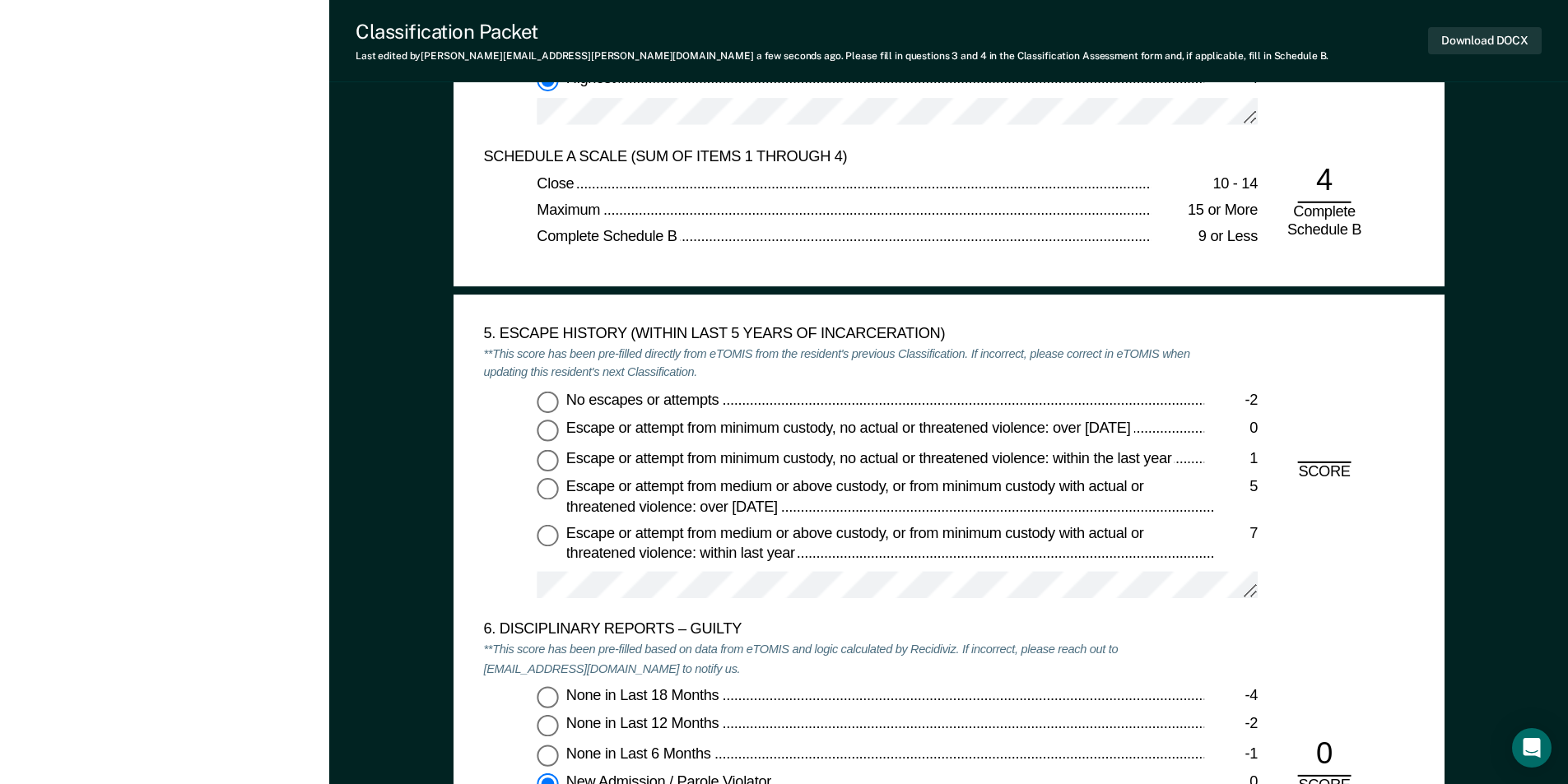
scroll to position [2469, 0]
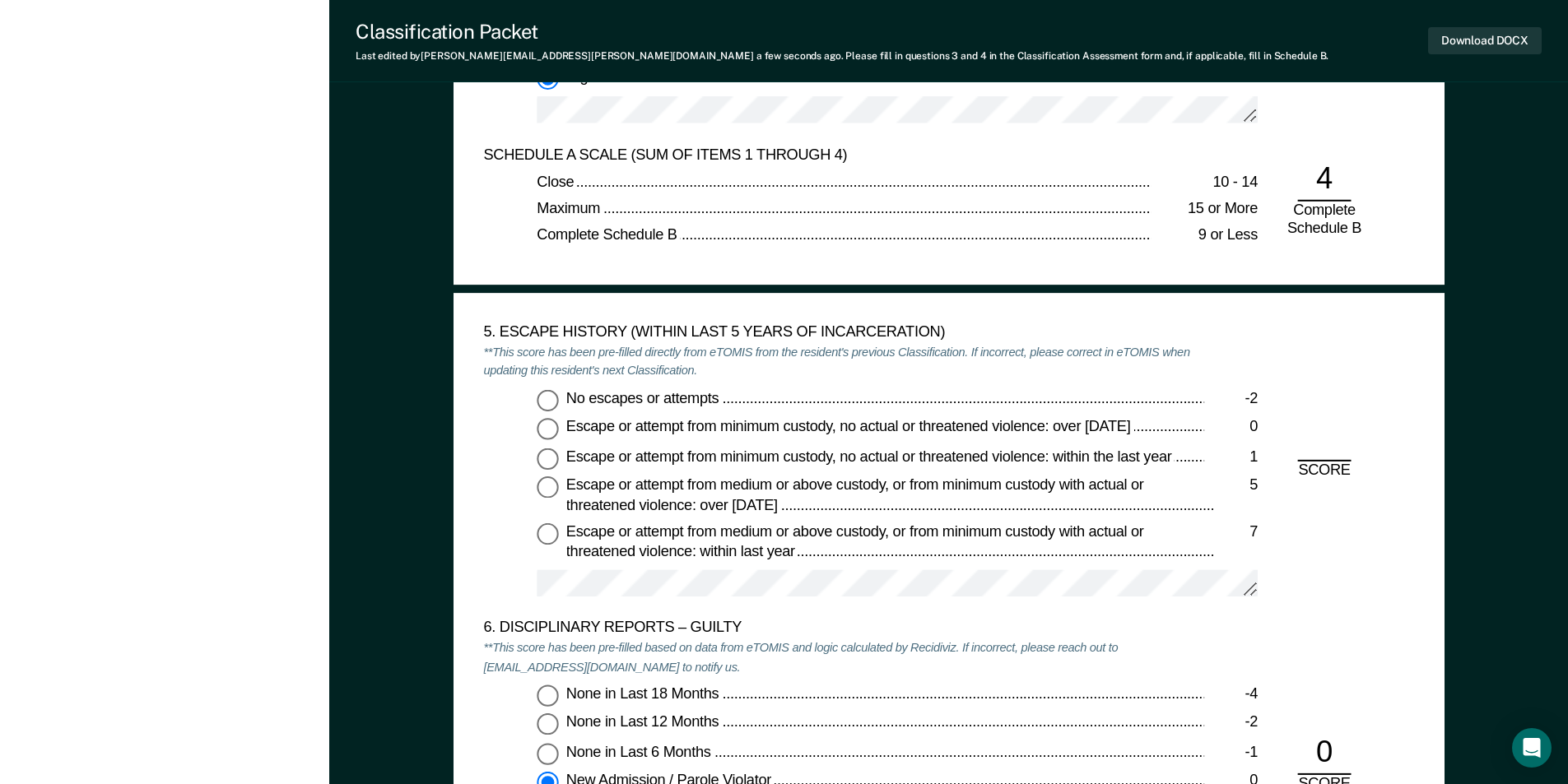
click at [535, 398] on div "No escapes or attempts -2 Escape or attempt from minimum custody, no actual or …" at bounding box center [843, 500] width 721 height 222
click at [556, 397] on input "No escapes or attempts -2" at bounding box center [548, 400] width 22 height 22
type textarea "x"
radio input "true"
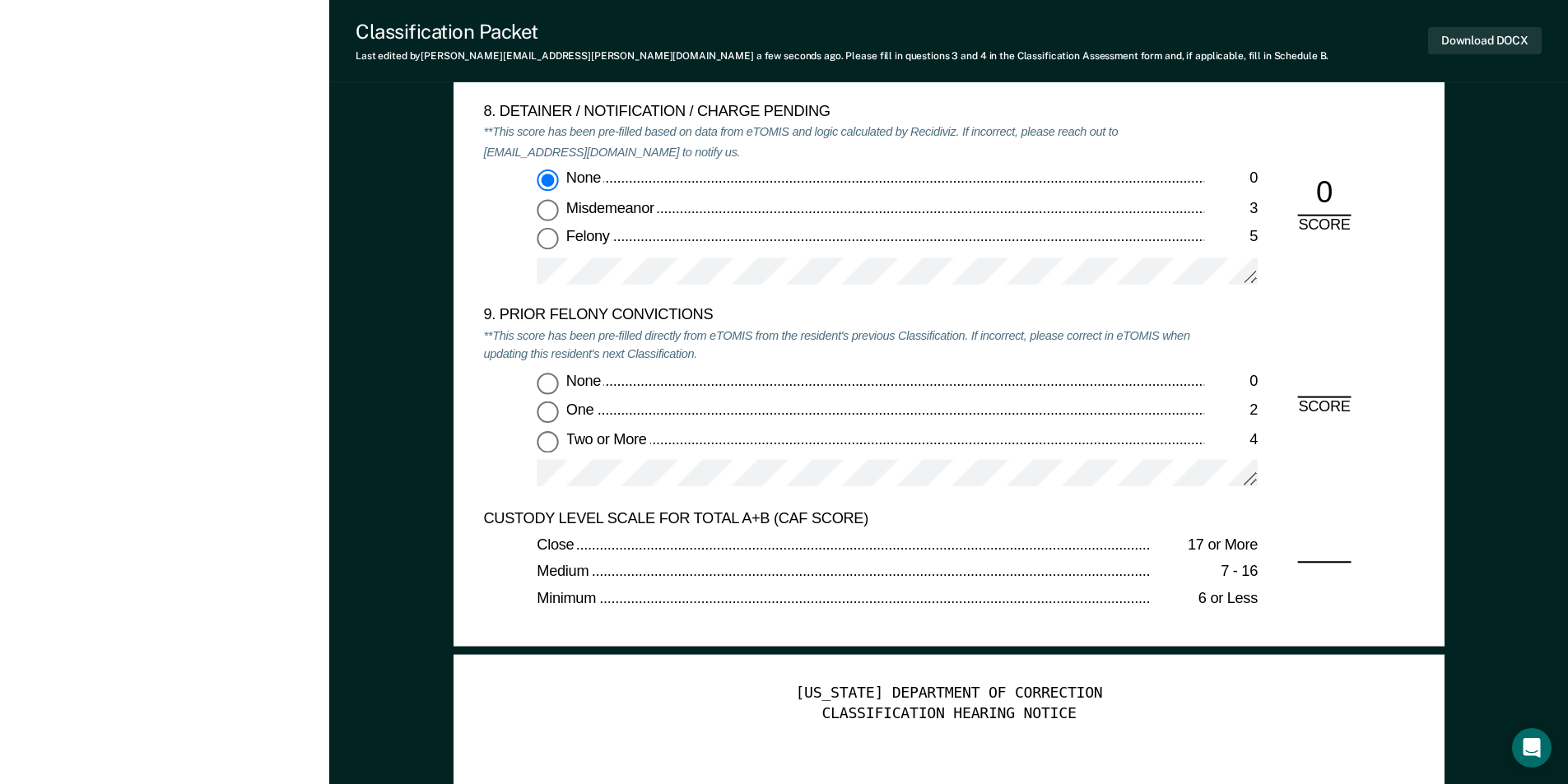
scroll to position [3621, 0]
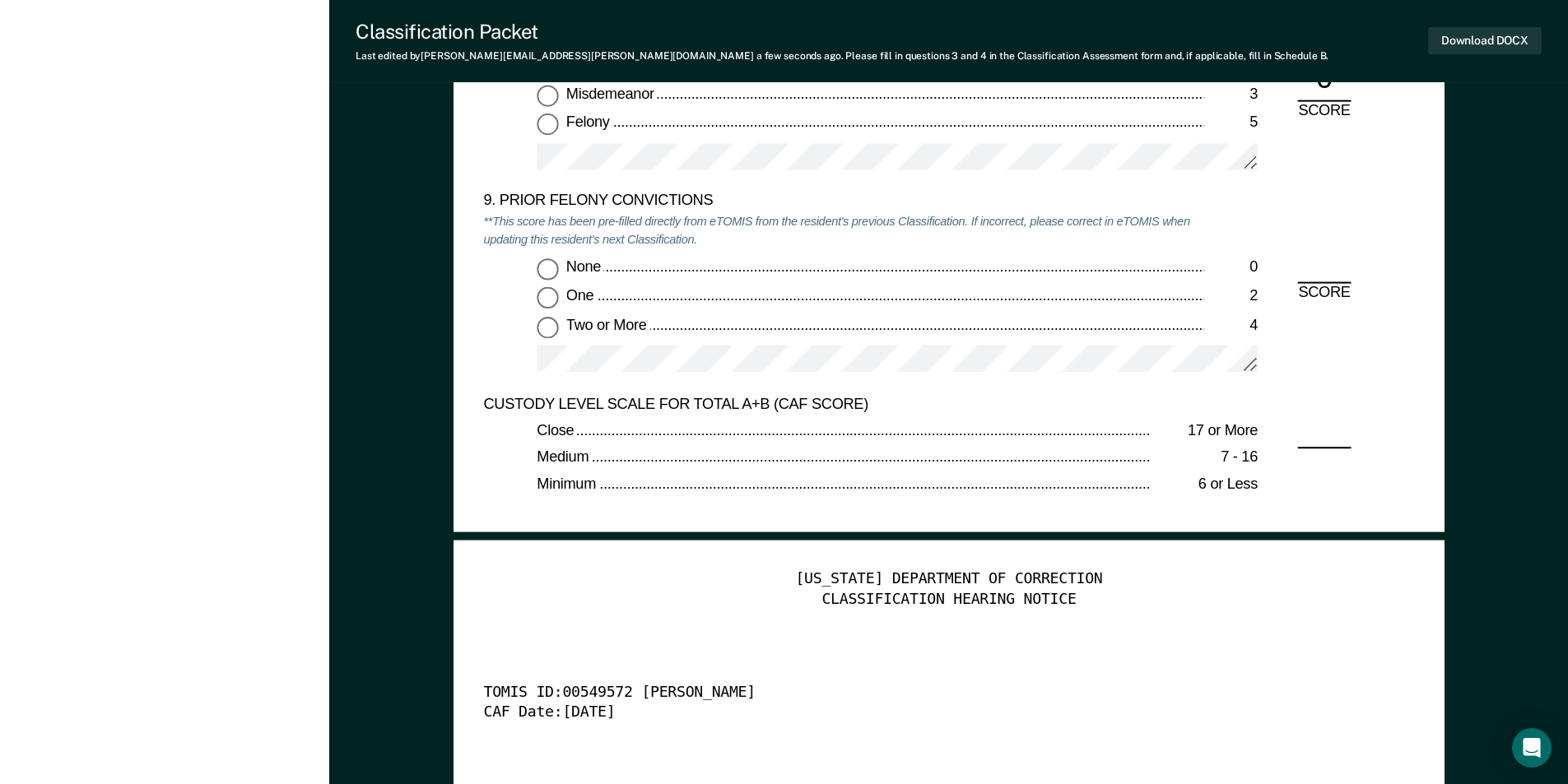
click at [546, 329] on input "Two or More 4" at bounding box center [548, 326] width 22 height 22
type textarea "x"
radio input "true"
click at [1469, 43] on button "Download DOCX" at bounding box center [1484, 40] width 113 height 27
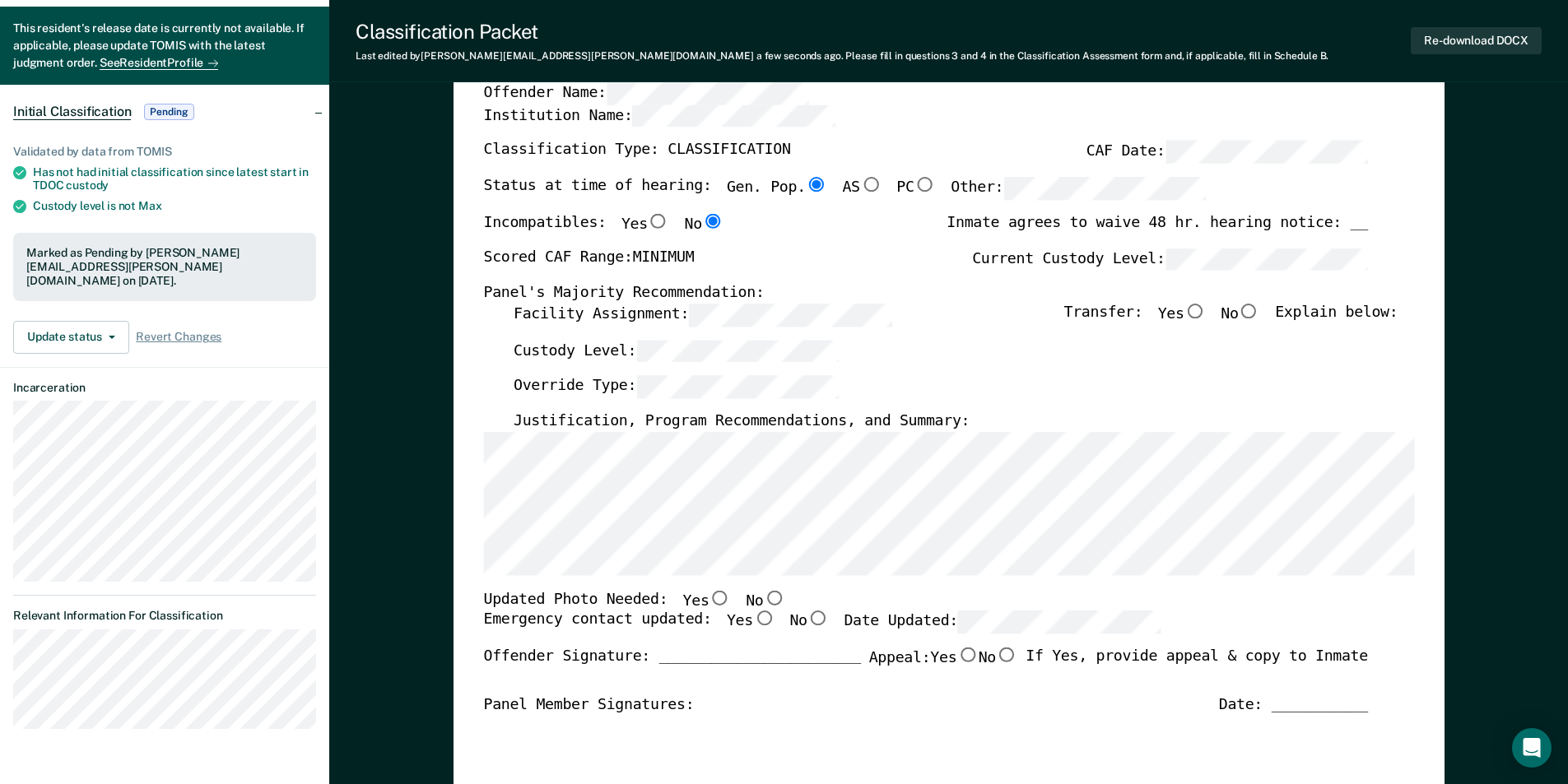
scroll to position [0, 0]
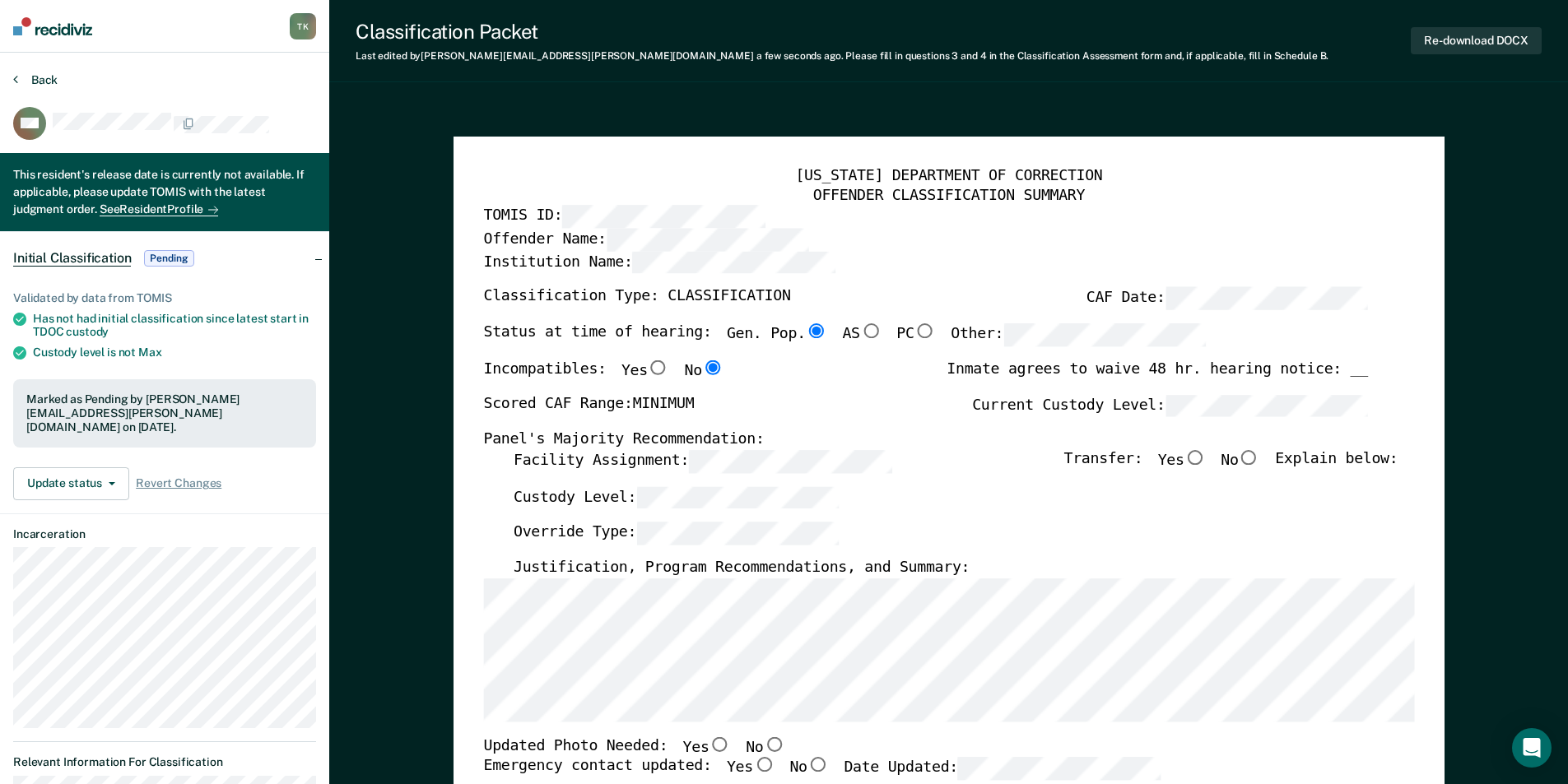
click at [41, 83] on button "Back" at bounding box center [35, 80] width 44 height 14
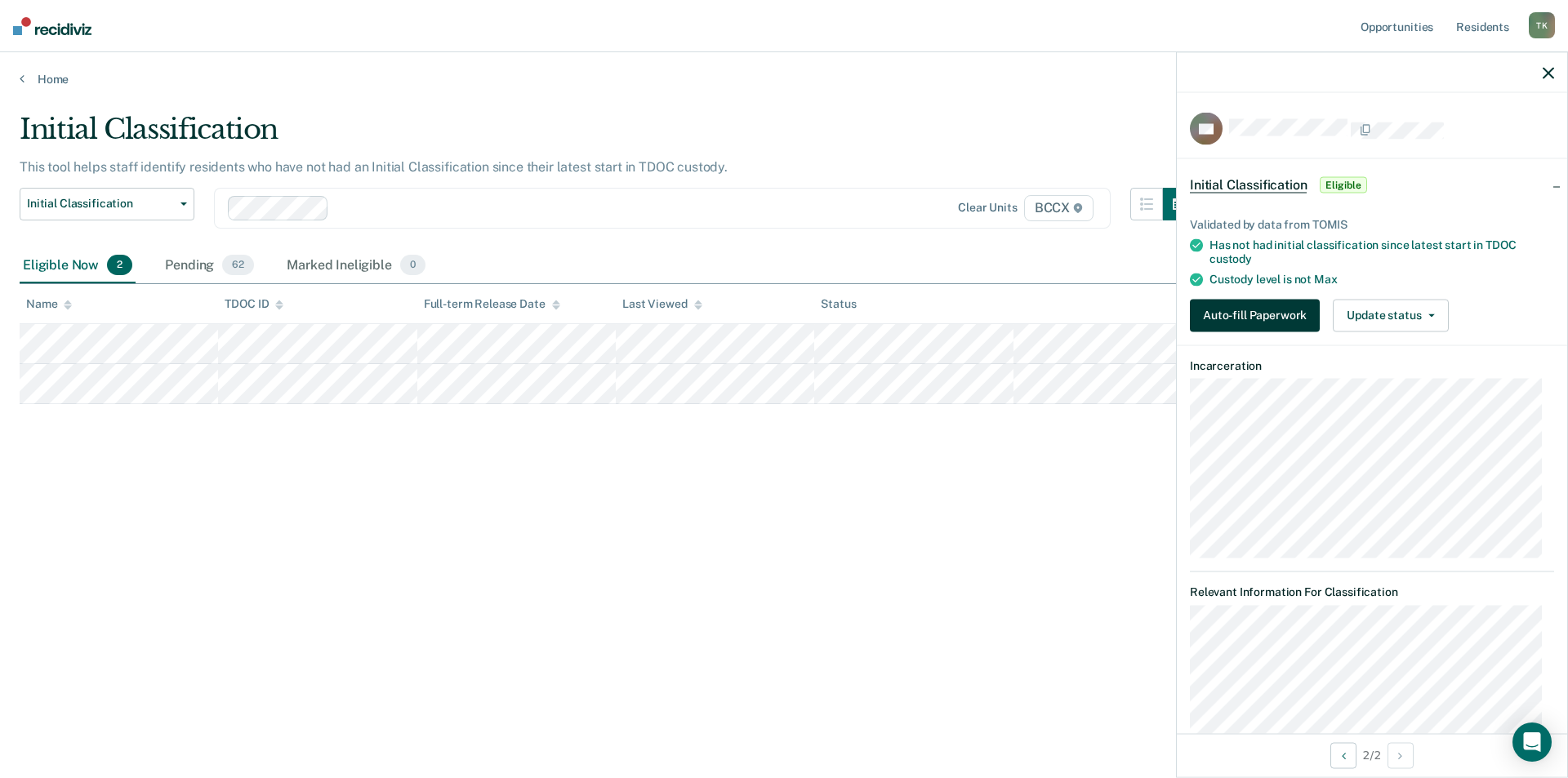
click at [1231, 319] on button "Auto-fill Paperwork" at bounding box center [1256, 315] width 130 height 33
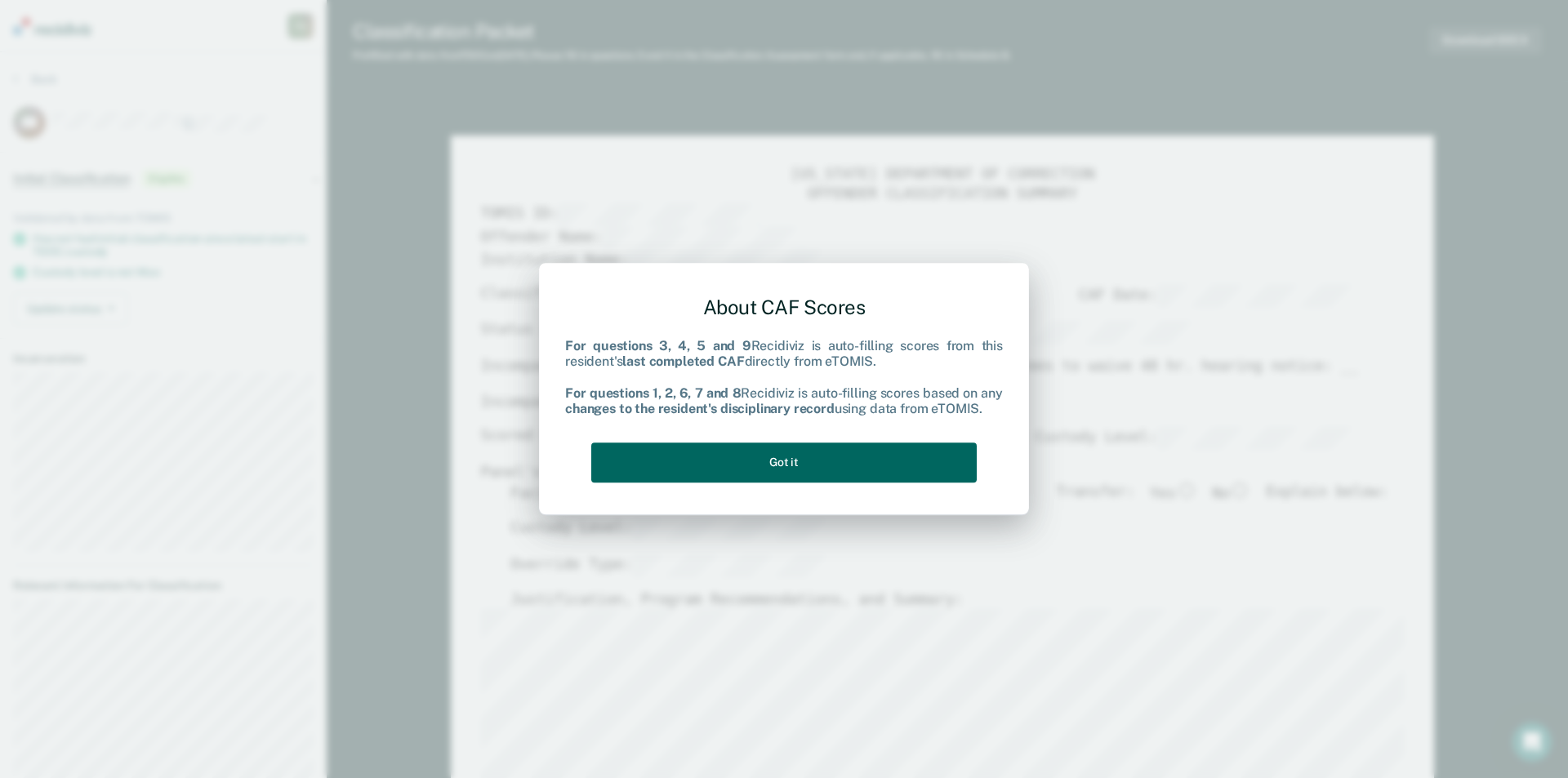
click at [744, 461] on button "Got it" at bounding box center [784, 462] width 386 height 40
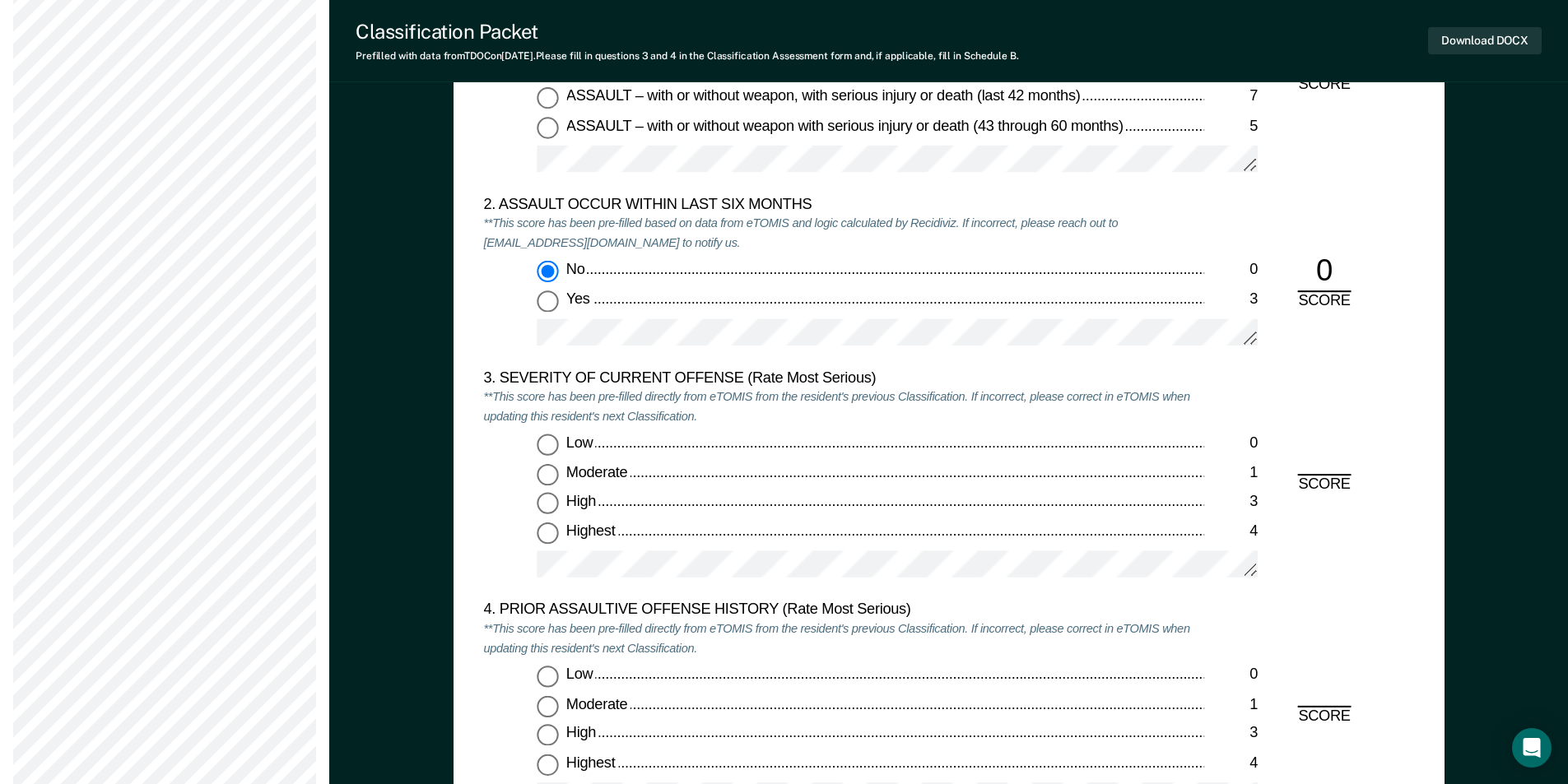
scroll to position [1975, 0]
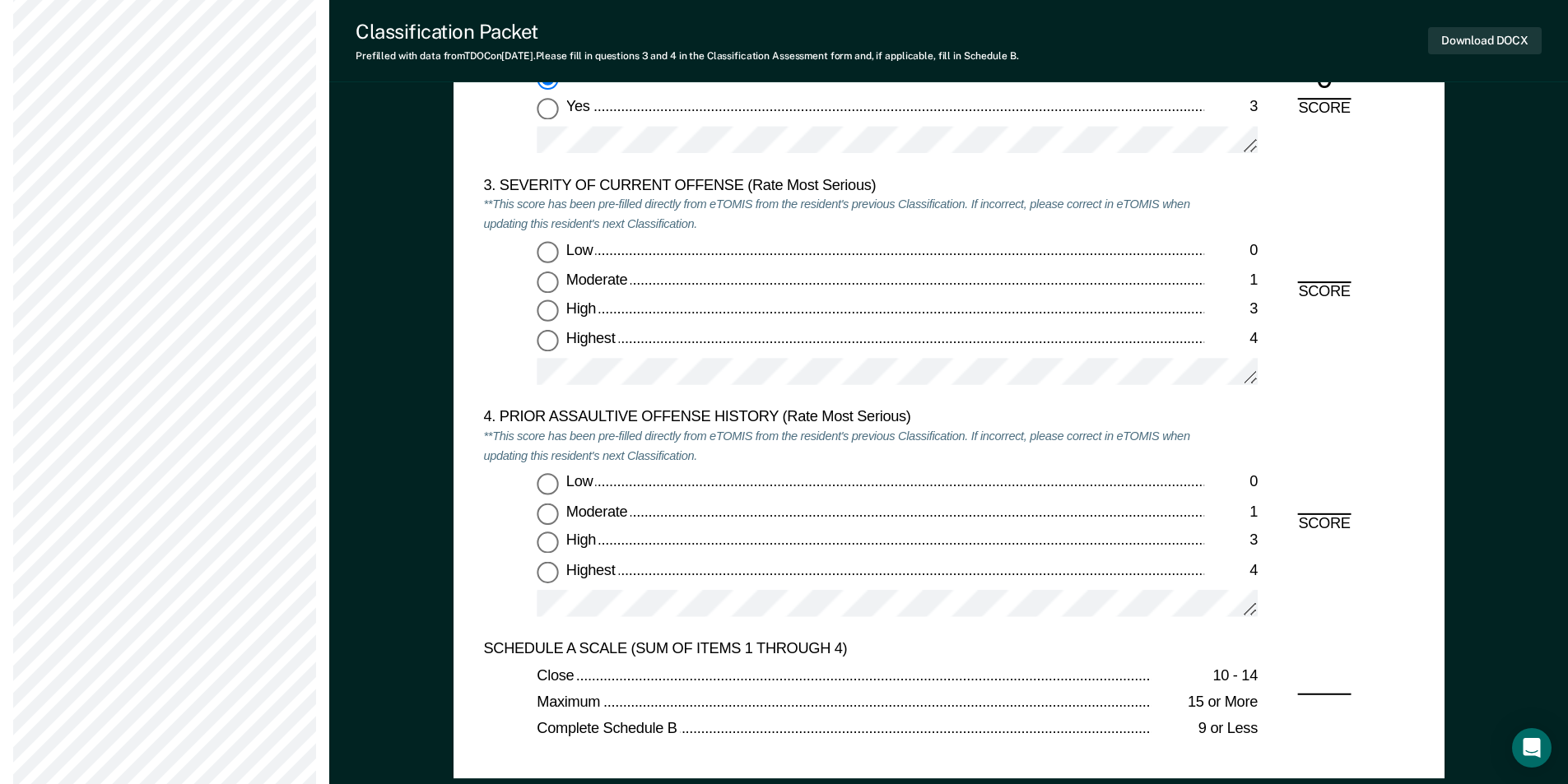
click at [549, 281] on input "Moderate 1" at bounding box center [548, 282] width 22 height 22
type textarea "x"
radio input "true"
click at [549, 482] on input "Low 0" at bounding box center [548, 485] width 22 height 22
type textarea "x"
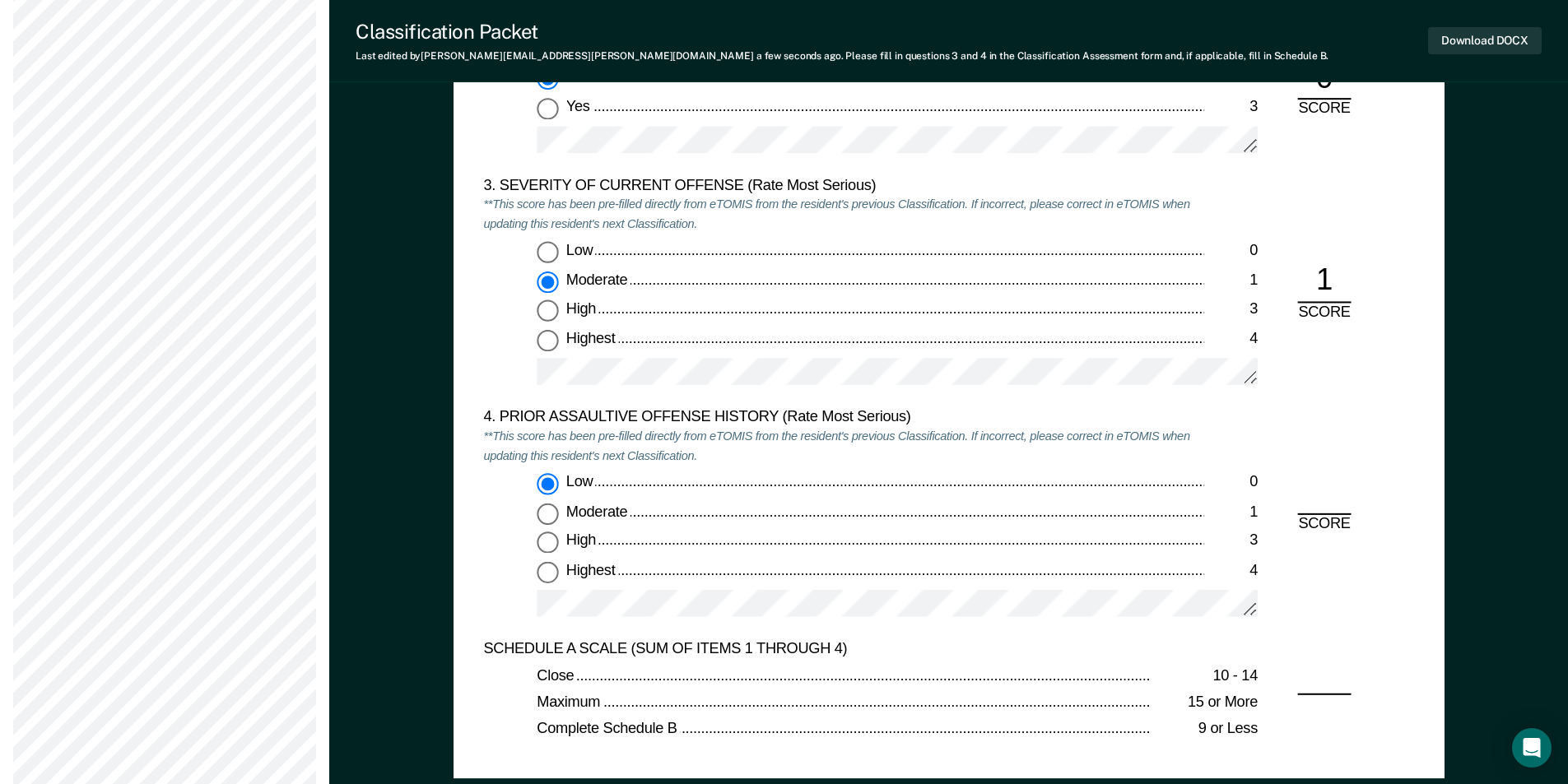
radio input "true"
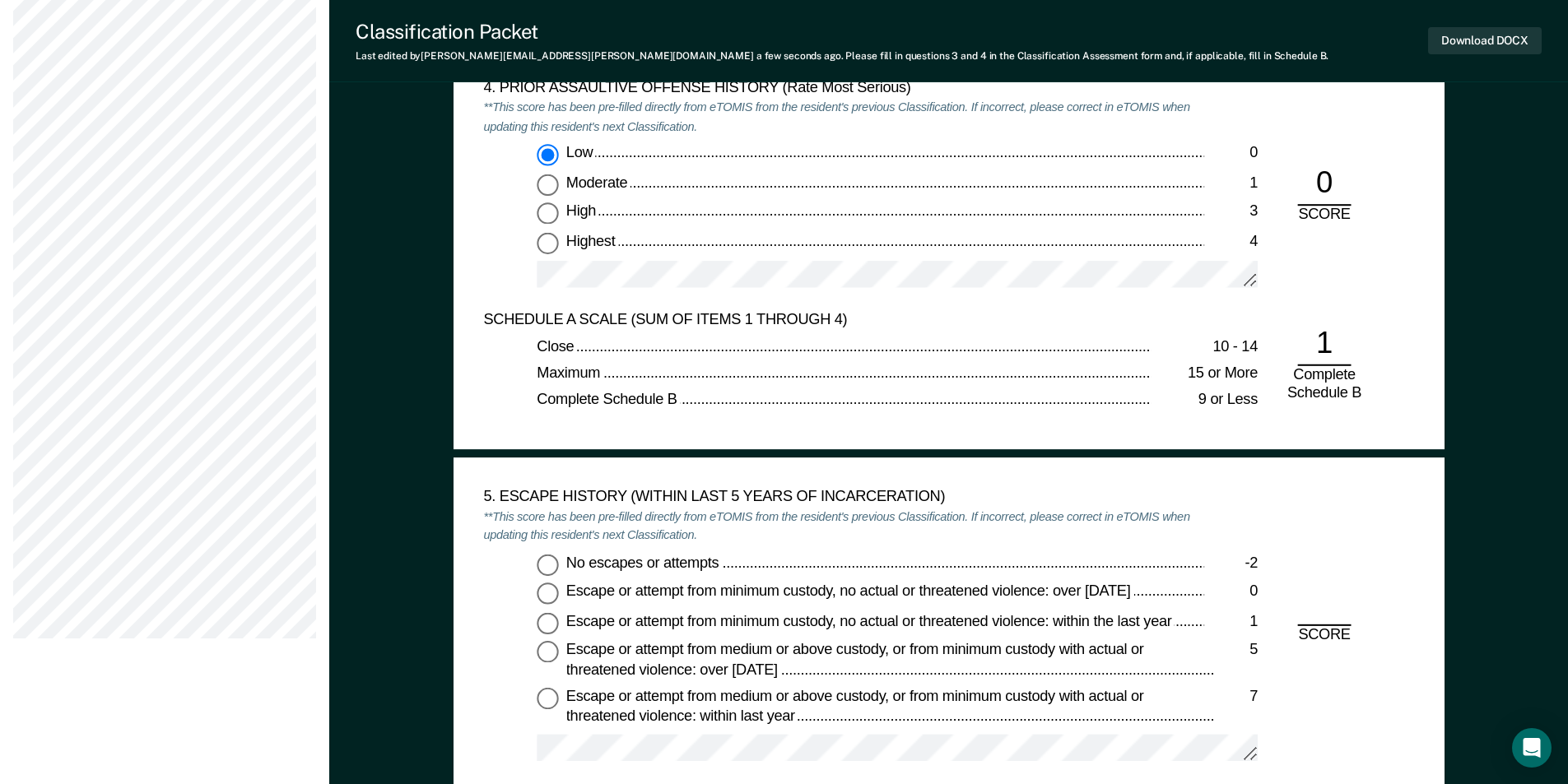
scroll to position [2633, 0]
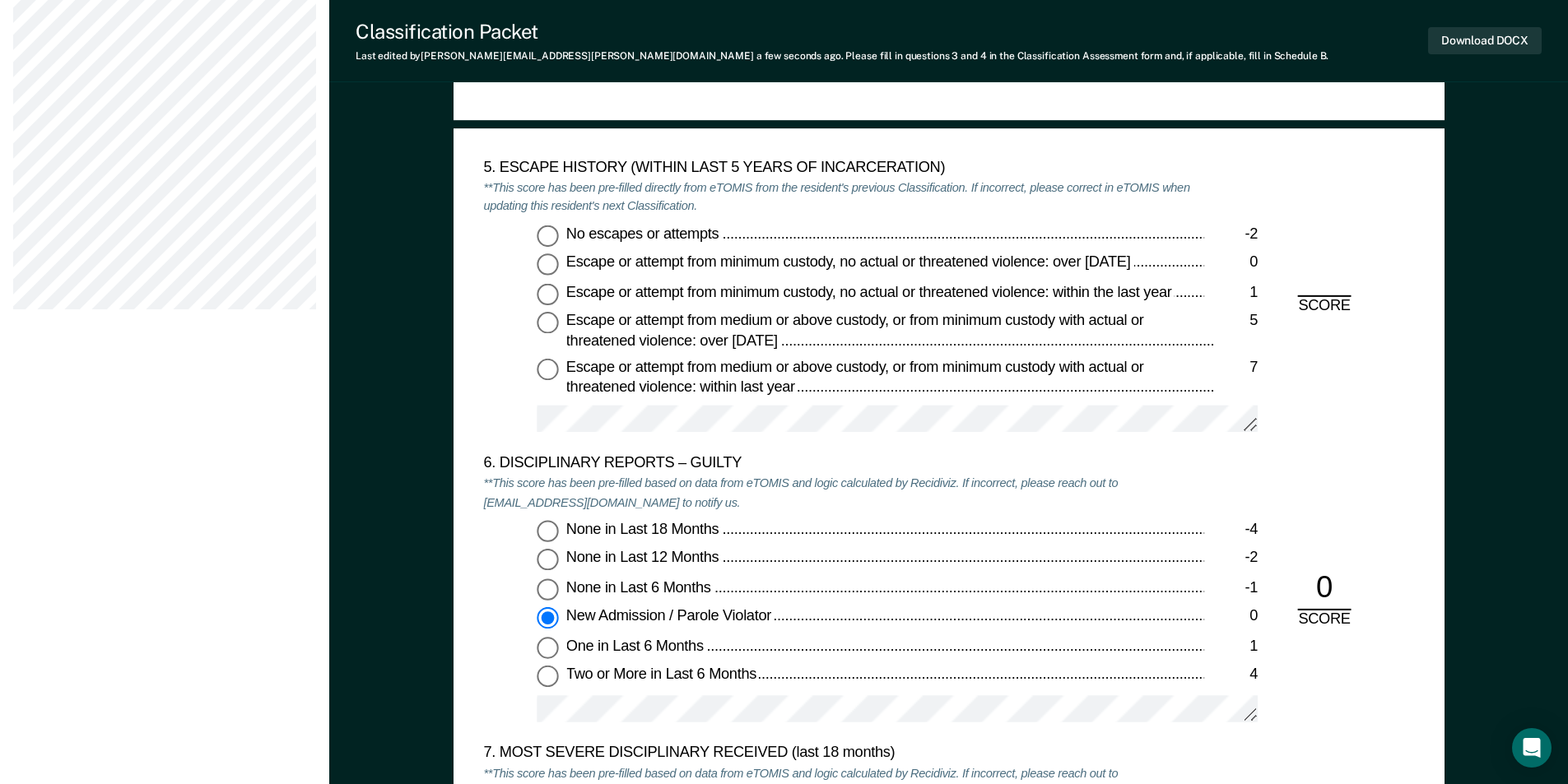
click at [545, 230] on input "No escapes or attempts -2" at bounding box center [548, 236] width 22 height 22
type textarea "x"
radio input "true"
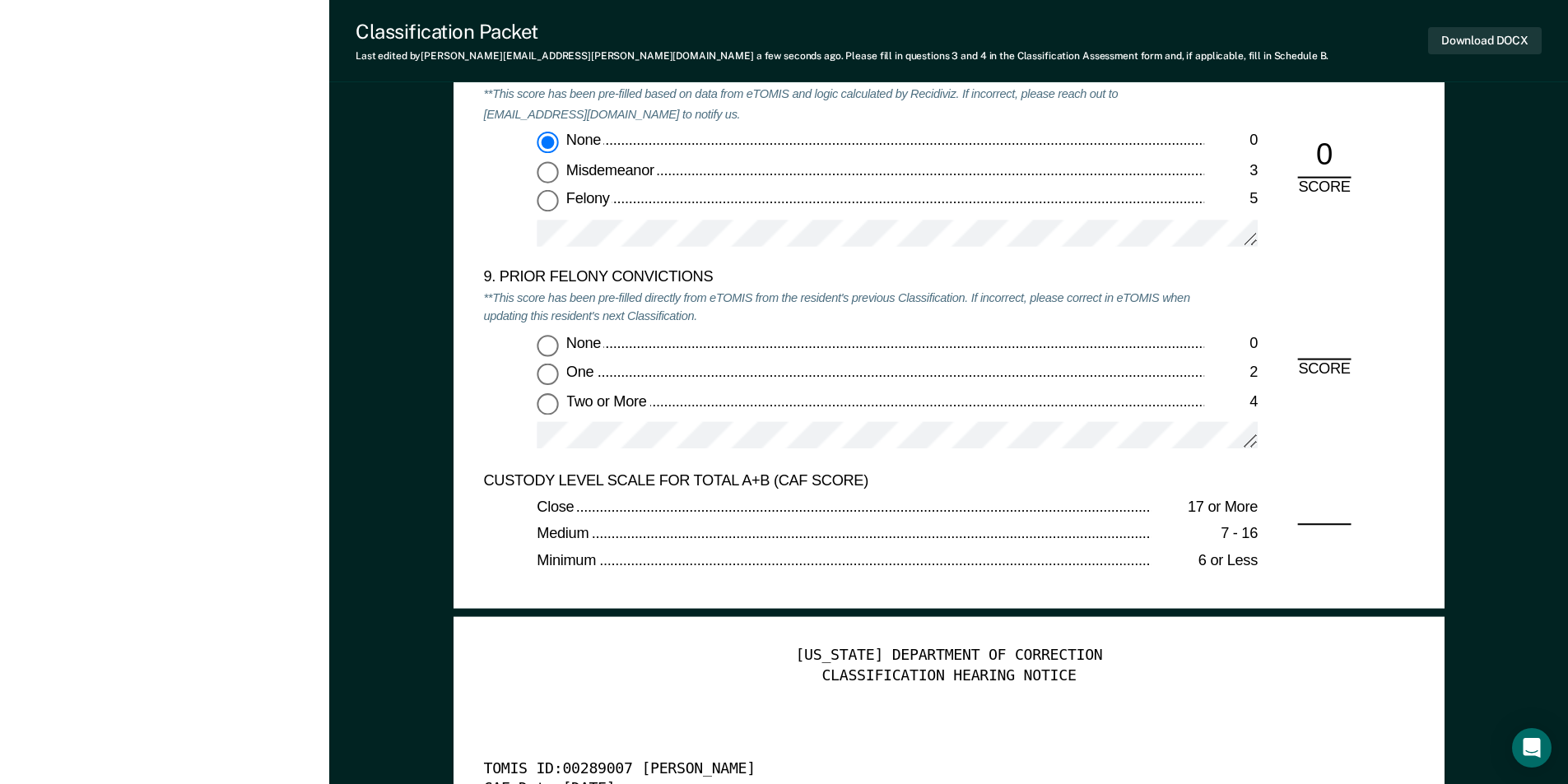
scroll to position [3621, 0]
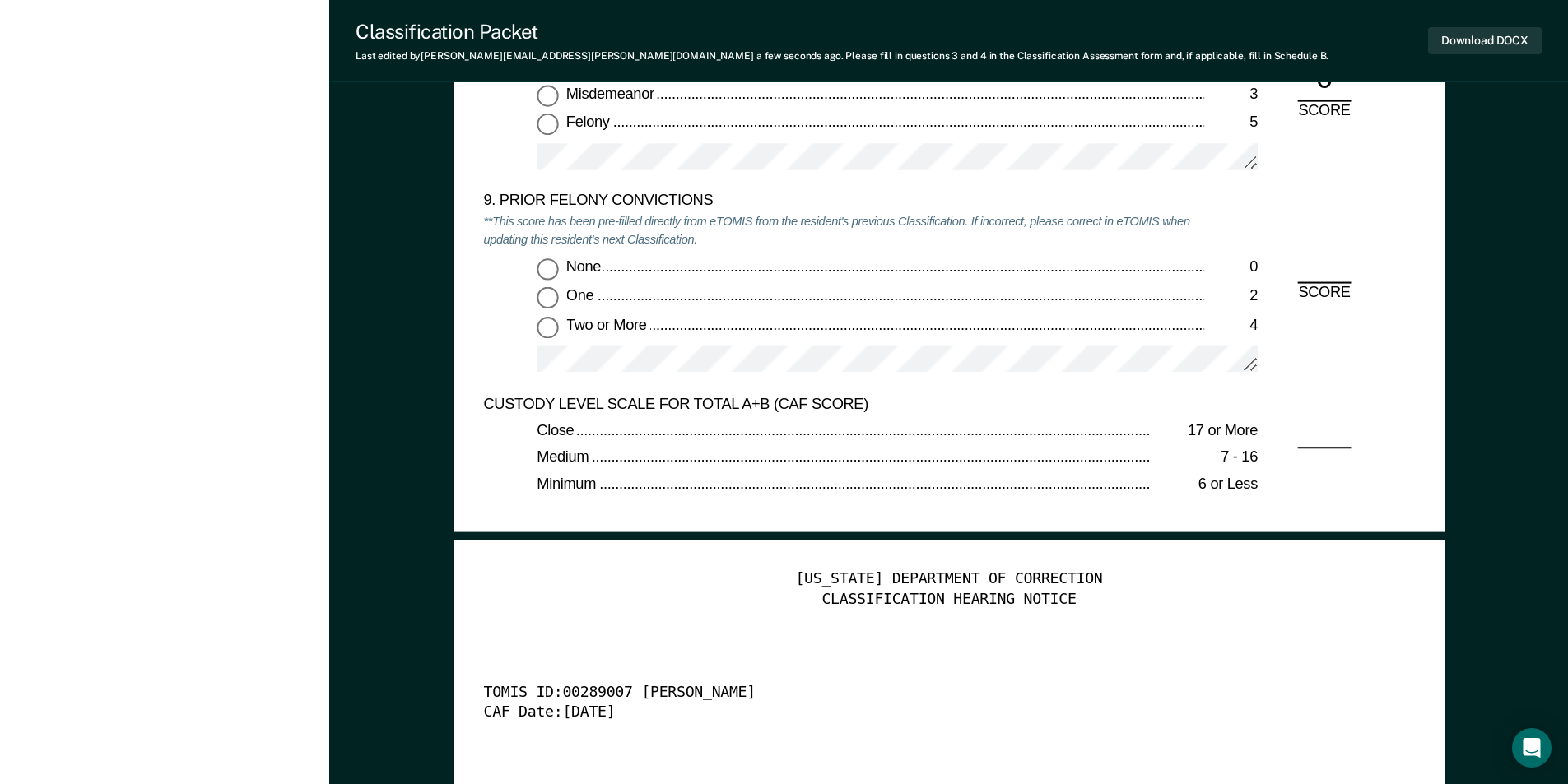
click at [548, 325] on input "Two or More 4" at bounding box center [548, 326] width 22 height 22
type textarea "x"
radio input "true"
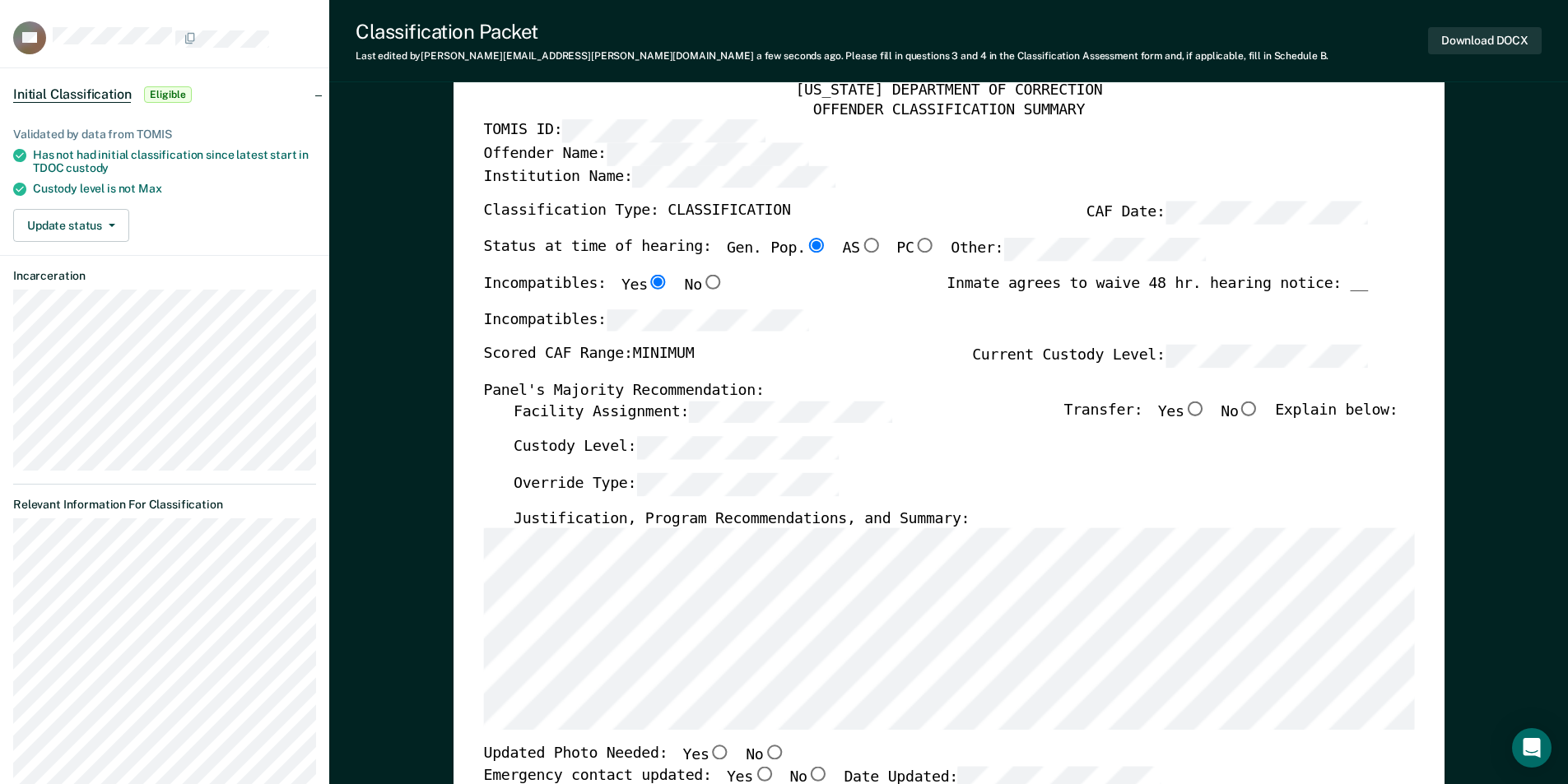
scroll to position [0, 0]
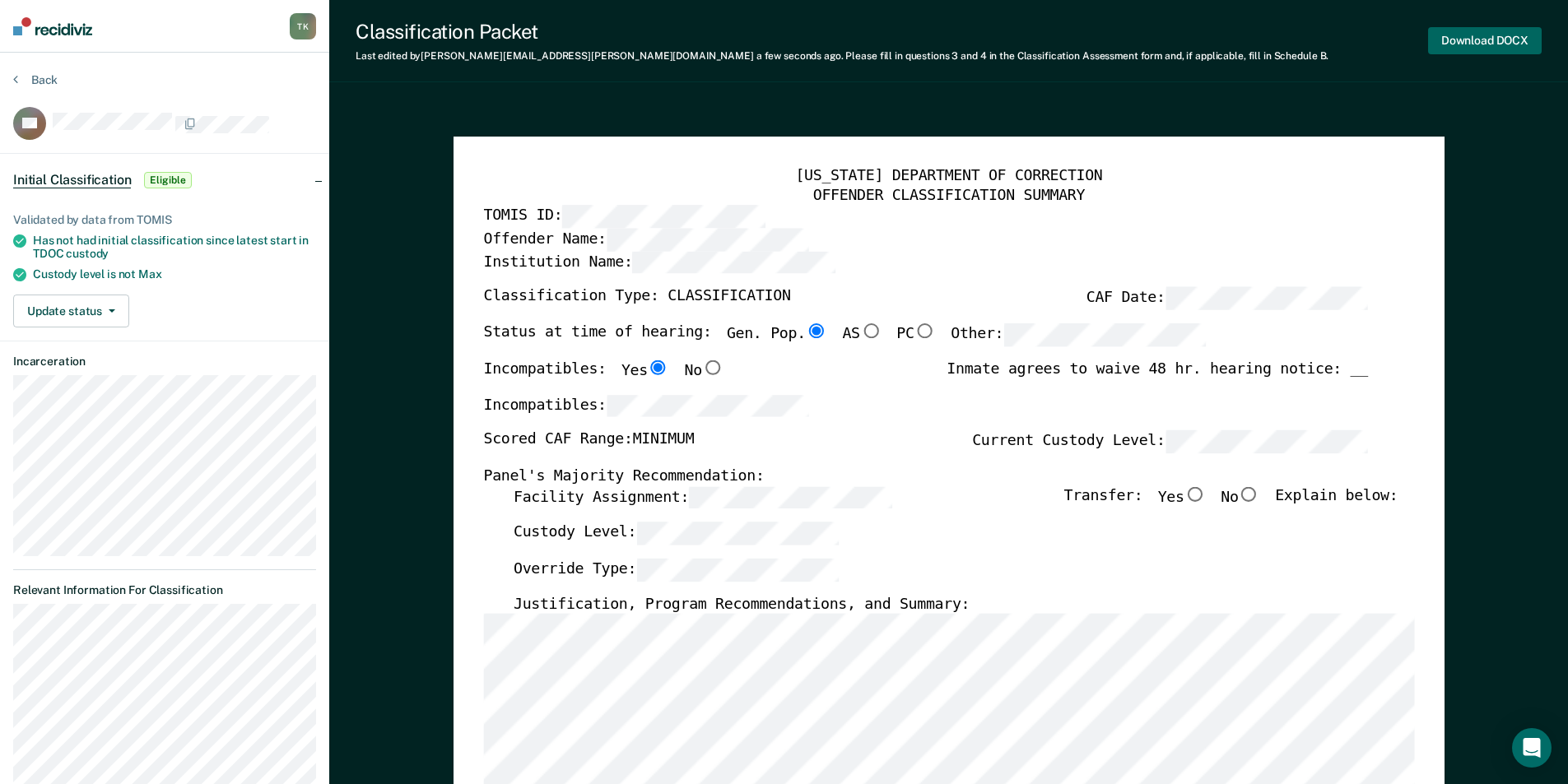
click at [1455, 39] on button "Download DOCX" at bounding box center [1484, 40] width 113 height 27
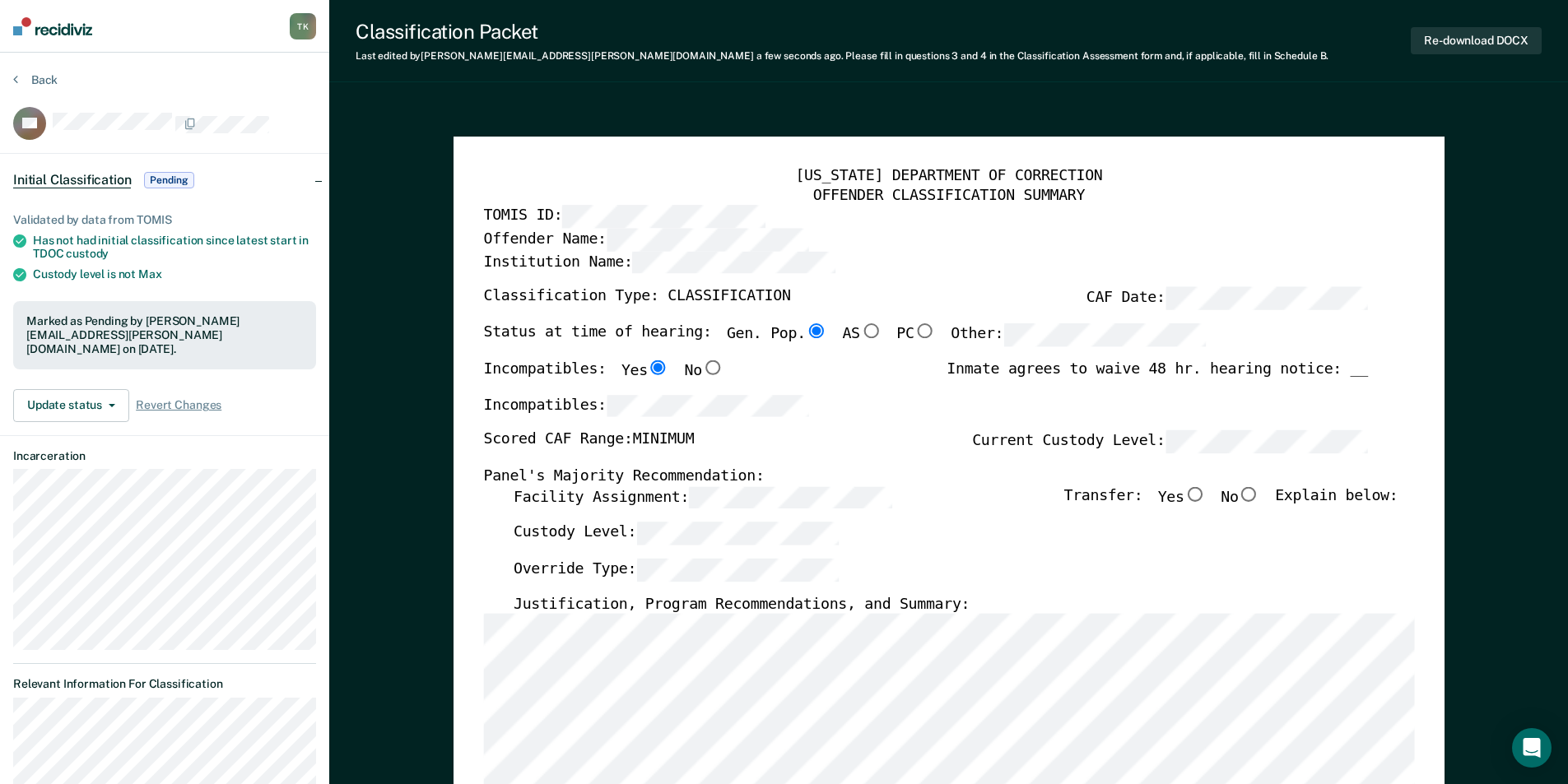
click at [1120, 202] on div "OFFENDER CLASSIFICATION SUMMARY" at bounding box center [948, 196] width 931 height 20
click at [45, 77] on button "Back" at bounding box center [35, 80] width 44 height 14
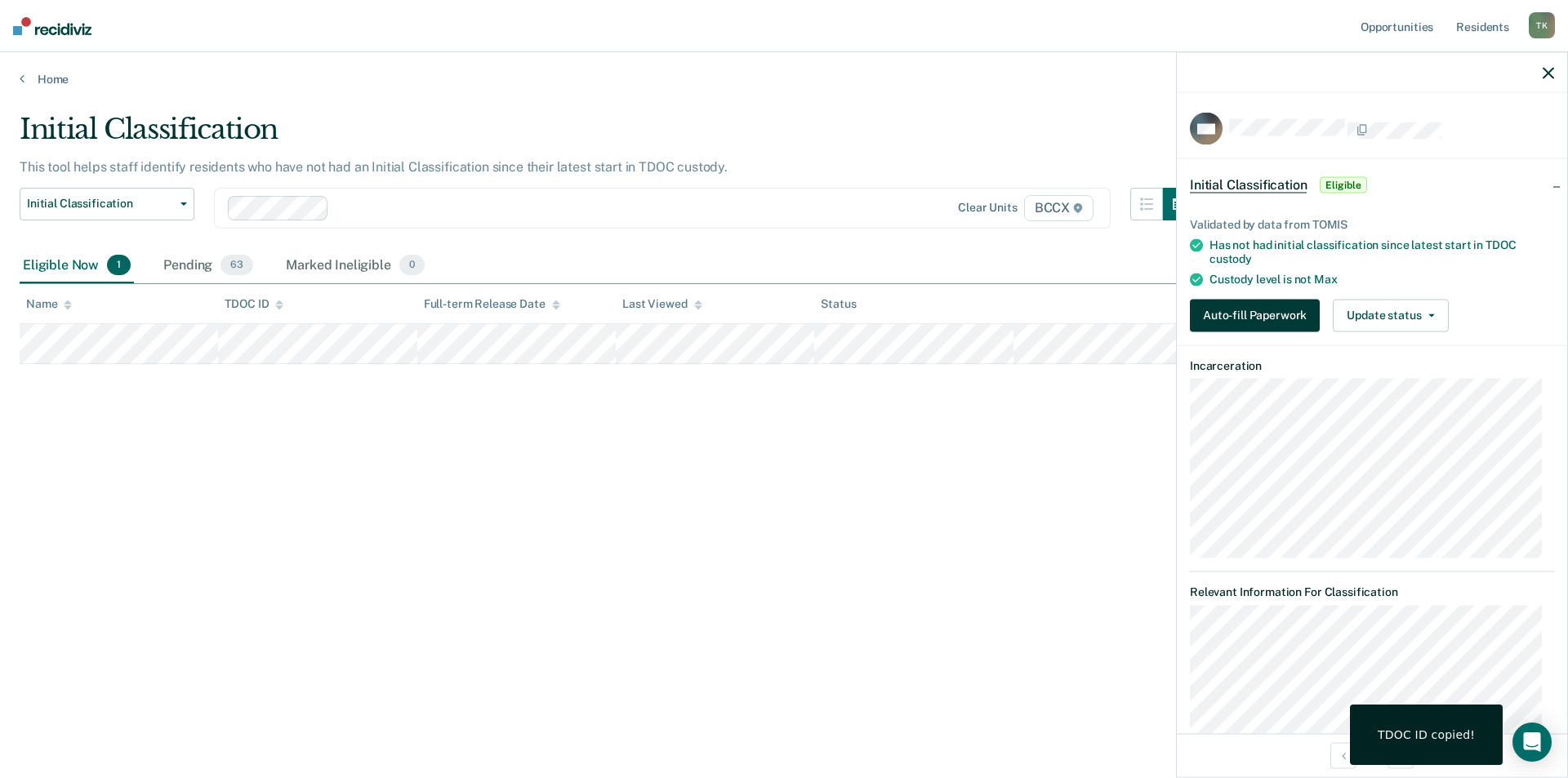
click at [1272, 313] on button "Auto-fill Paperwork" at bounding box center [1256, 315] width 130 height 33
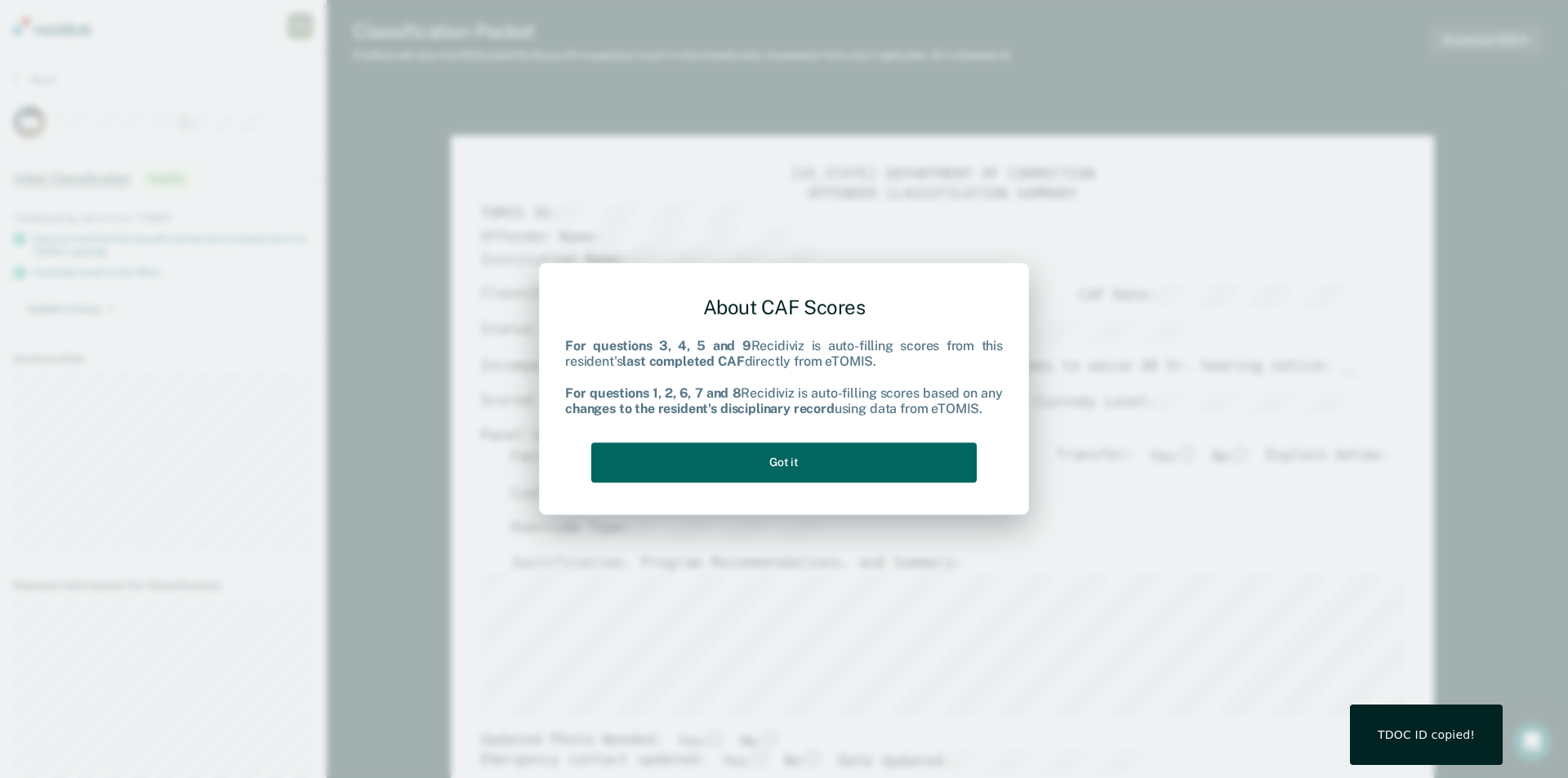
click at [792, 461] on button "Got it" at bounding box center [784, 462] width 386 height 40
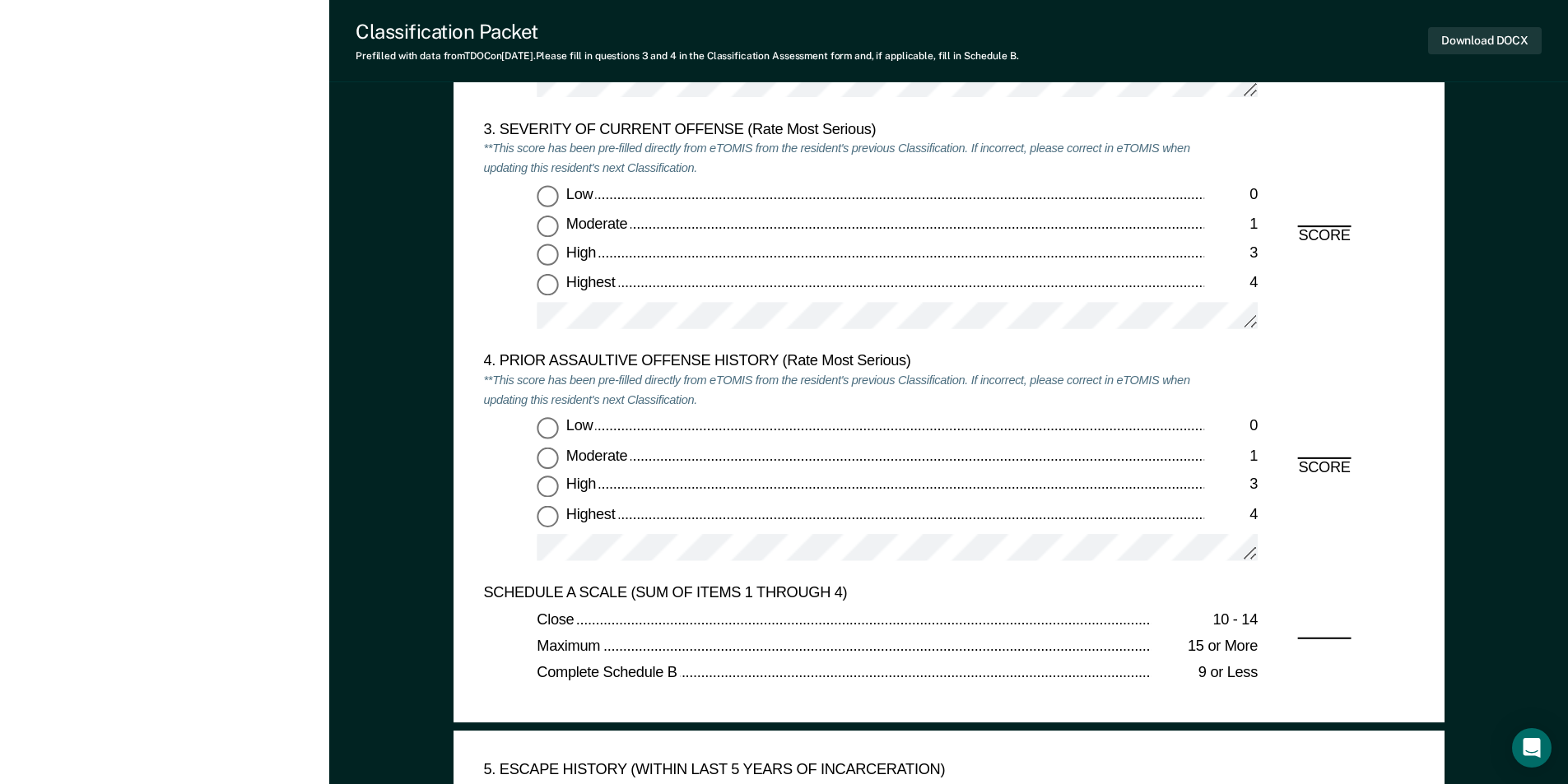
scroll to position [2222, 0]
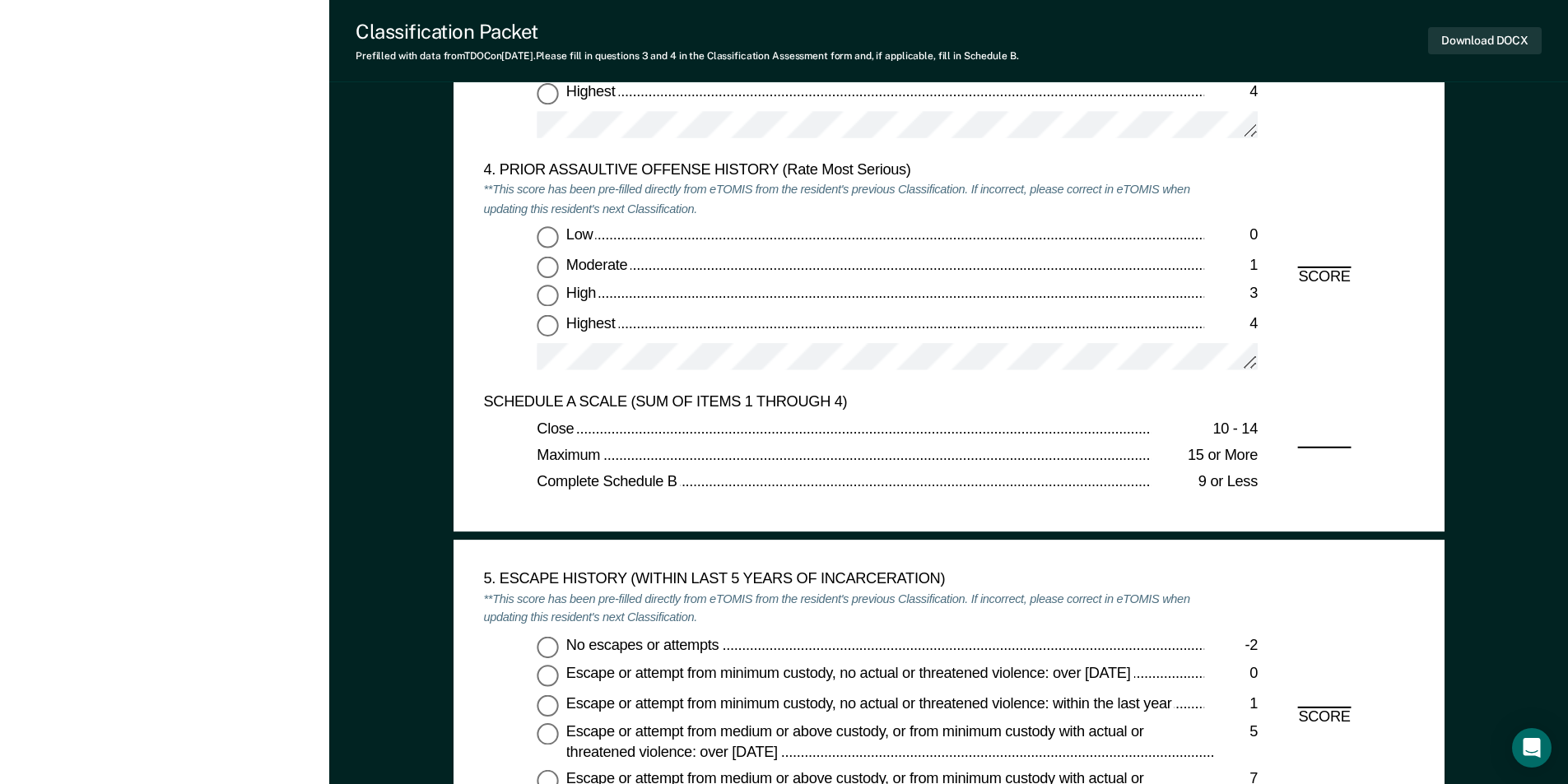
click at [546, 263] on input "Moderate 1" at bounding box center [548, 267] width 22 height 22
type textarea "x"
radio input "true"
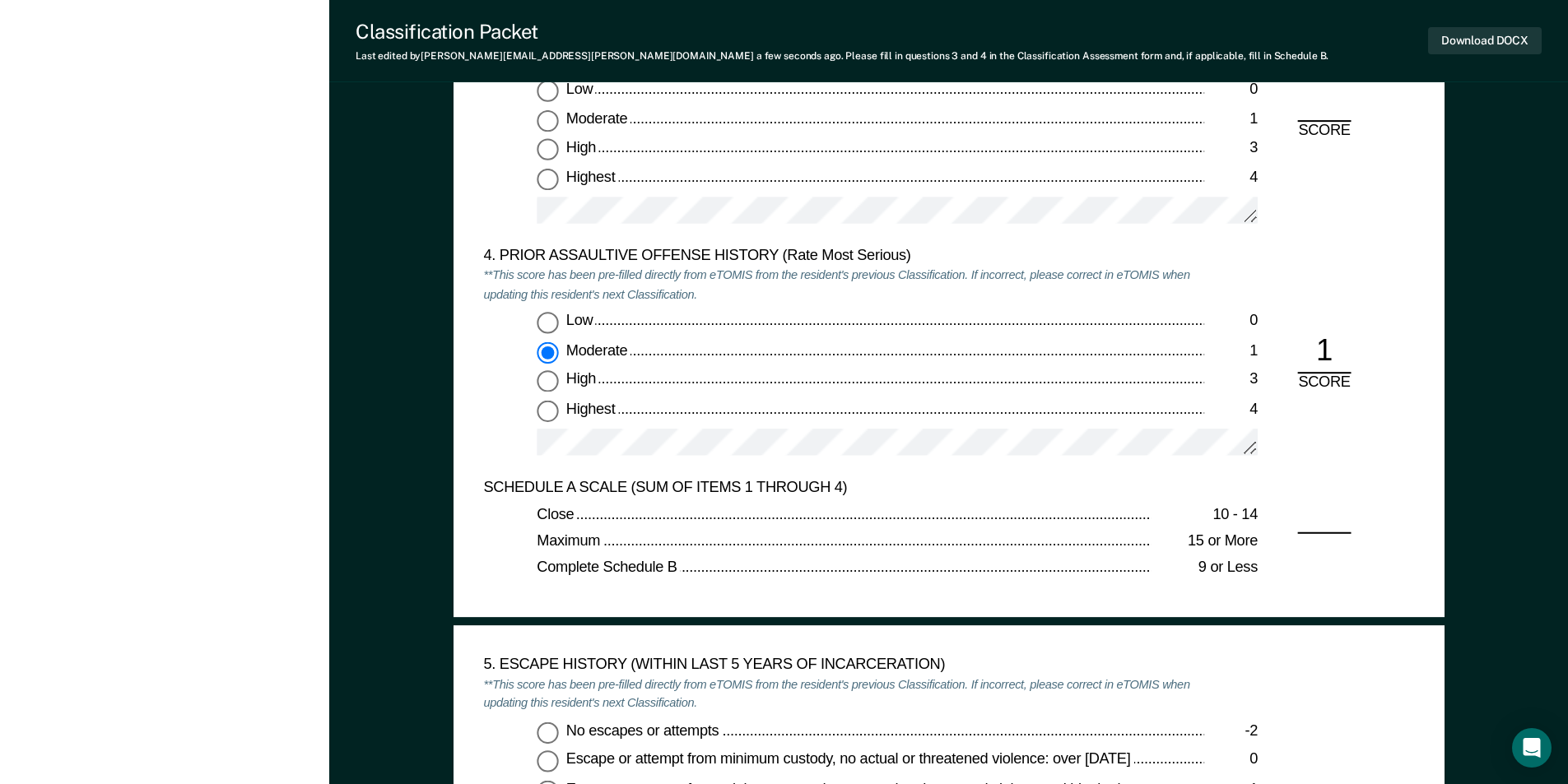
scroll to position [2057, 0]
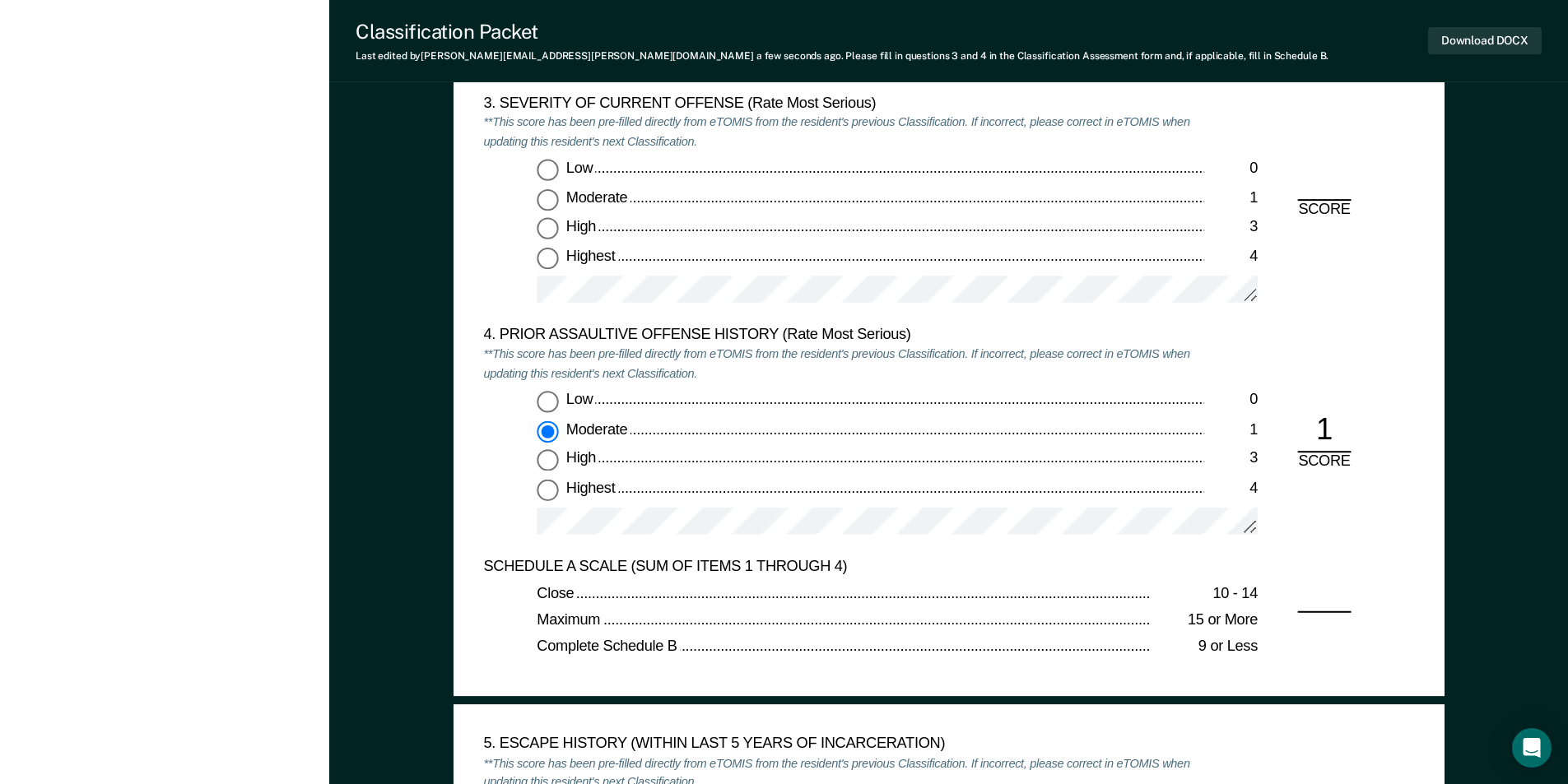
click at [544, 400] on input "Low 0" at bounding box center [548, 403] width 22 height 22
type textarea "x"
radio input "true"
radio input "false"
click at [556, 190] on input "Moderate 1" at bounding box center [548, 200] width 22 height 22
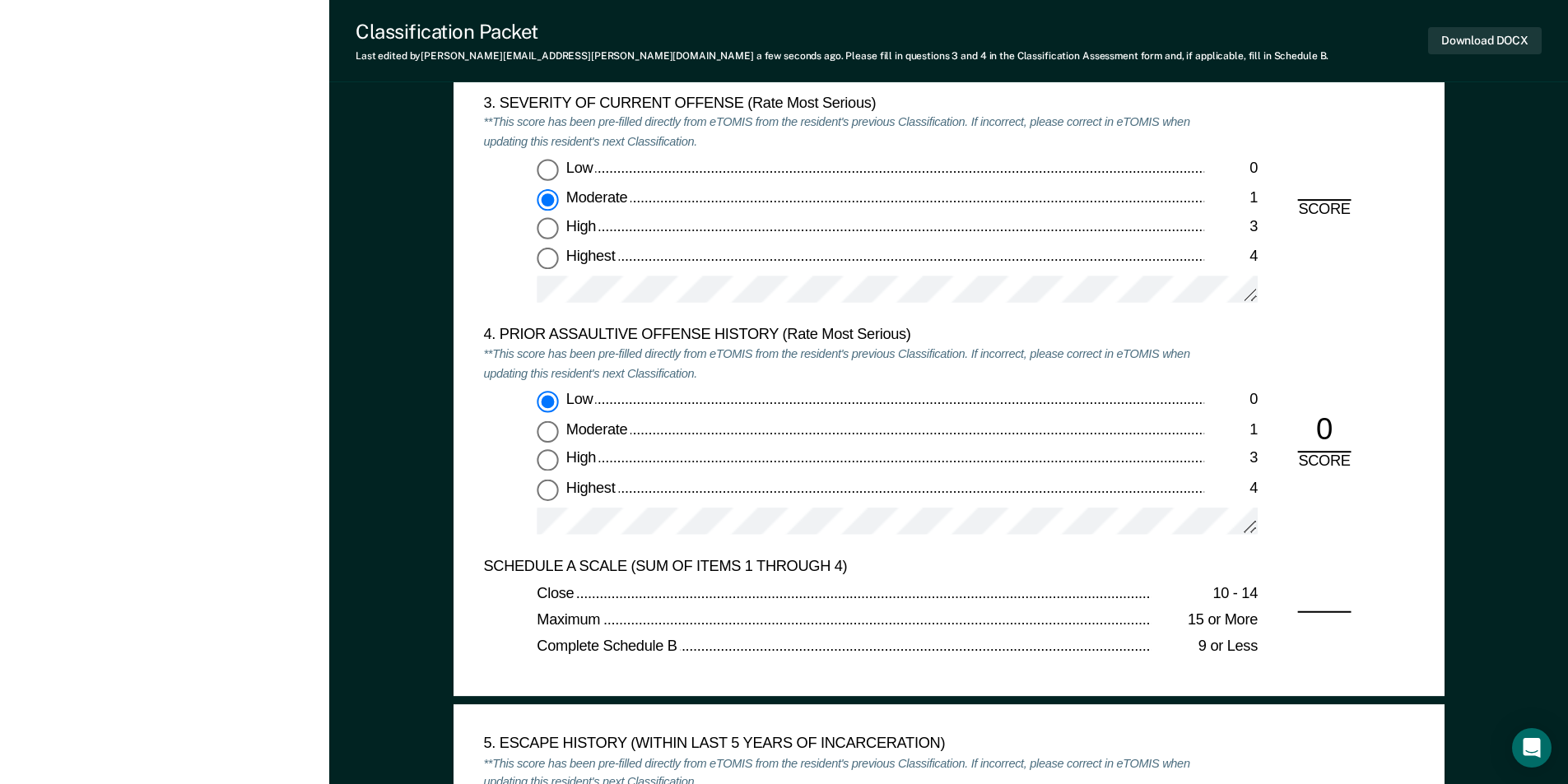
type textarea "x"
radio input "true"
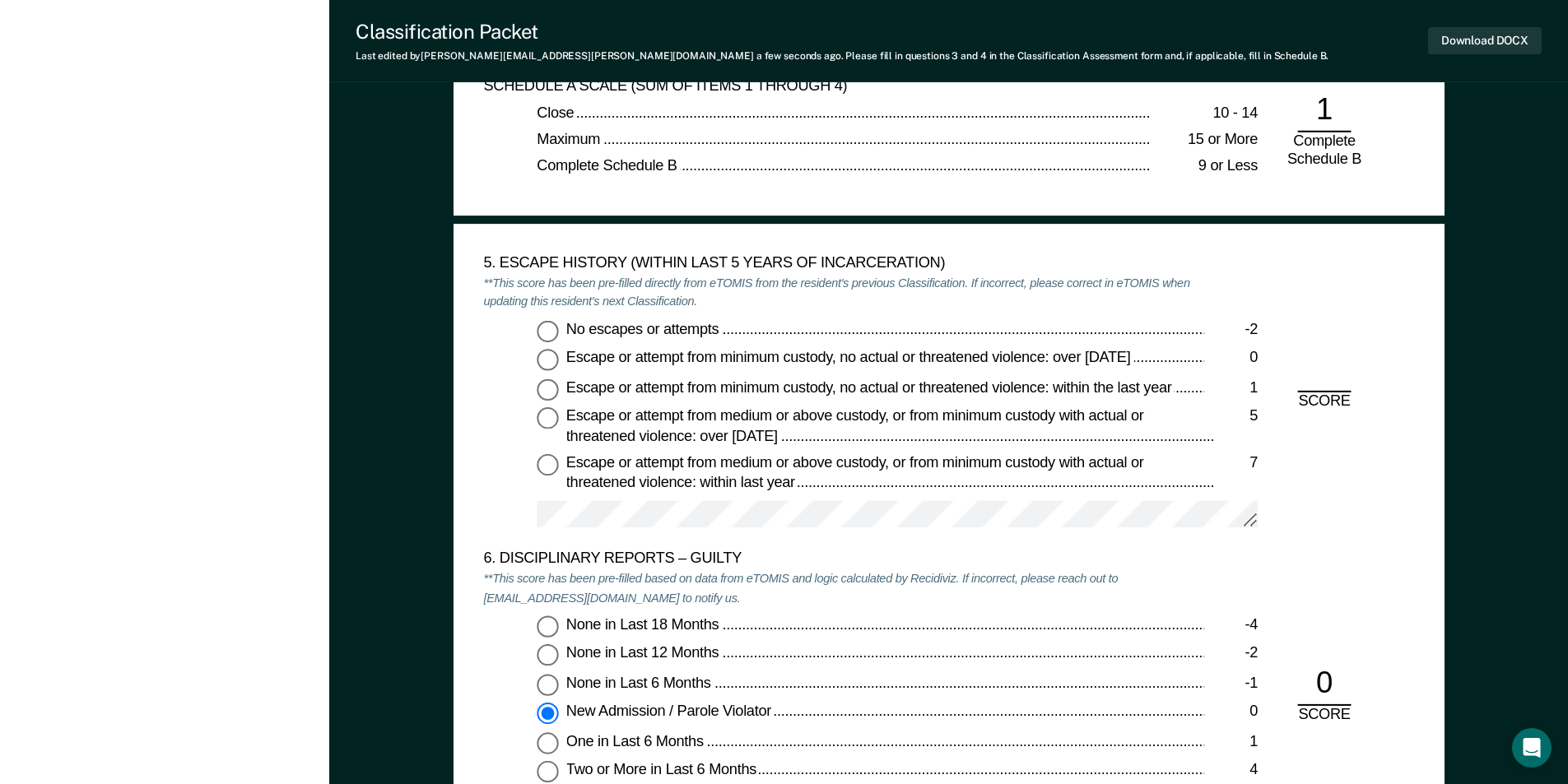
scroll to position [2633, 0]
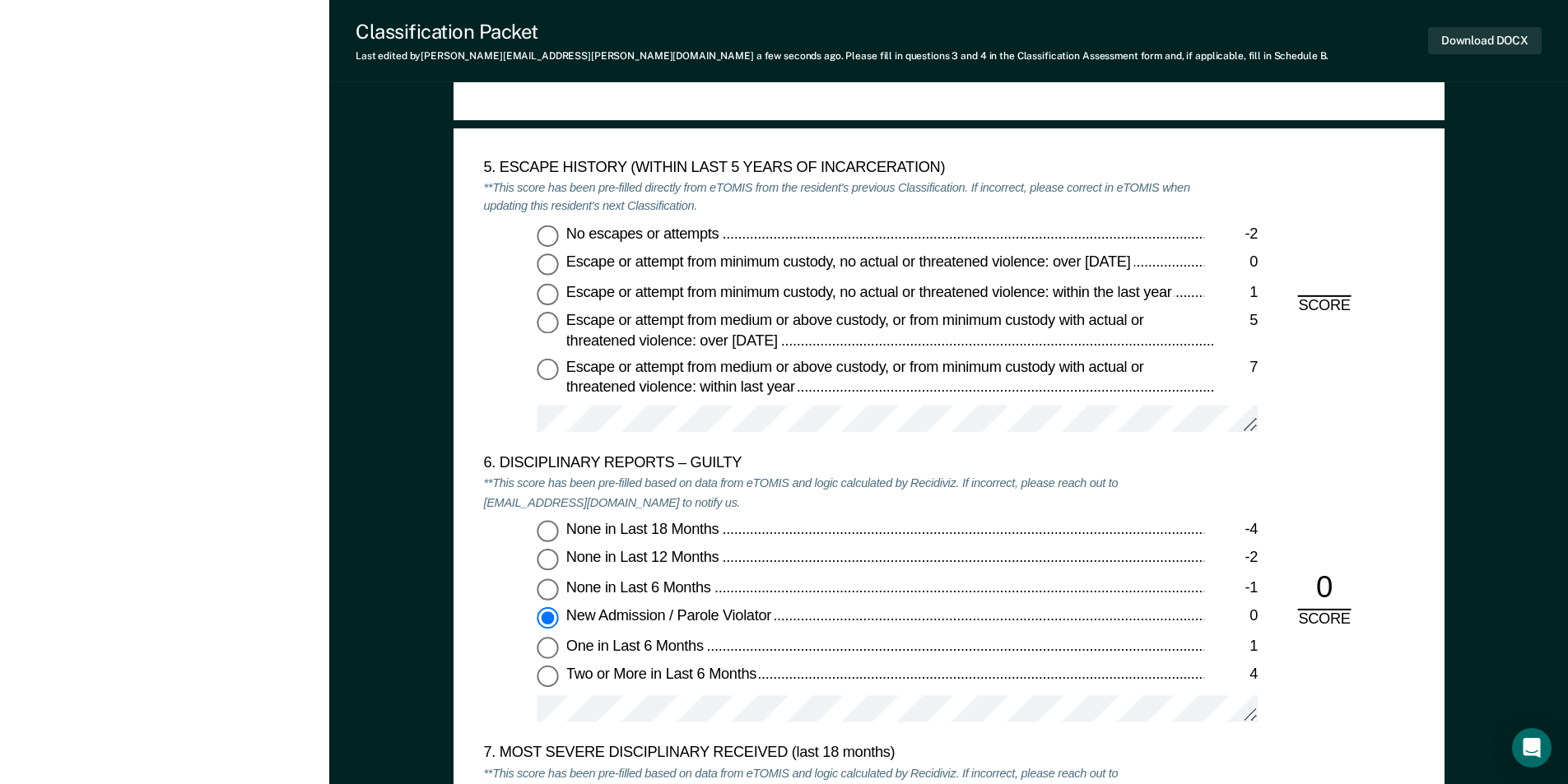
click at [552, 230] on input "No escapes or attempts -2" at bounding box center [548, 236] width 22 height 22
type textarea "x"
radio input "true"
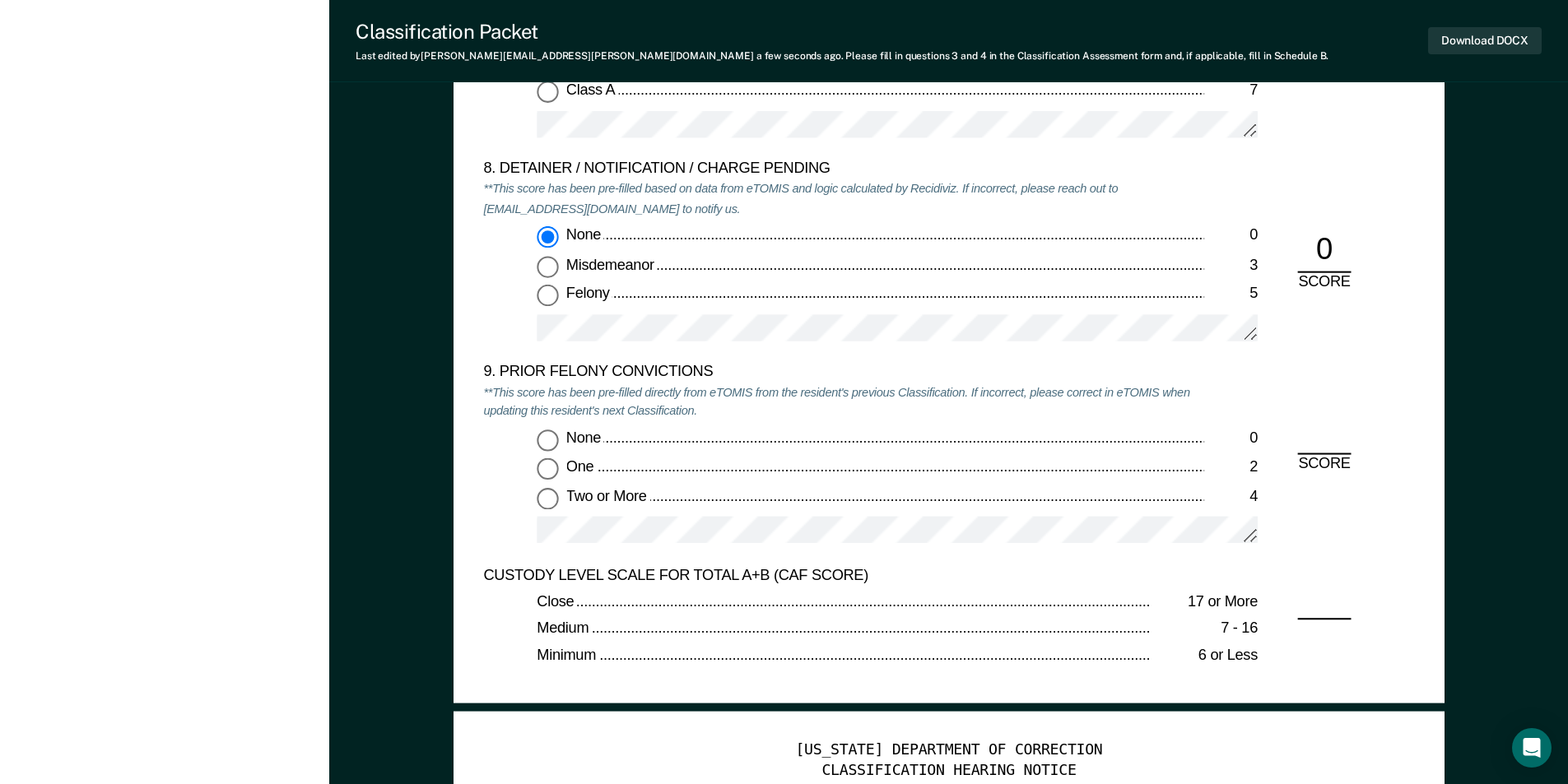
scroll to position [3621, 0]
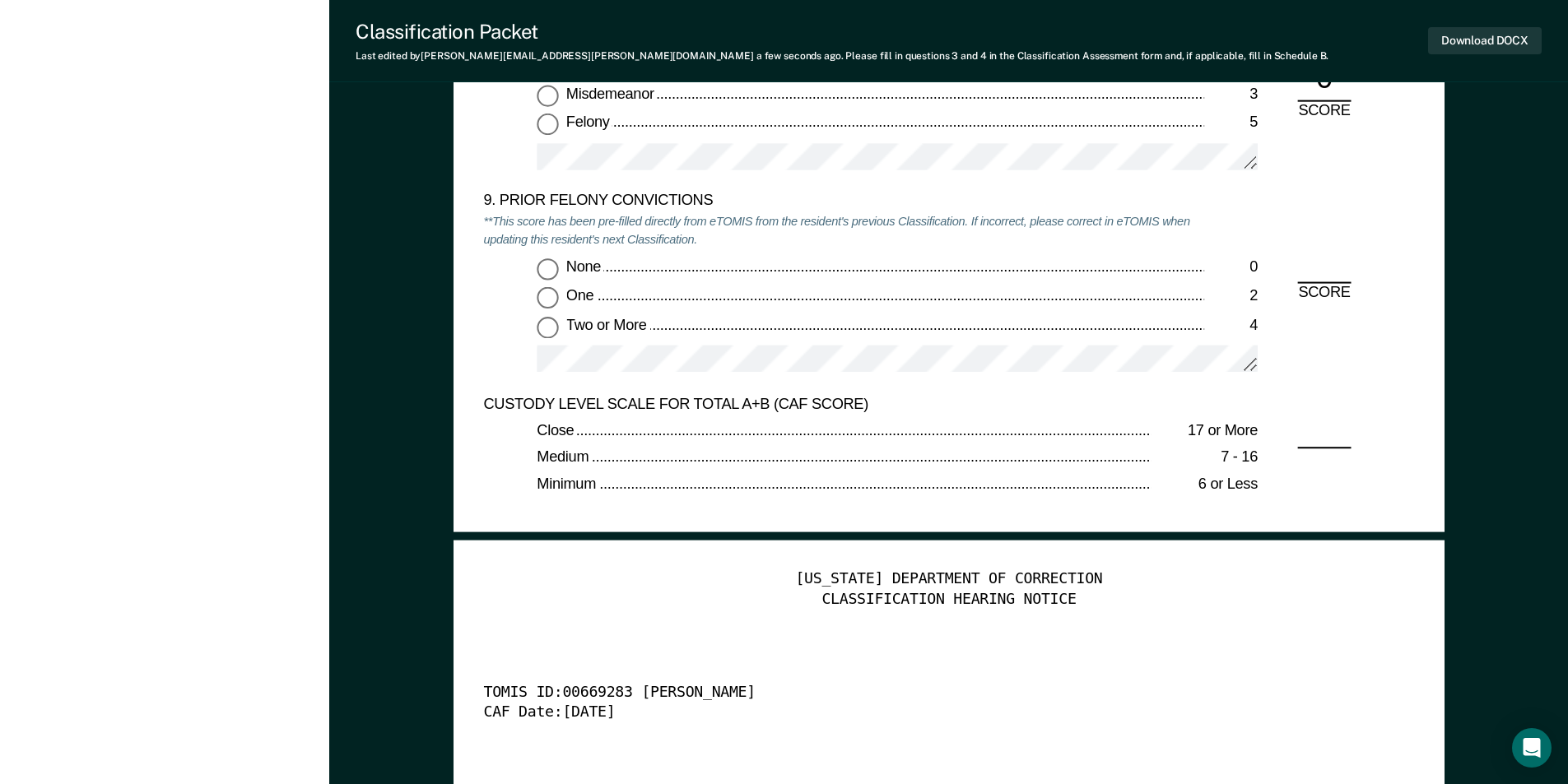
click at [545, 273] on input "None 0" at bounding box center [548, 268] width 22 height 22
type textarea "x"
radio input "true"
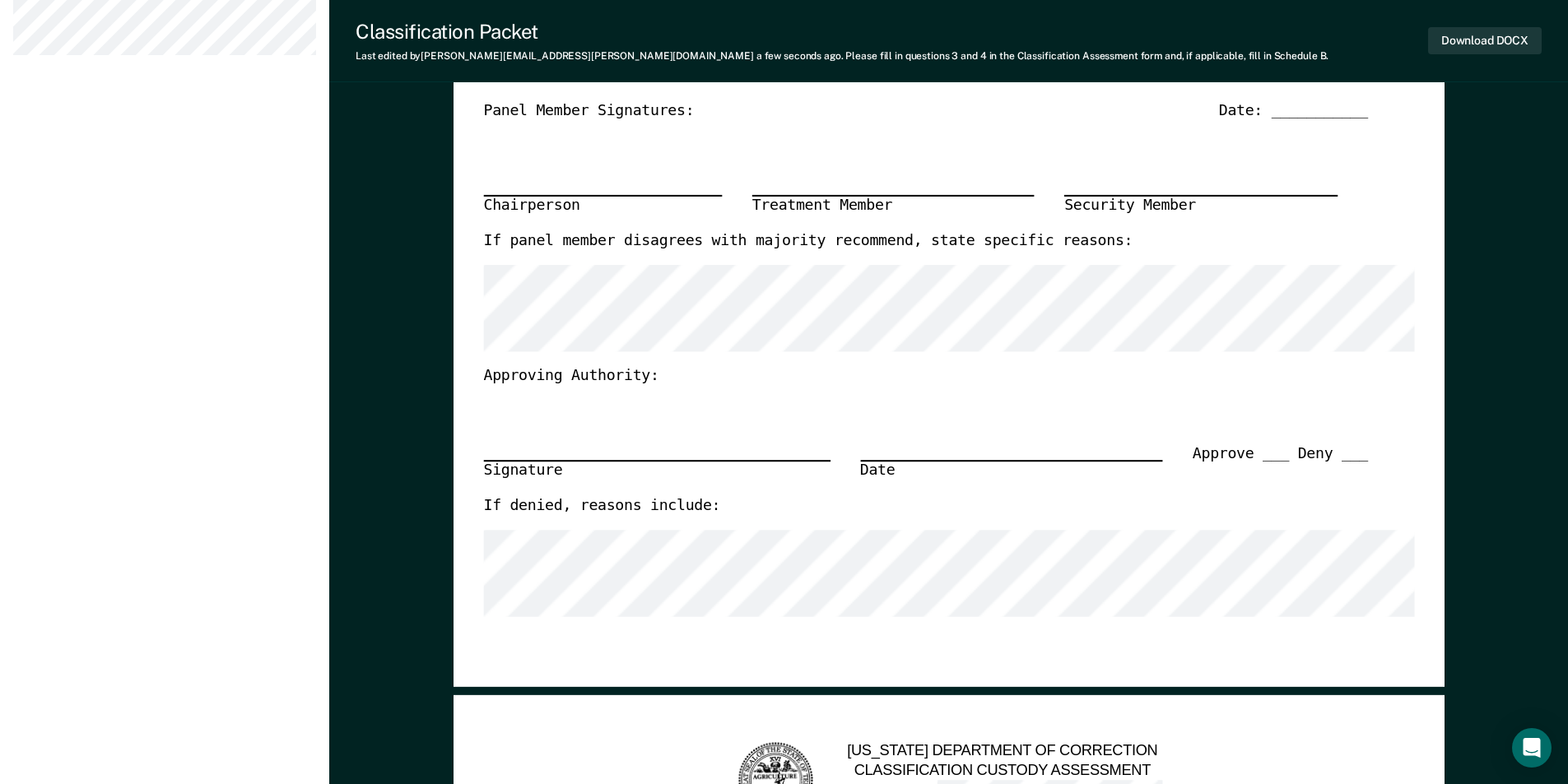
scroll to position [165, 0]
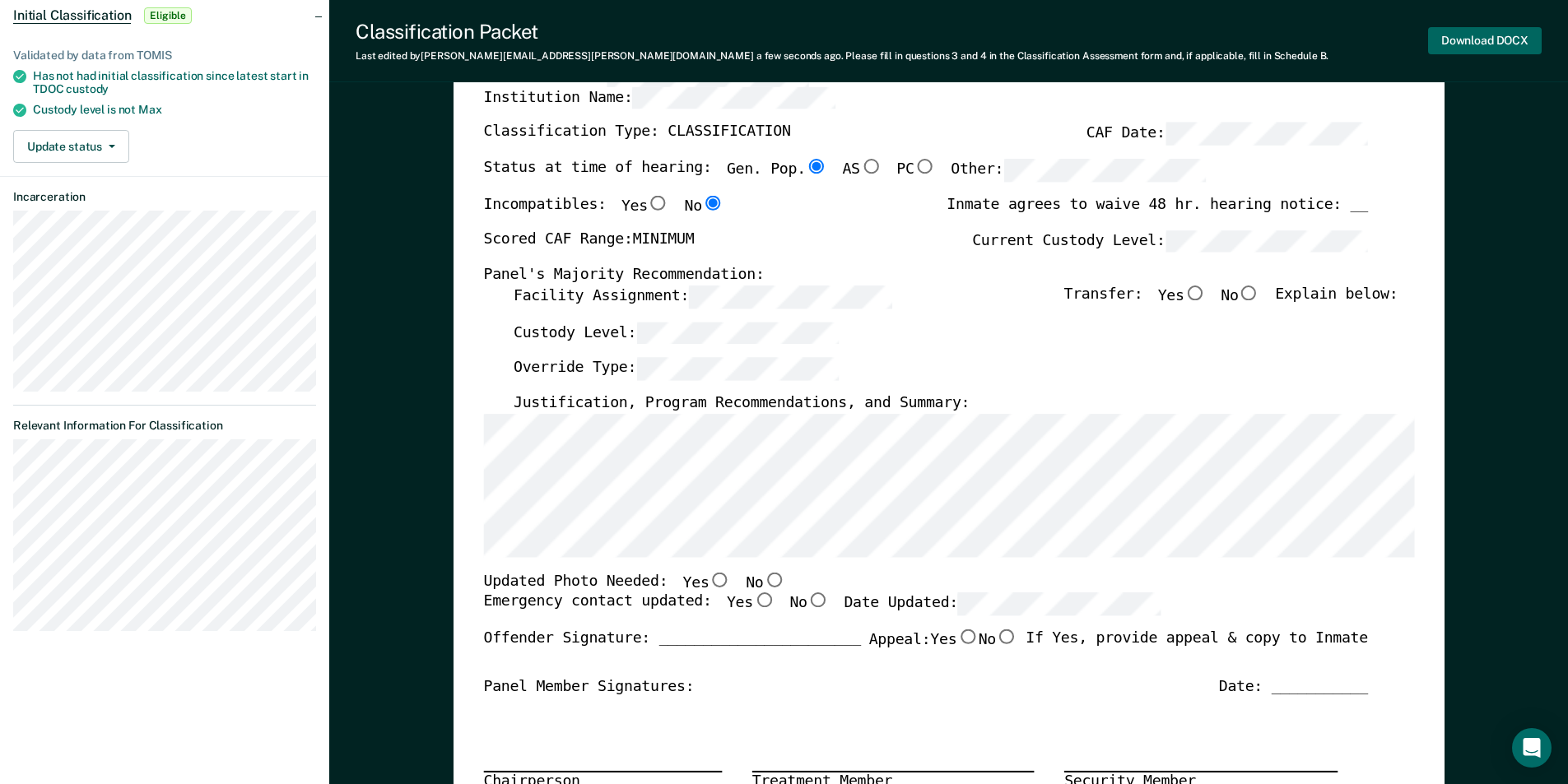
click at [1480, 39] on button "Download DOCX" at bounding box center [1484, 40] width 113 height 27
type textarea "x"
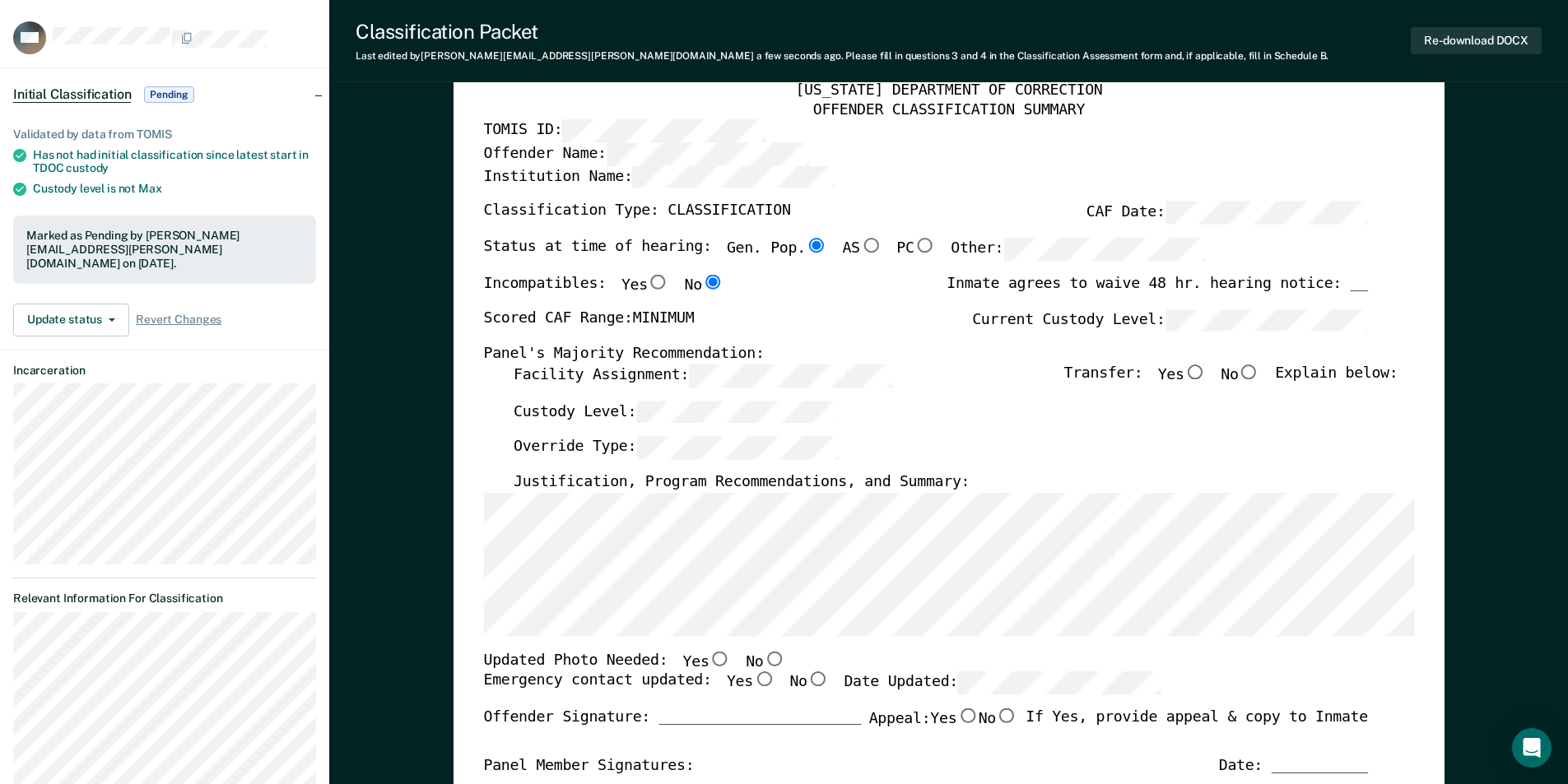
scroll to position [0, 0]
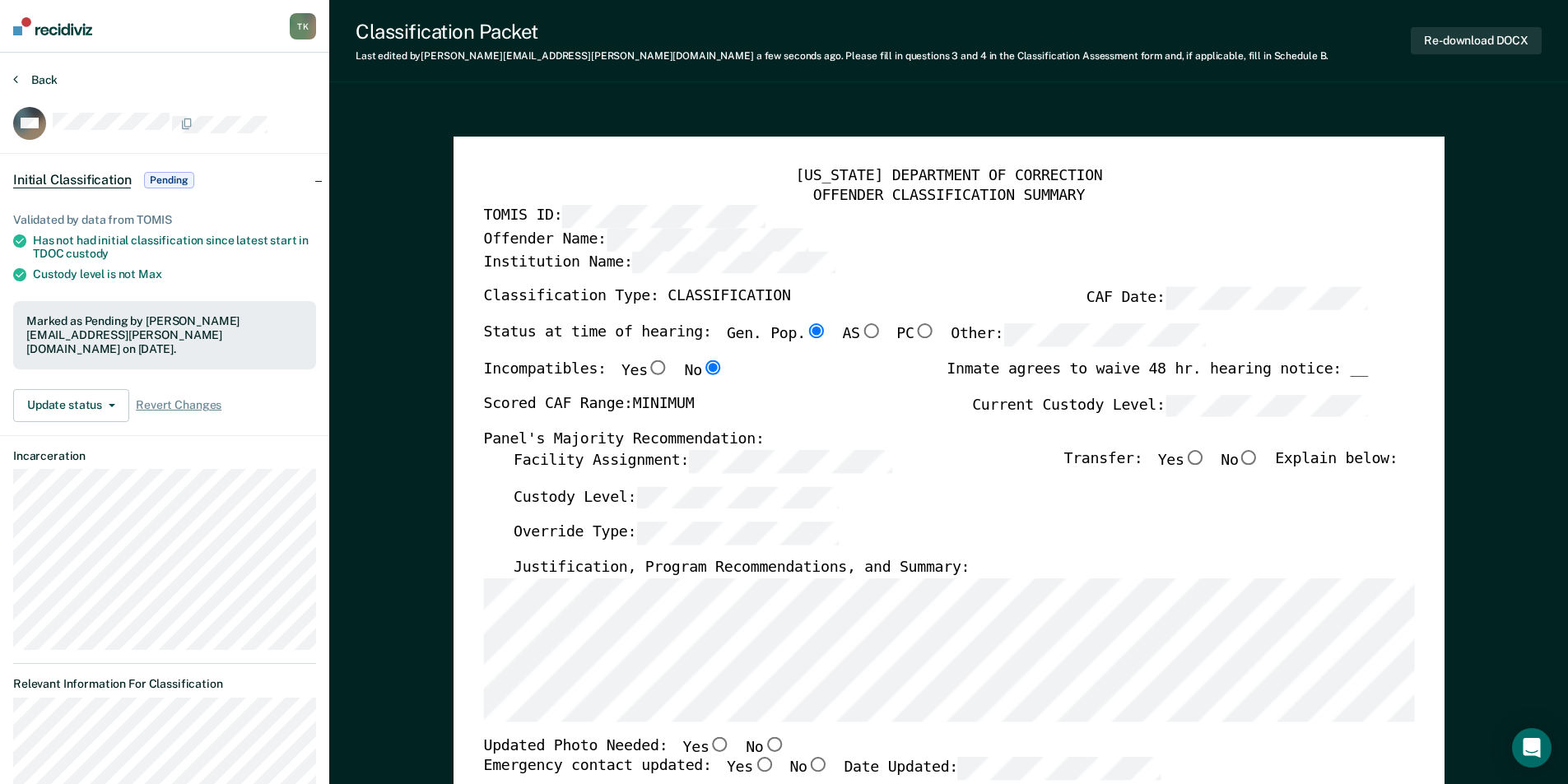
click at [50, 80] on button "Back" at bounding box center [35, 80] width 44 height 14
